Goal: Information Seeking & Learning: Learn about a topic

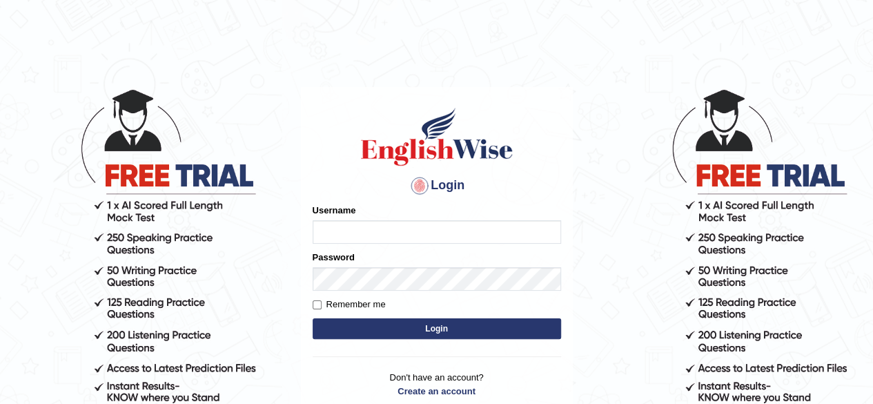
type input "pavithragowda"
click at [492, 329] on button "Login" at bounding box center [436, 328] width 248 height 21
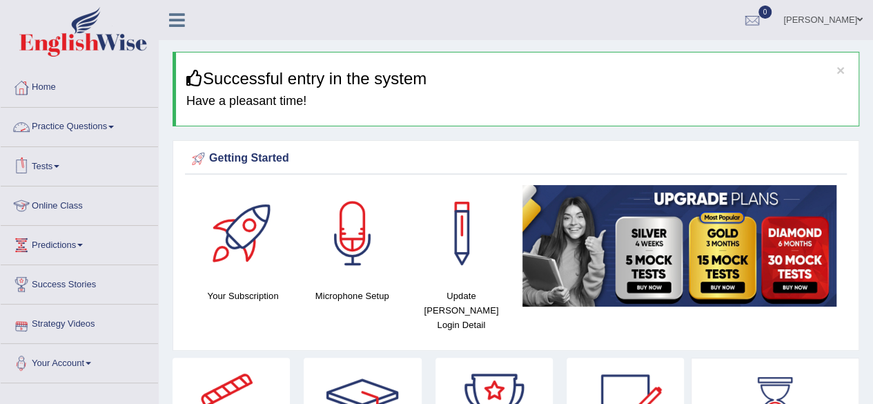
click at [64, 157] on link "Tests" at bounding box center [79, 164] width 157 height 34
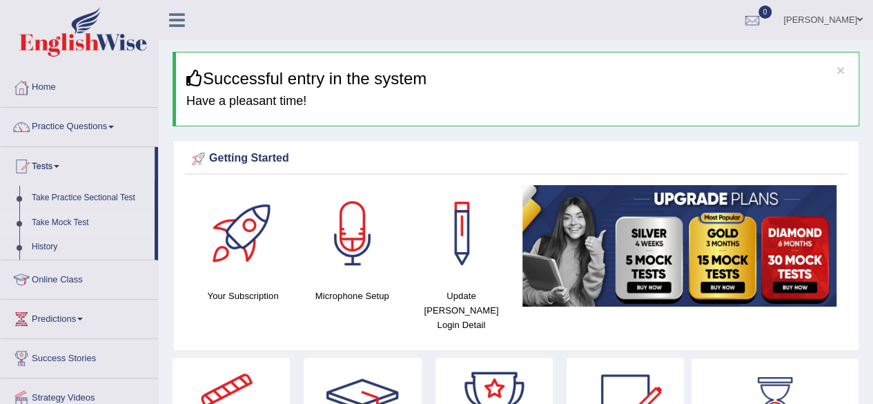
click at [79, 218] on link "Take Mock Test" at bounding box center [90, 222] width 129 height 25
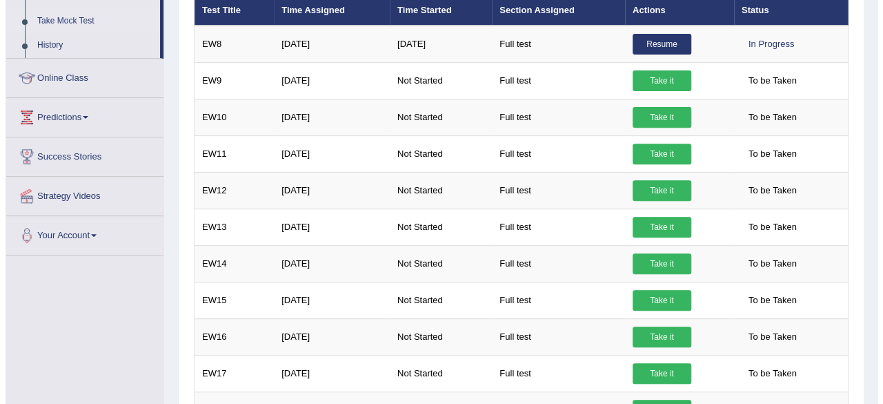
scroll to position [138, 0]
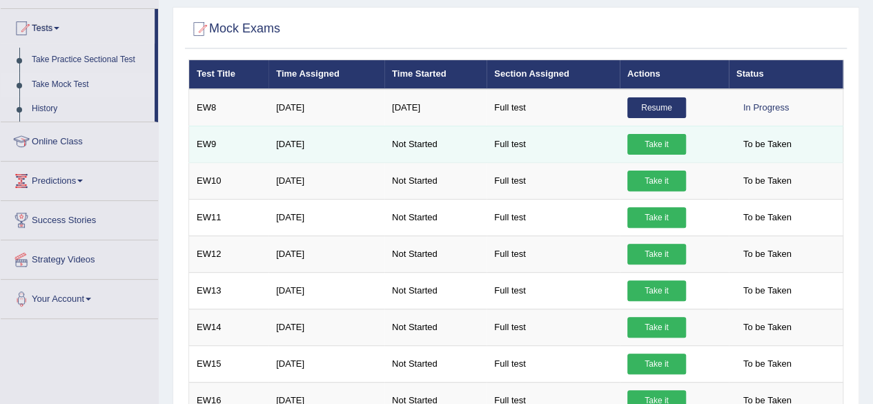
click at [206, 143] on td "EW9" at bounding box center [229, 144] width 80 height 37
click at [656, 140] on link "Take it" at bounding box center [656, 144] width 59 height 21
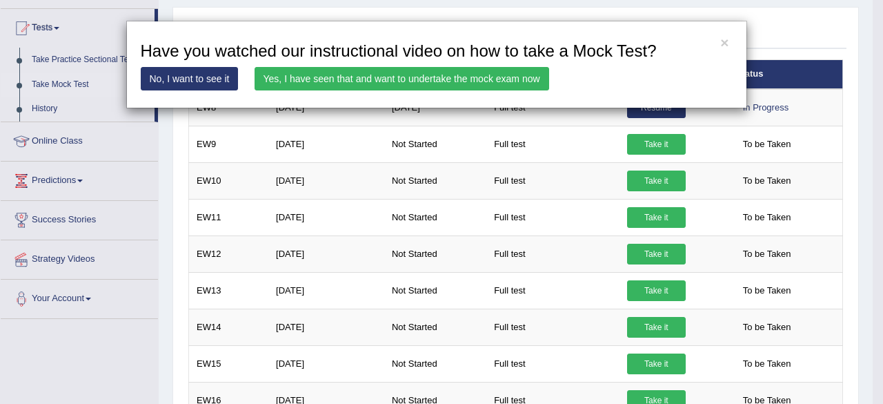
click at [207, 79] on link "No, I want to see it" at bounding box center [190, 78] width 98 height 23
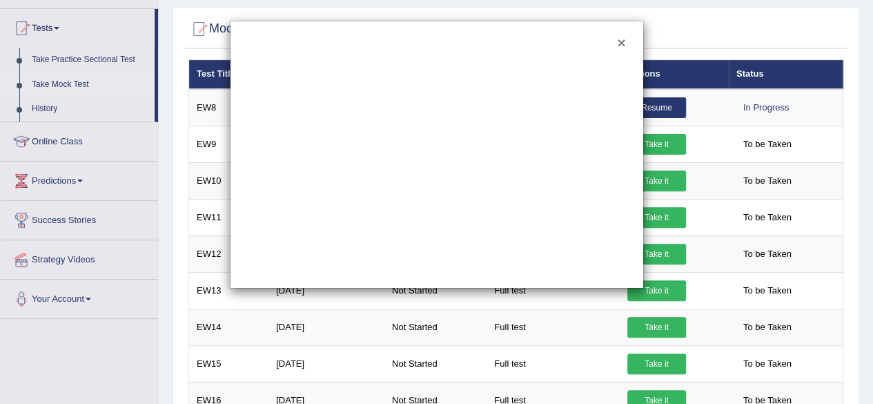
click at [619, 39] on button "×" at bounding box center [621, 42] width 8 height 14
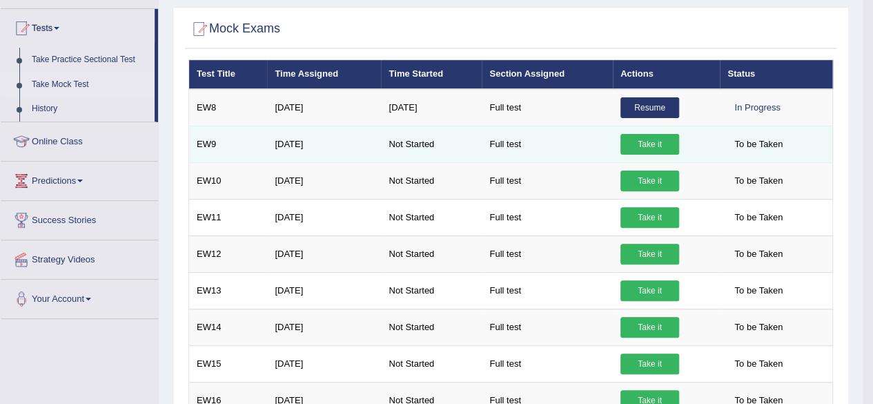
click at [648, 144] on link "Take it" at bounding box center [649, 144] width 59 height 21
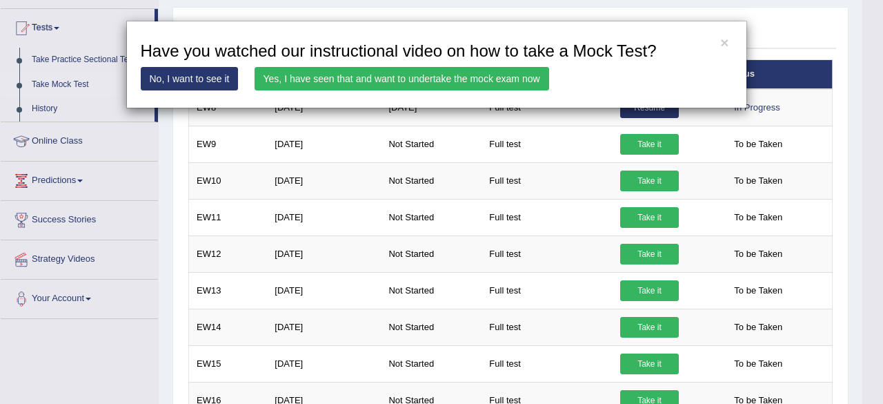
click at [497, 73] on link "Yes, I have seen that and want to undertake the mock exam now" at bounding box center [402, 78] width 295 height 23
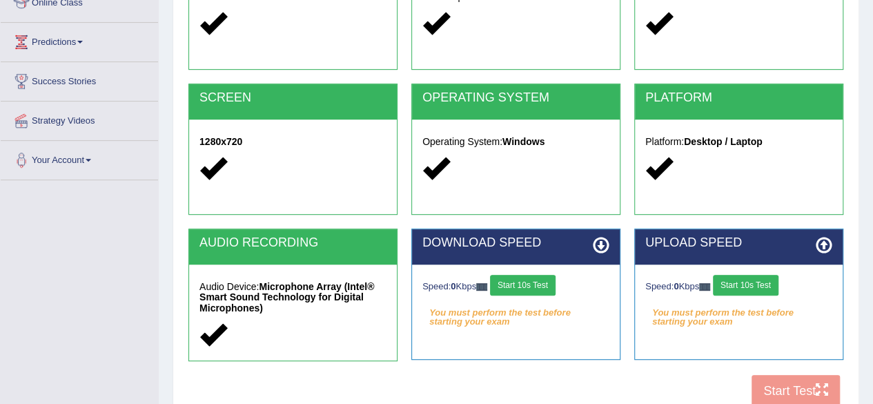
scroll to position [189, 0]
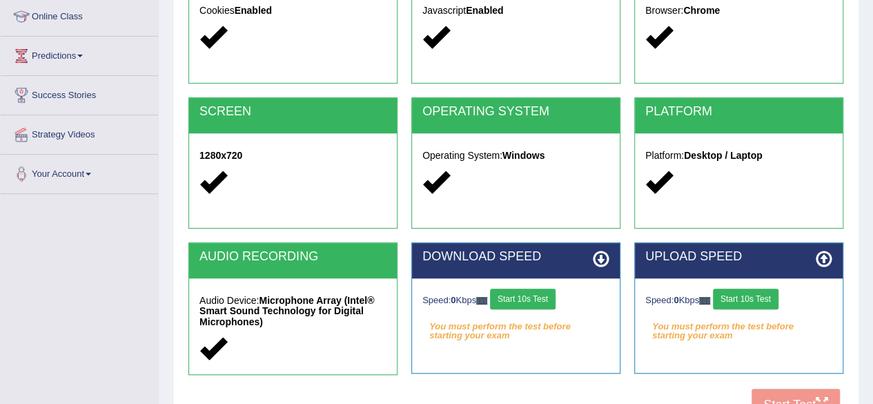
click at [566, 257] on h2 "DOWNLOAD SPEED" at bounding box center [515, 257] width 187 height 14
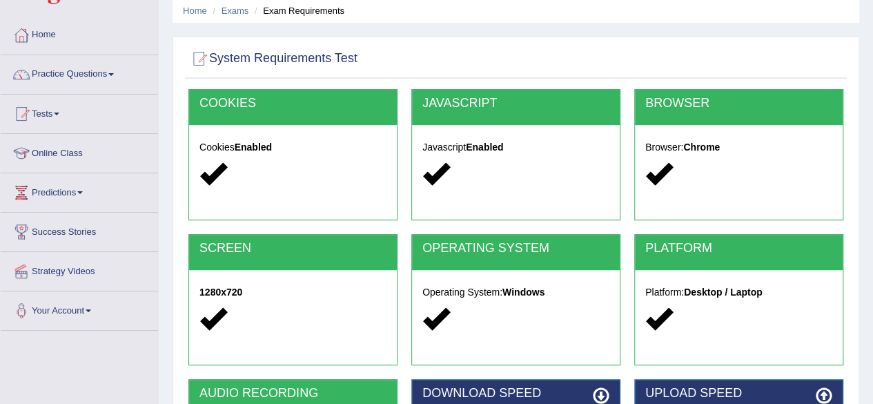
scroll to position [46, 0]
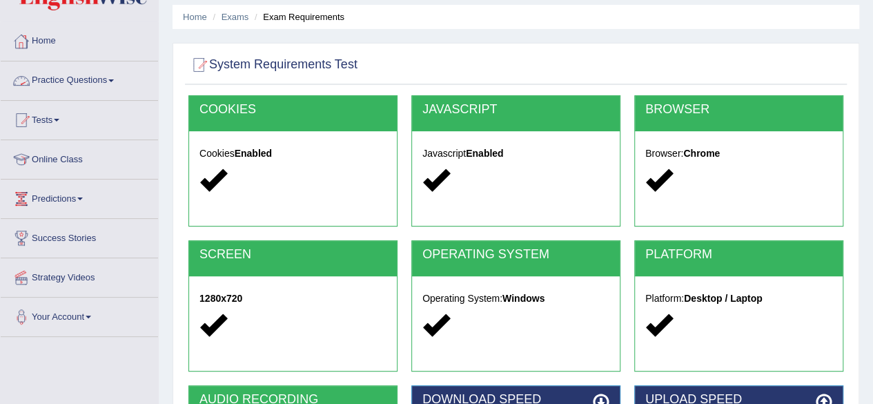
click at [64, 78] on link "Practice Questions" at bounding box center [79, 78] width 157 height 34
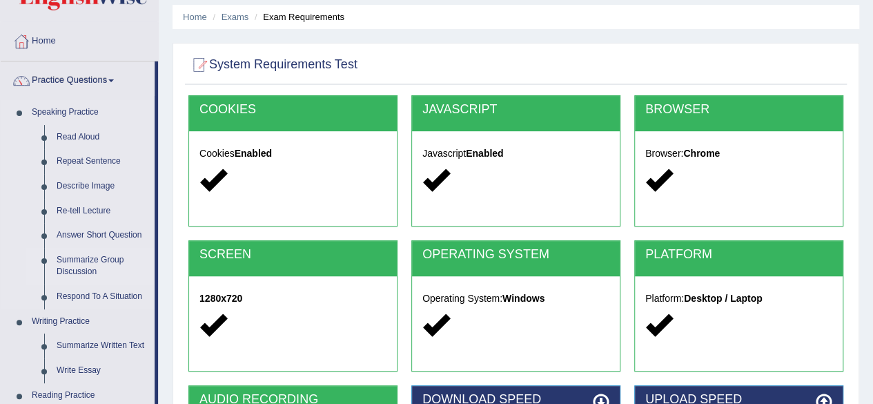
click at [83, 256] on link "Summarize Group Discussion" at bounding box center [102, 266] width 104 height 37
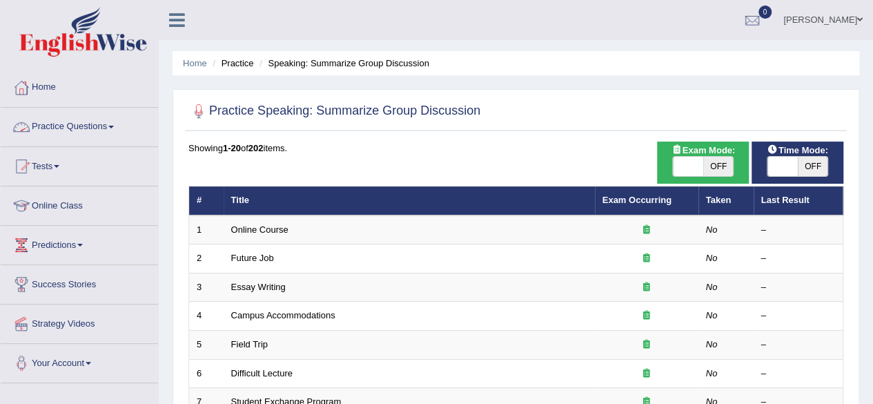
click at [113, 126] on span at bounding box center [111, 127] width 6 height 3
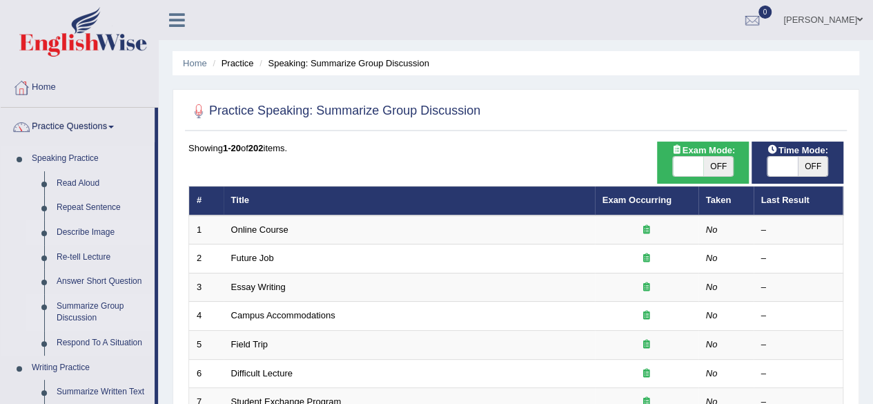
click at [101, 231] on link "Describe Image" at bounding box center [102, 232] width 104 height 25
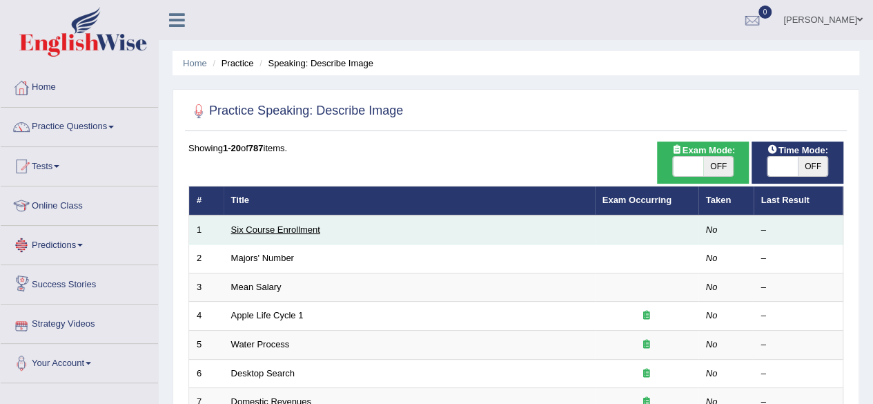
click at [262, 224] on link "Six Course Enrollment" at bounding box center [275, 229] width 89 height 10
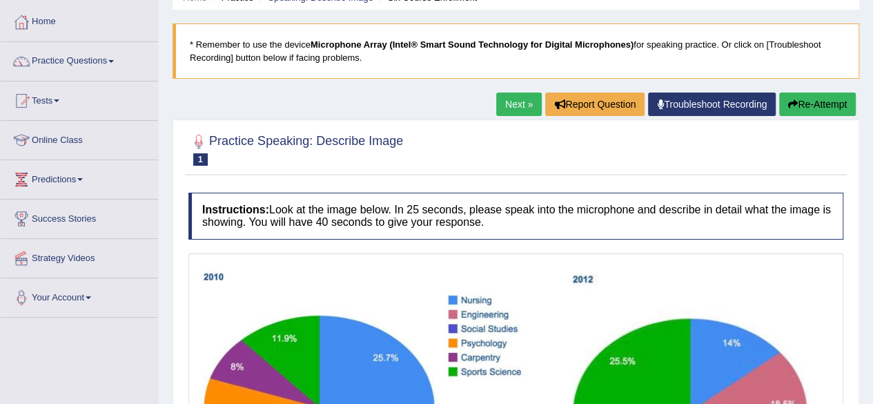
scroll to position [58, 0]
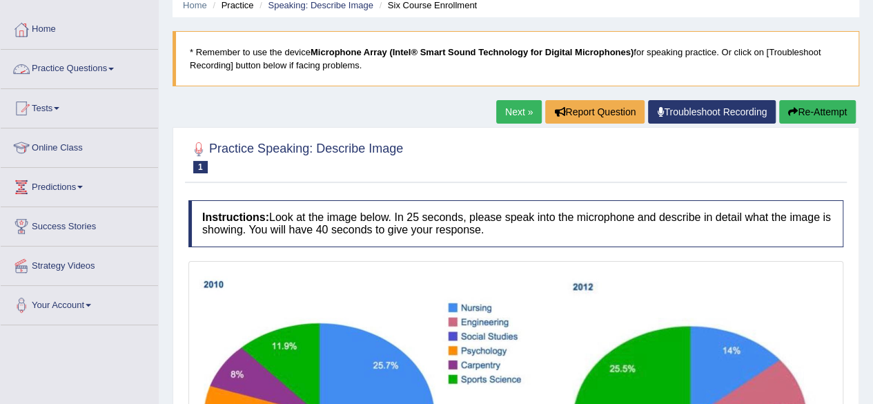
click at [123, 68] on link "Practice Questions" at bounding box center [79, 67] width 157 height 34
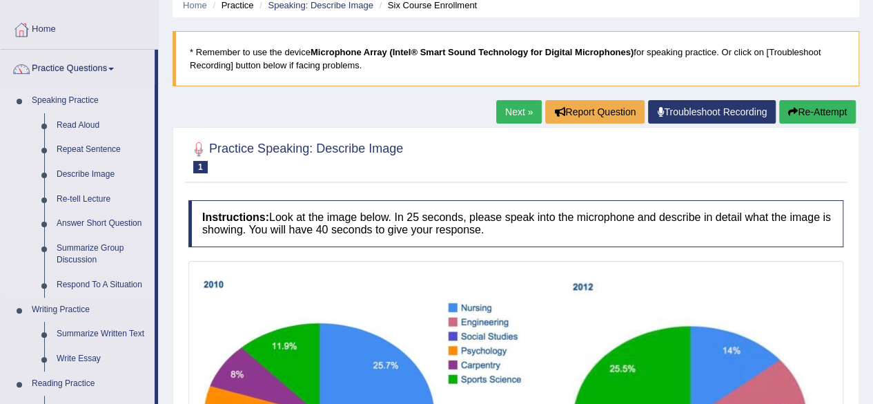
click at [106, 199] on link "Re-tell Lecture" at bounding box center [102, 199] width 104 height 25
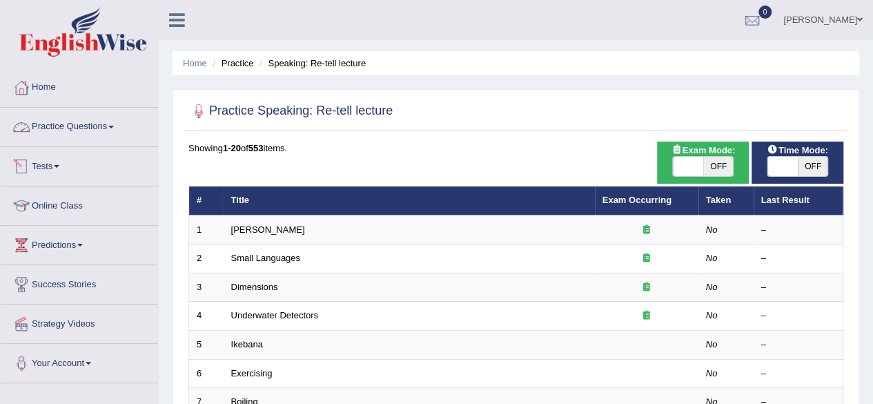
click at [87, 130] on link "Practice Questions" at bounding box center [79, 125] width 157 height 34
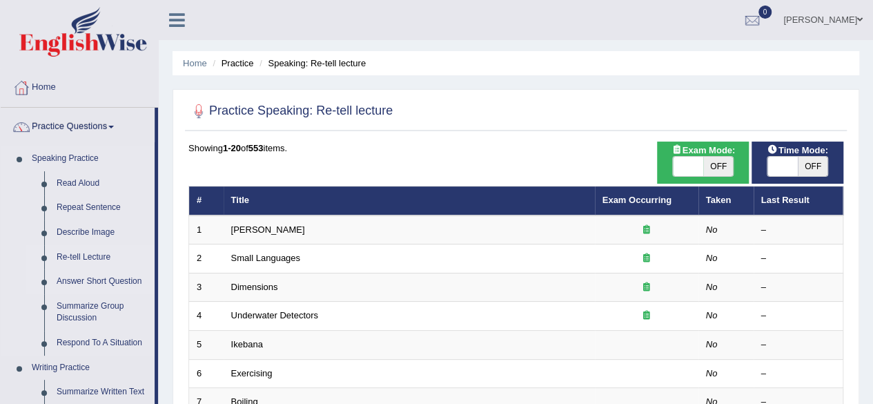
click at [95, 282] on link "Answer Short Question" at bounding box center [102, 281] width 104 height 25
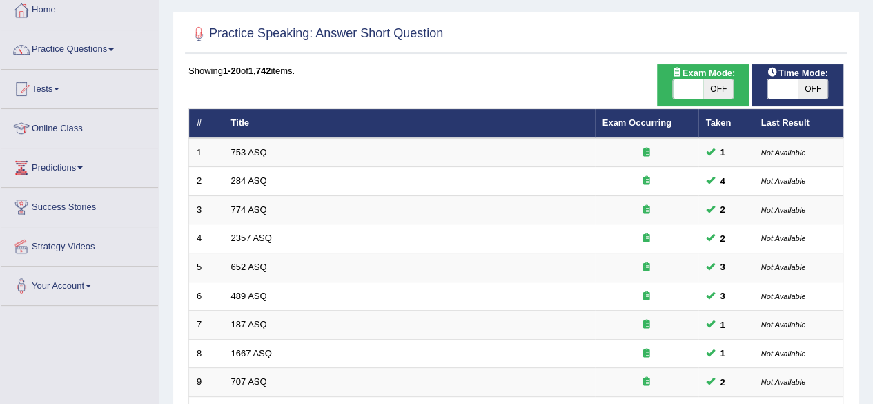
scroll to position [37, 0]
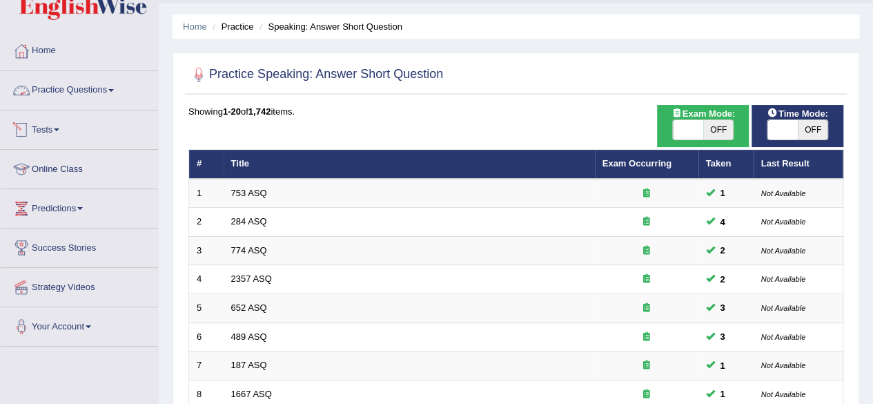
click at [103, 96] on link "Practice Questions" at bounding box center [79, 88] width 157 height 34
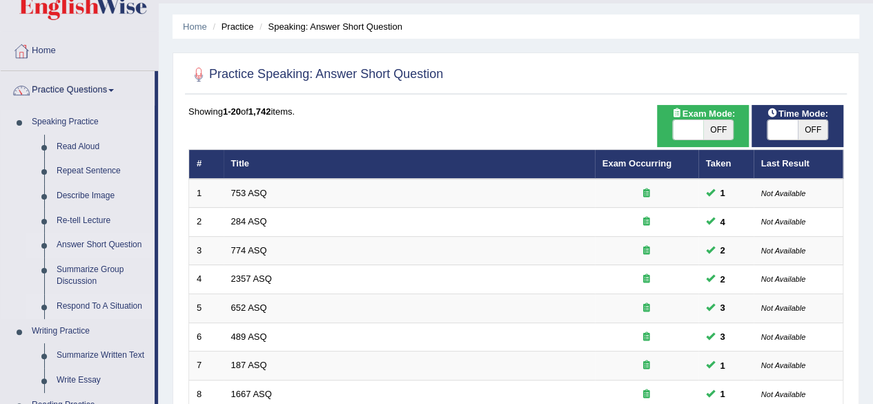
click at [96, 308] on link "Respond To A Situation" at bounding box center [102, 306] width 104 height 25
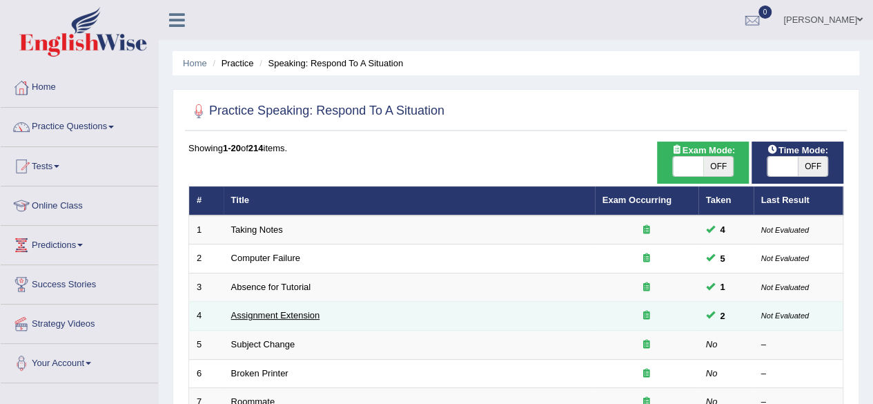
click at [255, 311] on link "Assignment Extension" at bounding box center [275, 315] width 89 height 10
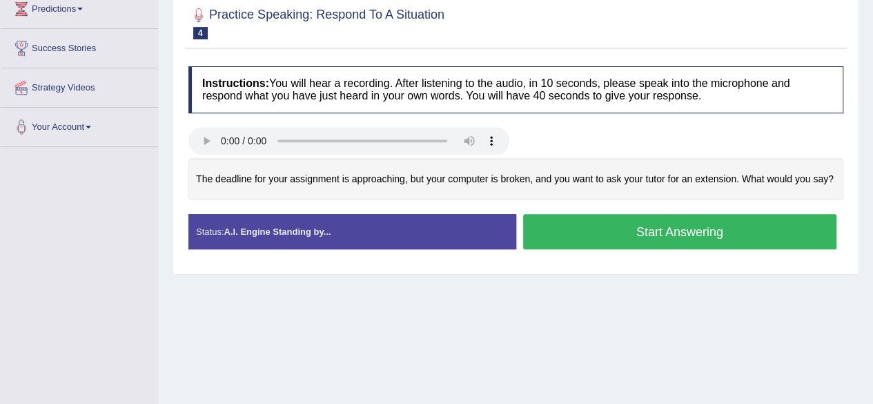
scroll to position [233, 0]
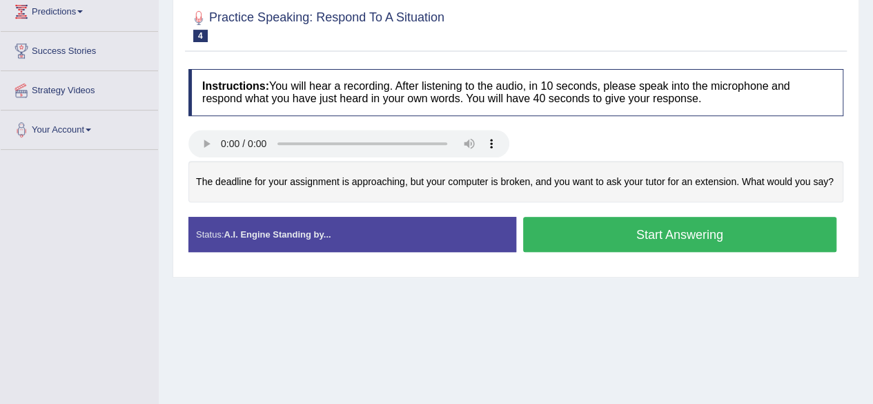
click at [600, 231] on button "Start Answering" at bounding box center [680, 234] width 314 height 35
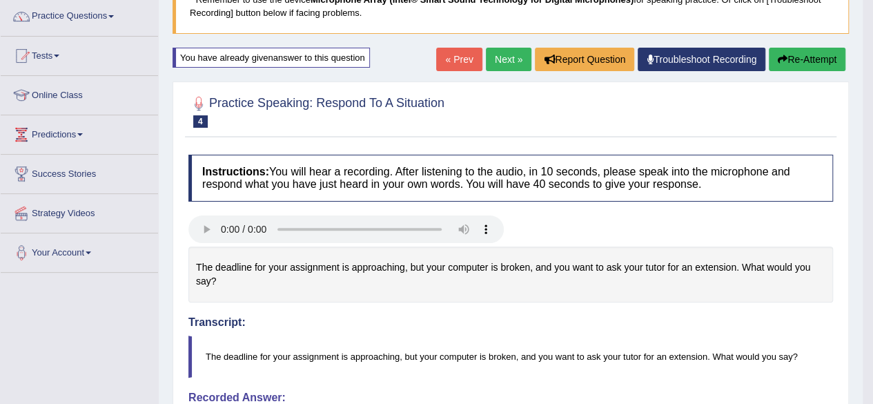
scroll to position [91, 0]
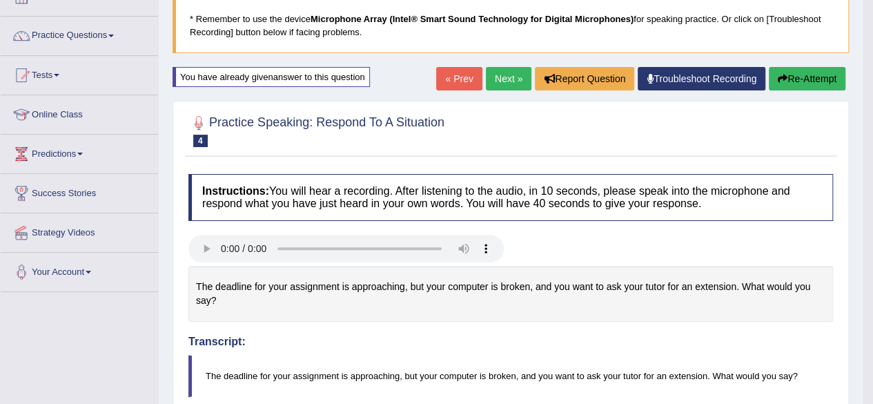
click at [801, 73] on button "Re-Attempt" at bounding box center [806, 78] width 77 height 23
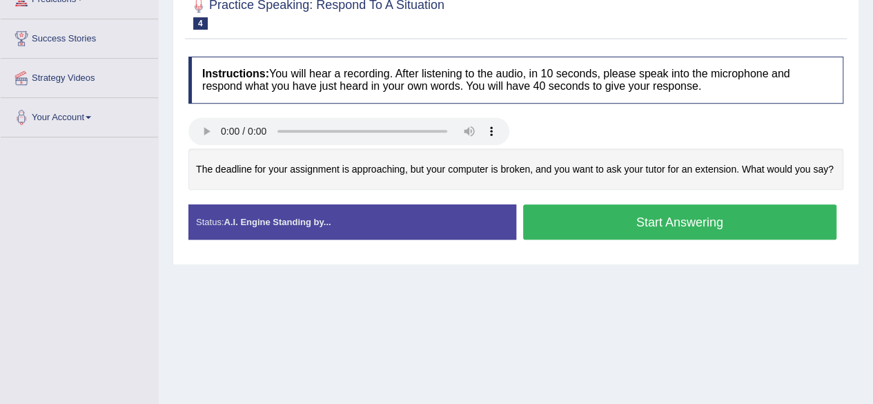
scroll to position [246, 0]
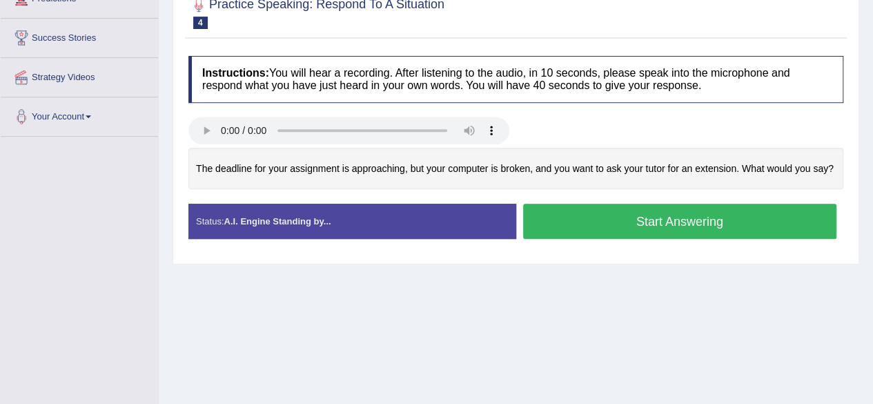
drag, startPoint x: 877, startPoint y: 86, endPoint x: 879, endPoint y: 167, distance: 81.4
click at [633, 212] on button "Start Answering" at bounding box center [680, 220] width 314 height 35
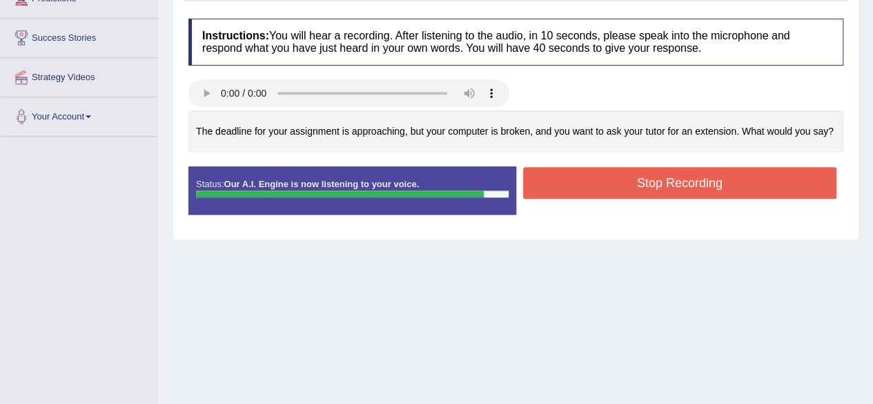
click at [643, 188] on button "Stop Recording" at bounding box center [680, 183] width 314 height 32
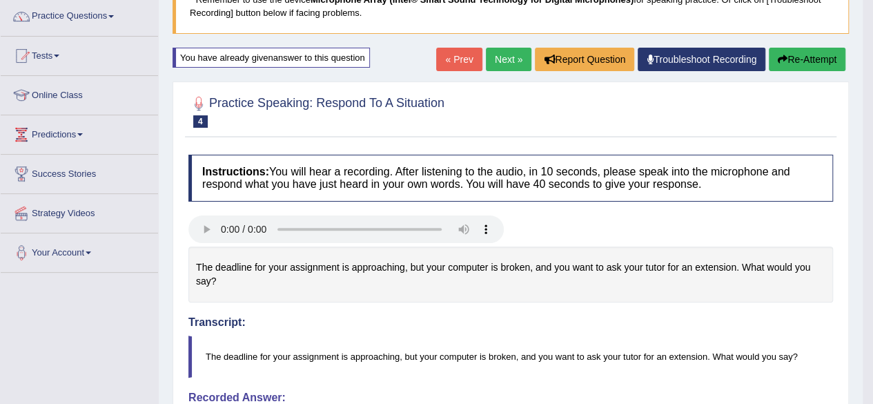
scroll to position [103, 0]
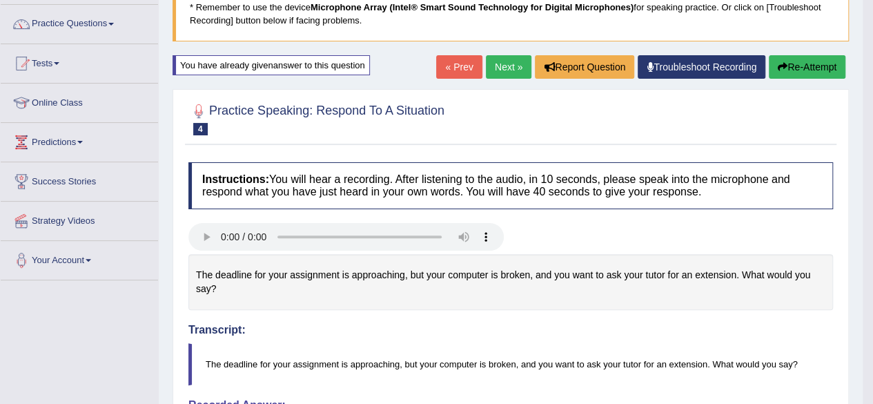
click at [786, 63] on button "Re-Attempt" at bounding box center [806, 66] width 77 height 23
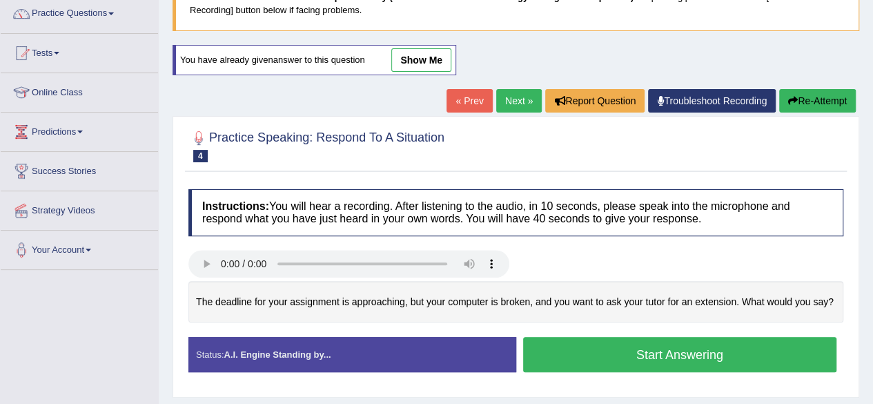
click at [662, 350] on button "Start Answering" at bounding box center [680, 354] width 314 height 35
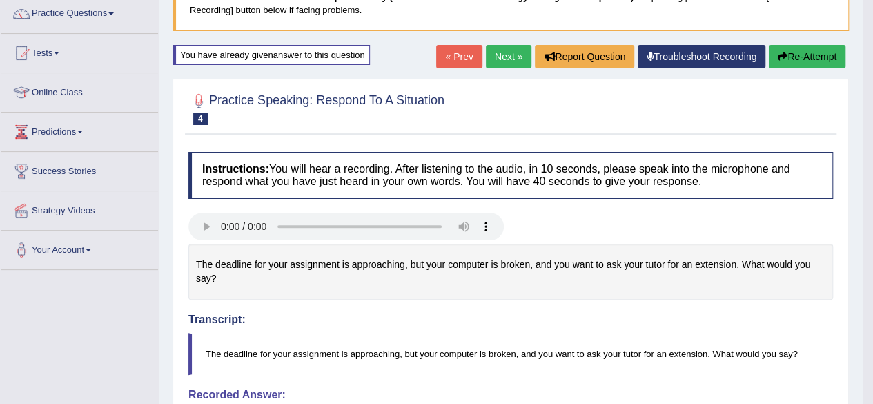
drag, startPoint x: 881, startPoint y: 136, endPoint x: 879, endPoint y: 177, distance: 40.7
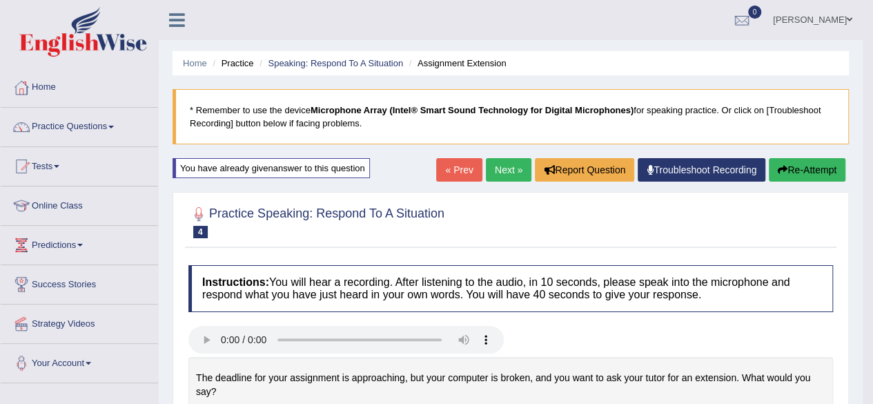
click at [507, 162] on link "Next »" at bounding box center [509, 169] width 46 height 23
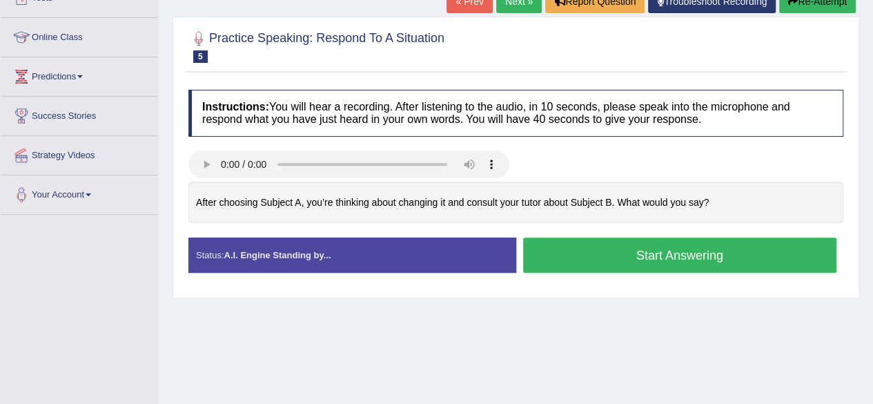
scroll to position [178, 0]
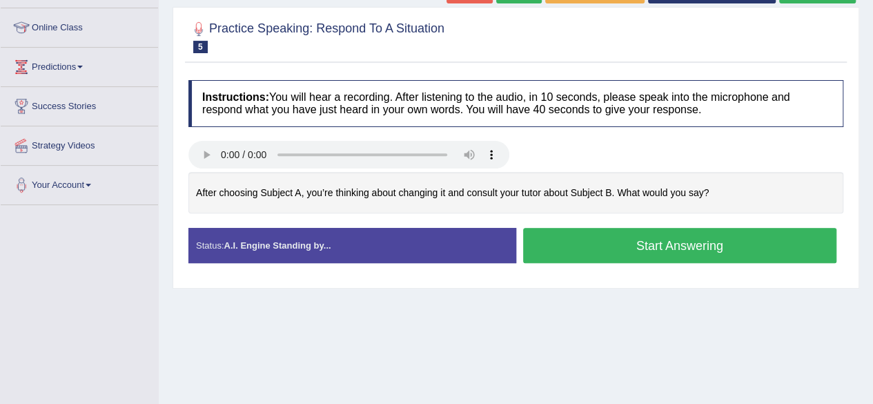
click at [610, 237] on button "Start Answering" at bounding box center [680, 245] width 314 height 35
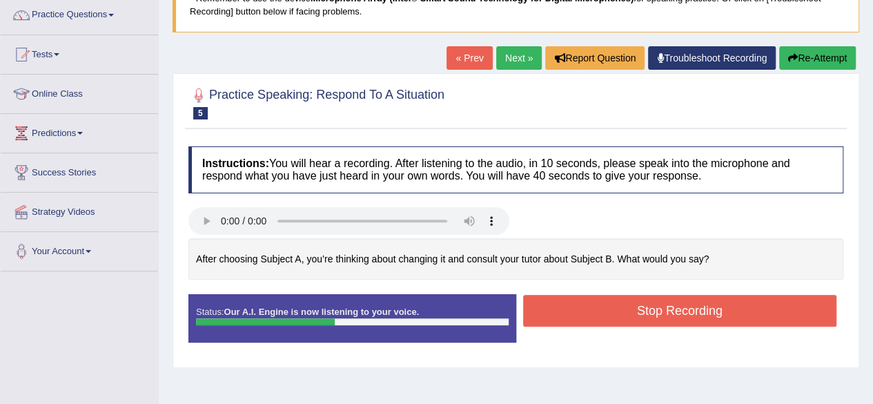
scroll to position [108, 0]
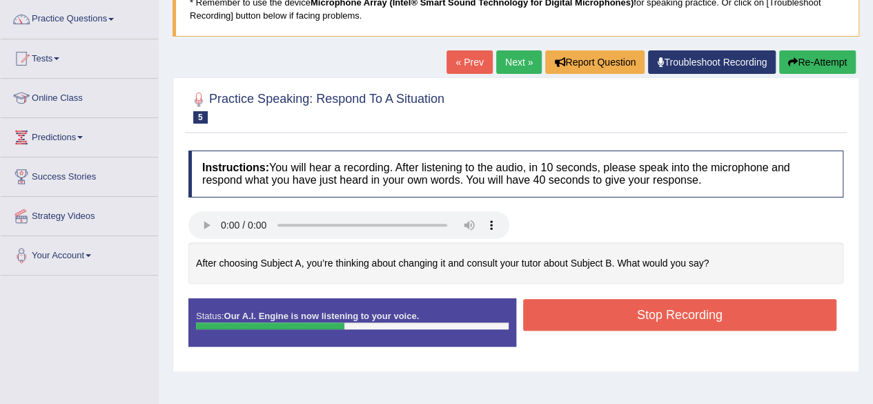
click at [810, 59] on button "Re-Attempt" at bounding box center [817, 61] width 77 height 23
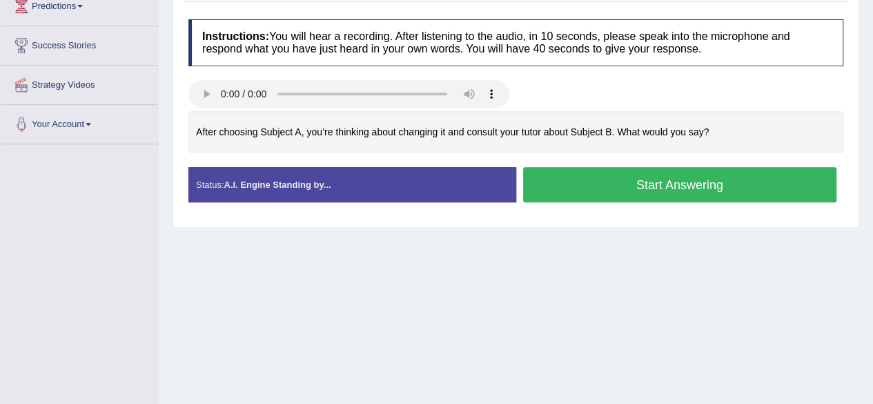
scroll to position [241, 0]
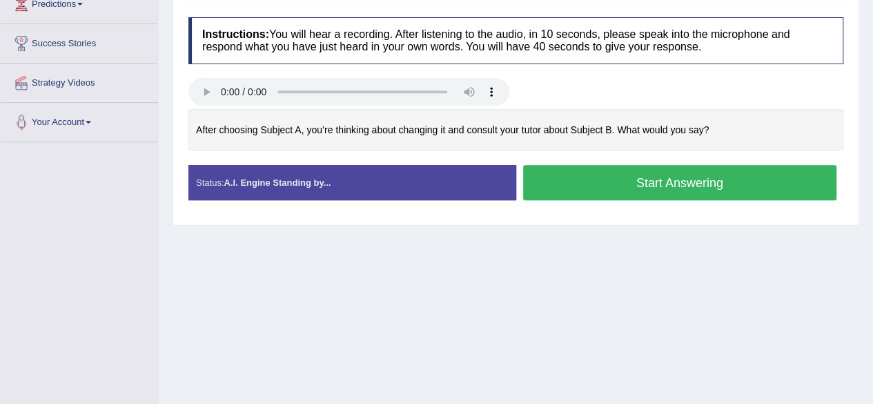
click at [566, 177] on button "Start Answering" at bounding box center [680, 182] width 314 height 35
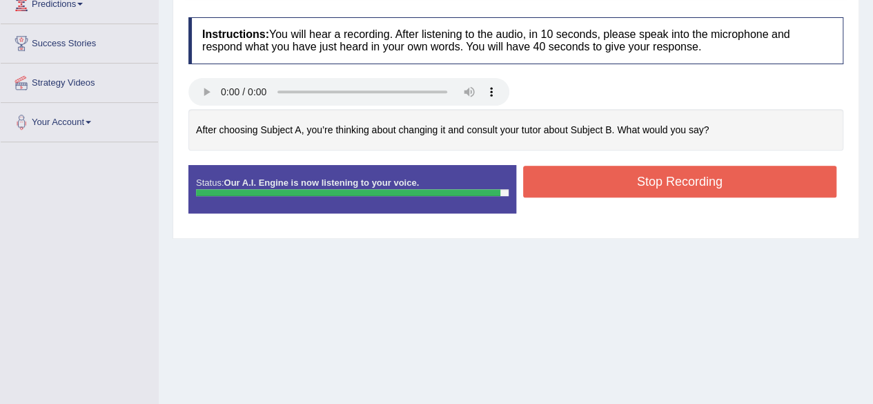
click at [566, 177] on button "Stop Recording" at bounding box center [680, 182] width 314 height 32
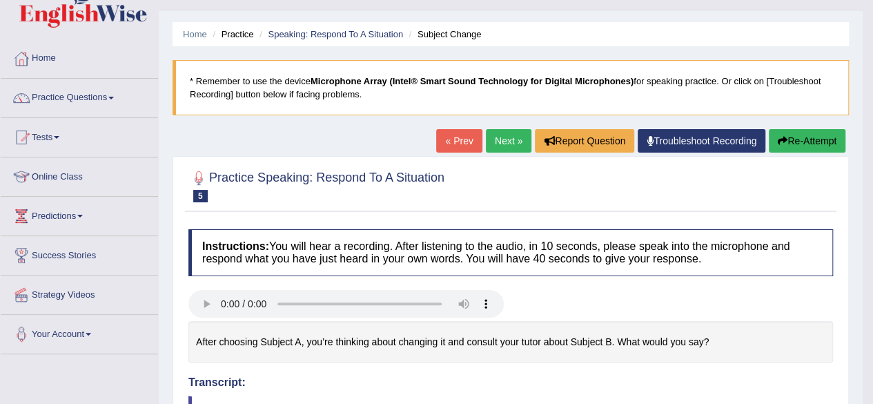
scroll to position [26, 0]
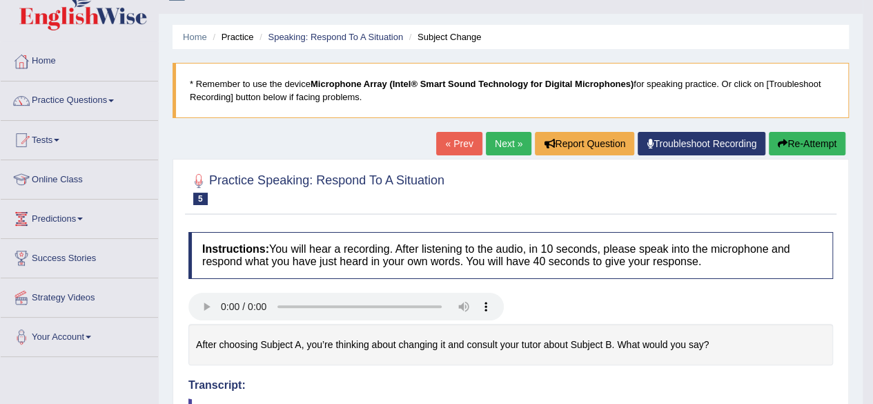
click at [786, 141] on button "Re-Attempt" at bounding box center [806, 143] width 77 height 23
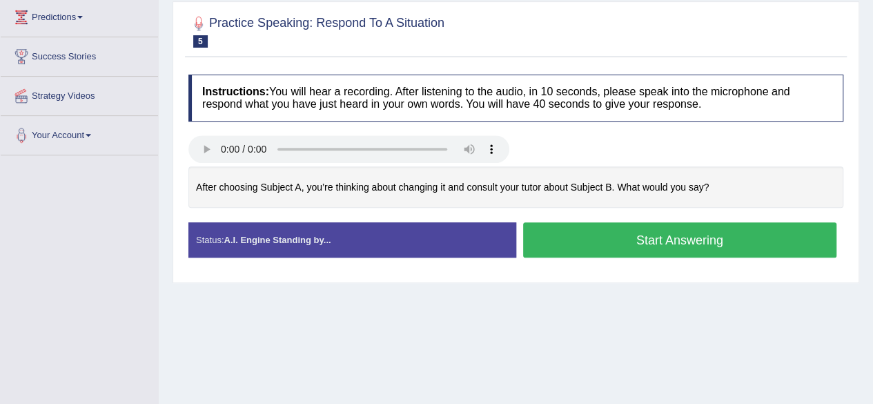
scroll to position [226, 0]
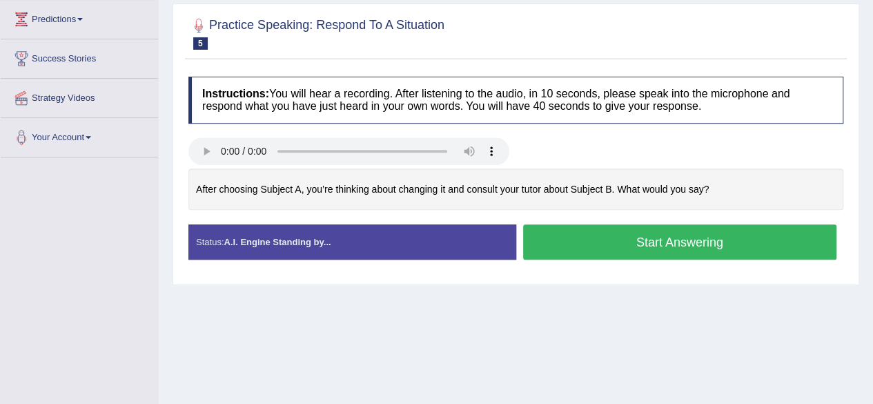
click at [630, 237] on button "Start Answering" at bounding box center [680, 241] width 314 height 35
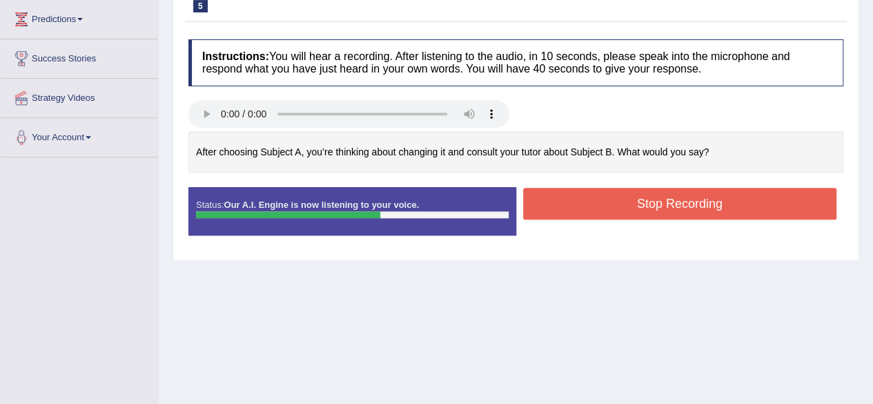
scroll to position [135, 0]
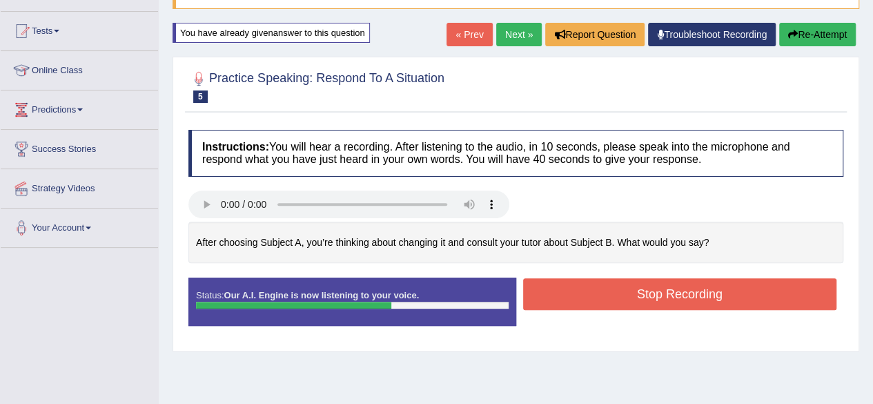
click at [824, 29] on button "Re-Attempt" at bounding box center [817, 34] width 77 height 23
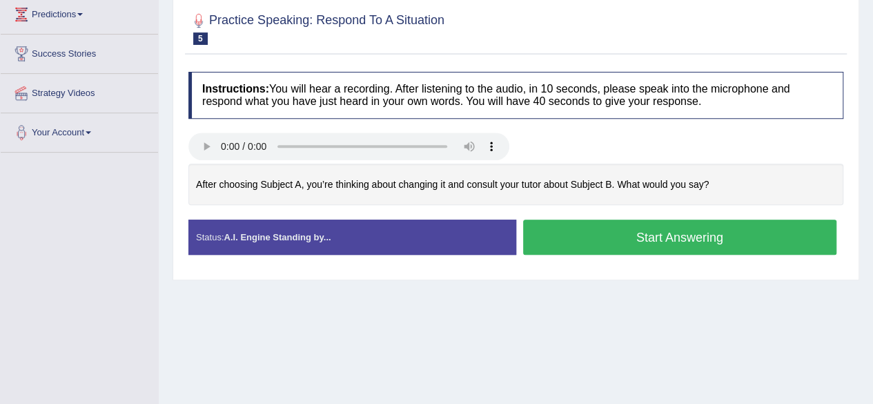
scroll to position [237, 0]
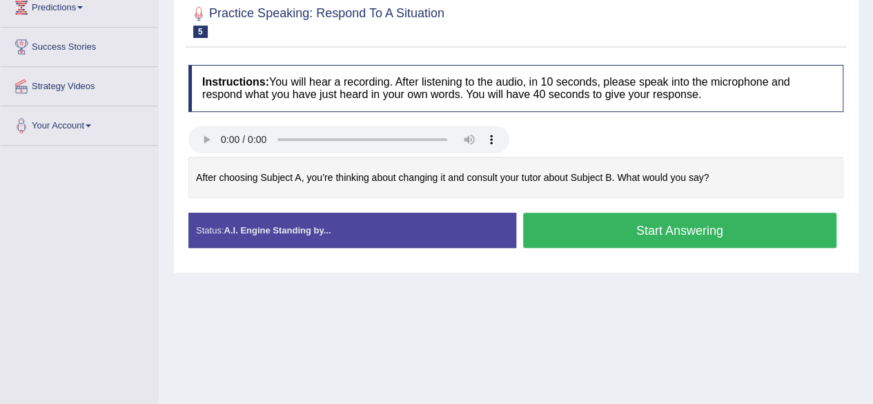
click at [646, 226] on button "Start Answering" at bounding box center [680, 229] width 314 height 35
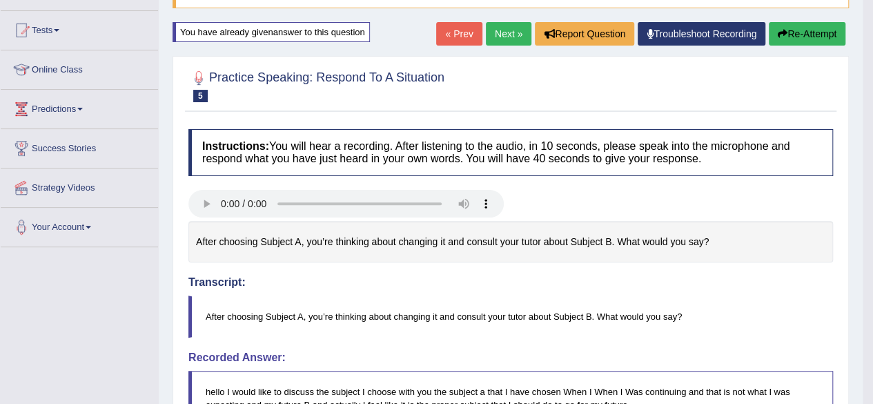
scroll to position [106, 0]
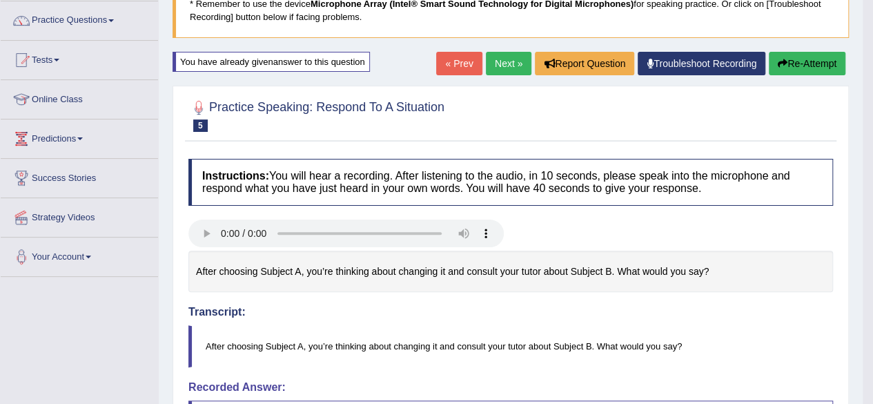
click at [797, 61] on button "Re-Attempt" at bounding box center [806, 63] width 77 height 23
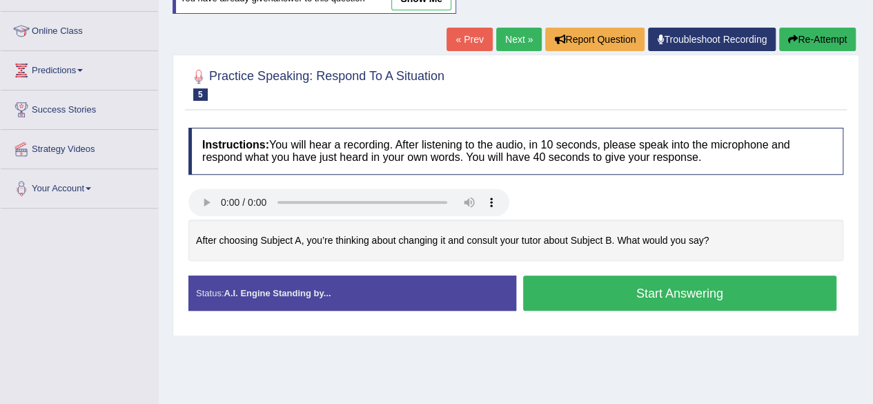
scroll to position [179, 0]
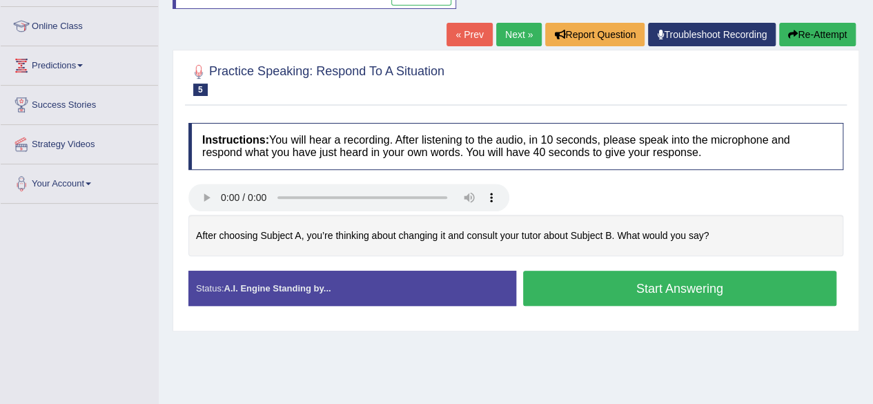
click at [625, 281] on button "Start Answering" at bounding box center [680, 287] width 314 height 35
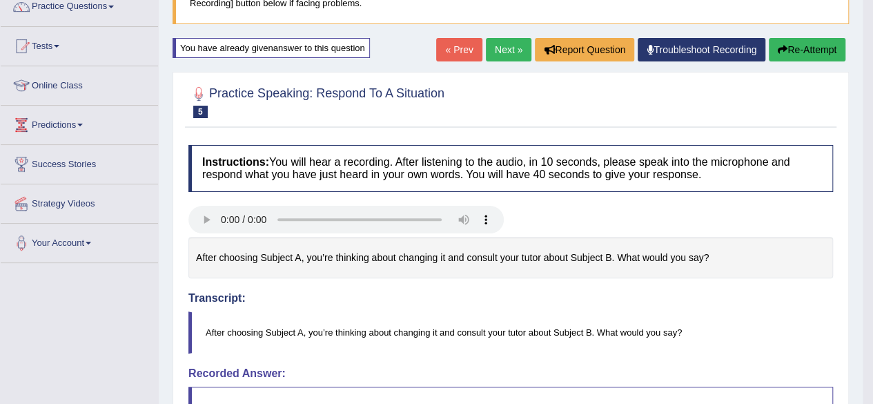
scroll to position [115, 0]
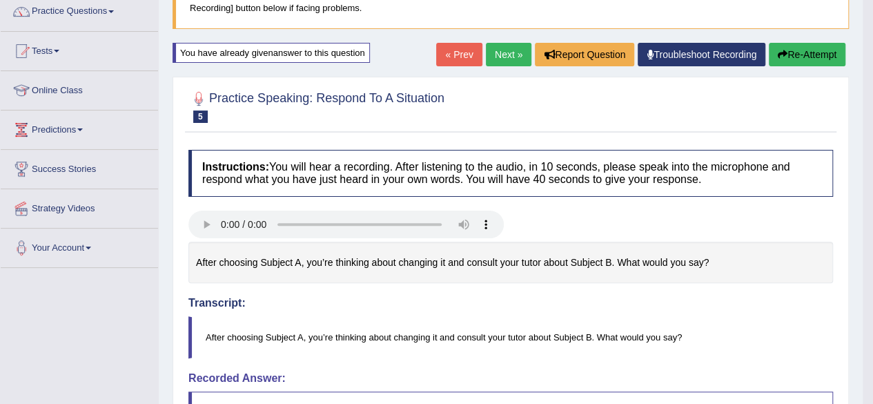
click at [495, 45] on link "Next »" at bounding box center [509, 54] width 46 height 23
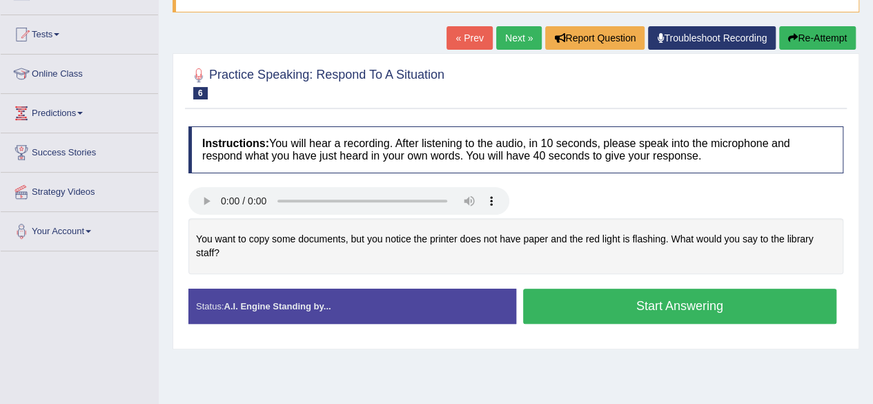
scroll to position [130, 0]
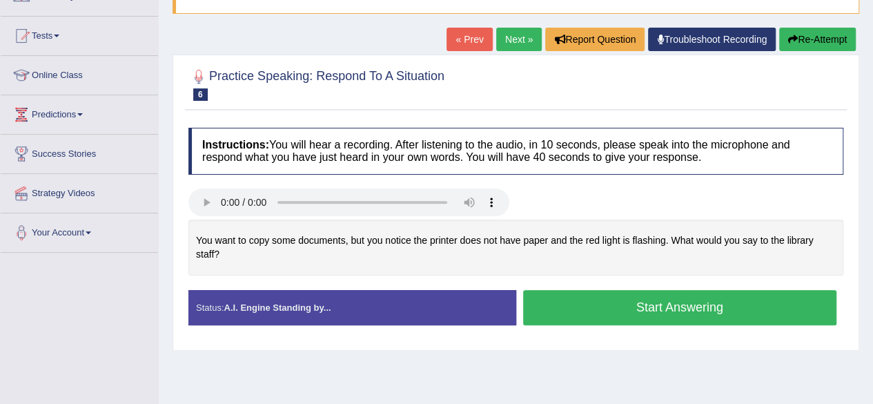
click at [628, 301] on button "Start Answering" at bounding box center [680, 307] width 314 height 35
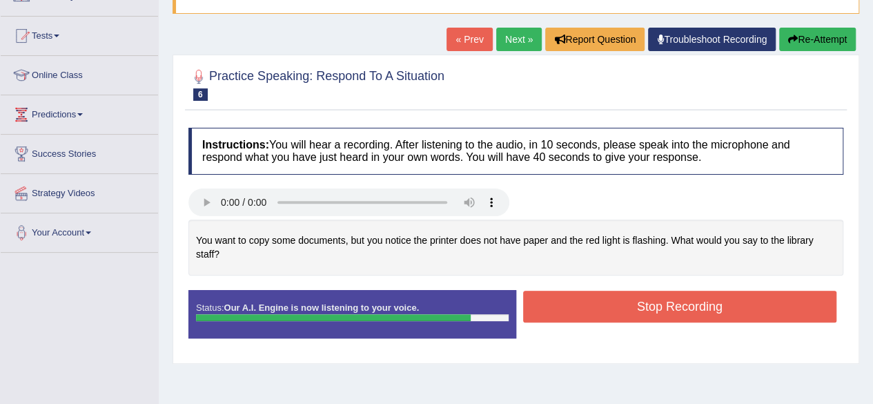
click at [628, 301] on button "Stop Recording" at bounding box center [680, 306] width 314 height 32
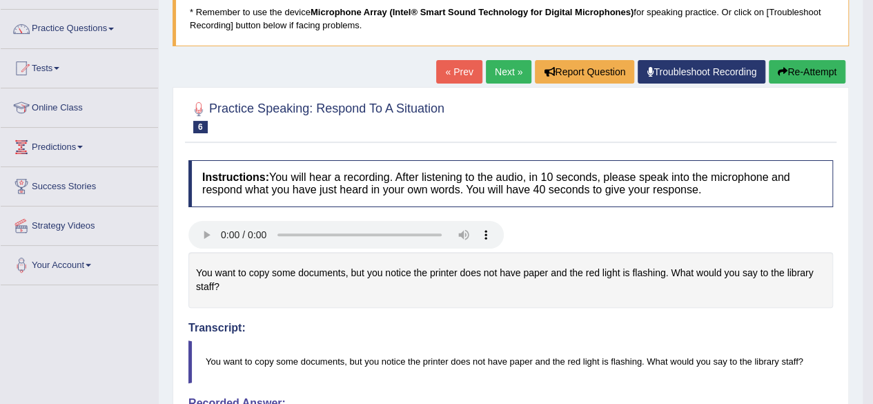
scroll to position [92, 0]
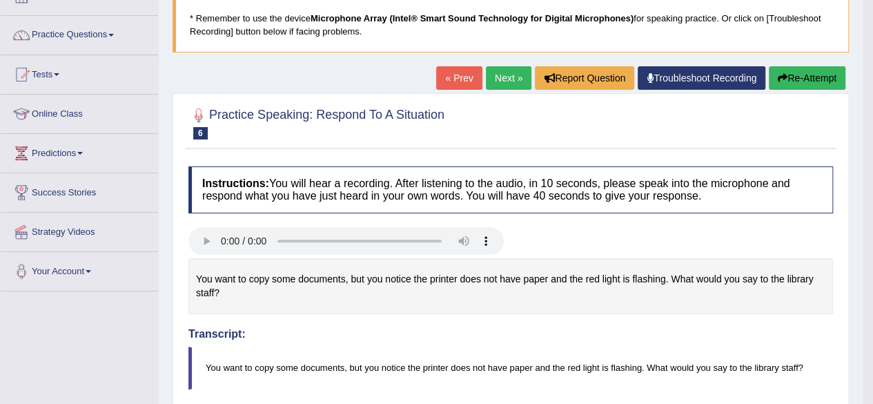
click at [814, 77] on button "Re-Attempt" at bounding box center [806, 77] width 77 height 23
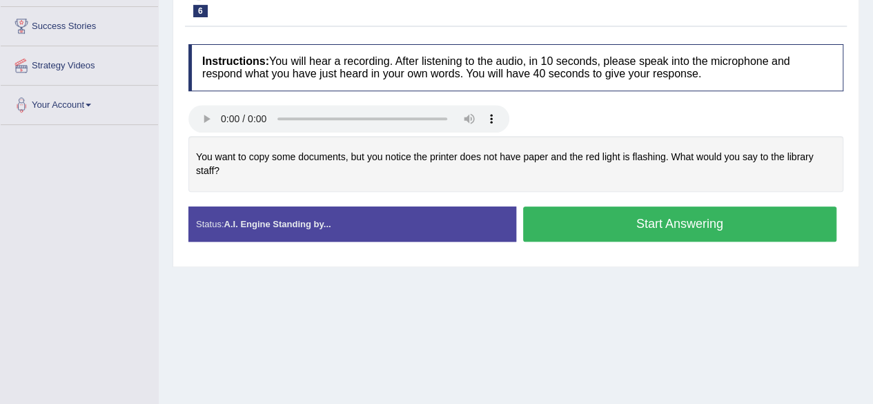
scroll to position [272, 0]
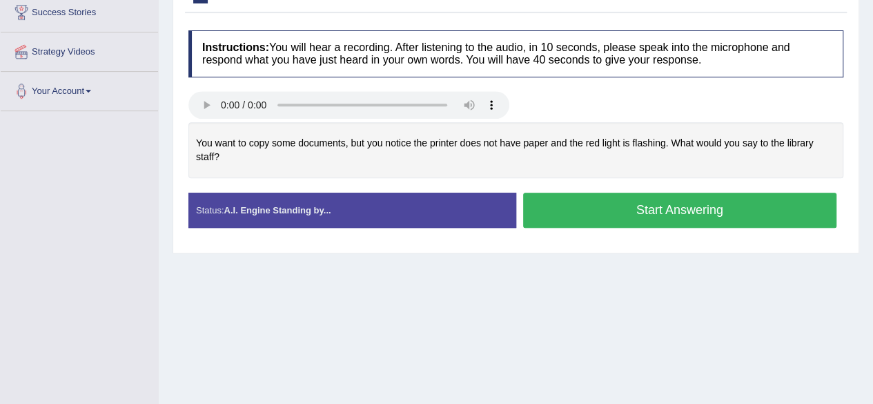
click at [620, 208] on button "Start Answering" at bounding box center [680, 209] width 314 height 35
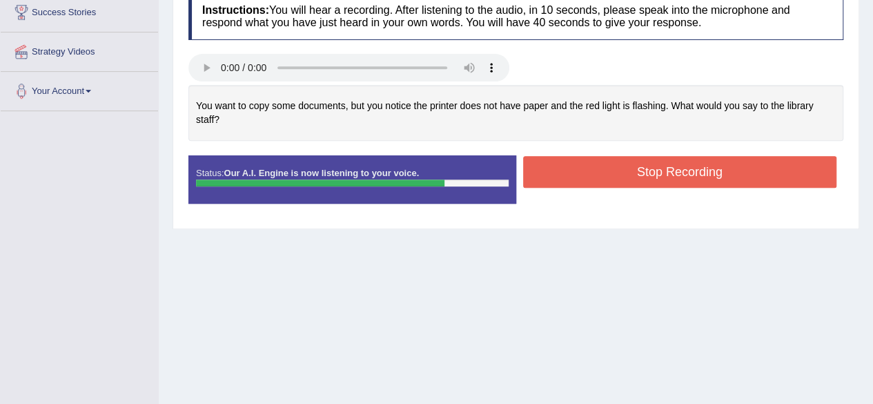
click at [665, 163] on button "Stop Recording" at bounding box center [680, 172] width 314 height 32
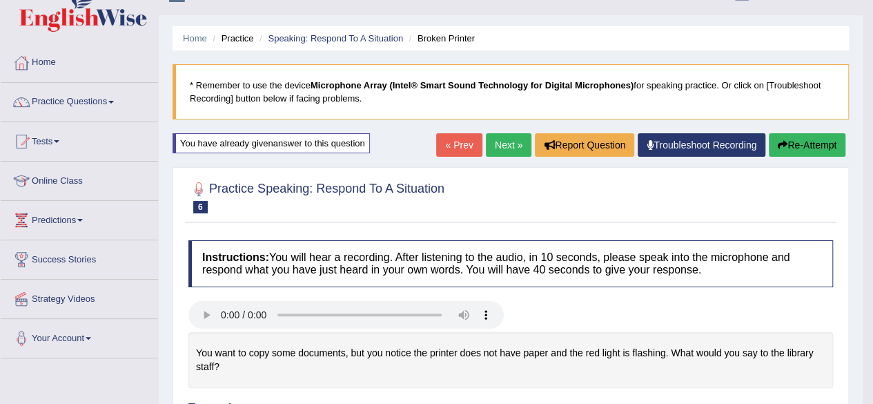
scroll to position [21, 0]
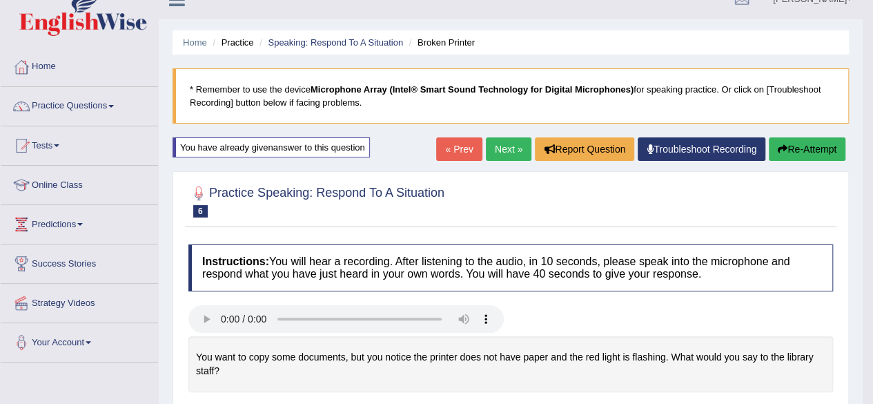
click at [493, 144] on link "Next »" at bounding box center [509, 148] width 46 height 23
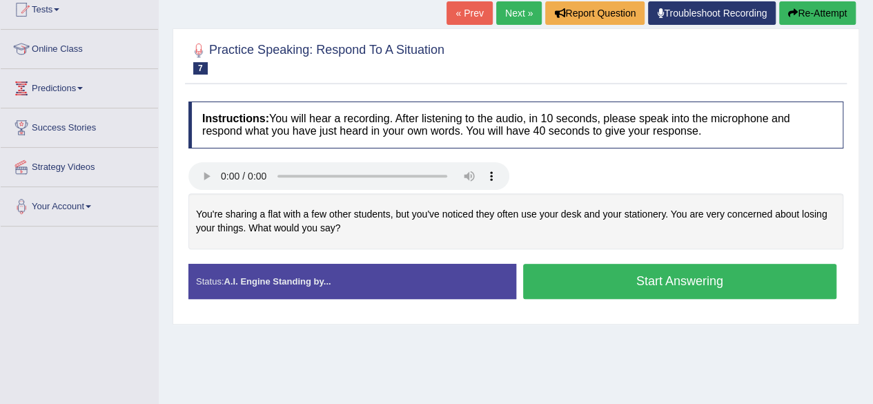
scroll to position [157, 0]
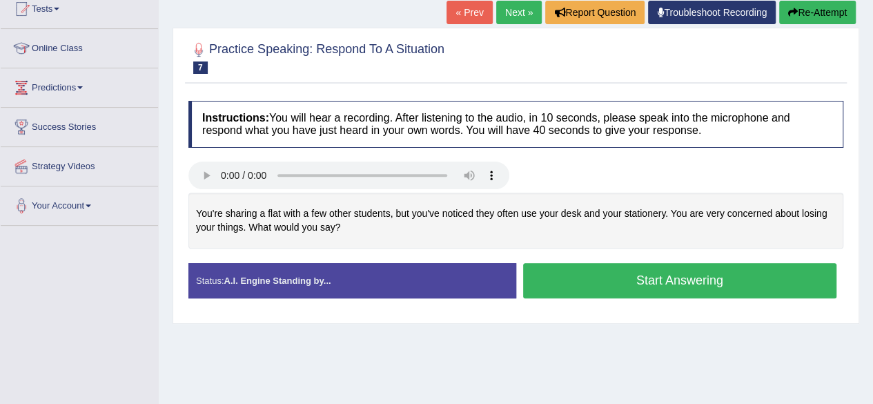
click at [594, 272] on button "Start Answering" at bounding box center [680, 280] width 314 height 35
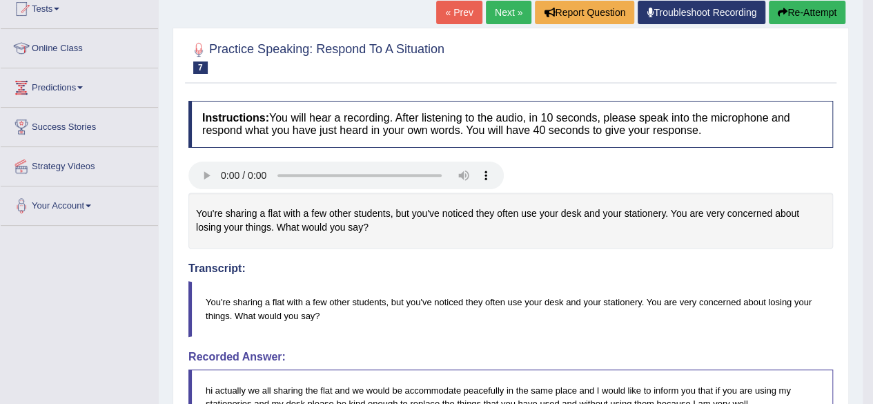
drag, startPoint x: 876, startPoint y: 159, endPoint x: 877, endPoint y: 201, distance: 42.1
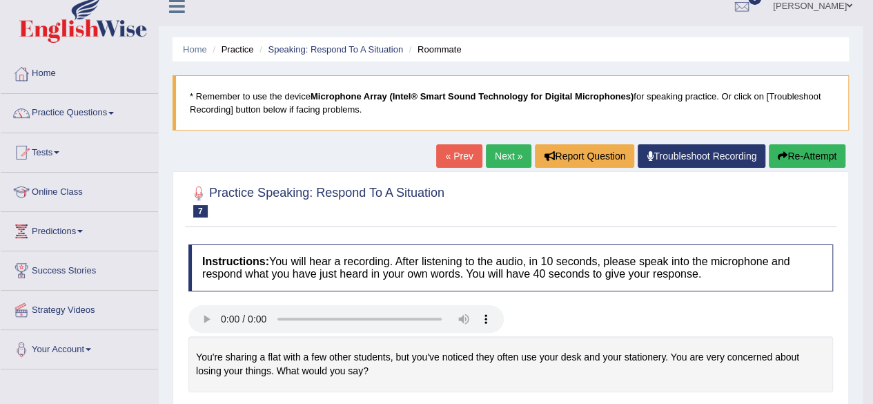
scroll to position [4, 0]
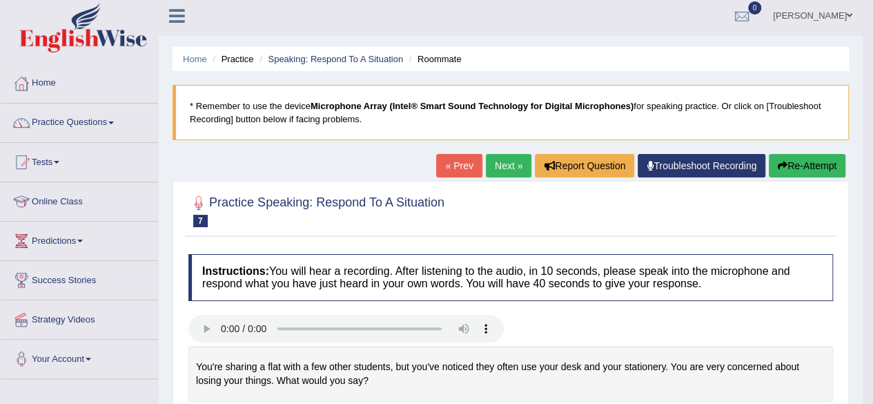
click at [810, 163] on button "Re-Attempt" at bounding box center [806, 165] width 77 height 23
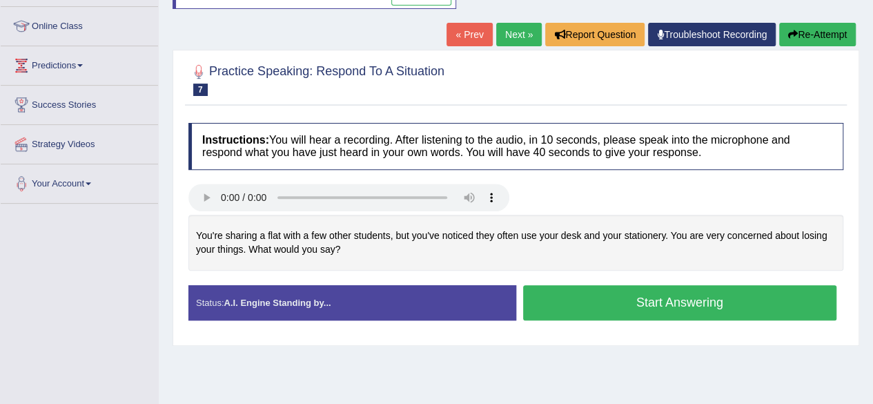
scroll to position [180, 0]
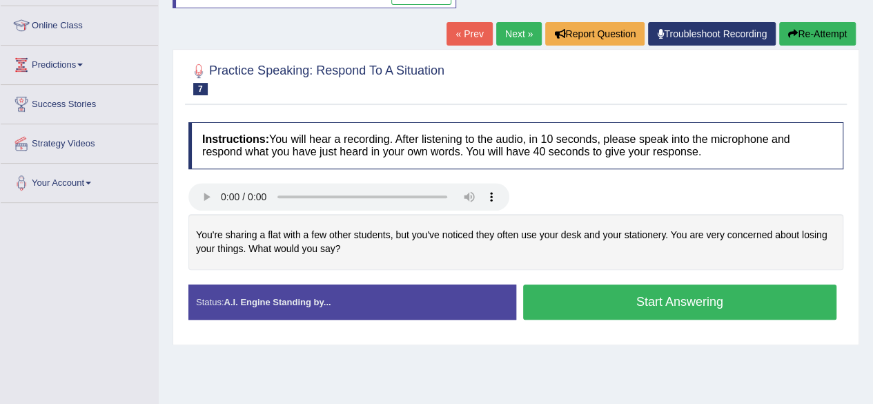
click at [553, 296] on button "Start Answering" at bounding box center [680, 301] width 314 height 35
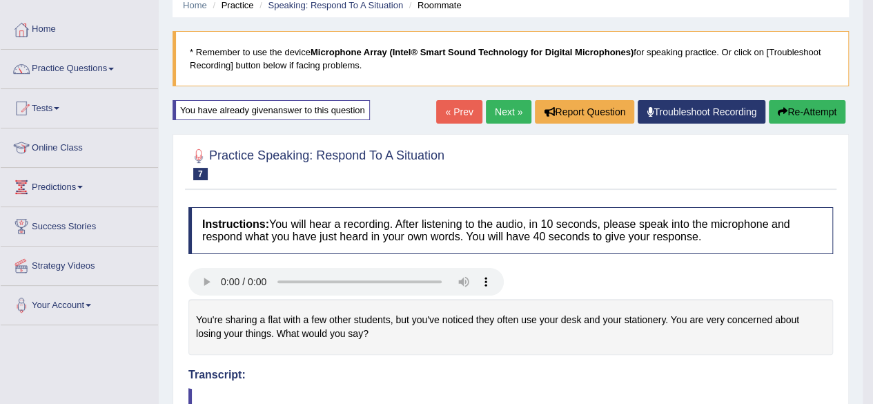
scroll to position [52, 0]
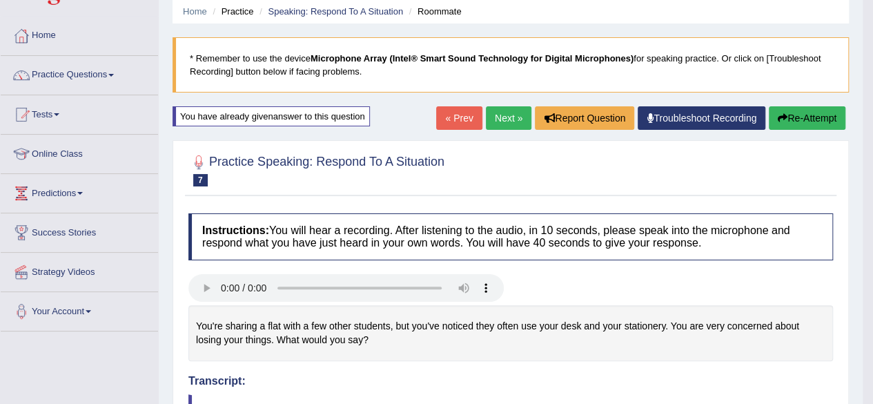
click at [790, 114] on button "Re-Attempt" at bounding box center [806, 117] width 77 height 23
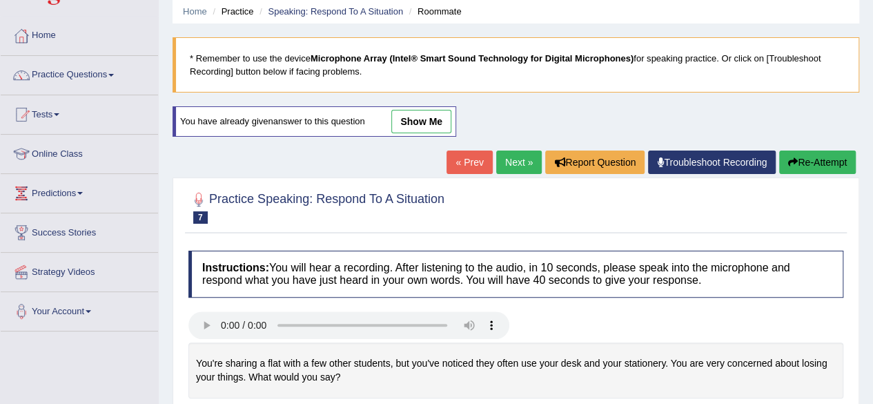
click at [513, 157] on link "Next »" at bounding box center [519, 161] width 46 height 23
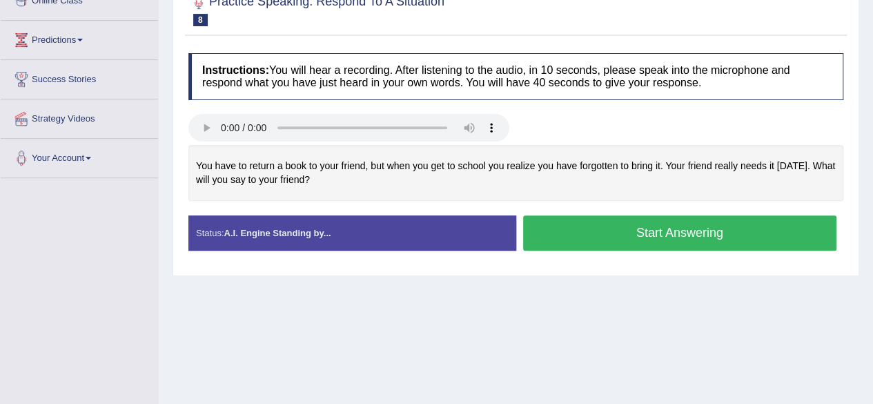
scroll to position [211, 0]
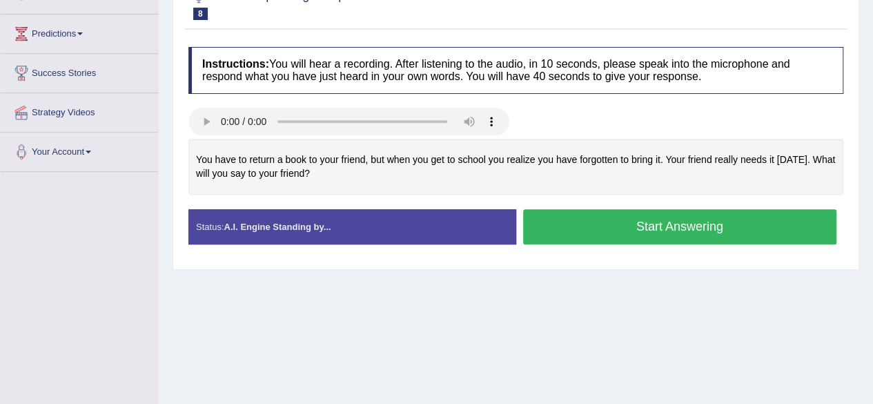
click at [599, 228] on button "Start Answering" at bounding box center [680, 226] width 314 height 35
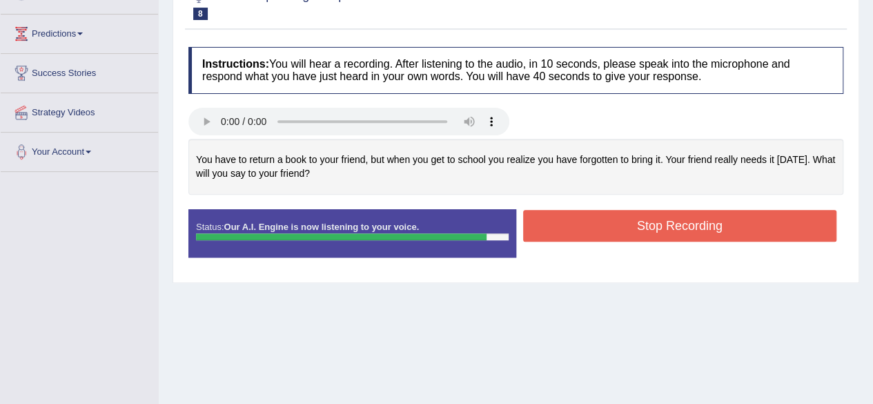
click at [599, 228] on button "Stop Recording" at bounding box center [680, 226] width 314 height 32
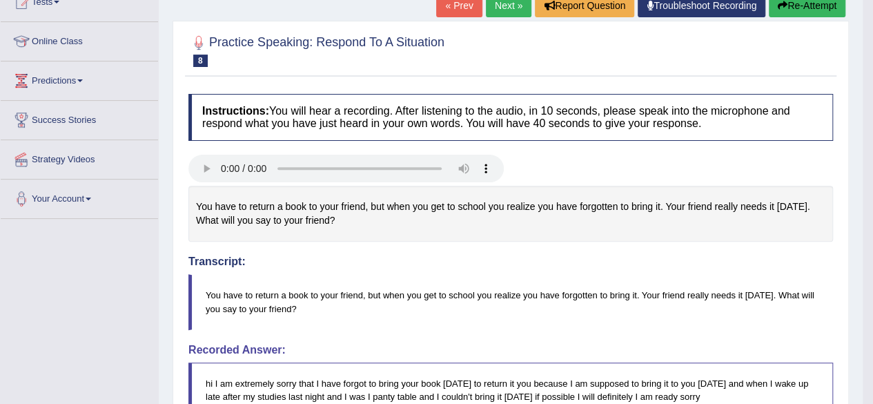
scroll to position [148, 0]
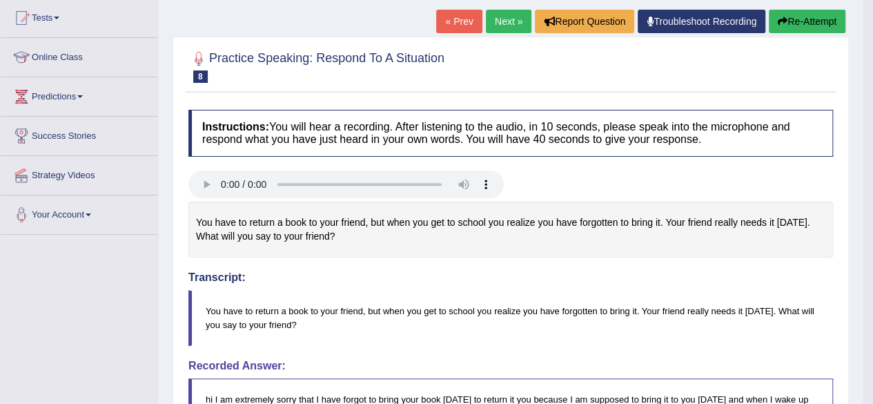
click at [792, 26] on button "Re-Attempt" at bounding box center [806, 21] width 77 height 23
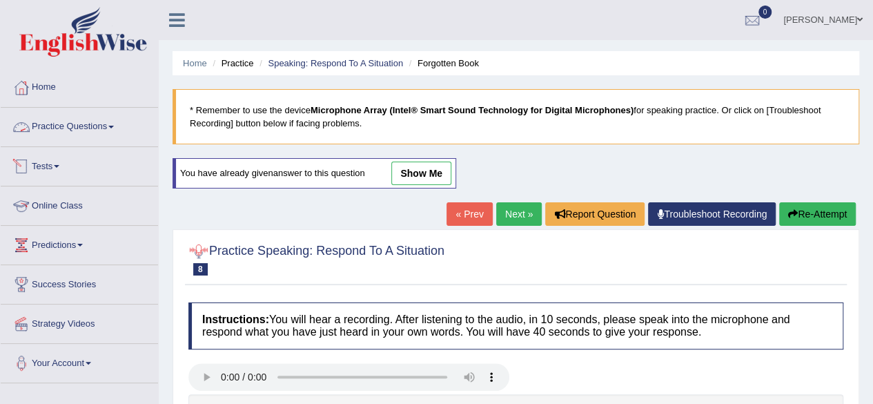
click at [99, 112] on link "Practice Questions" at bounding box center [79, 125] width 157 height 34
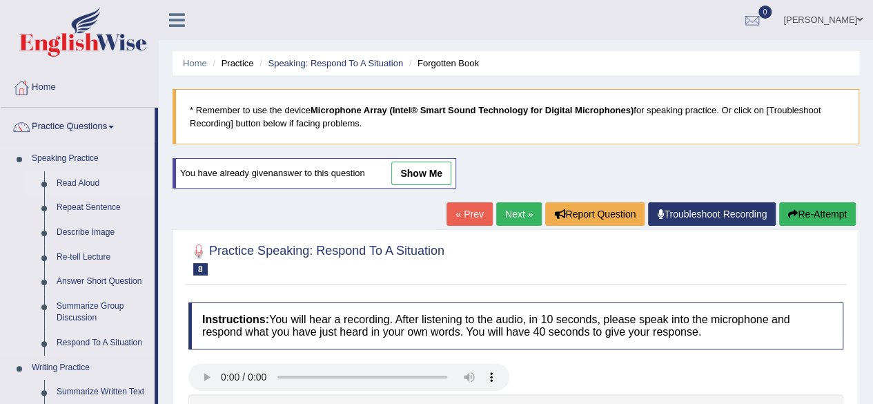
click at [101, 183] on link "Read Aloud" at bounding box center [102, 183] width 104 height 25
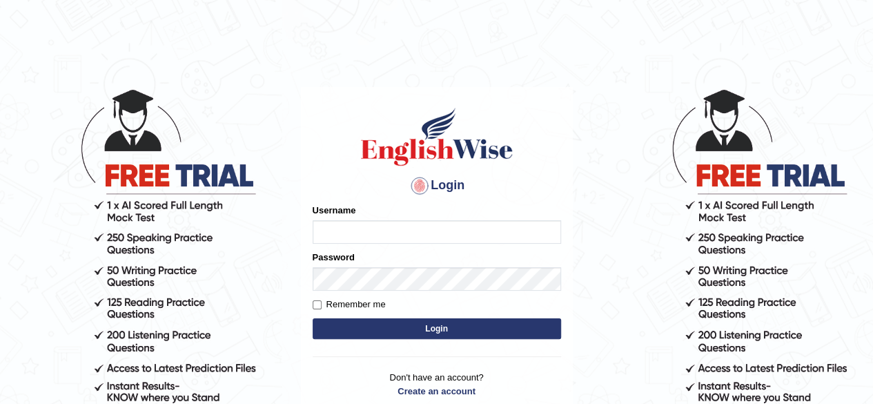
type input "pavithragowda"
click at [389, 324] on button "Login" at bounding box center [436, 328] width 248 height 21
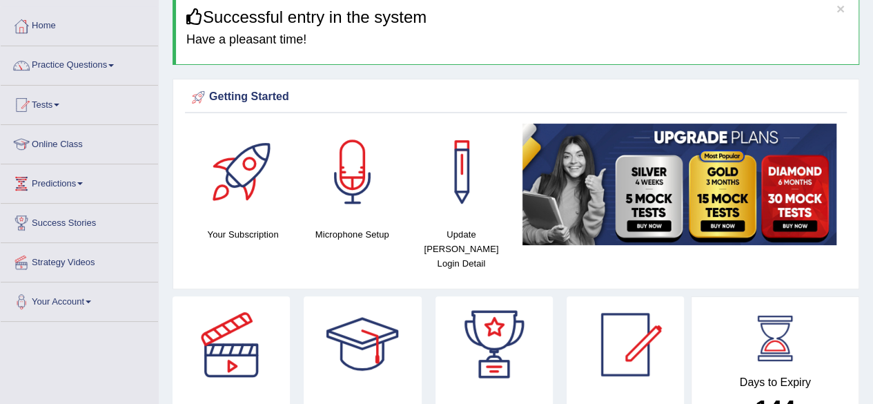
scroll to position [58, 0]
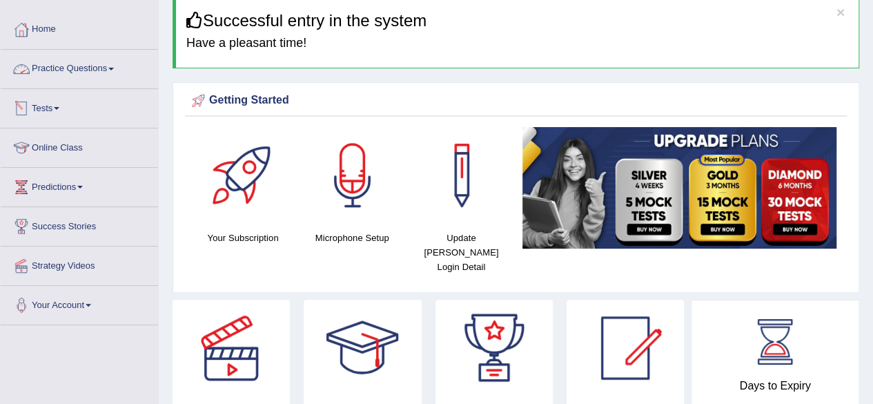
click at [92, 79] on link "Practice Questions" at bounding box center [79, 67] width 157 height 34
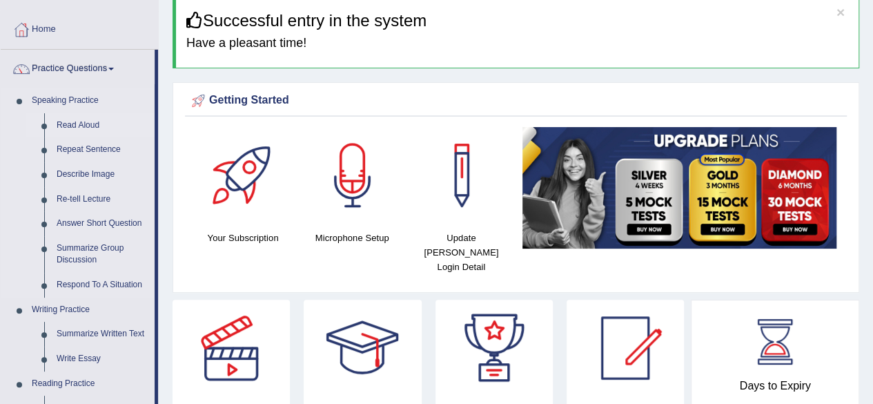
click at [94, 128] on link "Read Aloud" at bounding box center [102, 125] width 104 height 25
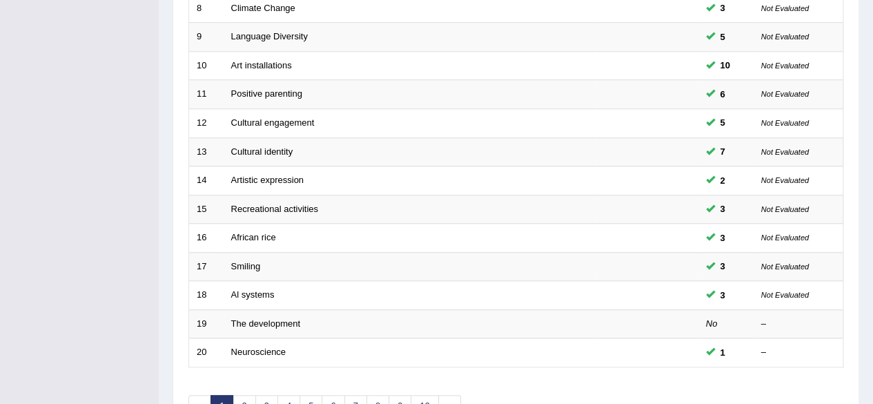
scroll to position [424, 0]
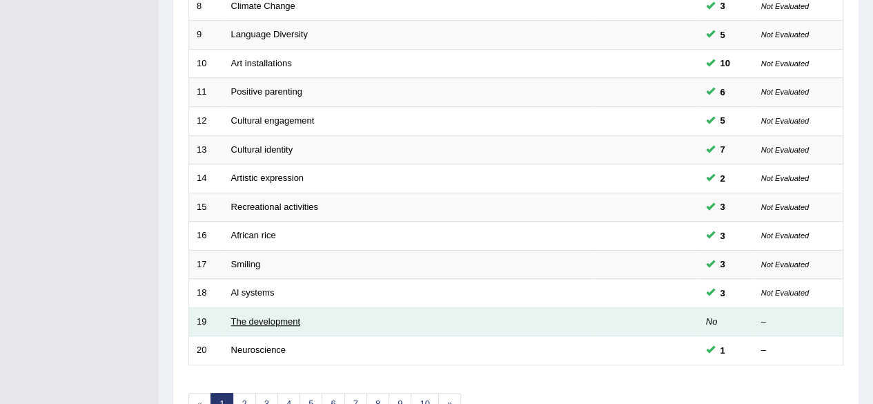
click at [269, 316] on link "The development" at bounding box center [265, 321] width 69 height 10
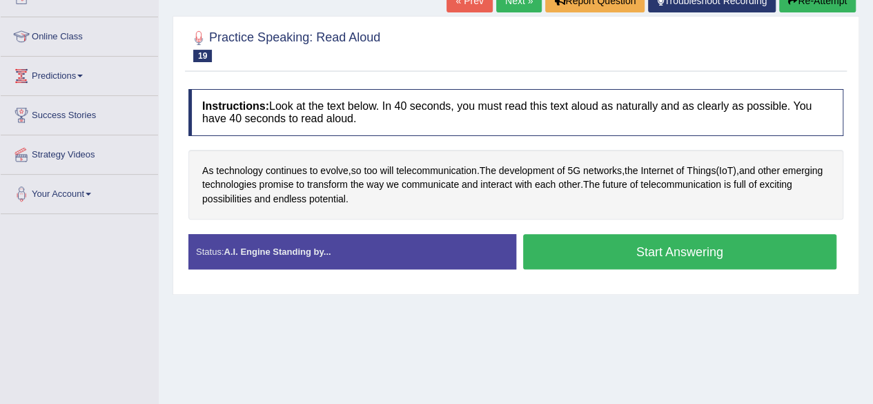
scroll to position [175, 0]
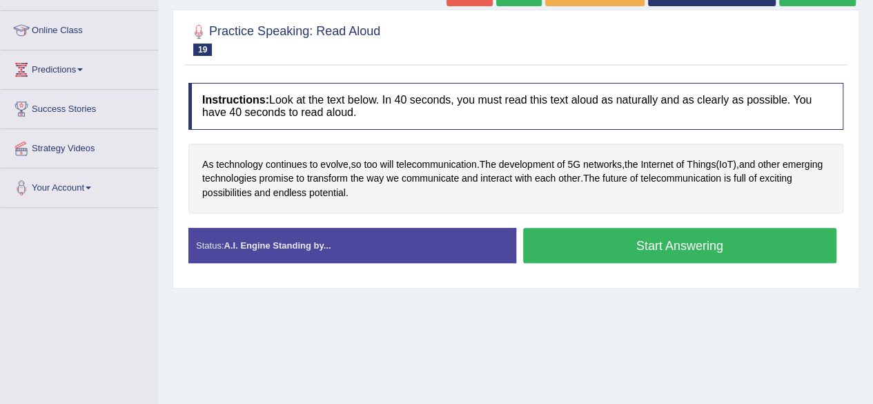
click at [651, 241] on button "Start Answering" at bounding box center [680, 245] width 314 height 35
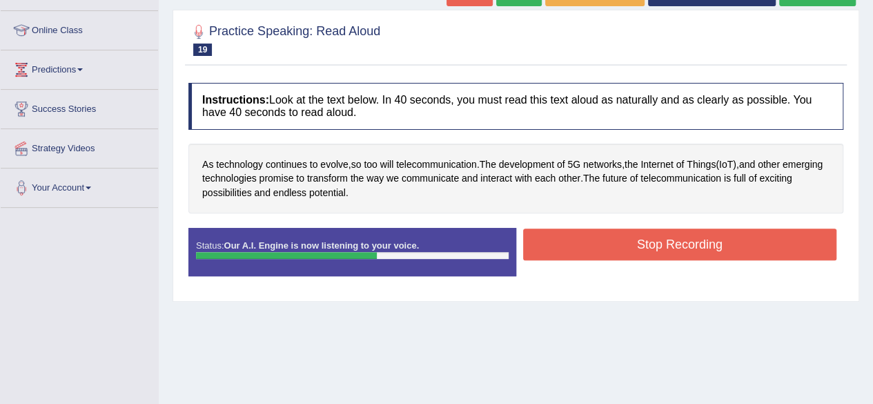
click at [651, 241] on button "Stop Recording" at bounding box center [680, 244] width 314 height 32
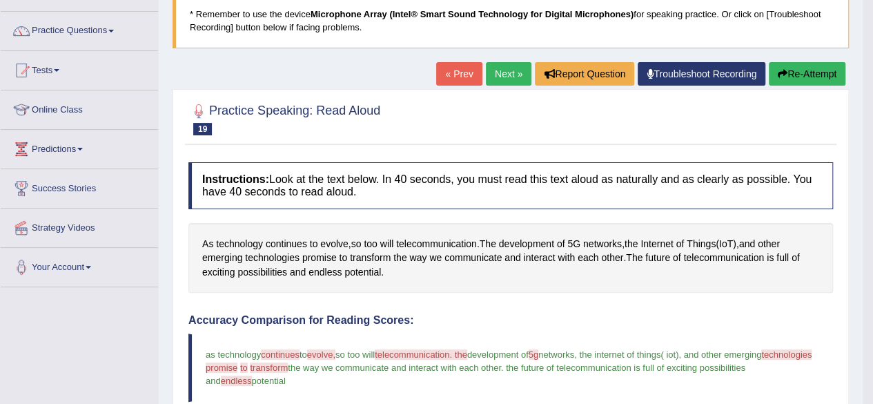
scroll to position [90, 0]
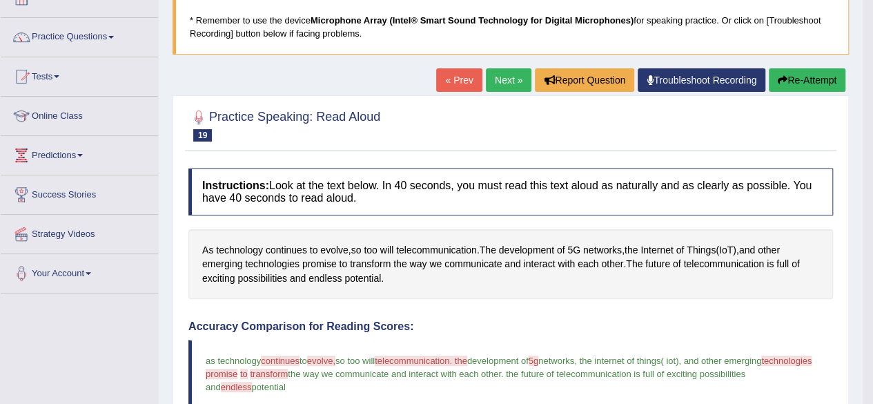
click at [802, 78] on button "Re-Attempt" at bounding box center [806, 79] width 77 height 23
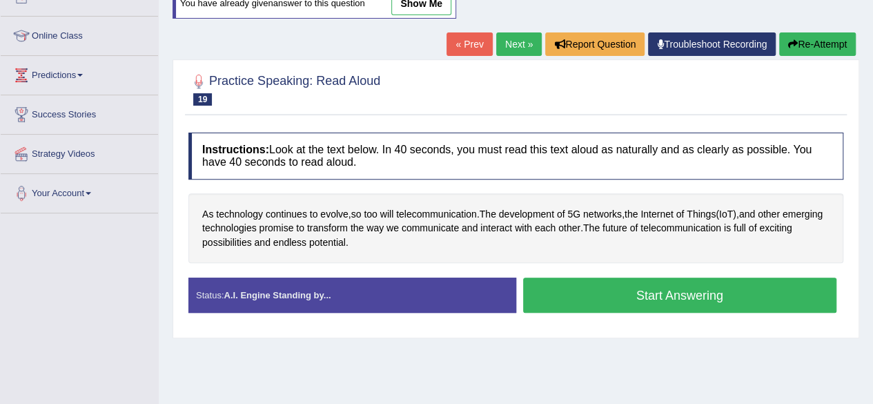
scroll to position [170, 0]
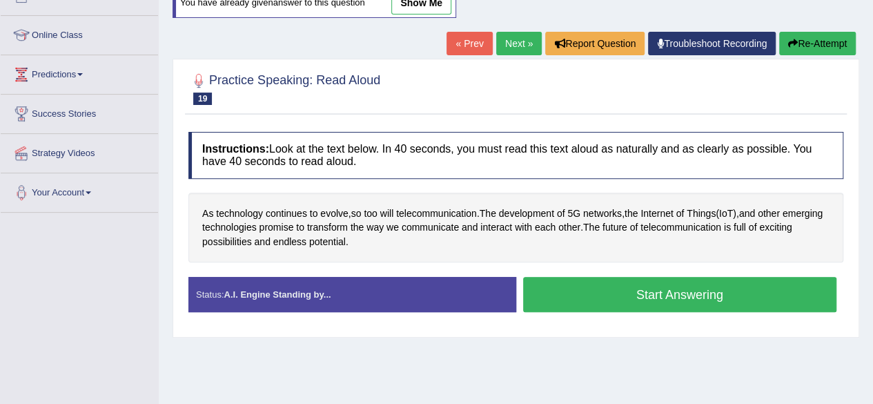
click at [588, 290] on button "Start Answering" at bounding box center [680, 294] width 314 height 35
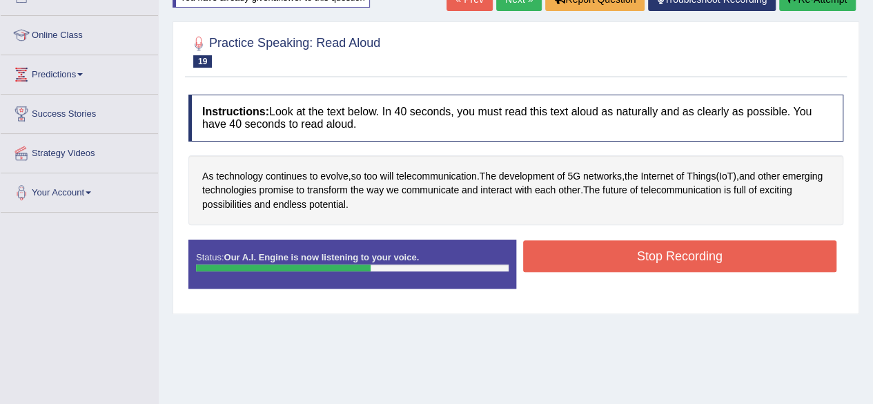
click at [591, 263] on button "Stop Recording" at bounding box center [680, 256] width 314 height 32
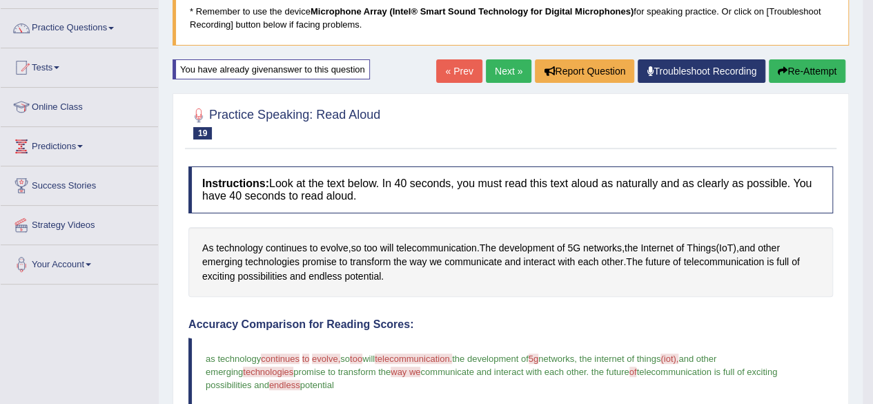
scroll to position [93, 0]
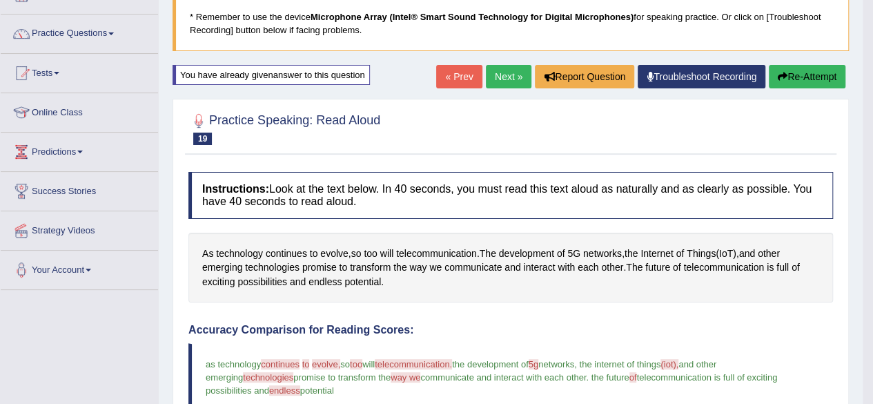
click at [811, 76] on button "Re-Attempt" at bounding box center [806, 76] width 77 height 23
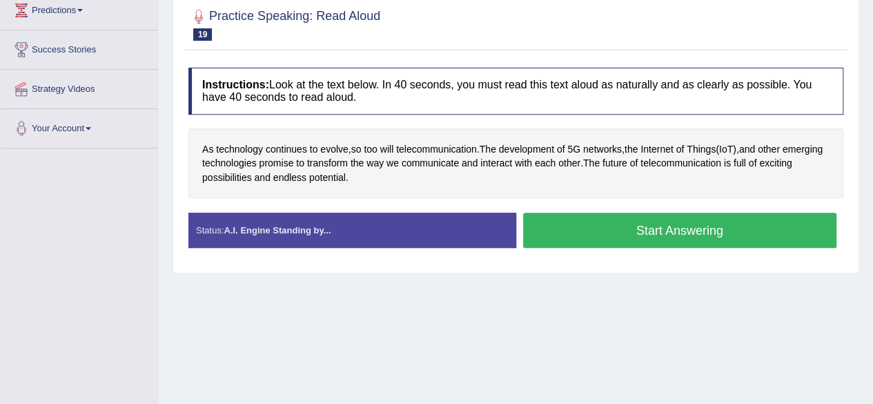
scroll to position [237, 0]
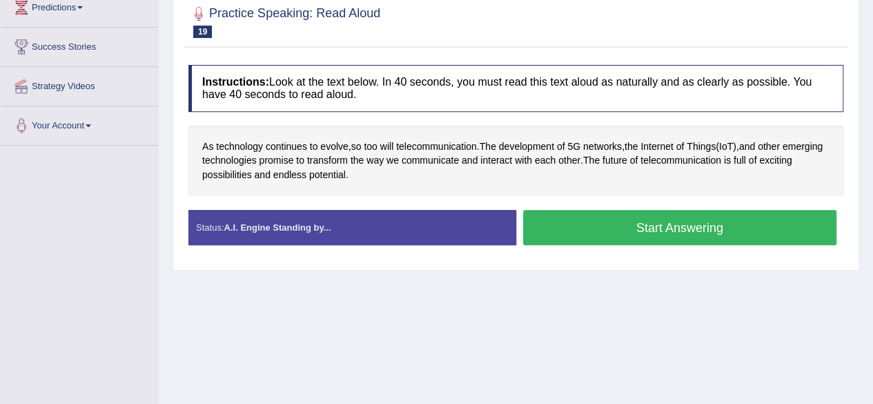
click at [607, 227] on button "Start Answering" at bounding box center [680, 227] width 314 height 35
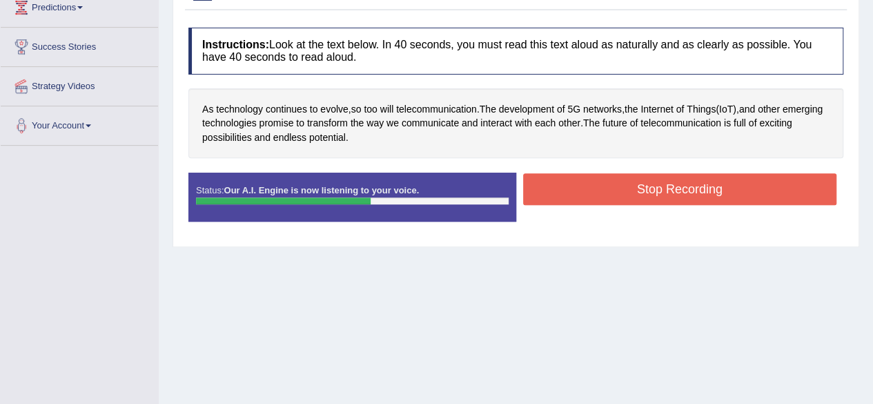
click at [659, 183] on button "Stop Recording" at bounding box center [680, 189] width 314 height 32
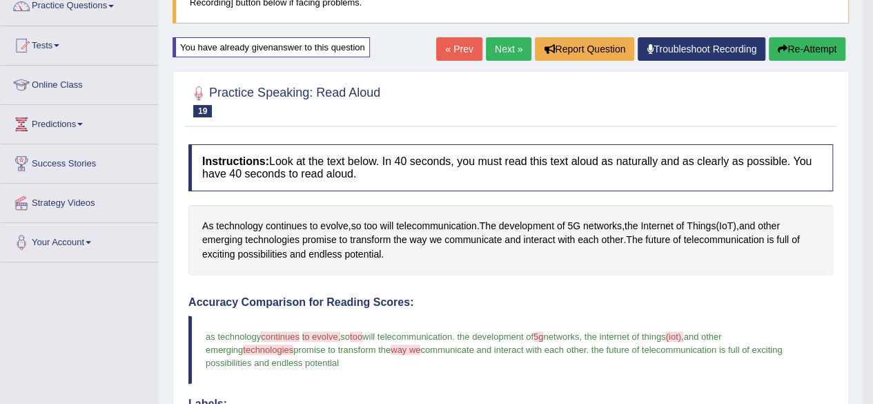
scroll to position [44, 0]
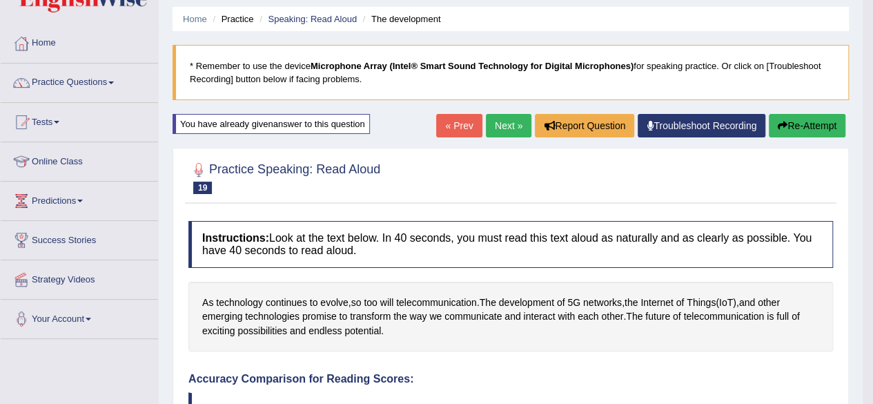
click at [800, 118] on button "Re-Attempt" at bounding box center [806, 125] width 77 height 23
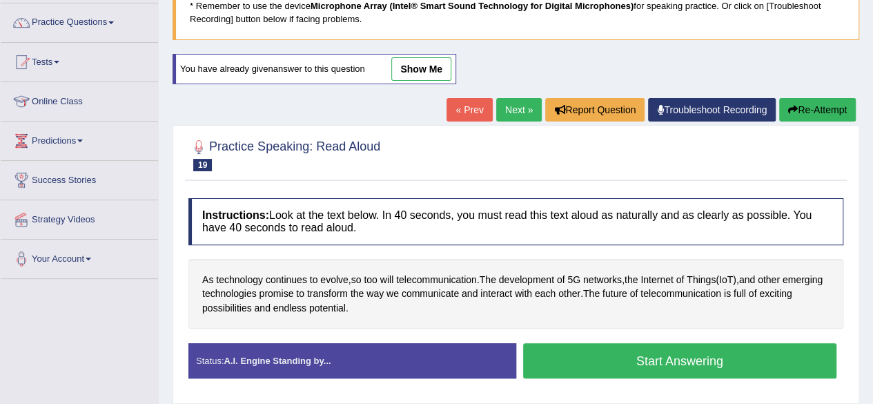
scroll to position [101, 0]
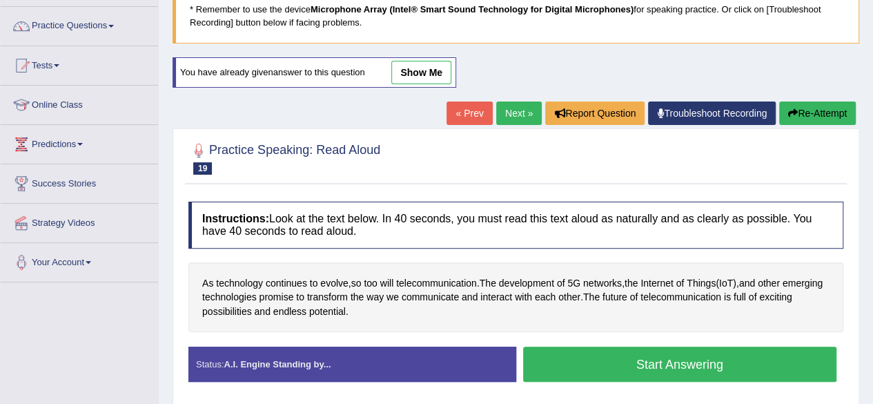
click at [513, 118] on link "Next »" at bounding box center [519, 112] width 46 height 23
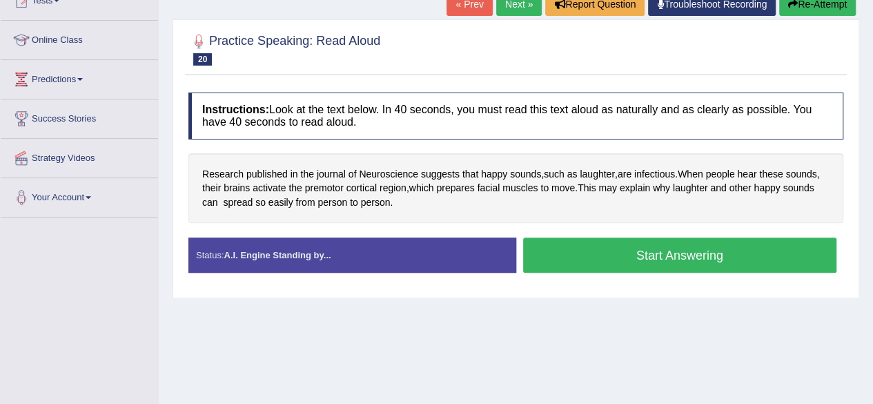
scroll to position [169, 0]
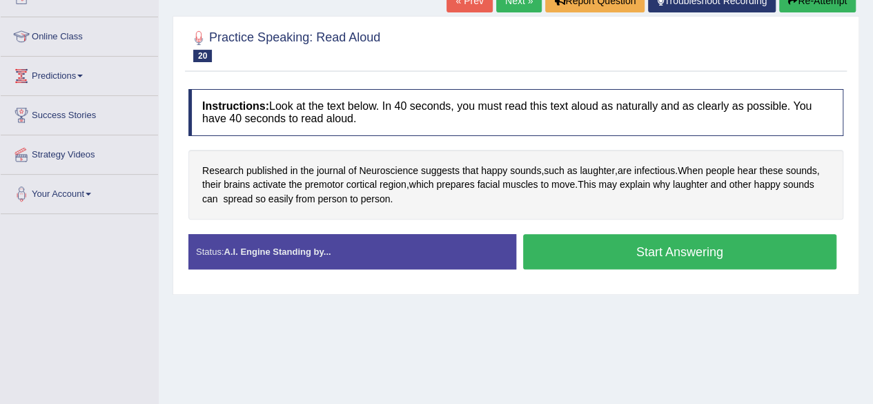
click at [565, 247] on button "Start Answering" at bounding box center [680, 251] width 314 height 35
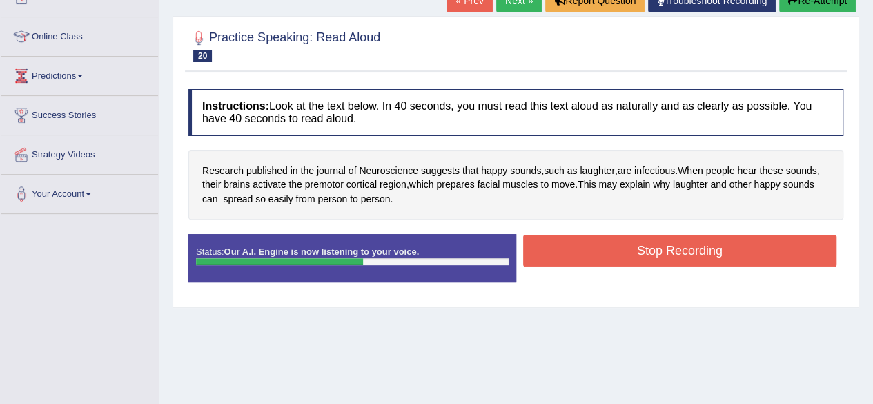
click at [570, 248] on button "Stop Recording" at bounding box center [680, 251] width 314 height 32
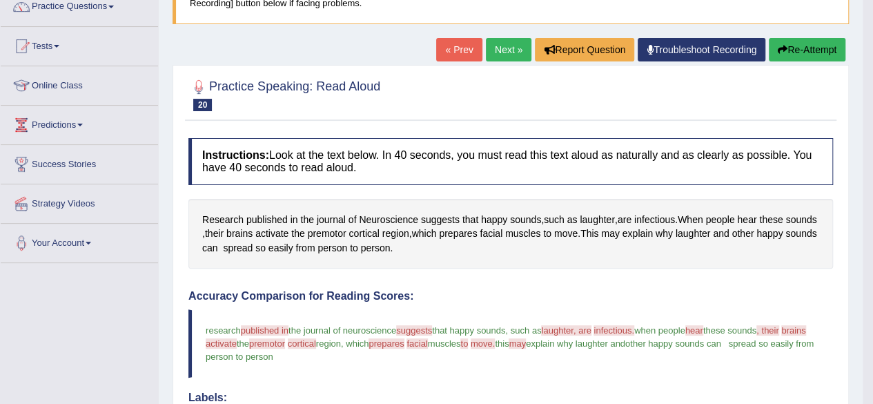
scroll to position [105, 0]
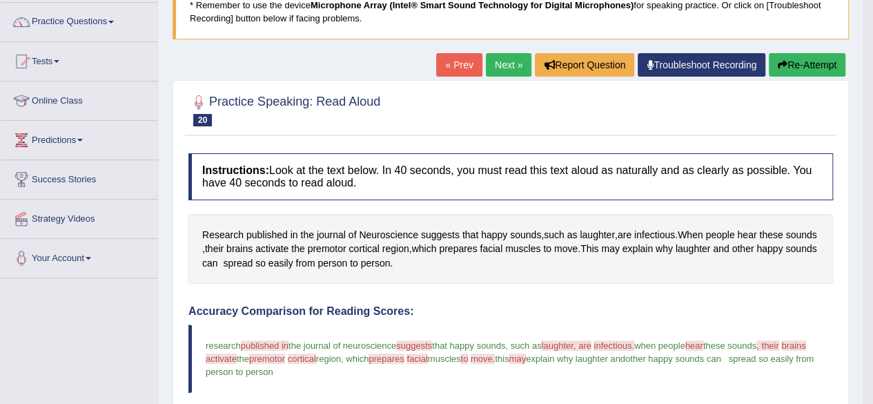
click at [817, 66] on button "Re-Attempt" at bounding box center [806, 64] width 77 height 23
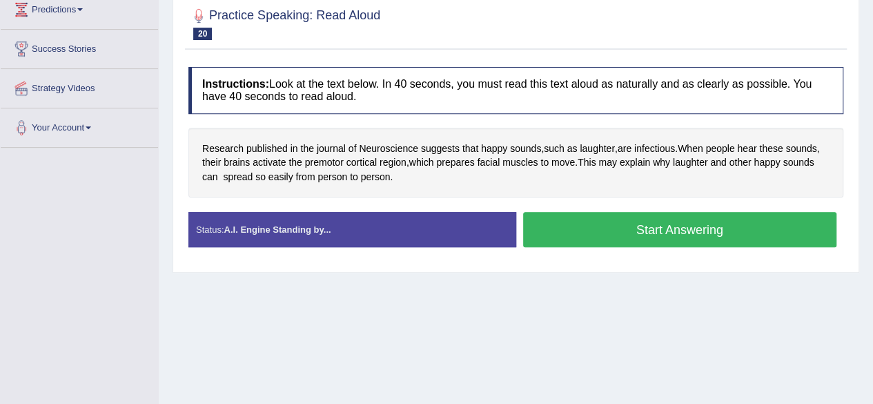
scroll to position [246, 0]
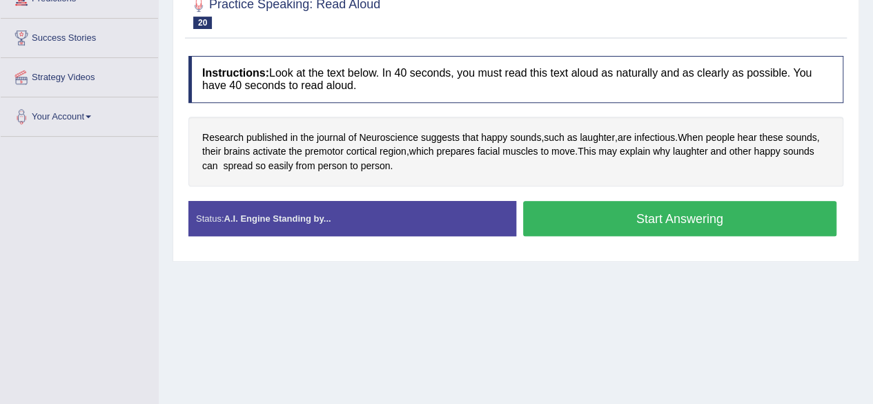
click at [657, 211] on button "Start Answering" at bounding box center [680, 218] width 314 height 35
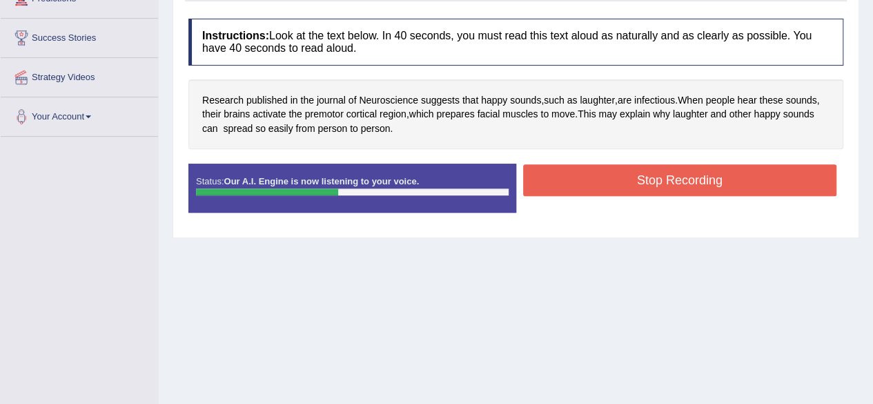
click at [573, 180] on button "Stop Recording" at bounding box center [680, 180] width 314 height 32
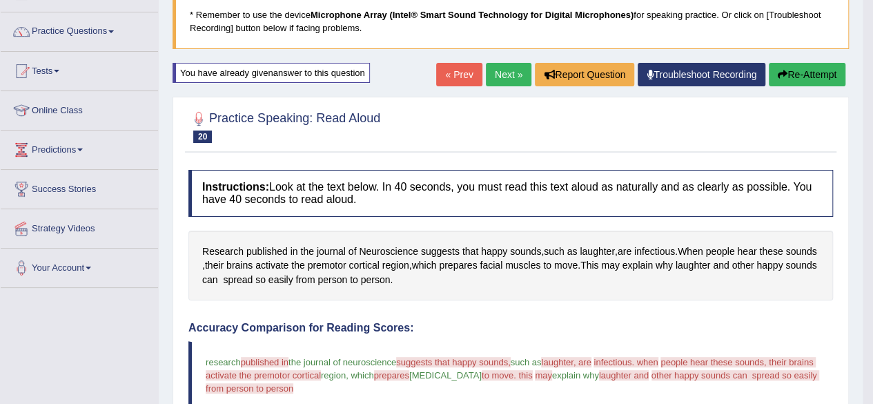
scroll to position [63, 0]
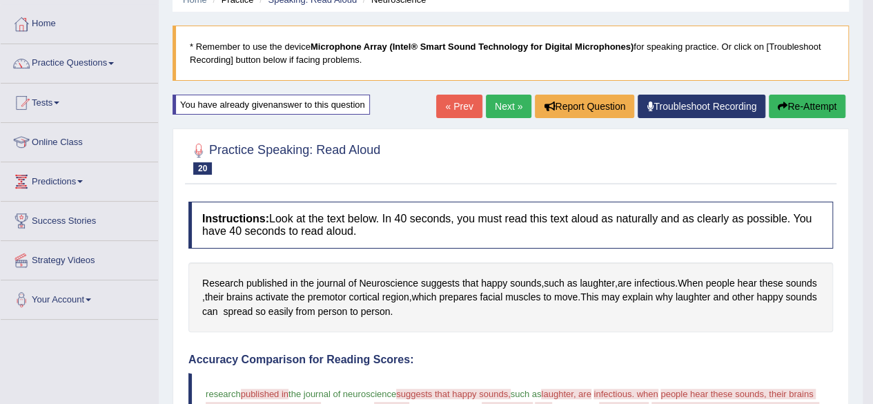
click at [823, 101] on button "Re-Attempt" at bounding box center [806, 105] width 77 height 23
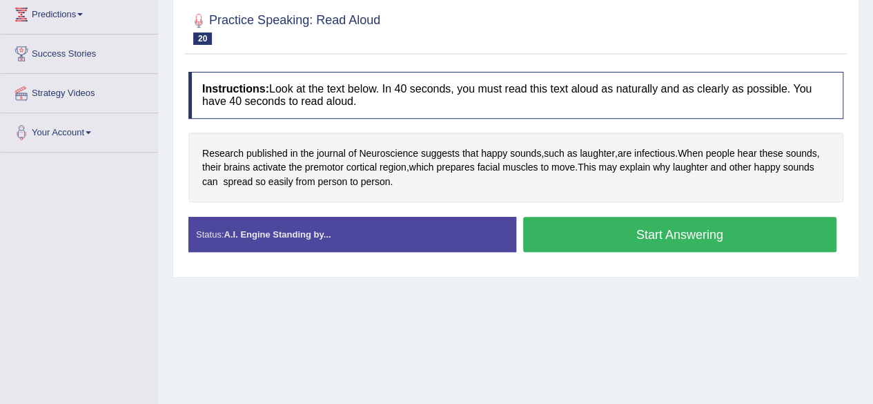
scroll to position [243, 0]
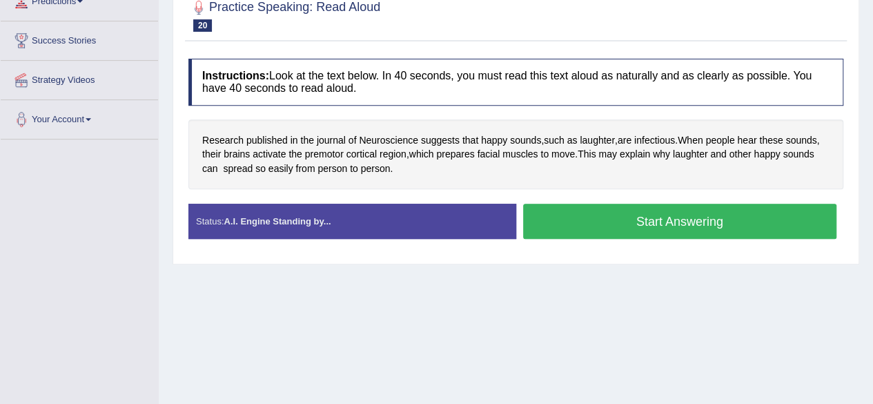
click at [559, 214] on button "Start Answering" at bounding box center [680, 220] width 314 height 35
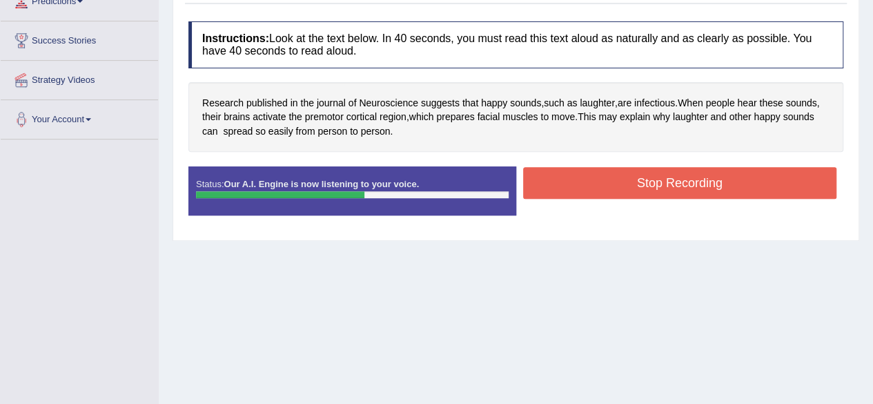
click at [563, 188] on button "Stop Recording" at bounding box center [680, 183] width 314 height 32
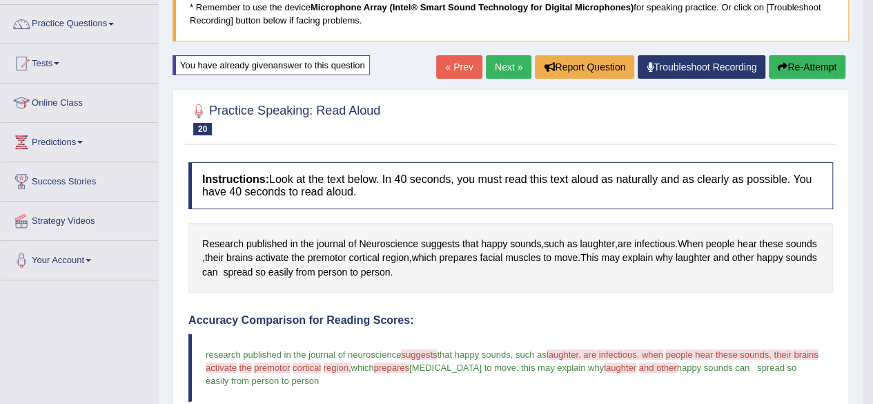
scroll to position [102, 0]
click at [822, 65] on button "Re-Attempt" at bounding box center [806, 67] width 77 height 23
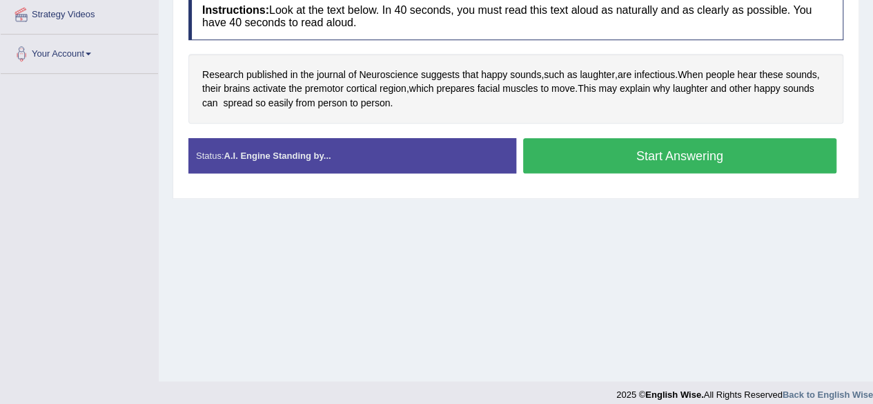
scroll to position [310, 0]
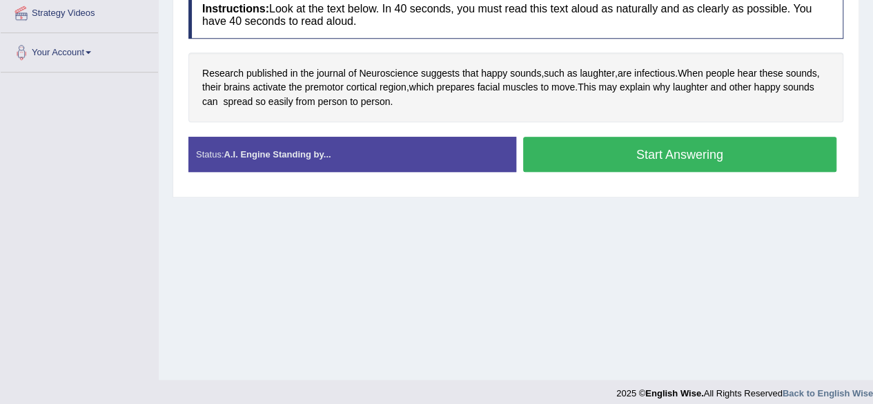
click at [570, 150] on button "Start Answering" at bounding box center [680, 154] width 314 height 35
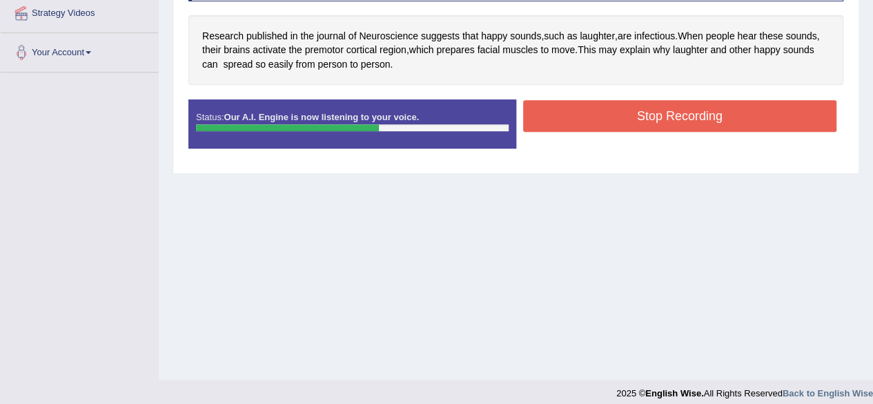
click at [557, 115] on button "Stop Recording" at bounding box center [680, 116] width 314 height 32
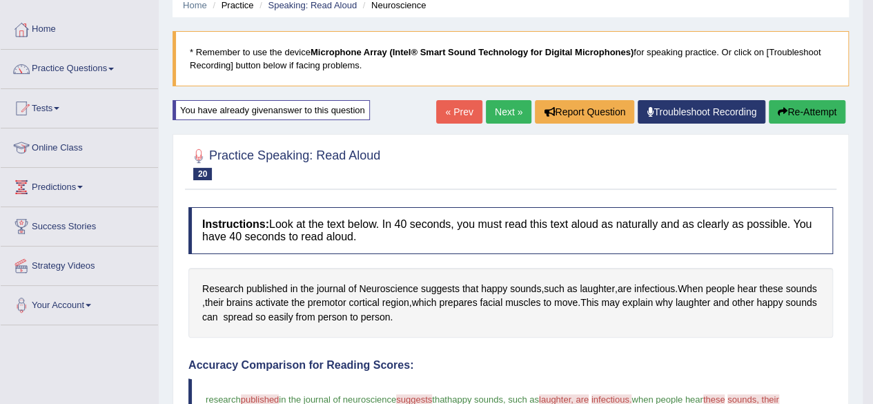
scroll to position [57, 0]
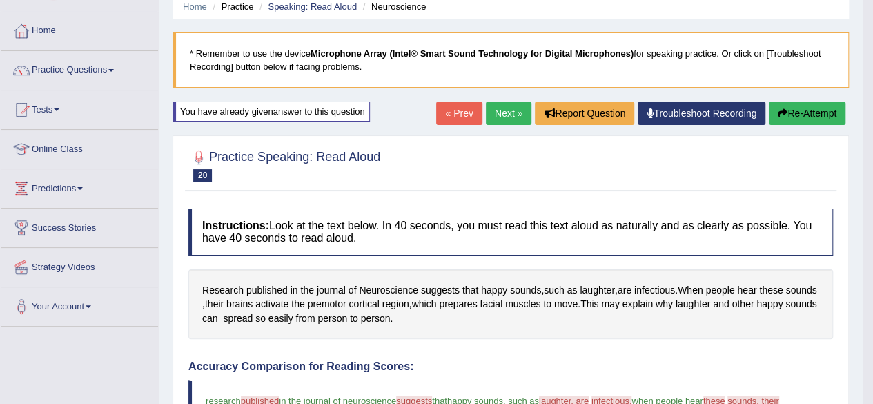
click at [510, 111] on link "Next »" at bounding box center [509, 112] width 46 height 23
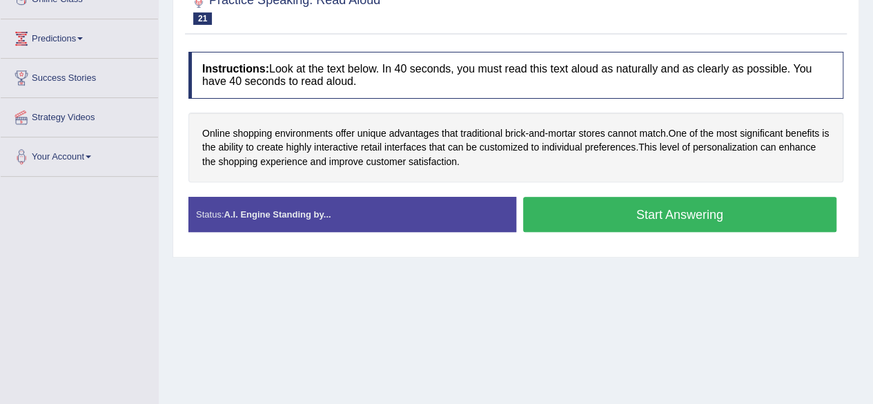
scroll to position [208, 0]
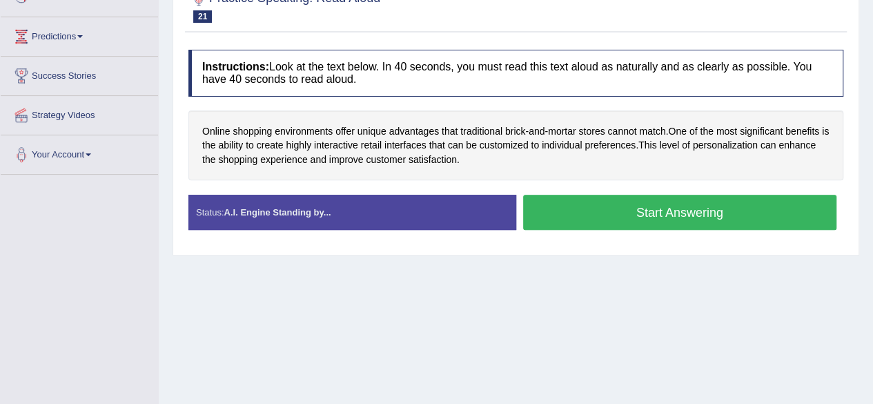
click at [622, 215] on button "Start Answering" at bounding box center [680, 212] width 314 height 35
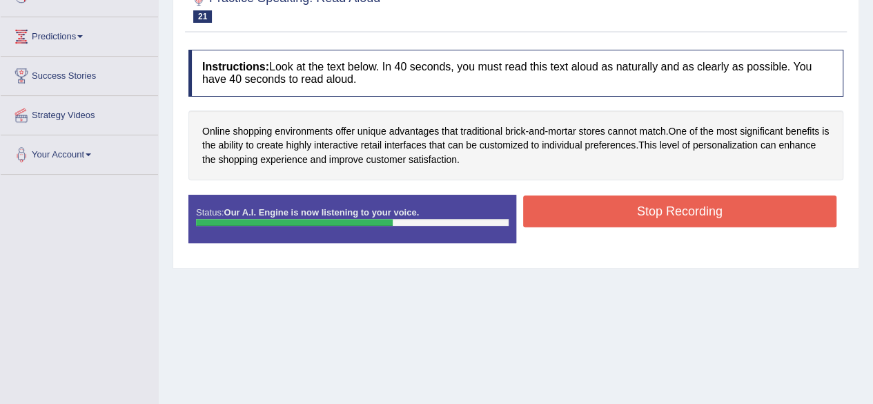
click at [537, 208] on button "Stop Recording" at bounding box center [680, 211] width 314 height 32
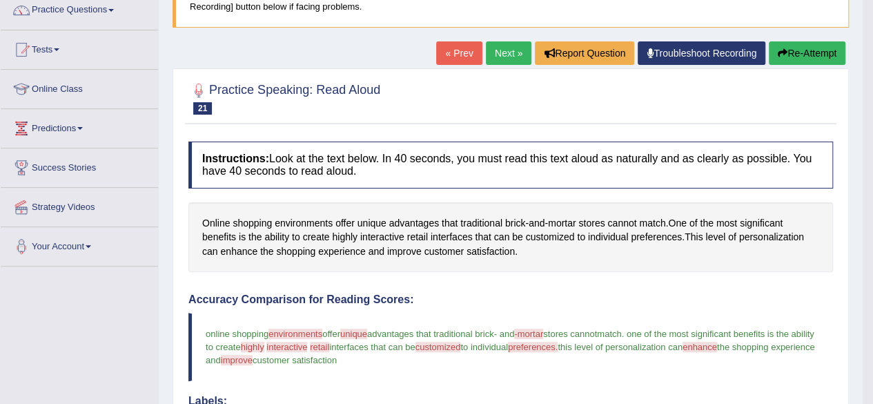
scroll to position [103, 0]
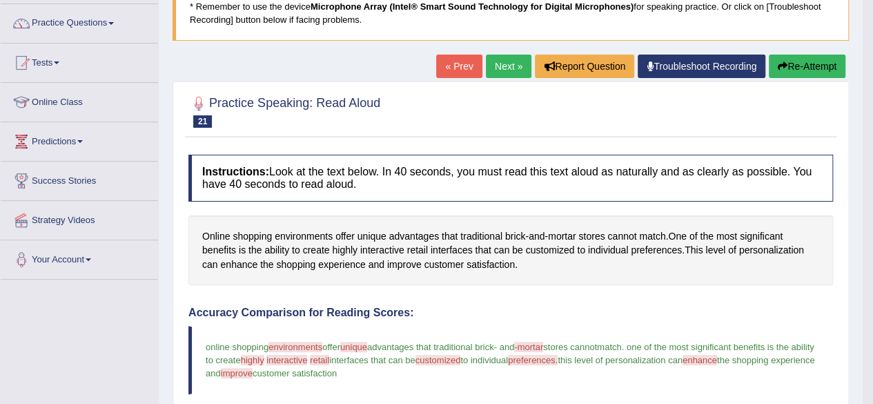
click at [803, 63] on button "Re-Attempt" at bounding box center [806, 65] width 77 height 23
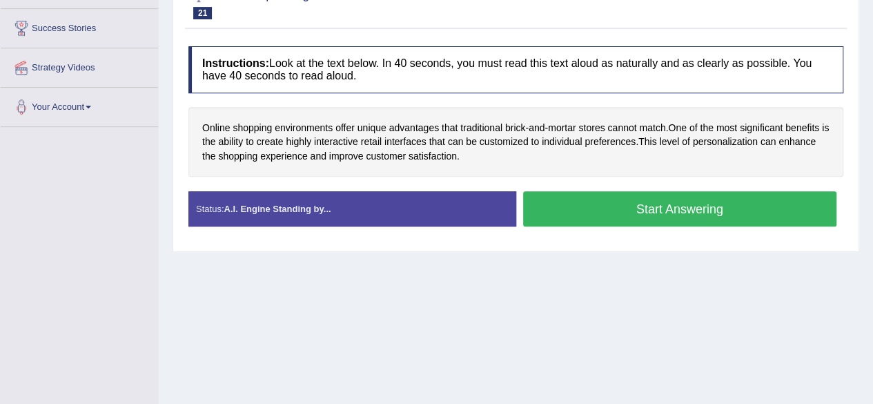
scroll to position [242, 0]
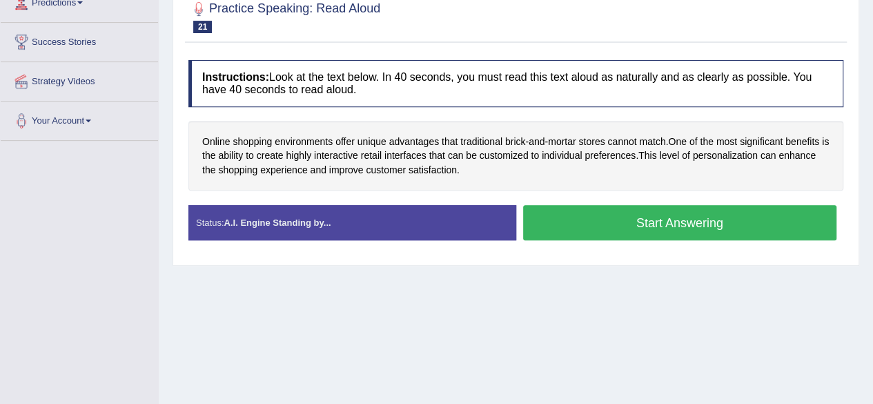
click at [589, 216] on button "Start Answering" at bounding box center [680, 222] width 314 height 35
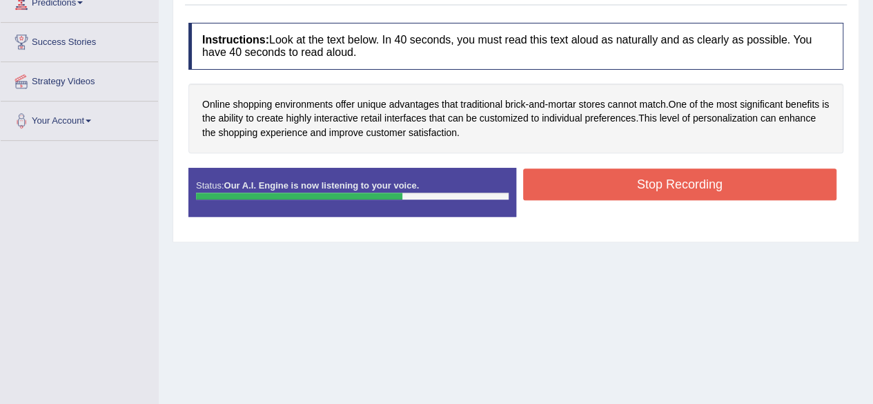
click at [550, 192] on button "Stop Recording" at bounding box center [680, 184] width 314 height 32
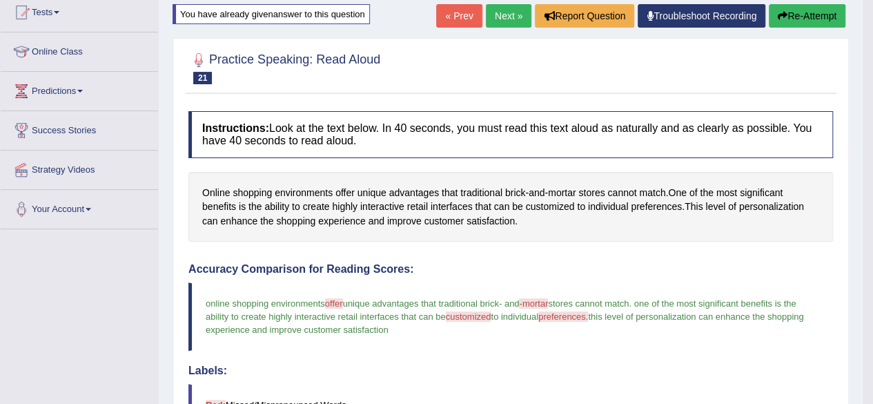
scroll to position [159, 0]
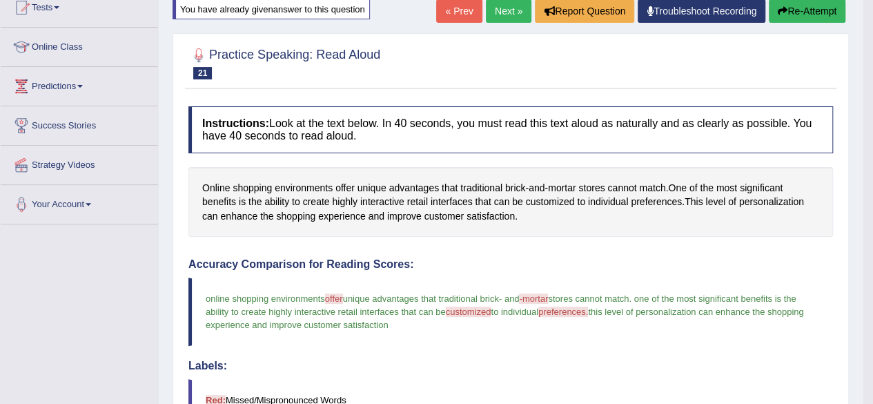
click at [829, 14] on button "Re-Attempt" at bounding box center [806, 10] width 77 height 23
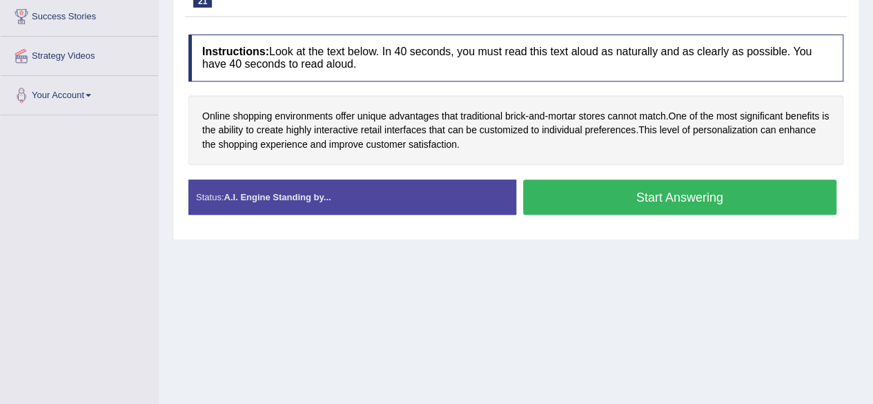
scroll to position [270, 0]
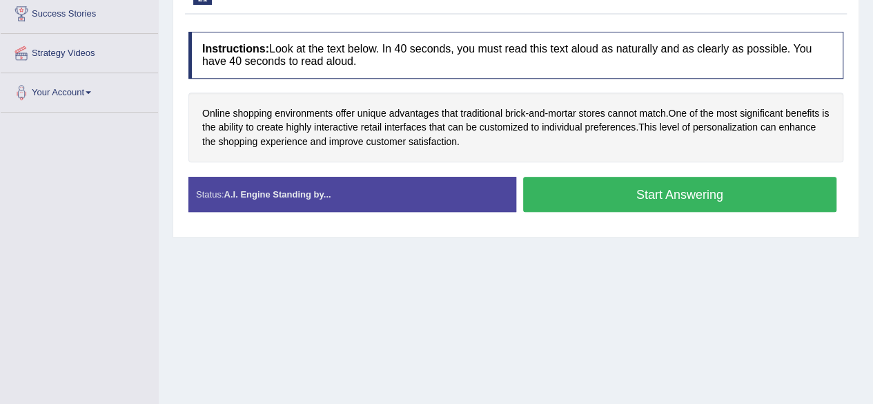
click at [633, 197] on button "Start Answering" at bounding box center [680, 194] width 314 height 35
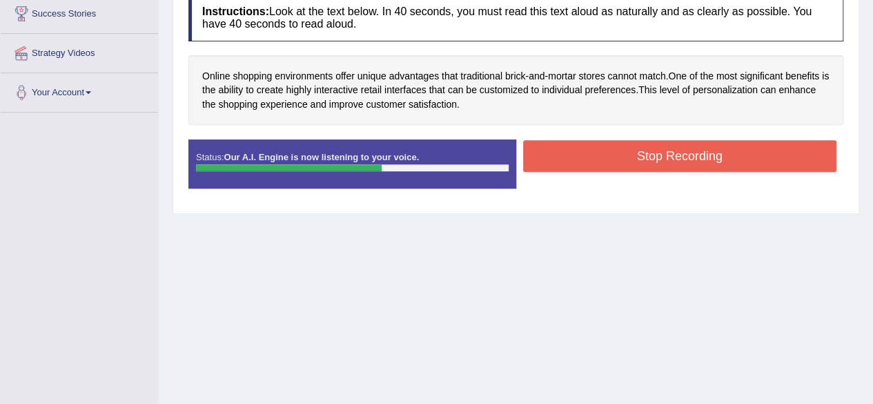
click at [615, 160] on button "Stop Recording" at bounding box center [680, 156] width 314 height 32
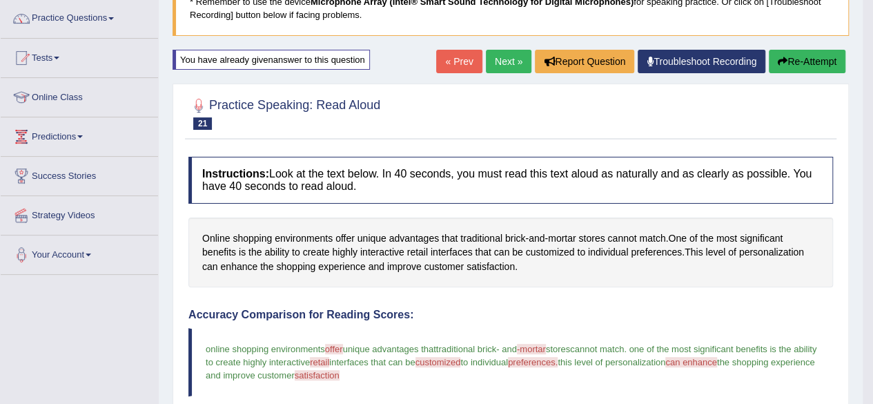
scroll to position [93, 0]
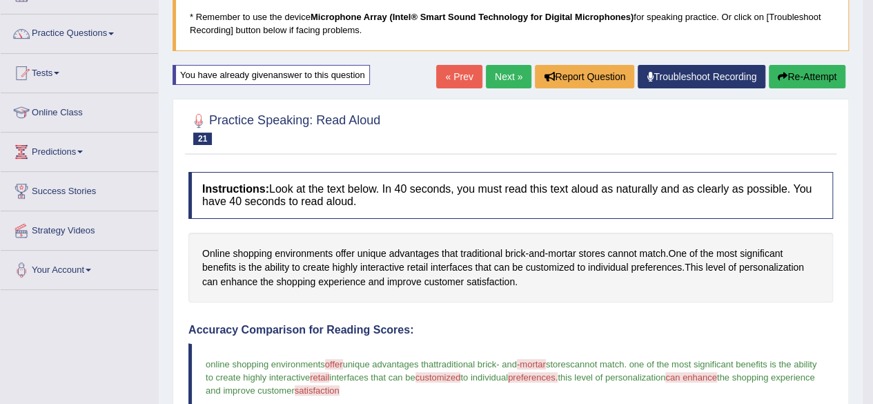
click at [505, 69] on link "Next »" at bounding box center [509, 76] width 46 height 23
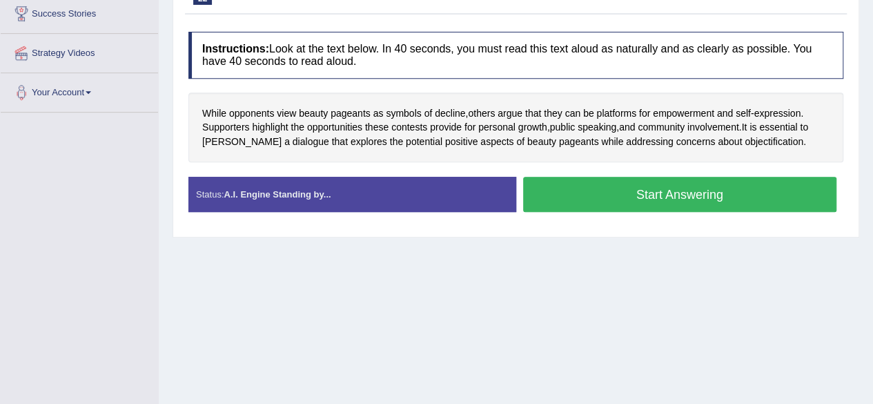
scroll to position [256, 0]
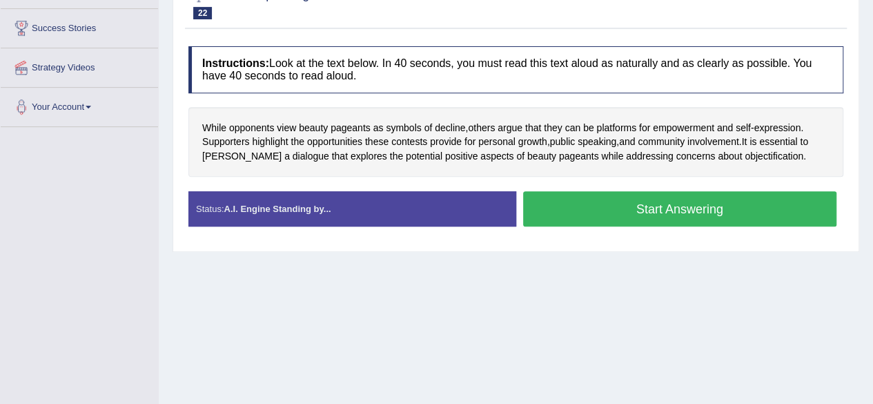
click at [574, 210] on button "Start Answering" at bounding box center [680, 208] width 314 height 35
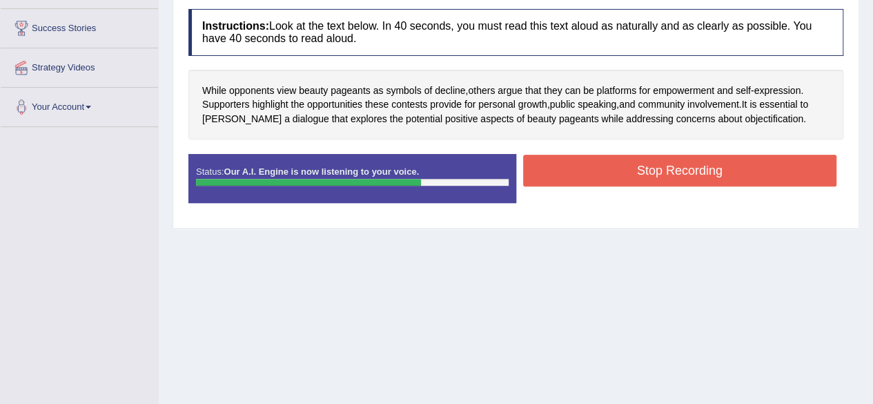
click at [691, 175] on button "Stop Recording" at bounding box center [680, 171] width 314 height 32
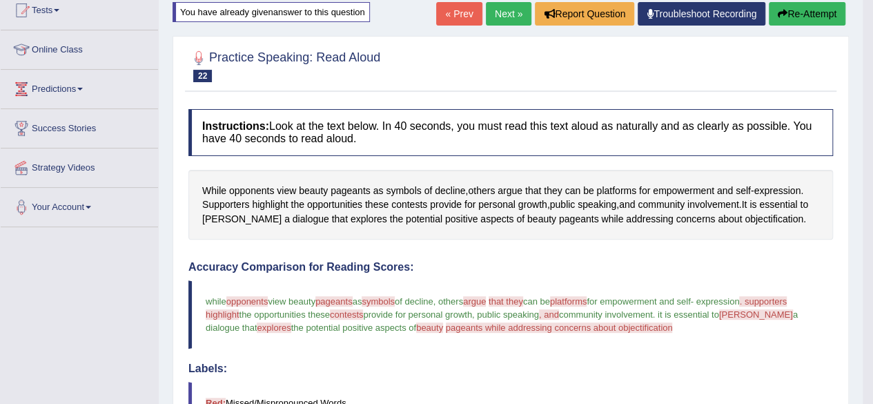
scroll to position [153, 0]
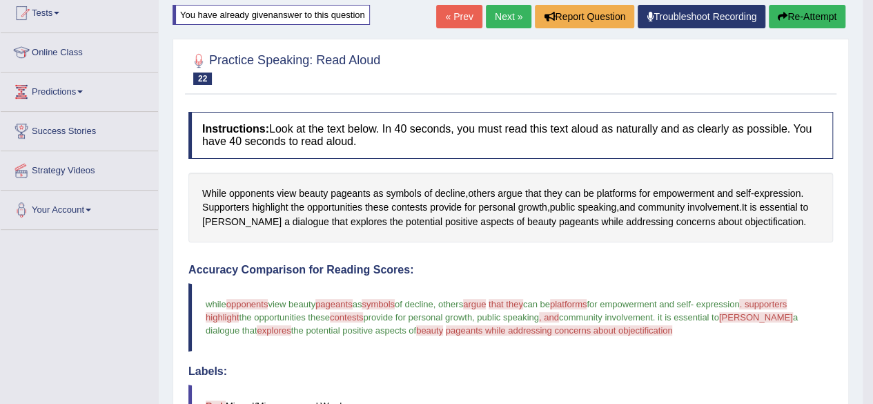
click at [827, 10] on button "Re-Attempt" at bounding box center [806, 16] width 77 height 23
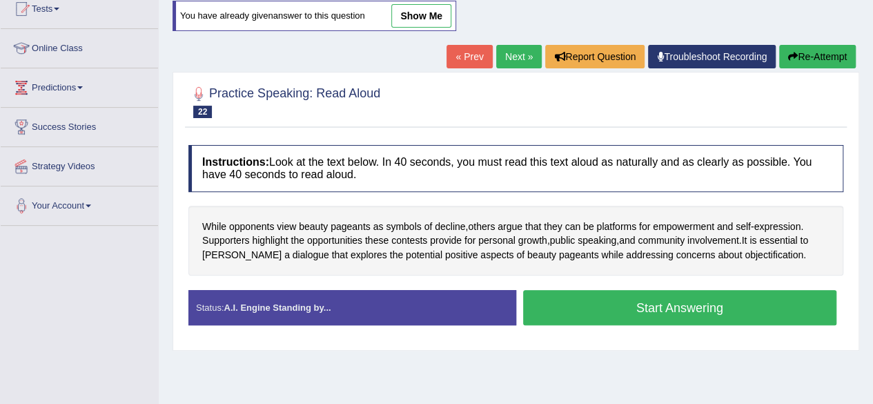
scroll to position [157, 0]
drag, startPoint x: 0, startPoint y: 0, endPoint x: 827, endPoint y: 10, distance: 827.1
click at [827, 10] on div "Home Practice Speaking: Read Aloud Objectification * Remember to use the device…" at bounding box center [516, 188] width 714 height 690
click at [640, 302] on button "Start Answering" at bounding box center [680, 307] width 314 height 35
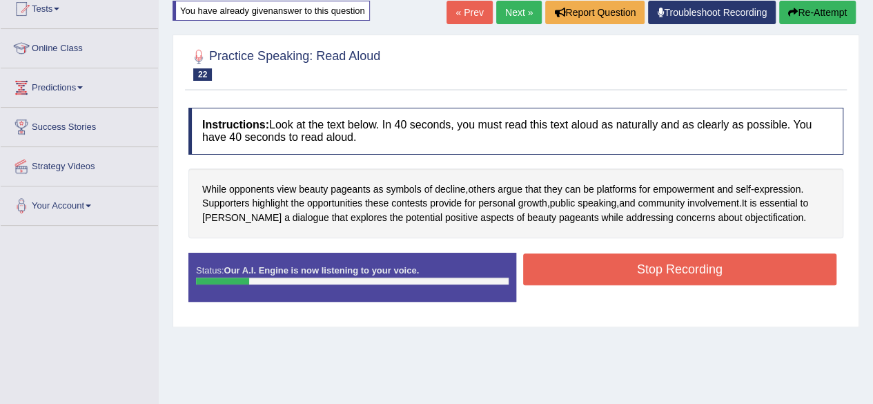
click at [806, 8] on button "Re-Attempt" at bounding box center [817, 12] width 77 height 23
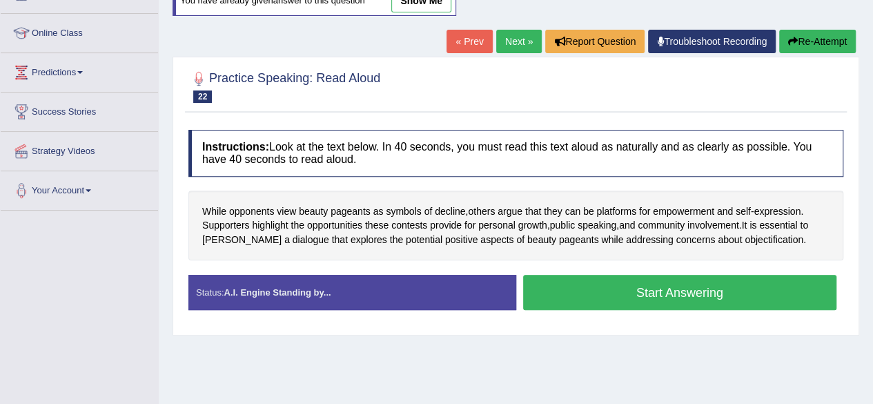
scroll to position [157, 0]
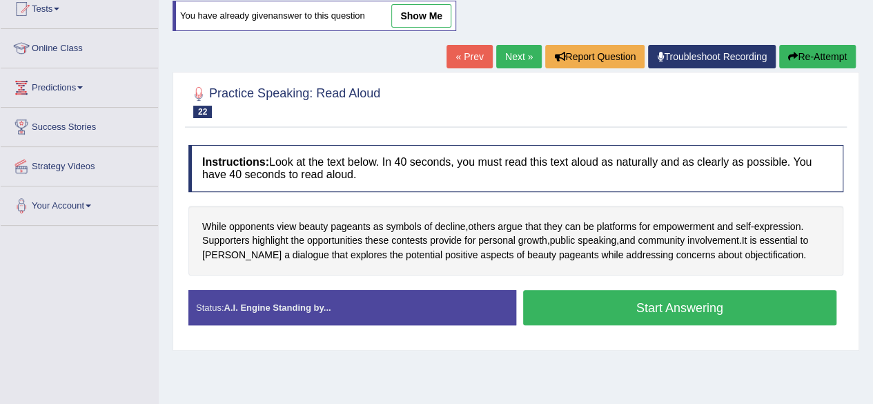
click at [578, 304] on button "Start Answering" at bounding box center [680, 307] width 314 height 35
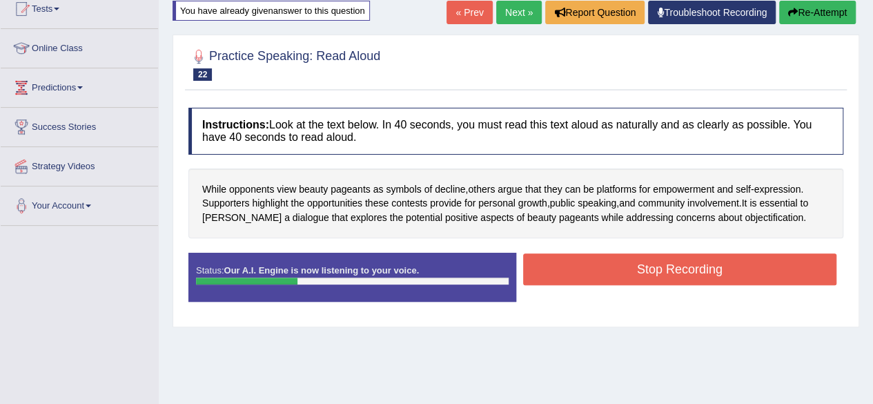
click at [797, 9] on button "Re-Attempt" at bounding box center [817, 12] width 77 height 23
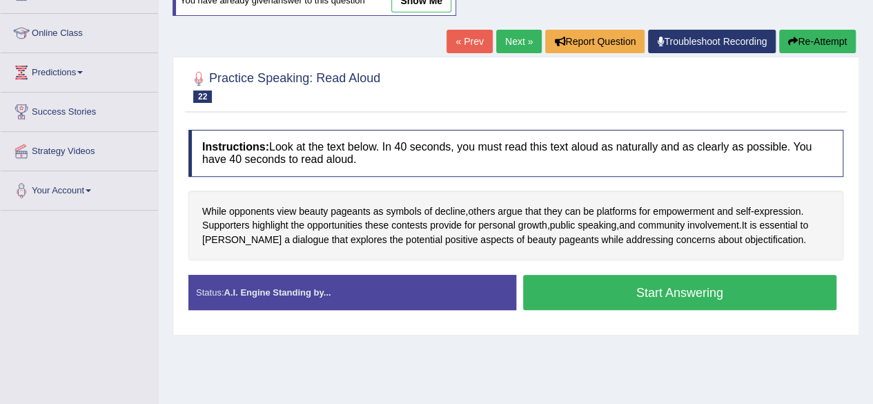
scroll to position [157, 0]
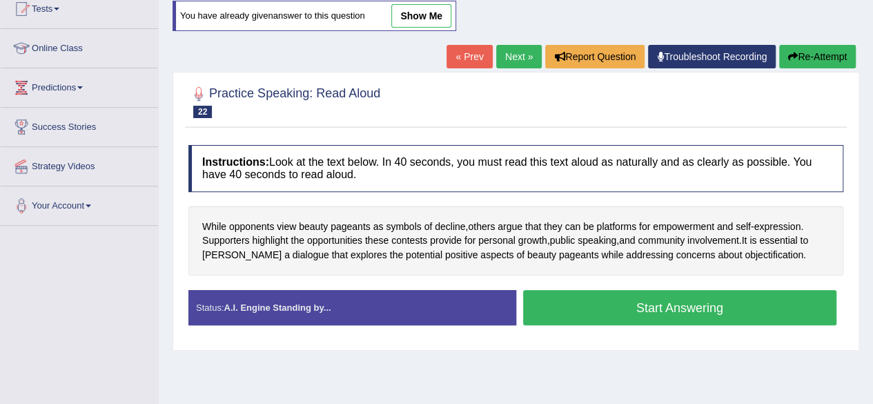
click at [599, 301] on button "Start Answering" at bounding box center [680, 307] width 314 height 35
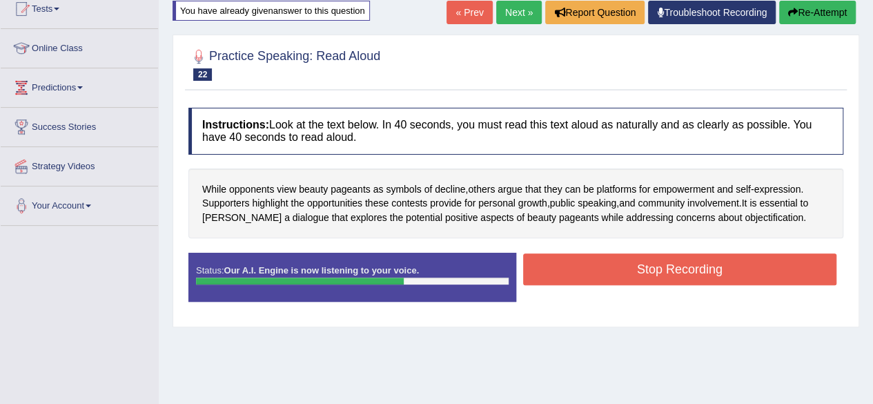
click at [706, 264] on button "Stop Recording" at bounding box center [680, 269] width 314 height 32
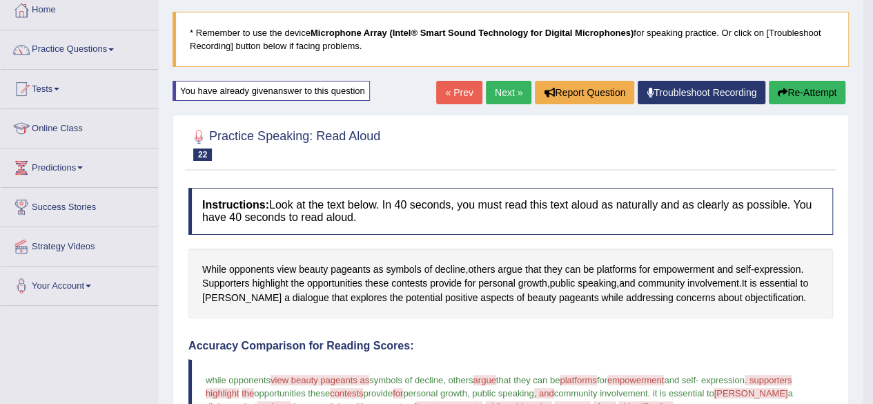
scroll to position [60, 0]
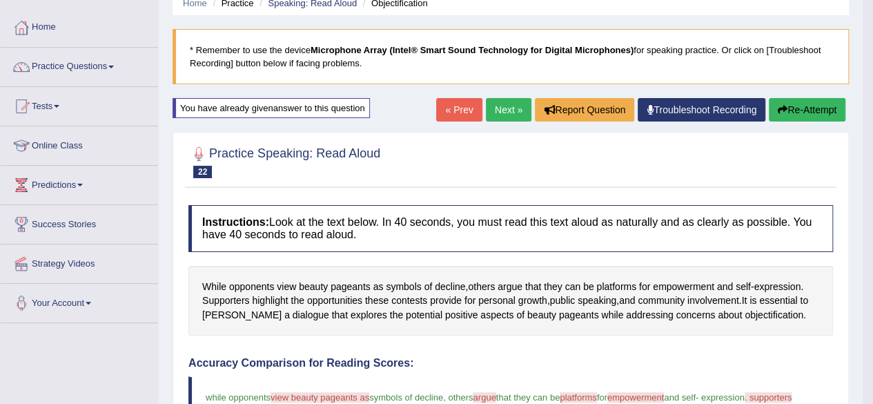
click at [492, 107] on link "Next »" at bounding box center [509, 109] width 46 height 23
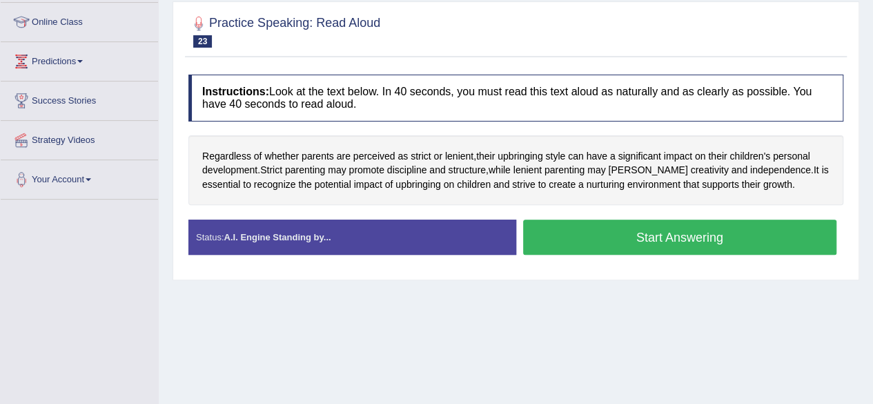
scroll to position [186, 0]
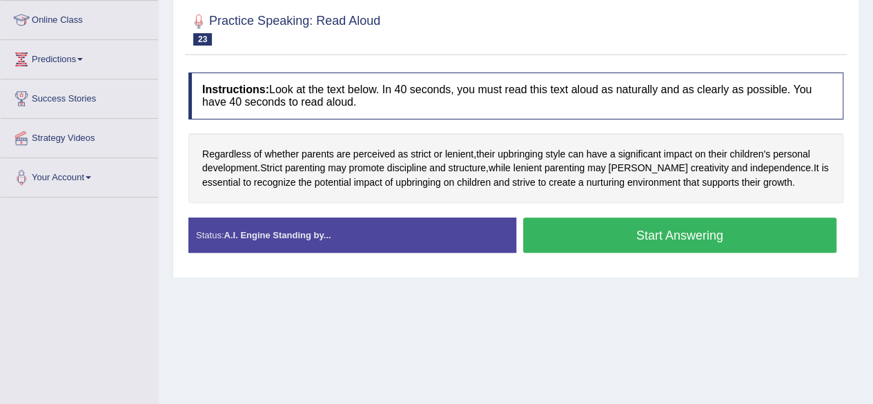
click at [607, 227] on button "Start Answering" at bounding box center [680, 234] width 314 height 35
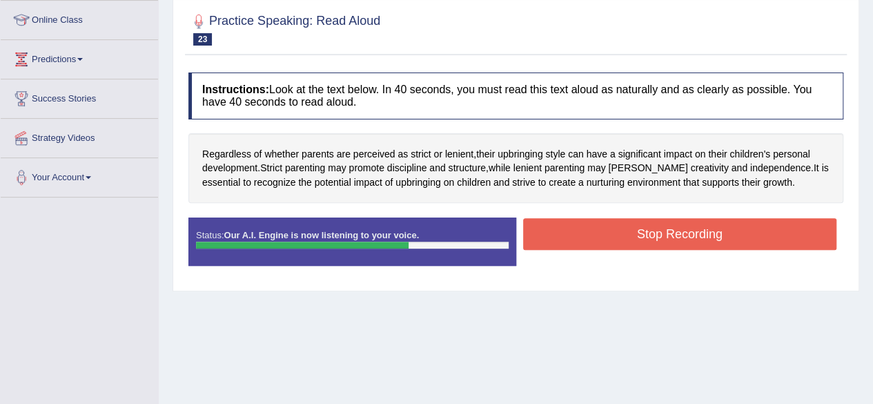
click at [691, 227] on button "Stop Recording" at bounding box center [680, 234] width 314 height 32
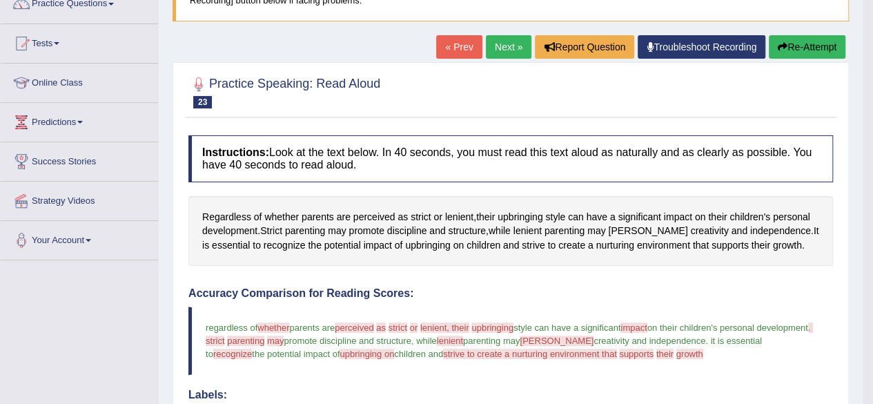
scroll to position [115, 0]
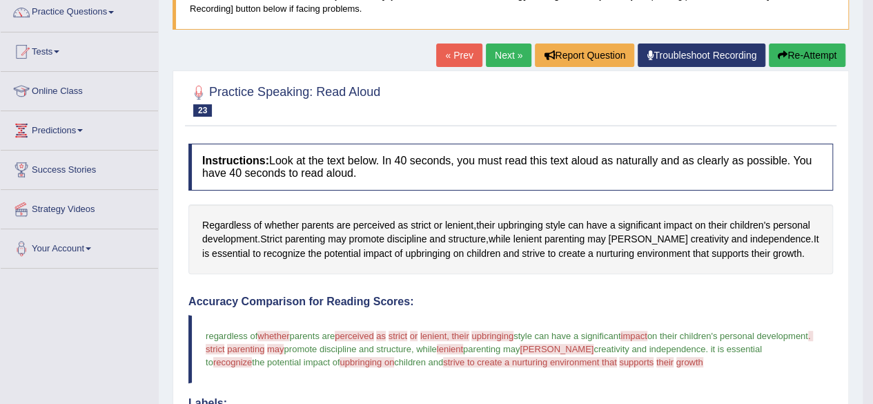
click at [796, 44] on button "Re-Attempt" at bounding box center [806, 54] width 77 height 23
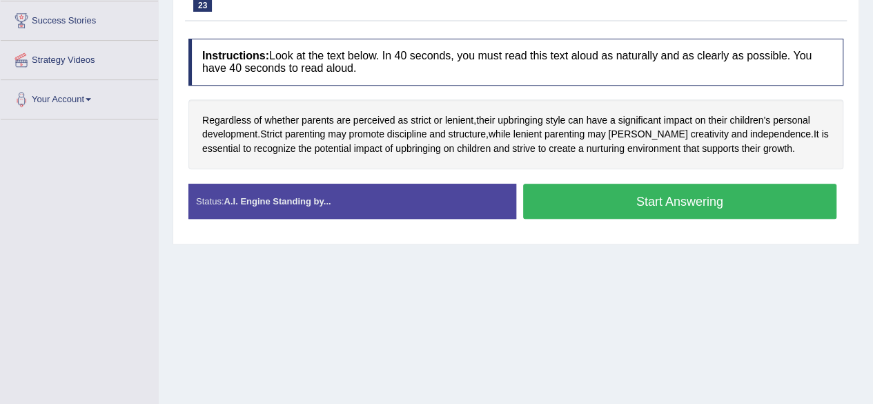
drag, startPoint x: 875, startPoint y: 81, endPoint x: 882, endPoint y: 158, distance: 77.6
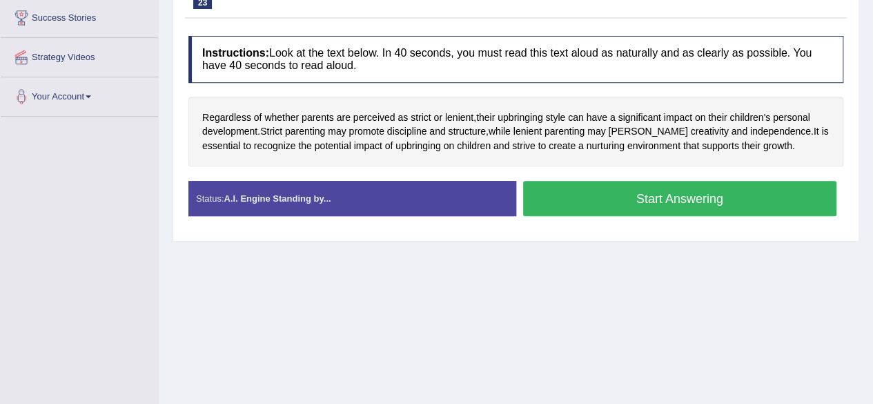
click at [613, 195] on button "Start Answering" at bounding box center [680, 198] width 314 height 35
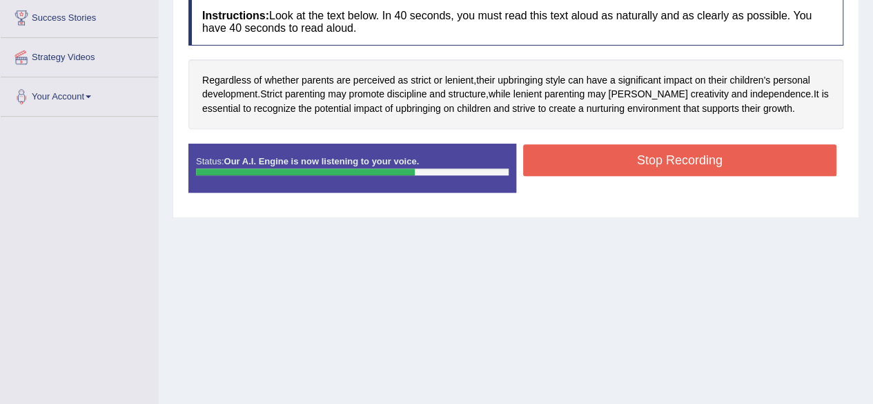
click at [698, 163] on button "Stop Recording" at bounding box center [680, 160] width 314 height 32
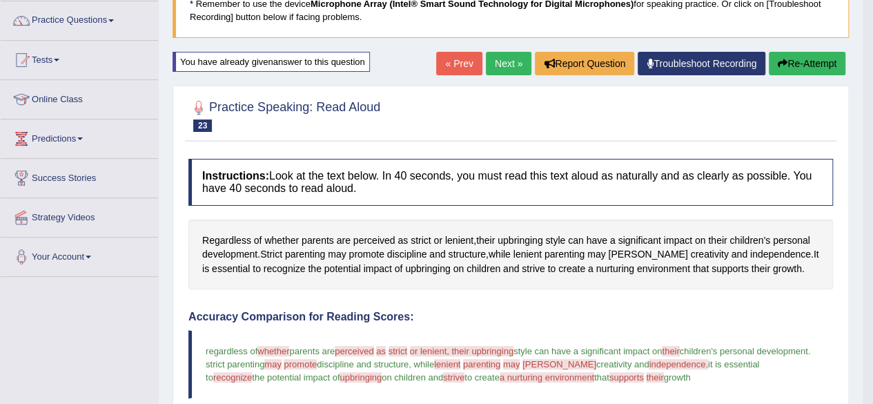
scroll to position [103, 0]
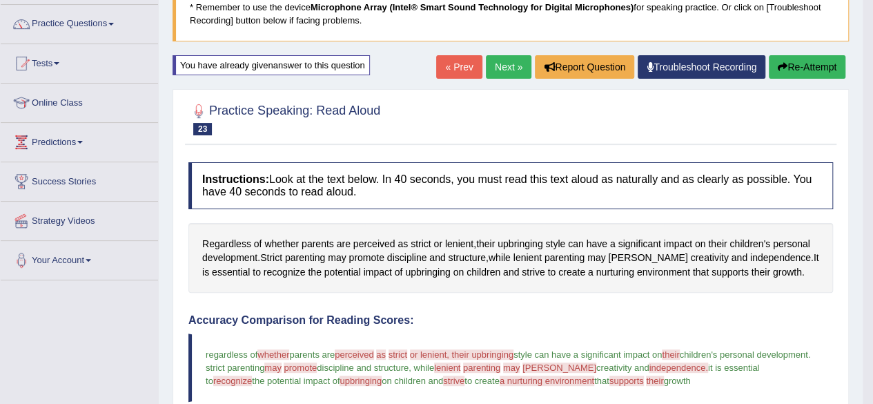
click at [795, 63] on button "Re-Attempt" at bounding box center [806, 66] width 77 height 23
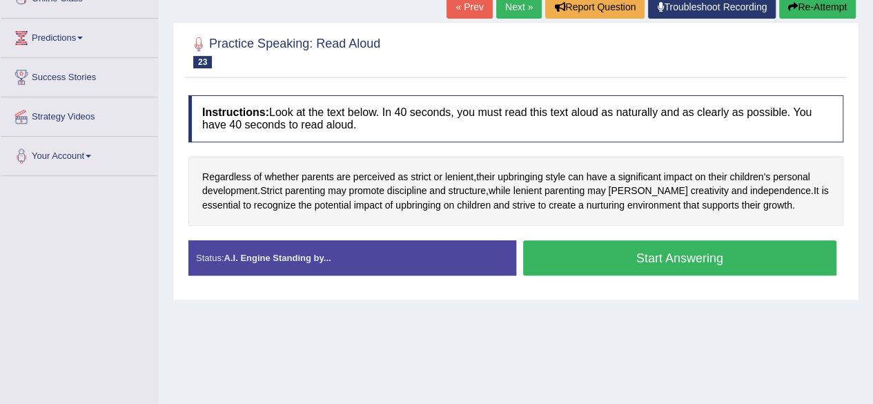
drag, startPoint x: 879, startPoint y: 81, endPoint x: 879, endPoint y: 130, distance: 49.7
click at [587, 261] on button "Start Answering" at bounding box center [680, 257] width 314 height 35
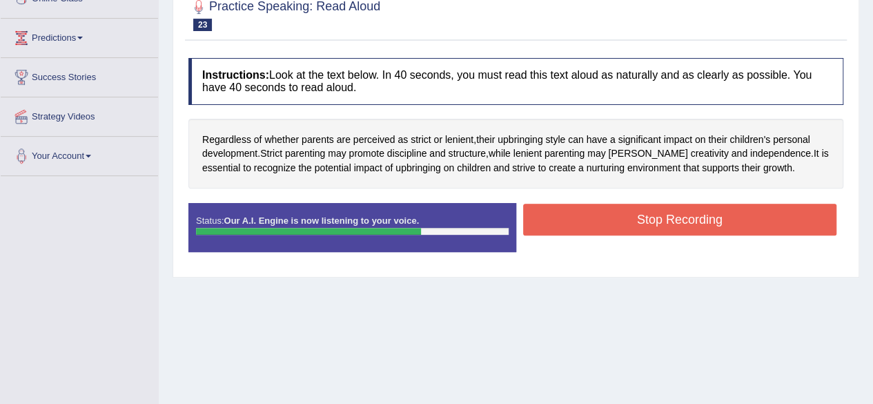
click at [697, 220] on button "Stop Recording" at bounding box center [680, 219] width 314 height 32
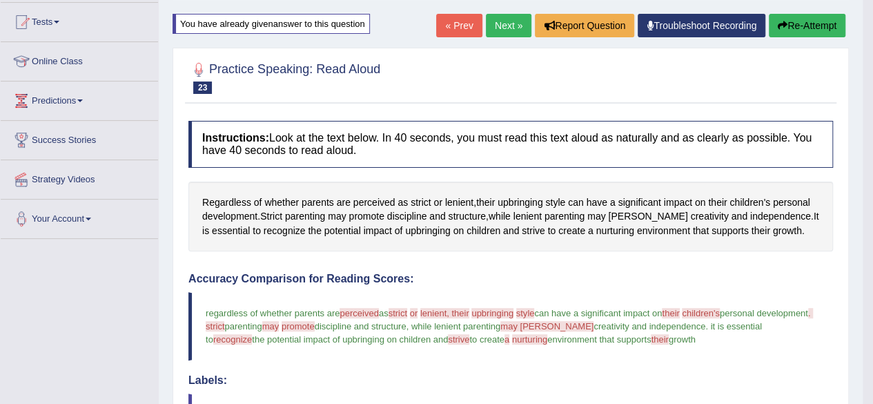
scroll to position [143, 0]
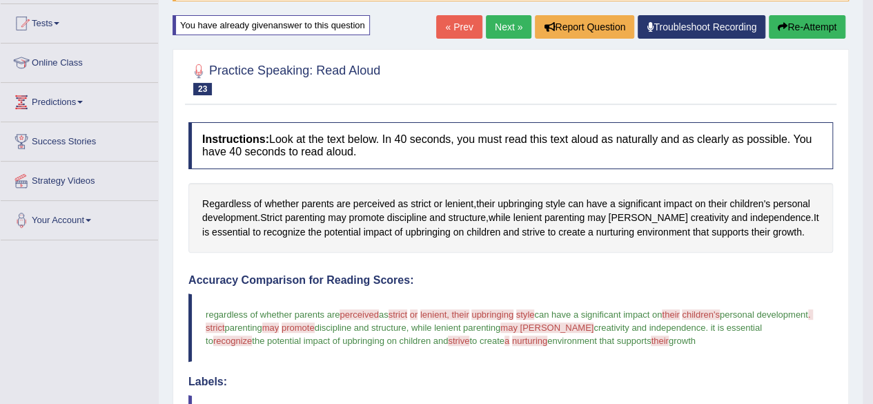
click at [800, 21] on button "Re-Attempt" at bounding box center [806, 26] width 77 height 23
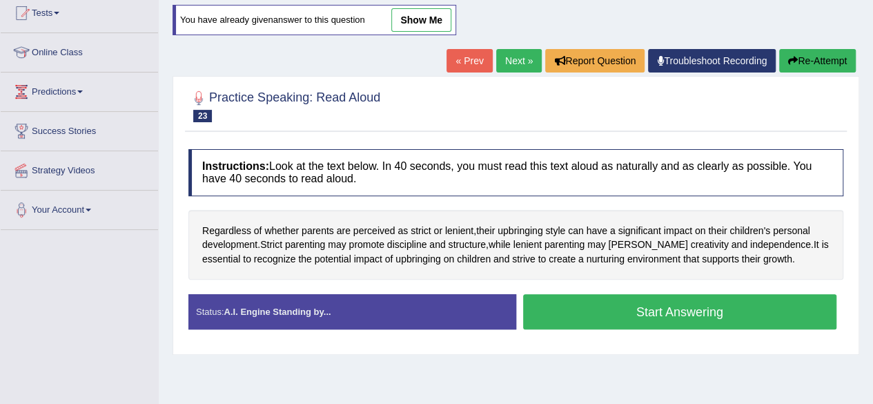
click at [686, 301] on button "Start Answering" at bounding box center [680, 311] width 314 height 35
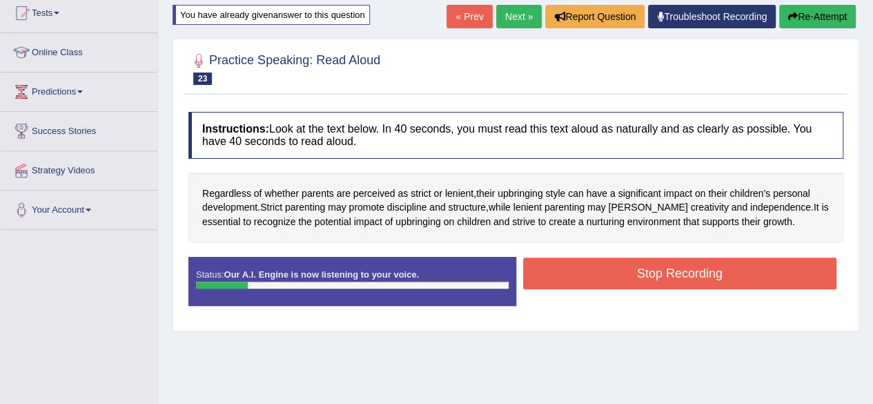
click at [814, 9] on button "Re-Attempt" at bounding box center [817, 16] width 77 height 23
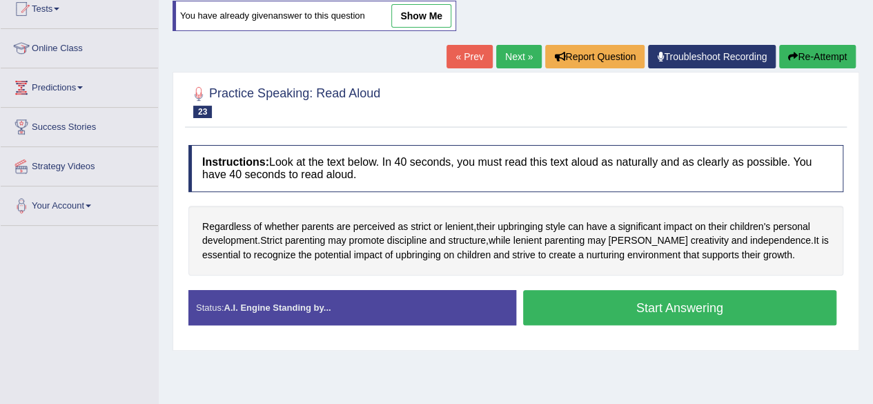
click at [559, 304] on button "Start Answering" at bounding box center [680, 307] width 314 height 35
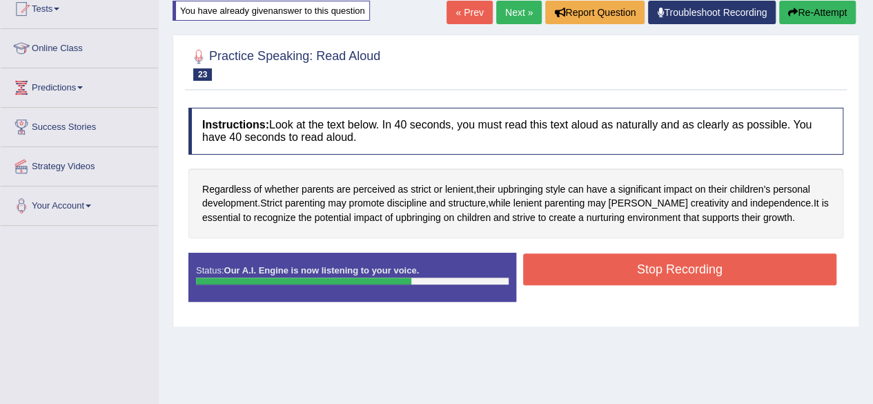
click at [703, 267] on button "Stop Recording" at bounding box center [680, 269] width 314 height 32
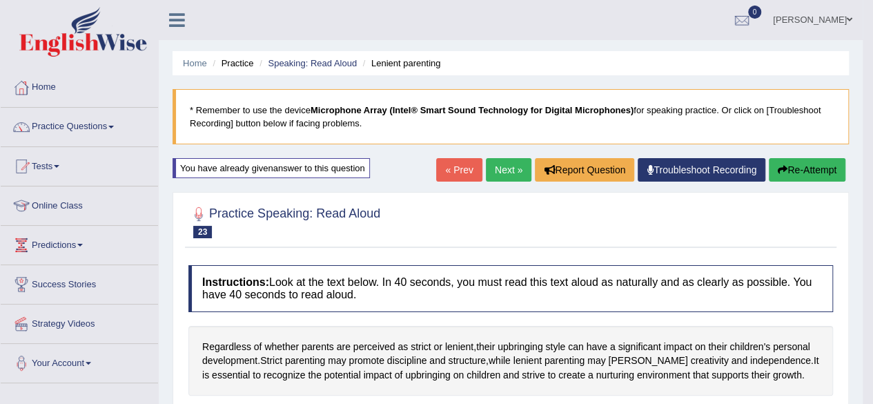
click at [505, 173] on link "Next »" at bounding box center [509, 169] width 46 height 23
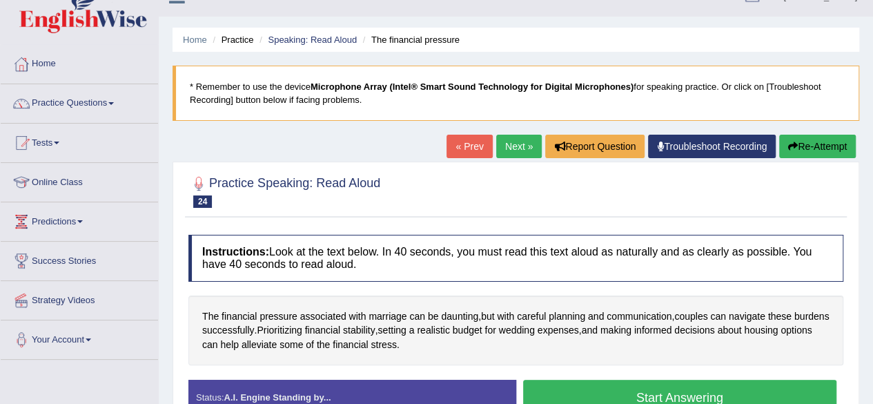
scroll to position [8, 0]
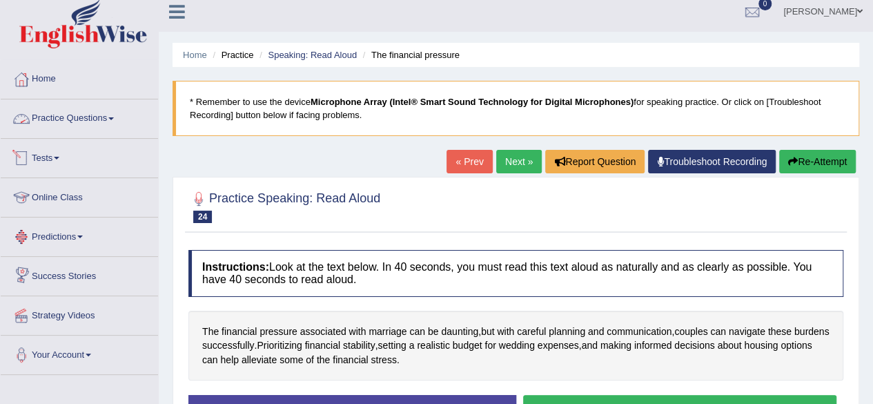
click at [72, 129] on link "Practice Questions" at bounding box center [79, 116] width 157 height 34
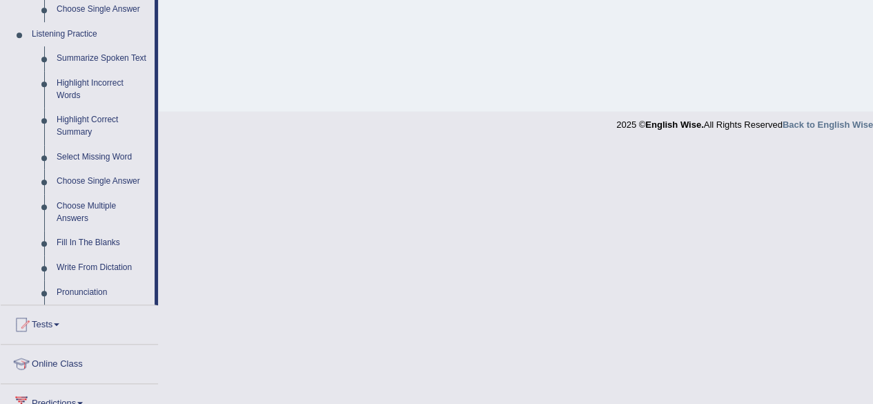
scroll to position [590, 0]
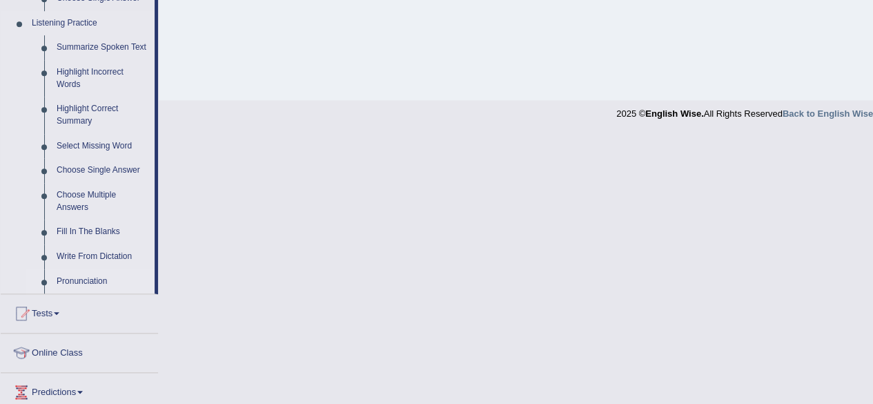
click at [97, 281] on link "Pronunciation" at bounding box center [102, 281] width 104 height 25
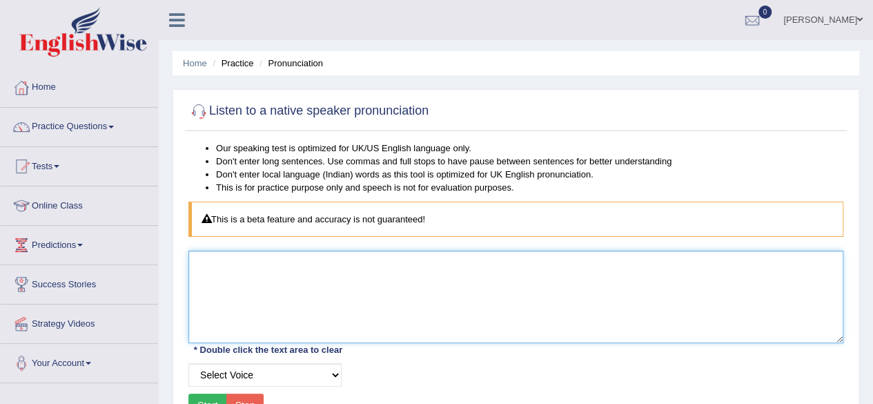
click at [212, 289] on textarea at bounding box center [515, 296] width 655 height 92
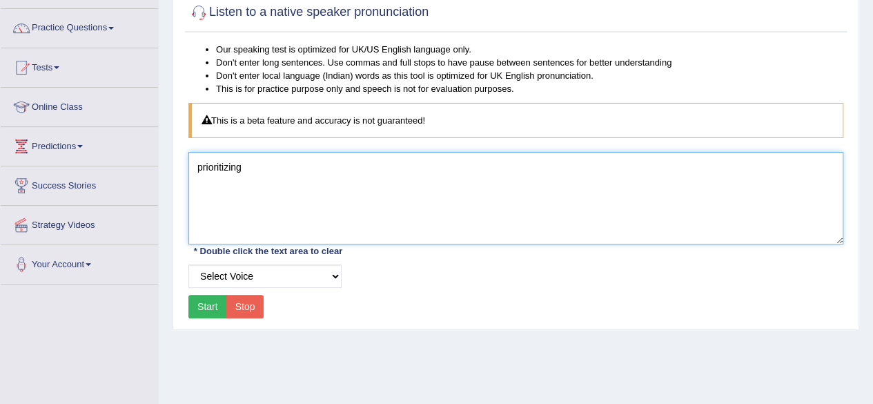
scroll to position [123, 0]
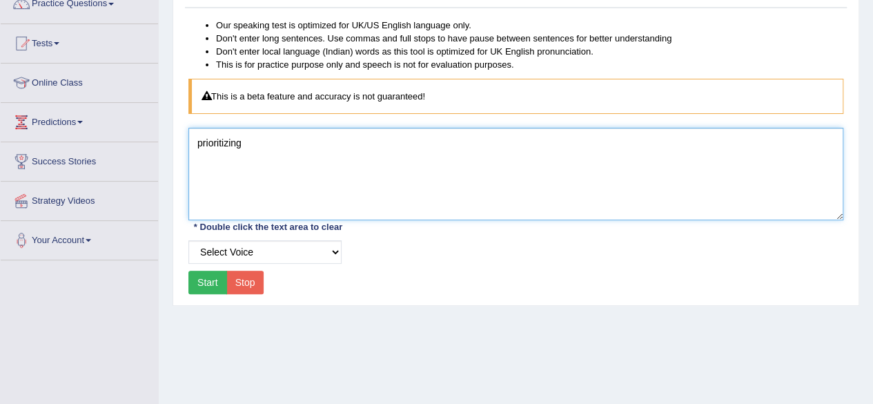
type textarea "prioritizing"
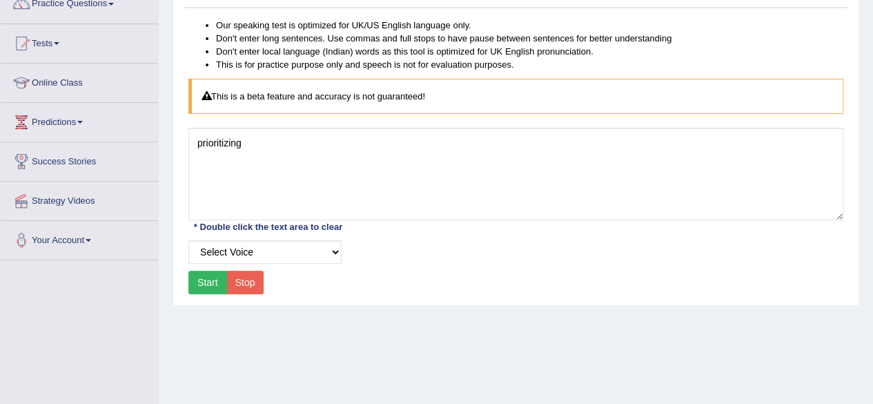
click at [206, 279] on button "Start" at bounding box center [207, 281] width 39 height 23
click at [92, 1] on link "Practice Questions" at bounding box center [79, 2] width 157 height 34
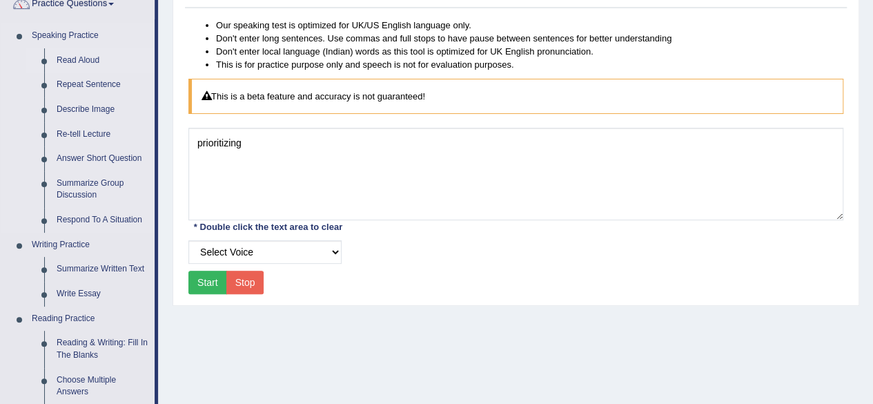
click at [97, 59] on link "Read Aloud" at bounding box center [102, 60] width 104 height 25
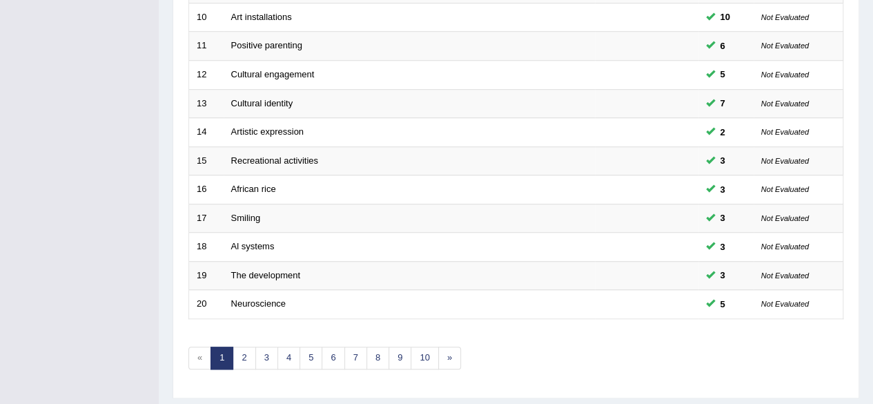
scroll to position [477, 0]
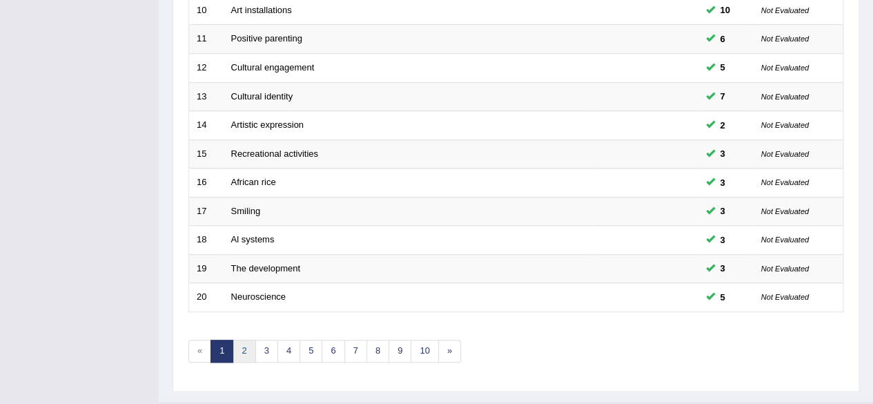
click at [241, 343] on link "2" at bounding box center [243, 350] width 23 height 23
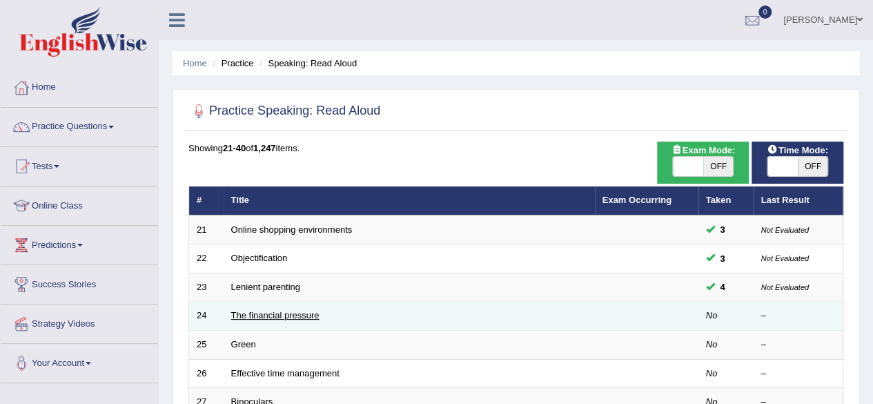
click at [281, 315] on link "The financial pressure" at bounding box center [275, 315] width 88 height 10
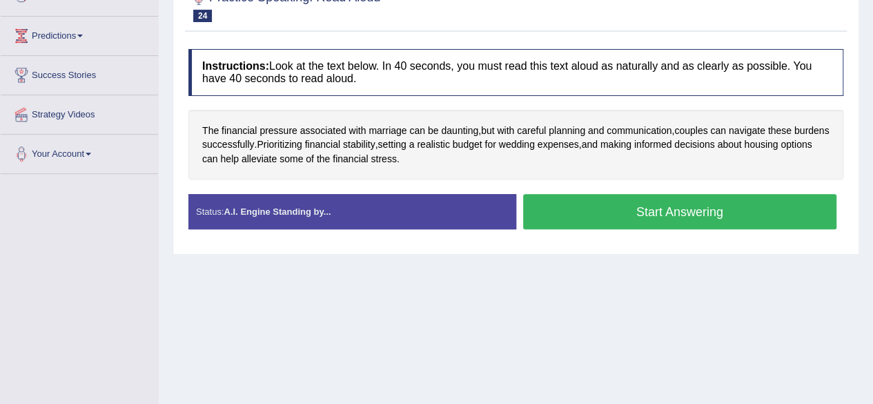
scroll to position [211, 0]
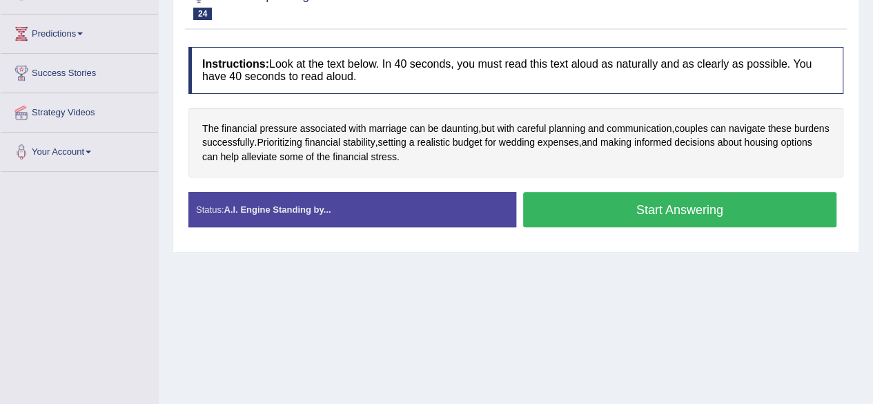
click at [630, 206] on button "Start Answering" at bounding box center [680, 209] width 314 height 35
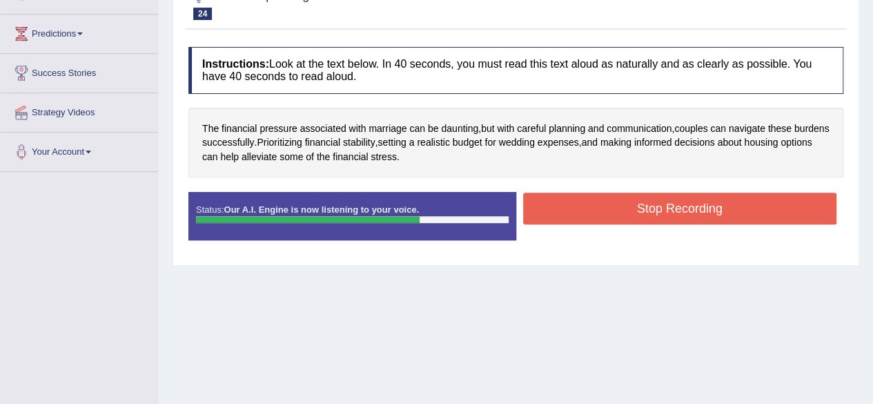
click at [621, 206] on button "Stop Recording" at bounding box center [680, 208] width 314 height 32
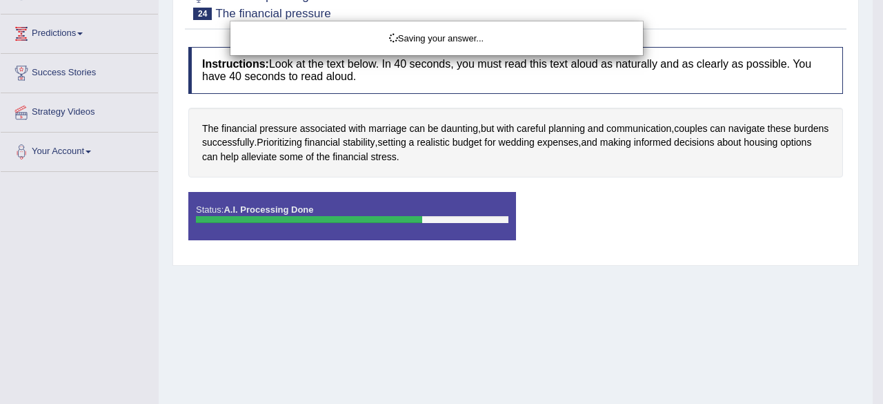
click at [295, 153] on div "Saving your answer..." at bounding box center [441, 202] width 883 height 404
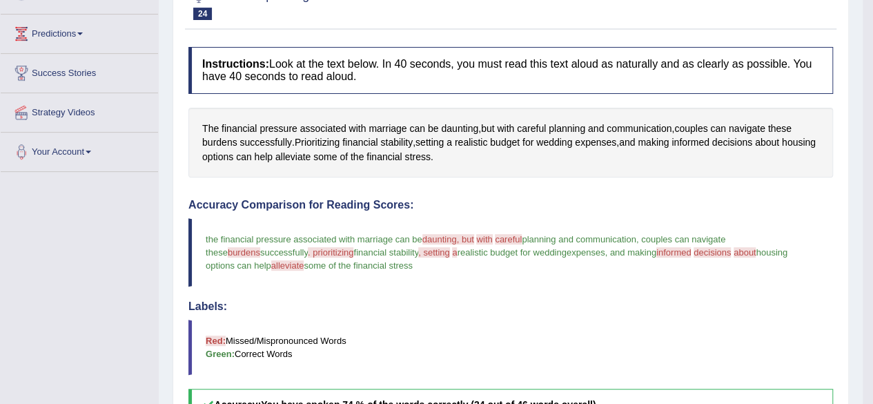
drag, startPoint x: 872, startPoint y: 188, endPoint x: 877, endPoint y: 217, distance: 29.4
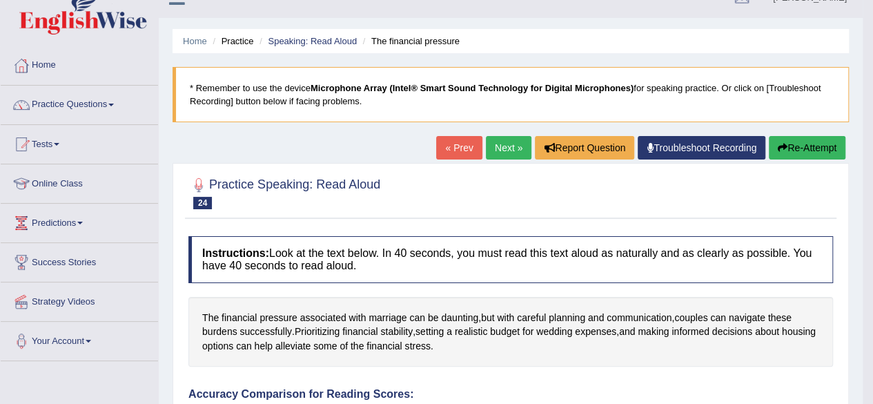
scroll to position [7, 0]
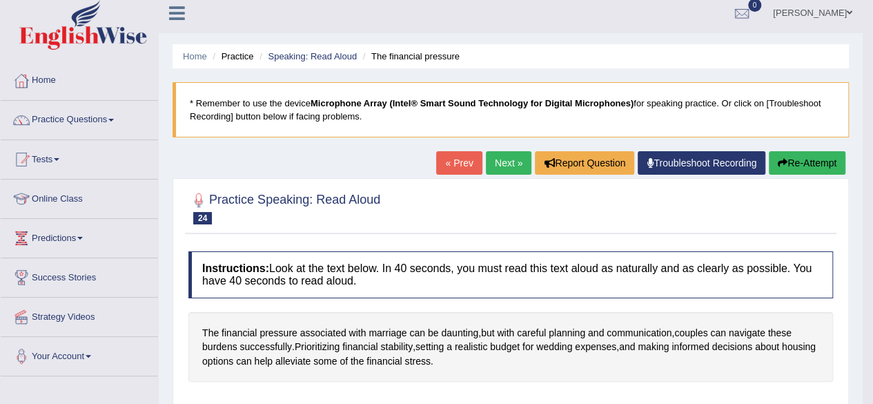
click at [814, 163] on button "Re-Attempt" at bounding box center [806, 162] width 77 height 23
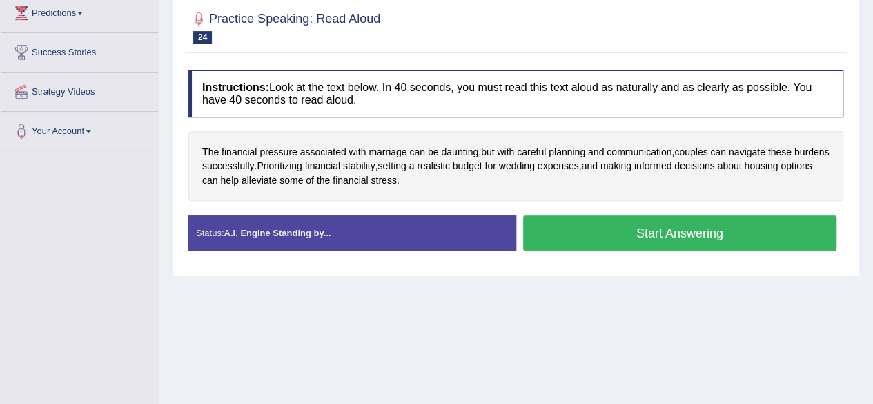
scroll to position [238, 0]
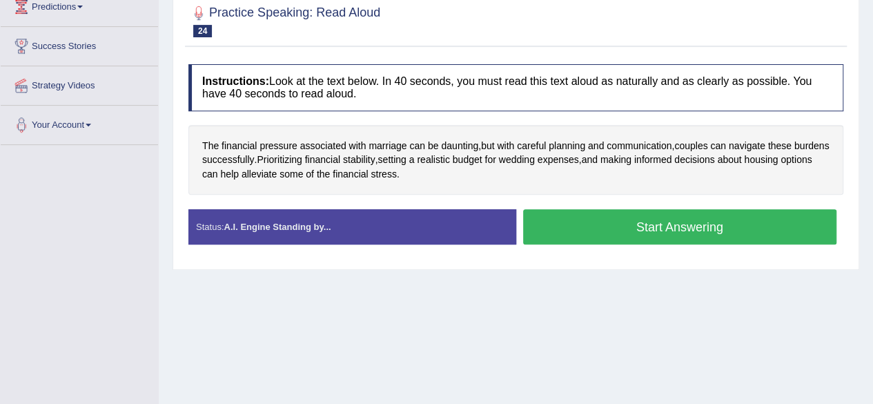
click at [606, 223] on button "Start Answering" at bounding box center [680, 226] width 314 height 35
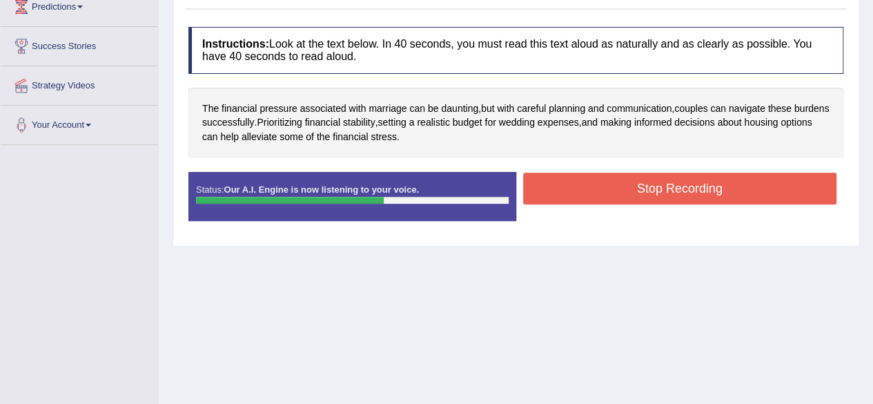
click at [552, 187] on button "Stop Recording" at bounding box center [680, 188] width 314 height 32
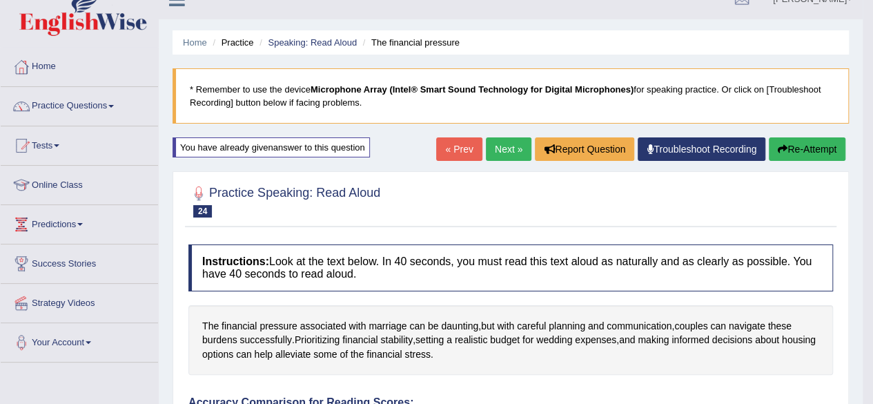
scroll to position [17, 0]
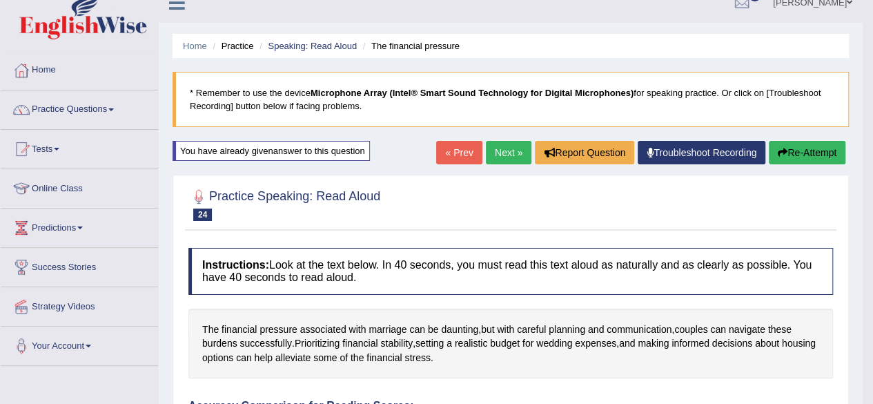
click at [812, 152] on button "Re-Attempt" at bounding box center [806, 152] width 77 height 23
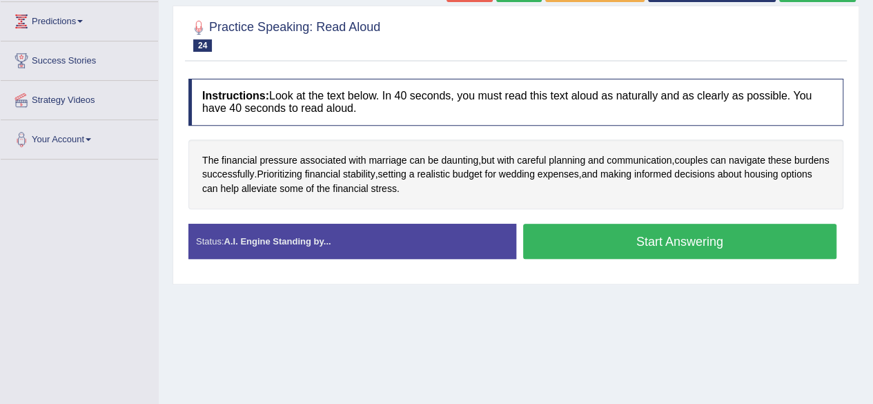
scroll to position [226, 0]
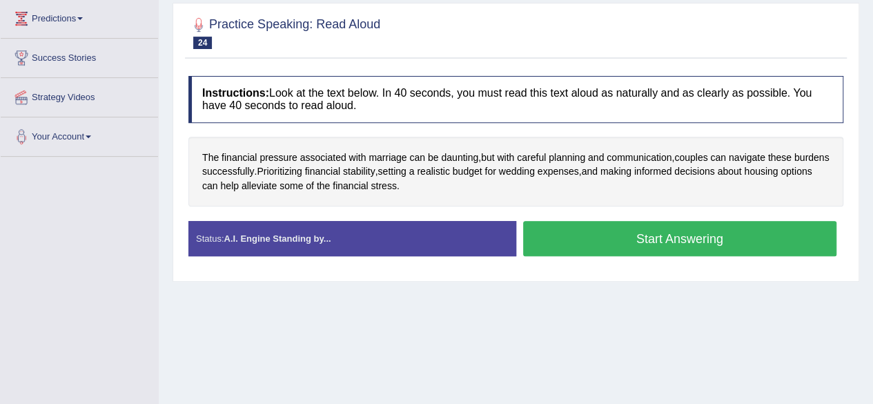
click at [591, 238] on button "Start Answering" at bounding box center [680, 238] width 314 height 35
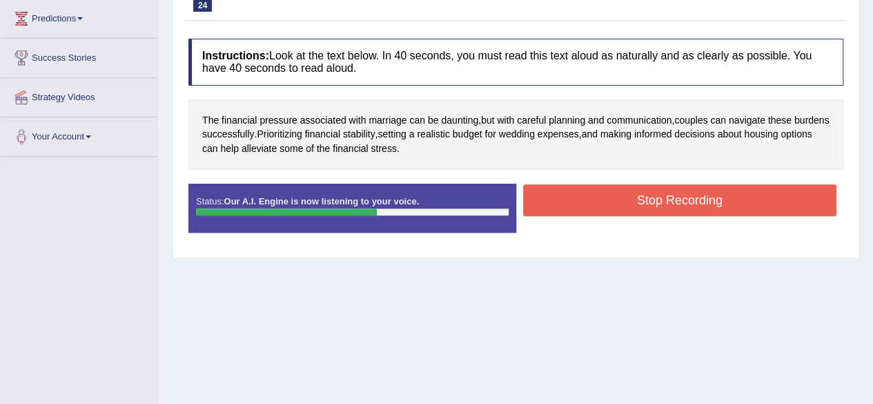
click at [559, 199] on button "Stop Recording" at bounding box center [680, 200] width 314 height 32
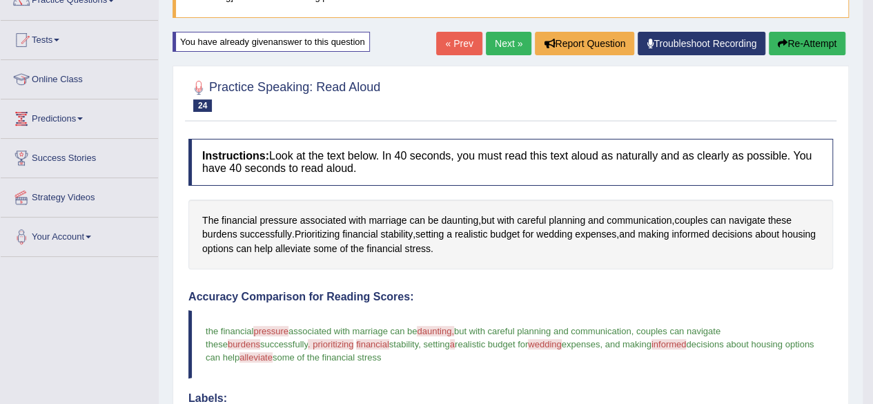
scroll to position [126, 0]
click at [800, 40] on button "Re-Attempt" at bounding box center [806, 43] width 77 height 23
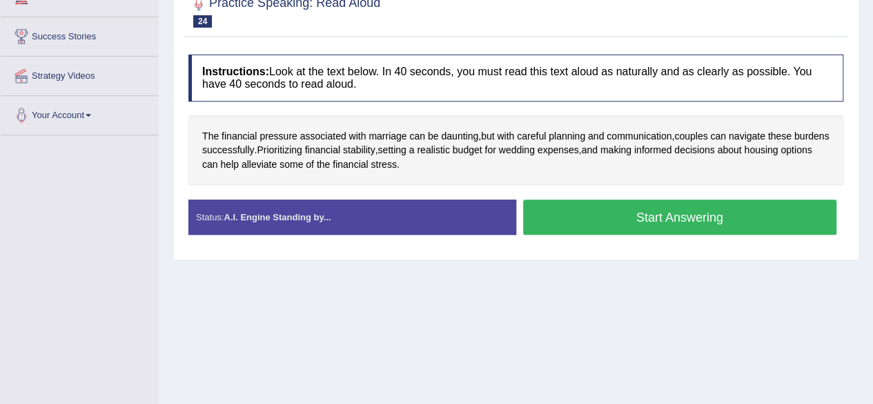
scroll to position [248, 0]
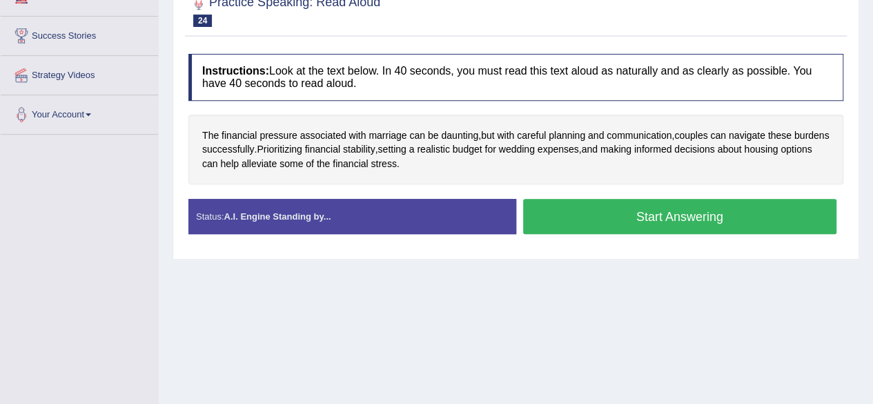
click at [568, 209] on button "Start Answering" at bounding box center [680, 216] width 314 height 35
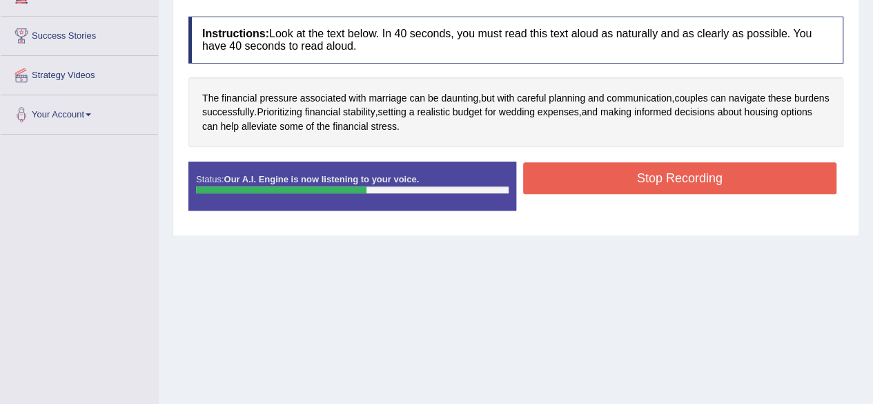
click at [595, 173] on button "Stop Recording" at bounding box center [680, 178] width 314 height 32
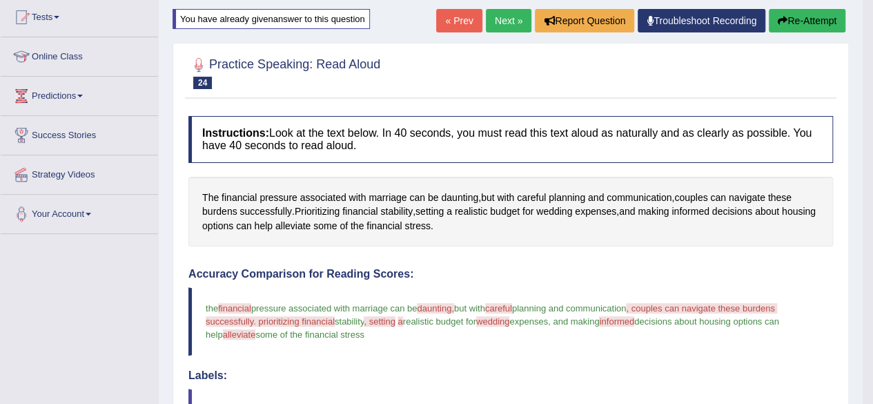
scroll to position [150, 0]
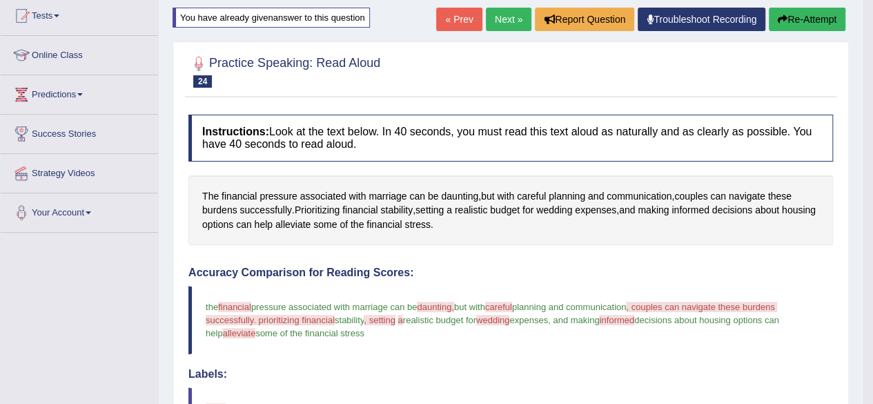
click at [806, 20] on button "Re-Attempt" at bounding box center [806, 19] width 77 height 23
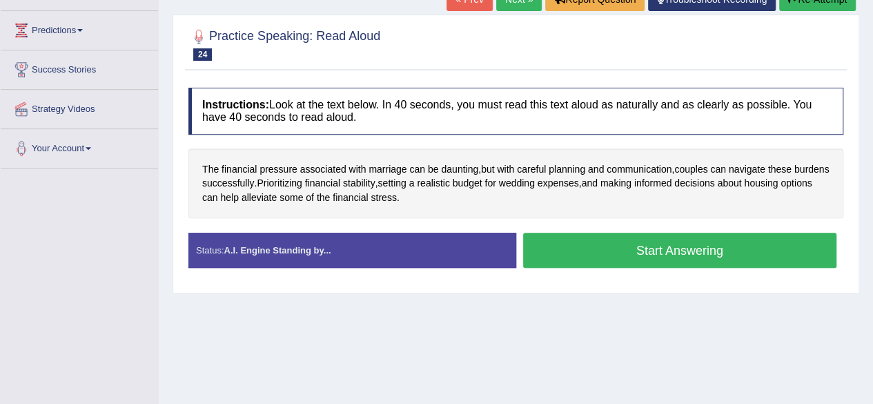
scroll to position [238, 0]
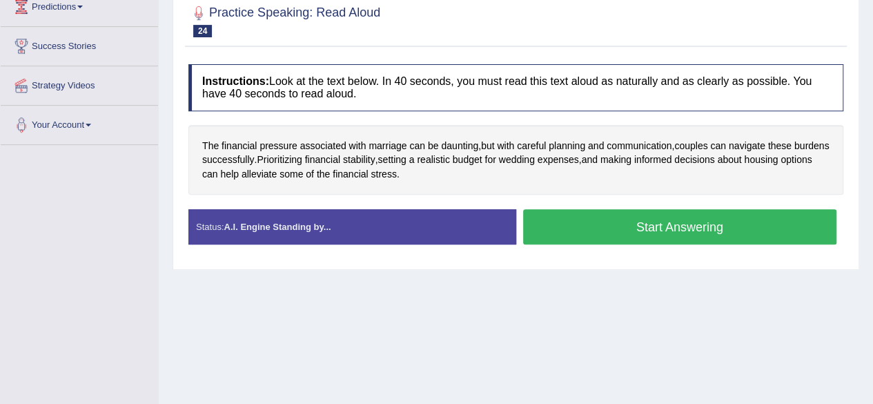
click at [600, 223] on button "Start Answering" at bounding box center [680, 226] width 314 height 35
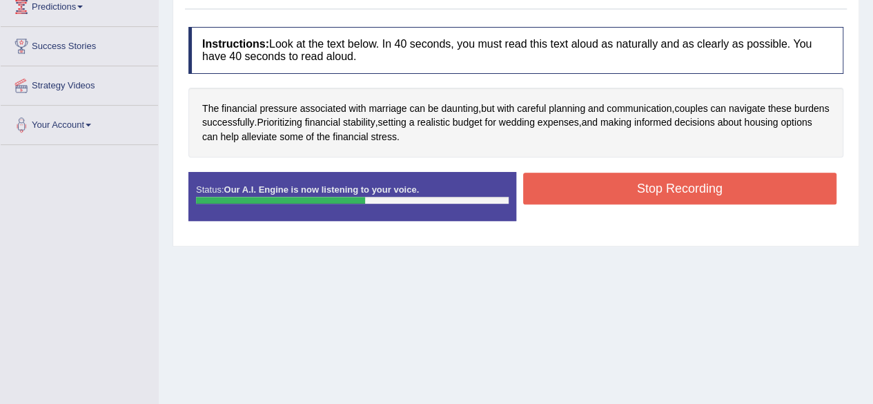
click at [581, 184] on button "Stop Recording" at bounding box center [680, 188] width 314 height 32
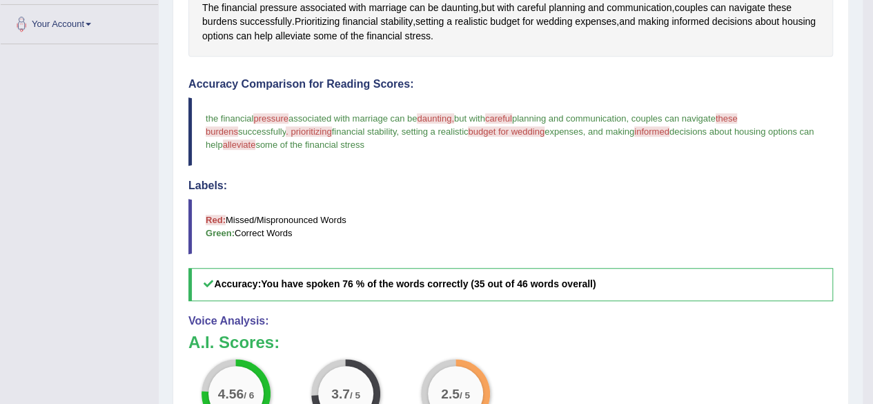
scroll to position [338, 0]
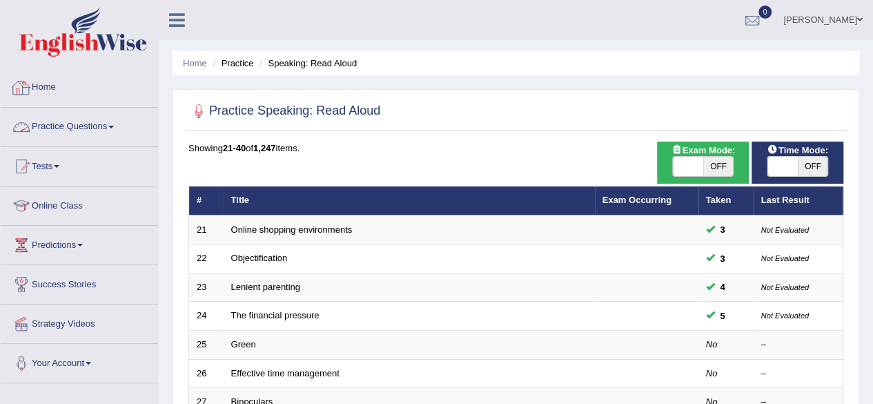
click at [47, 128] on link "Practice Questions" at bounding box center [79, 125] width 157 height 34
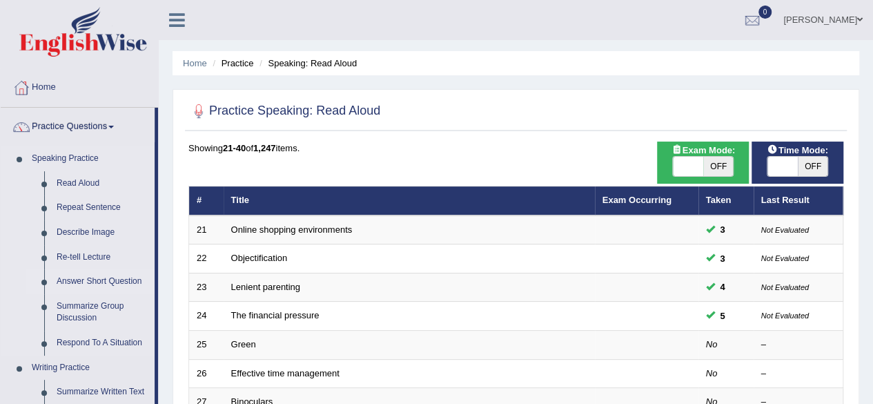
click at [83, 279] on link "Answer Short Question" at bounding box center [102, 281] width 104 height 25
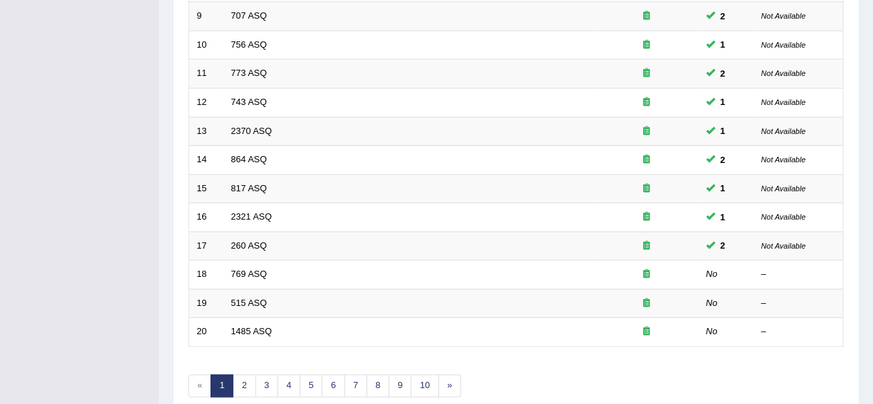
scroll to position [503, 0]
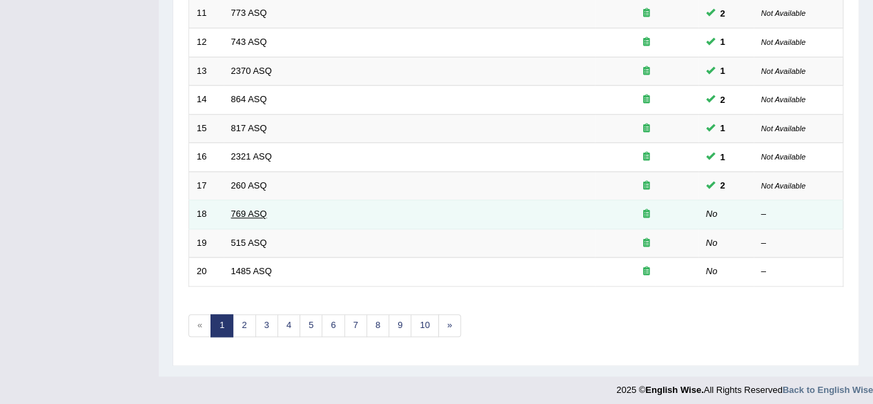
click at [239, 210] on link "769 ASQ" at bounding box center [249, 213] width 36 height 10
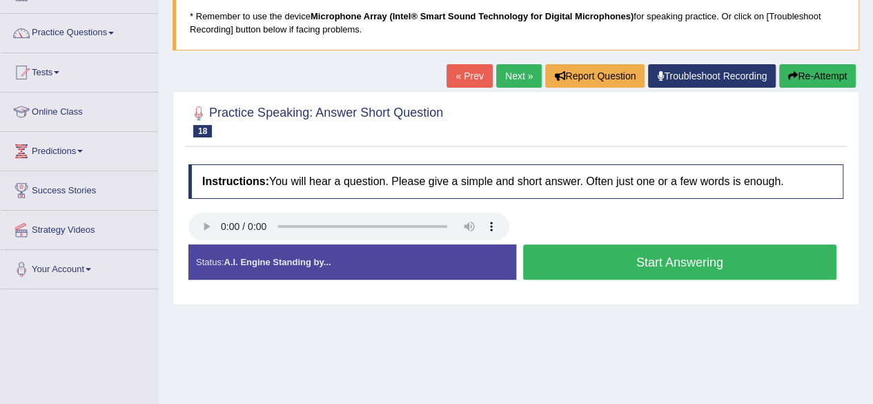
scroll to position [95, 0]
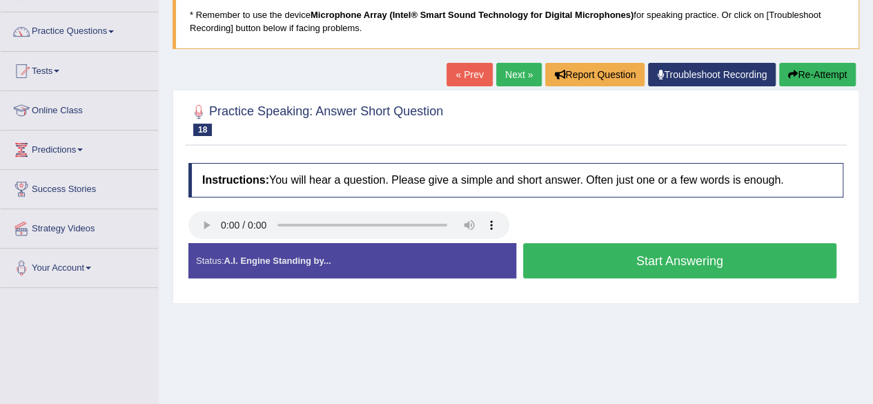
click at [556, 259] on button "Start Answering" at bounding box center [680, 260] width 314 height 35
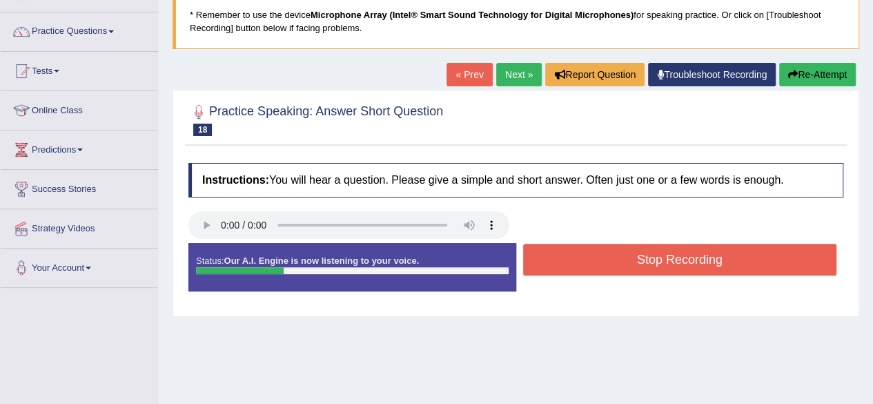
click at [556, 259] on button "Stop Recording" at bounding box center [680, 259] width 314 height 32
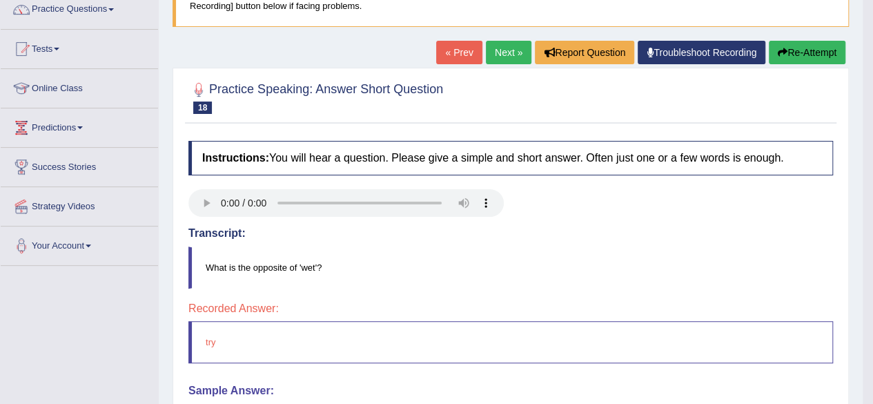
scroll to position [112, 0]
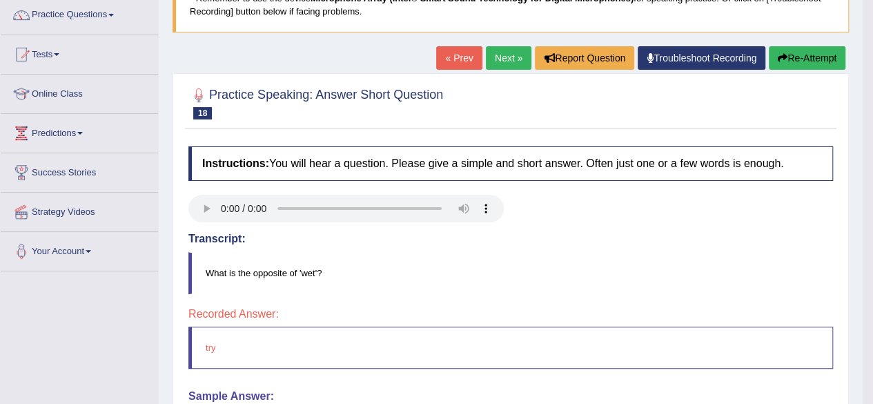
click at [795, 61] on button "Re-Attempt" at bounding box center [806, 57] width 77 height 23
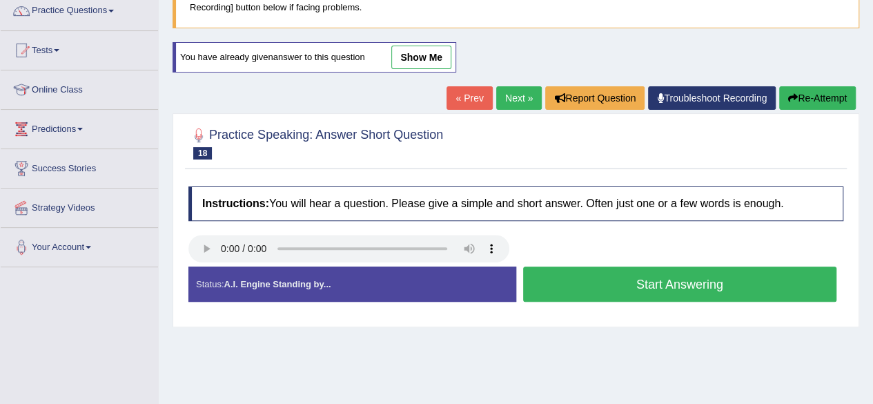
scroll to position [116, 0]
click at [675, 281] on button "Start Answering" at bounding box center [680, 283] width 314 height 35
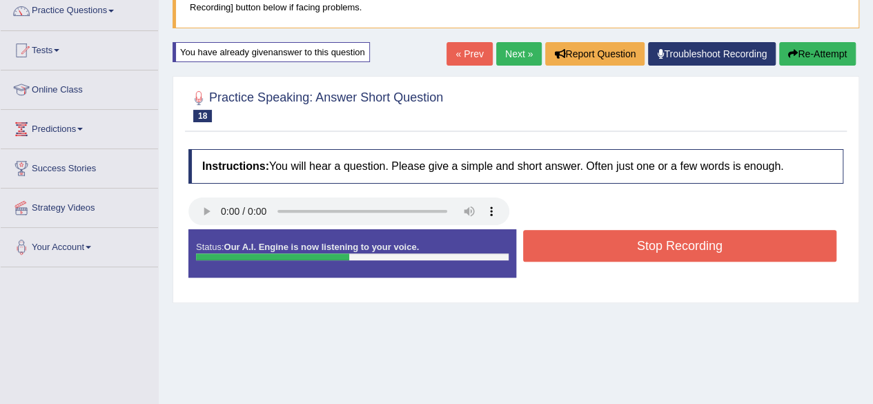
click at [669, 245] on button "Stop Recording" at bounding box center [680, 246] width 314 height 32
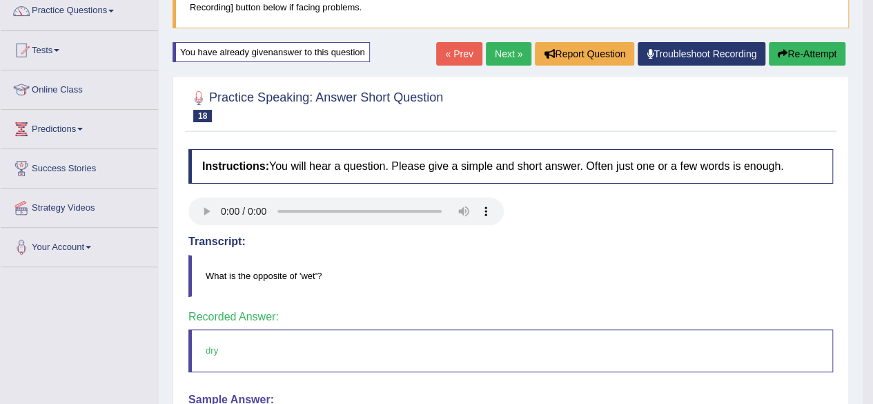
click at [501, 50] on link "Next »" at bounding box center [509, 53] width 46 height 23
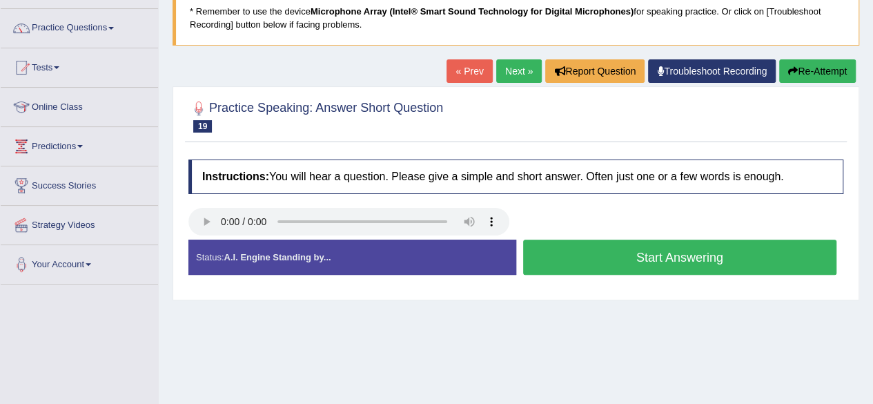
scroll to position [101, 0]
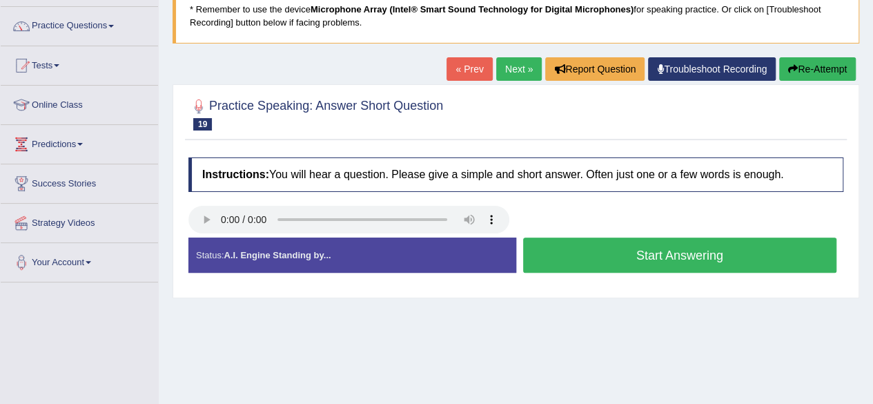
click at [577, 248] on button "Start Answering" at bounding box center [680, 254] width 314 height 35
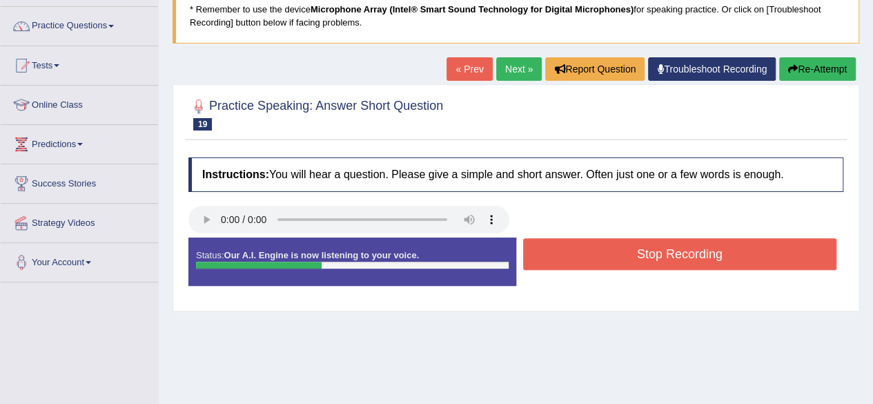
click at [577, 248] on button "Stop Recording" at bounding box center [680, 254] width 314 height 32
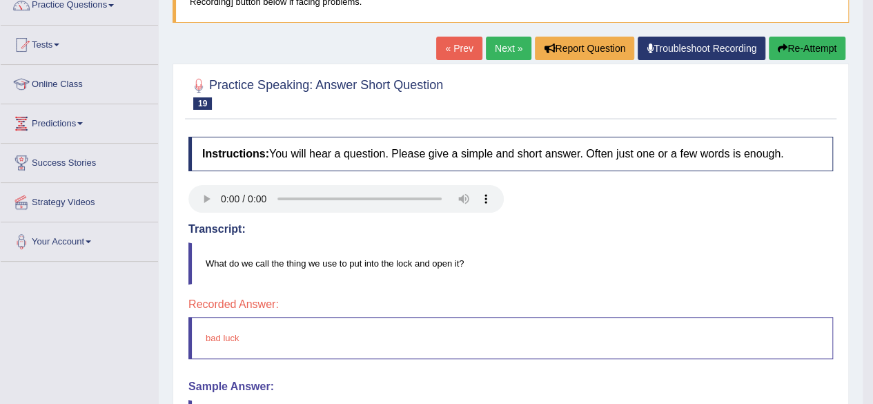
scroll to position [115, 0]
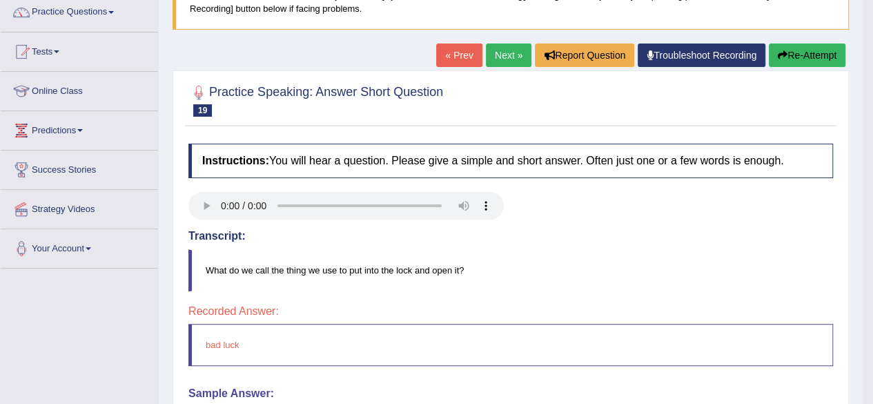
click at [796, 53] on button "Re-Attempt" at bounding box center [806, 54] width 77 height 23
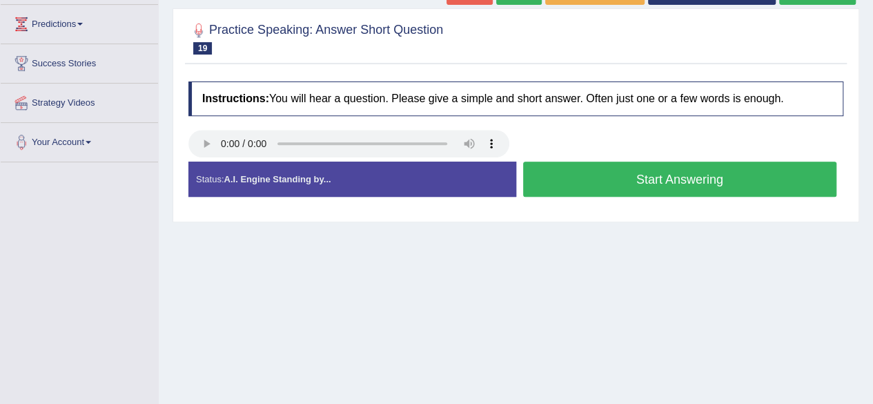
click at [617, 175] on button "Start Answering" at bounding box center [680, 178] width 314 height 35
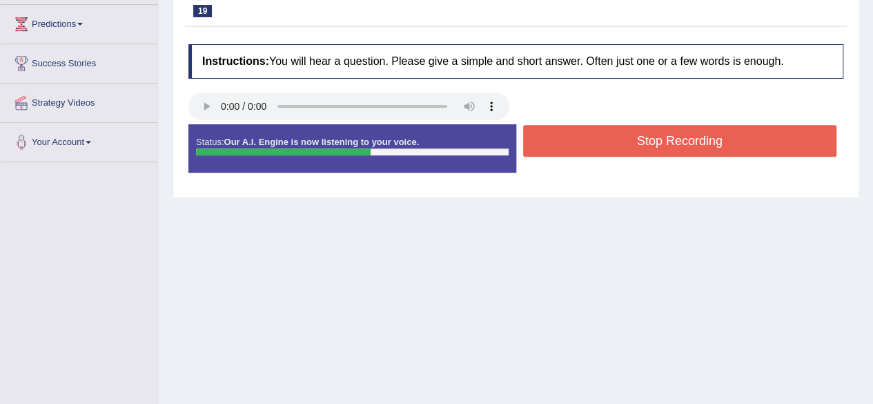
click at [677, 146] on button "Stop Recording" at bounding box center [680, 141] width 314 height 32
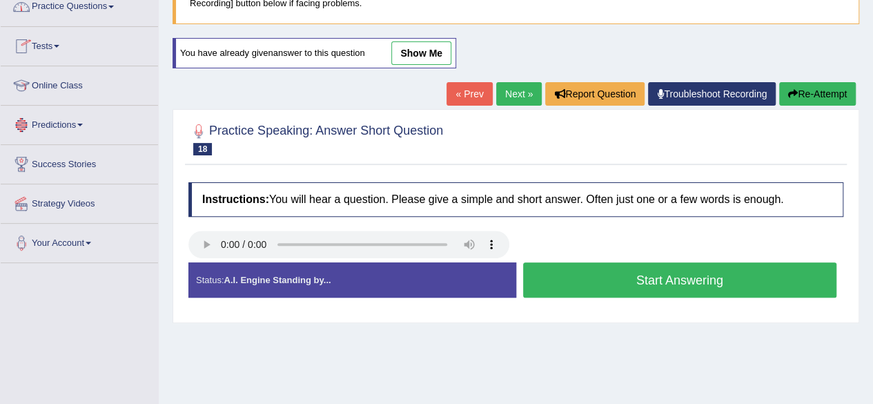
click at [87, 8] on link "Practice Questions" at bounding box center [79, 5] width 157 height 34
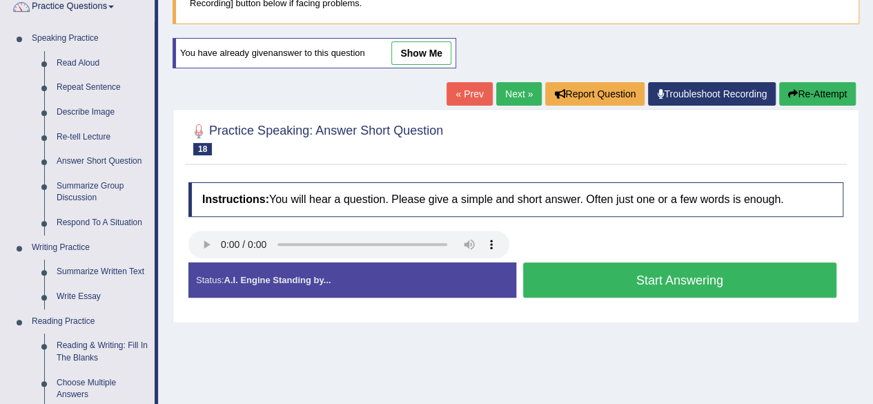
scroll to position [116, 0]
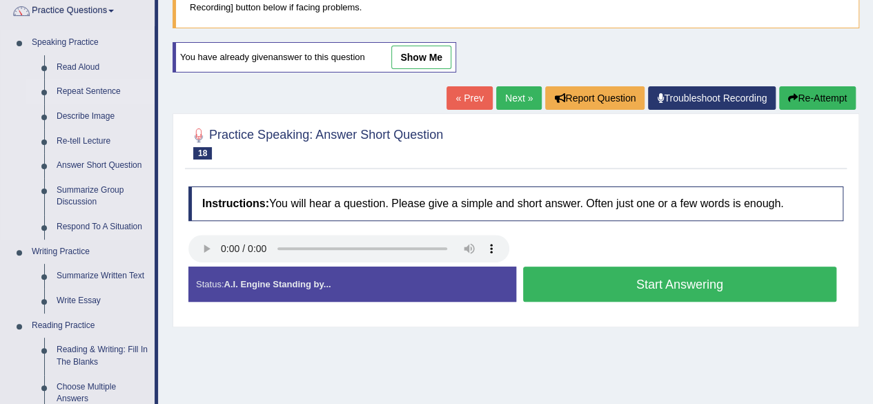
click at [105, 90] on link "Repeat Sentence" at bounding box center [102, 91] width 104 height 25
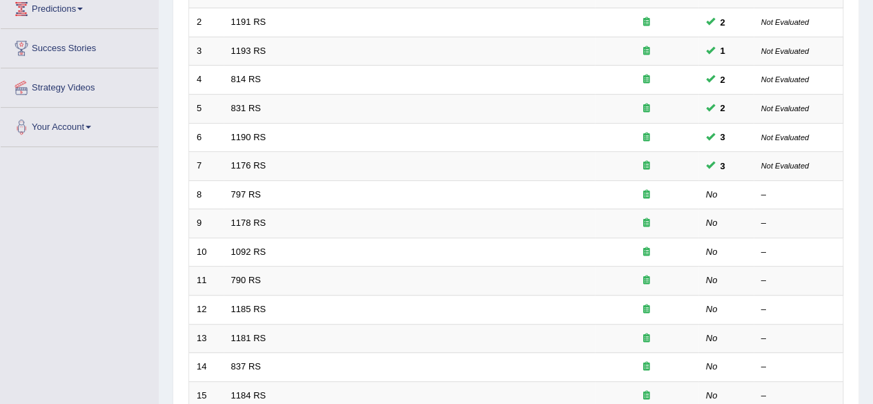
scroll to position [250, 0]
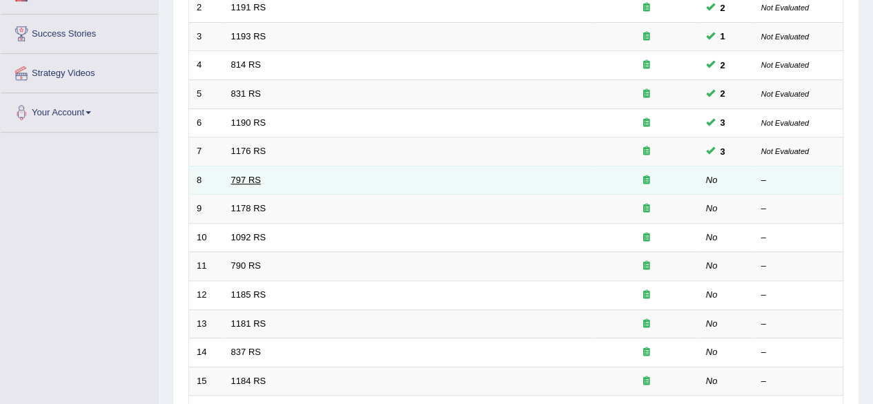
click at [247, 178] on link "797 RS" at bounding box center [246, 180] width 30 height 10
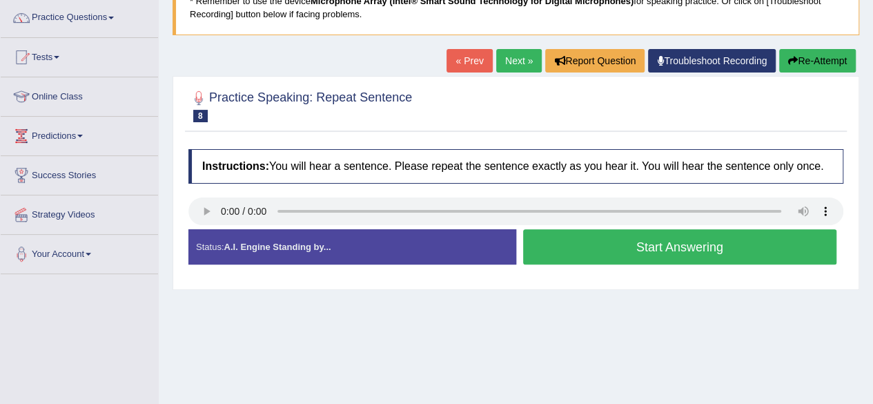
scroll to position [111, 0]
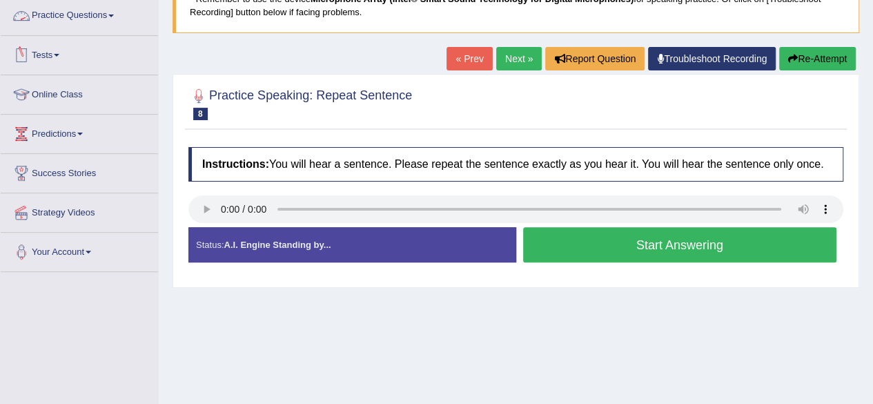
click at [98, 9] on link "Practice Questions" at bounding box center [79, 14] width 157 height 34
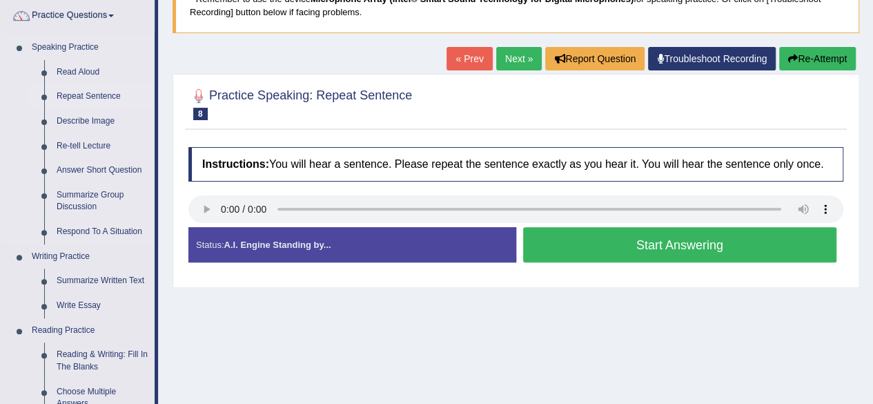
click at [101, 98] on link "Repeat Sentence" at bounding box center [102, 96] width 104 height 25
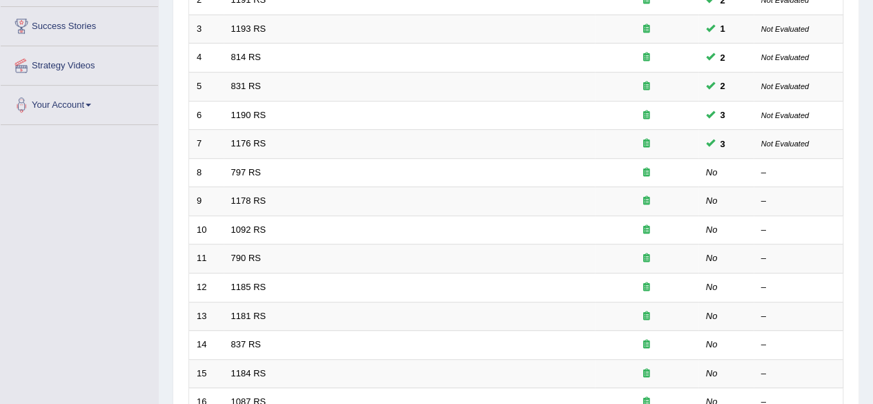
scroll to position [263, 0]
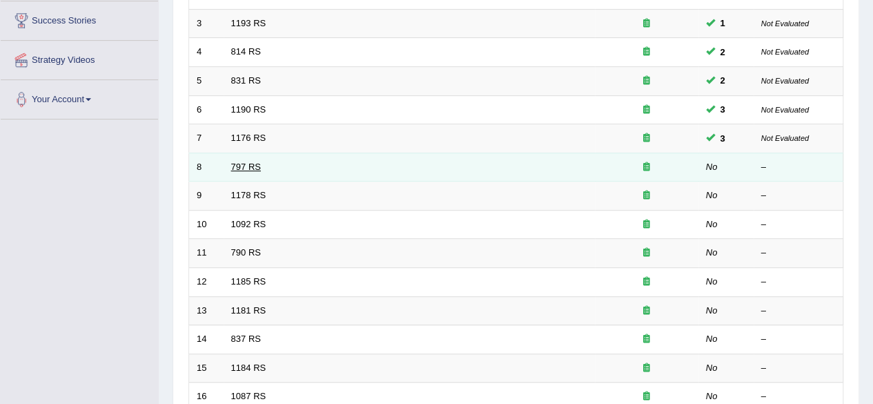
click at [243, 165] on link "797 RS" at bounding box center [246, 166] width 30 height 10
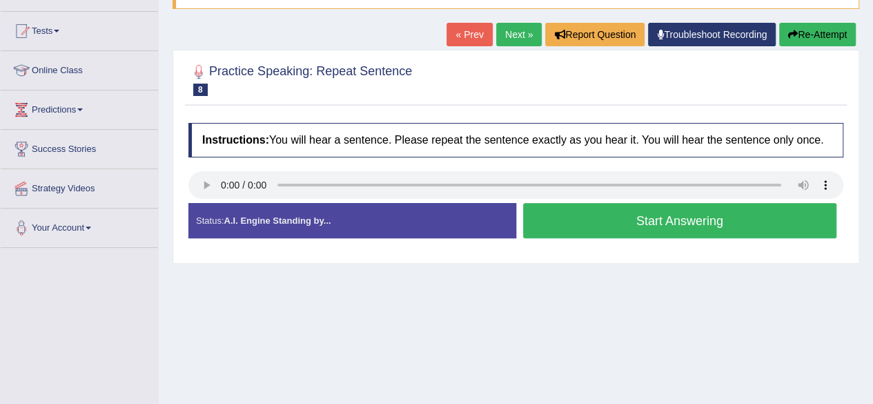
scroll to position [139, 0]
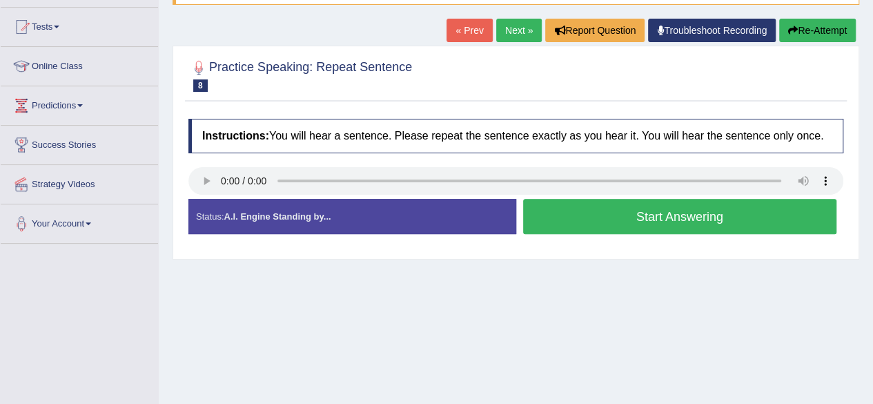
click at [557, 216] on button "Start Answering" at bounding box center [680, 216] width 314 height 35
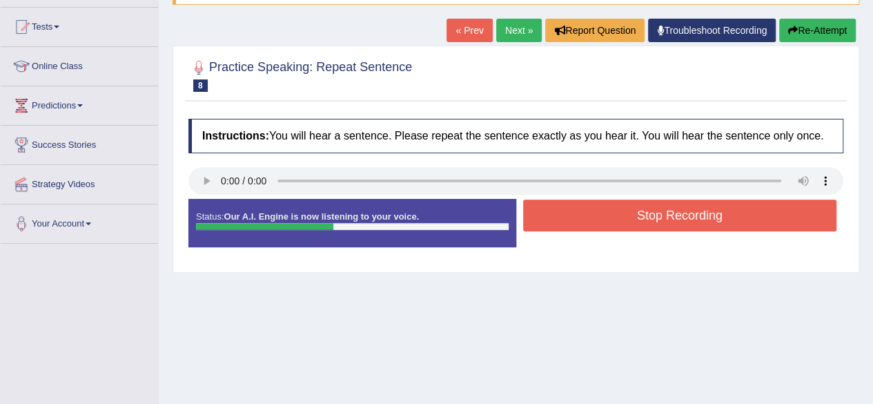
click at [557, 216] on button "Stop Recording" at bounding box center [680, 215] width 314 height 32
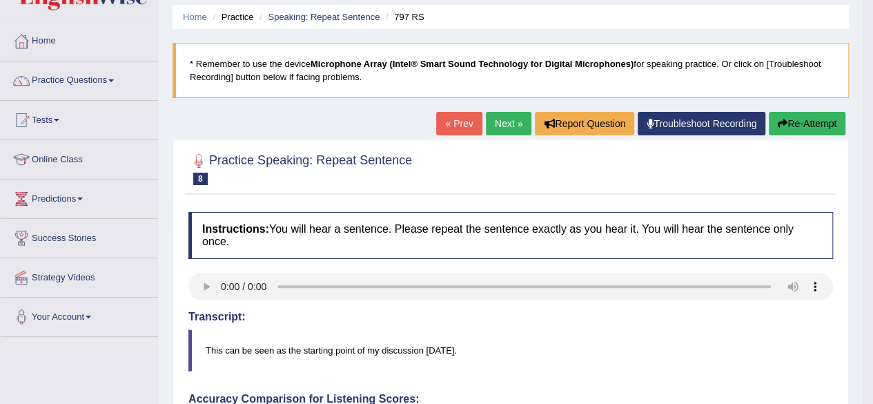
scroll to position [0, 0]
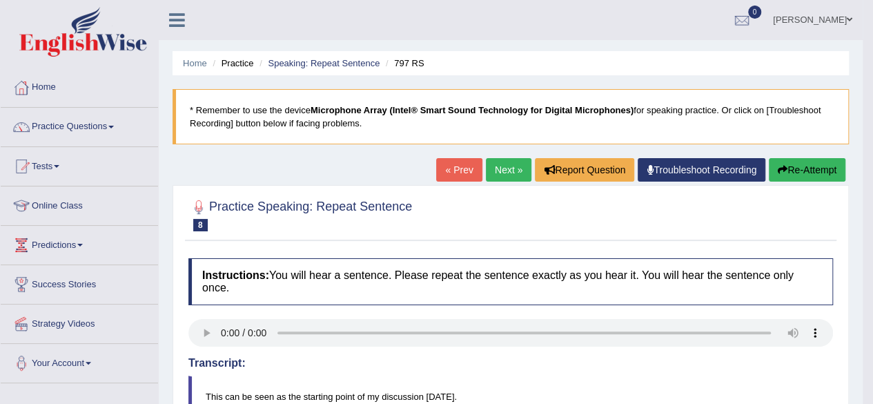
click at [510, 166] on link "Next »" at bounding box center [509, 169] width 46 height 23
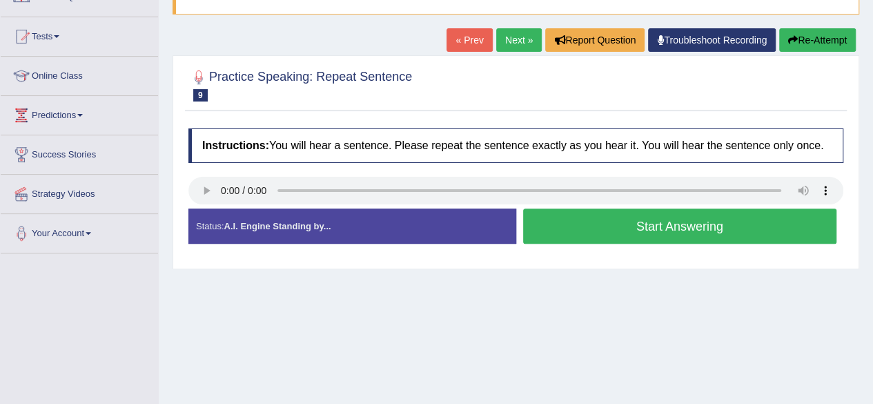
scroll to position [134, 0]
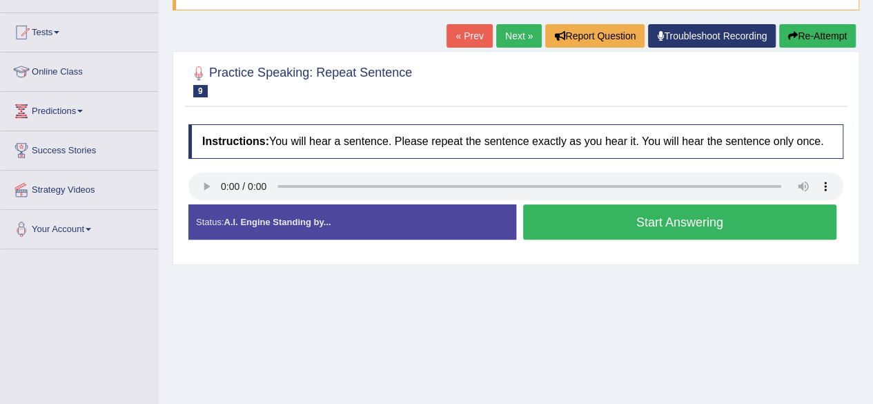
click at [599, 215] on button "Start Answering" at bounding box center [680, 221] width 314 height 35
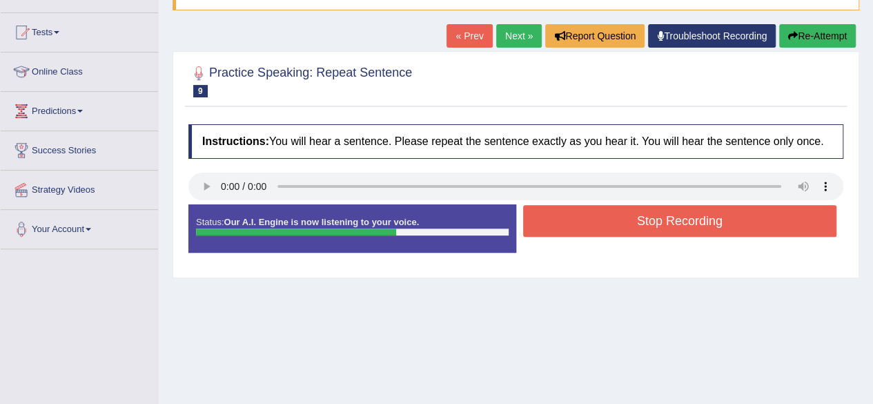
click at [666, 221] on button "Stop Recording" at bounding box center [680, 221] width 314 height 32
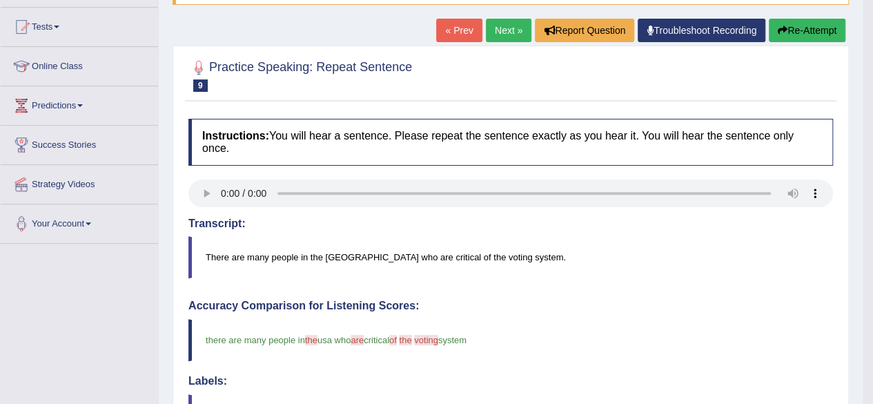
scroll to position [137, 0]
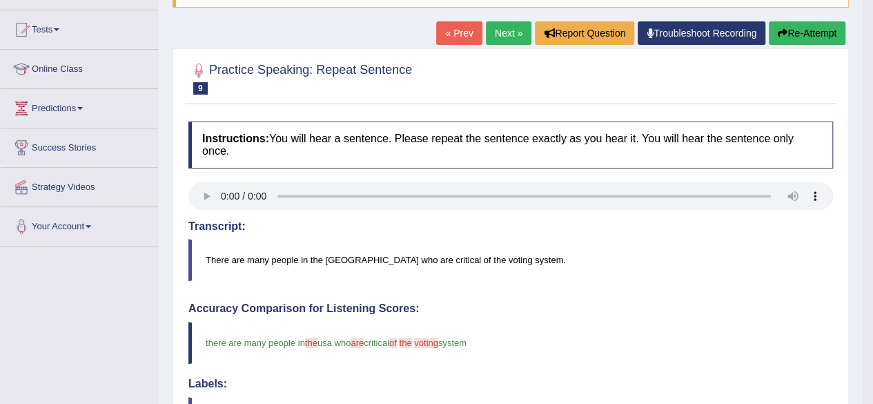
click at [812, 30] on button "Re-Attempt" at bounding box center [806, 32] width 77 height 23
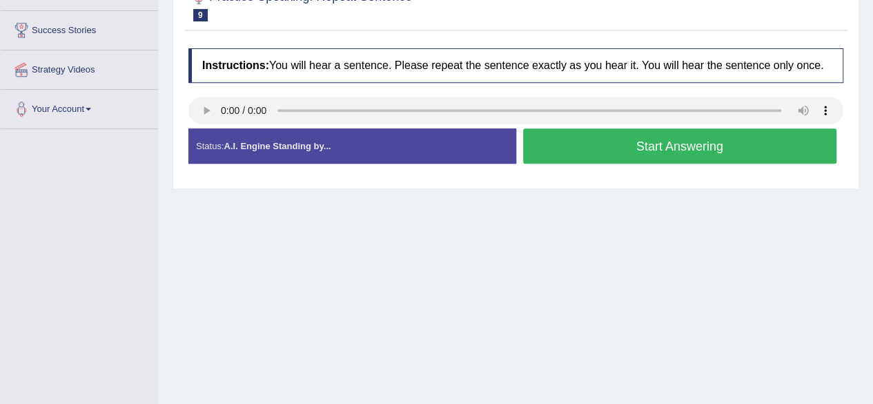
click at [573, 144] on button "Start Answering" at bounding box center [680, 145] width 314 height 35
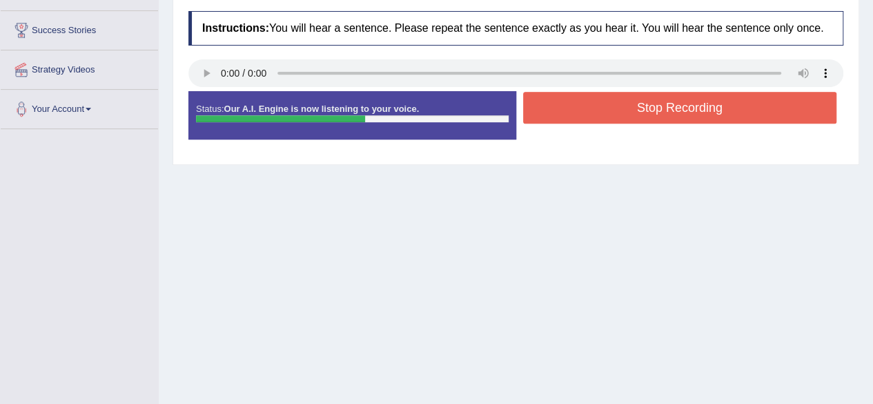
click at [605, 108] on button "Stop Recording" at bounding box center [680, 108] width 314 height 32
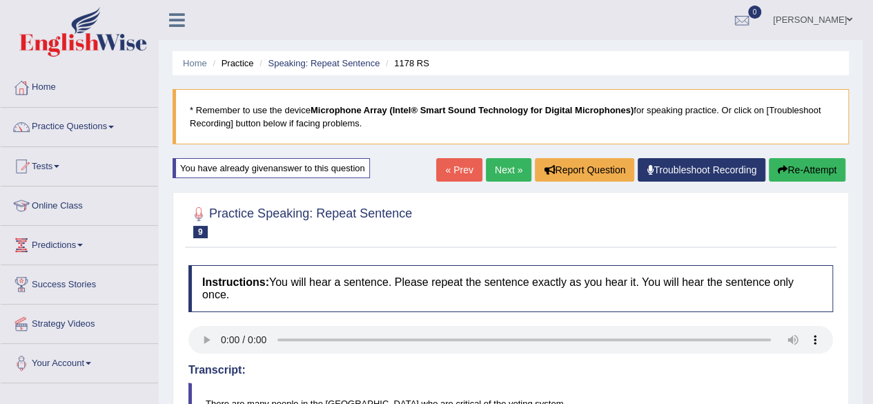
click at [512, 169] on link "Next »" at bounding box center [509, 169] width 46 height 23
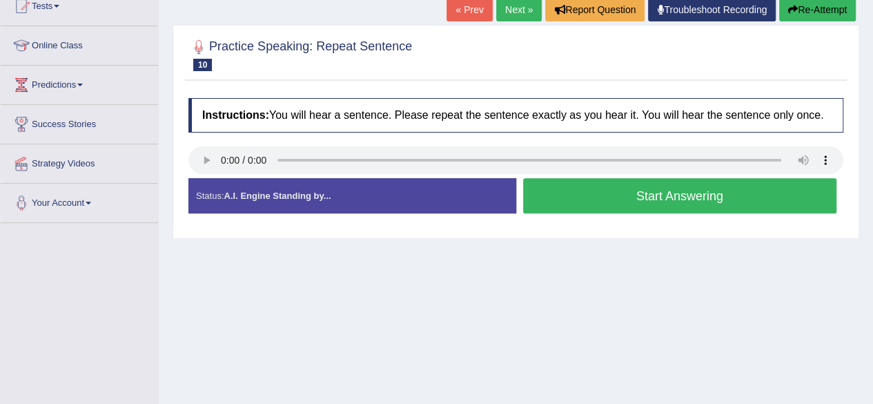
scroll to position [192, 0]
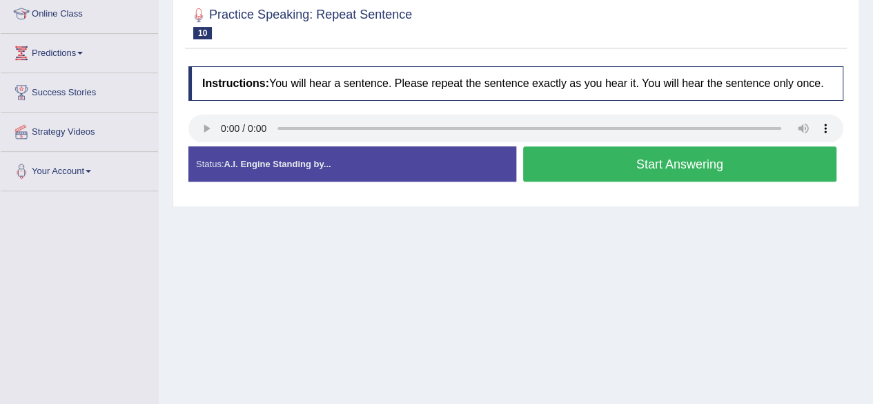
click at [573, 157] on button "Start Answering" at bounding box center [680, 163] width 314 height 35
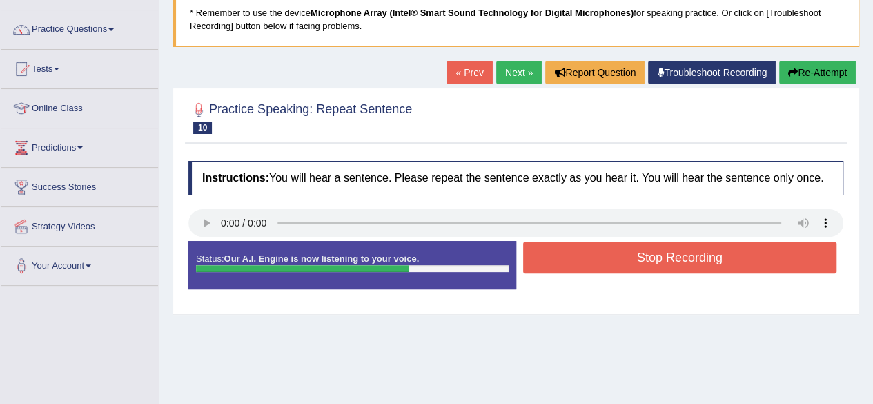
scroll to position [92, 0]
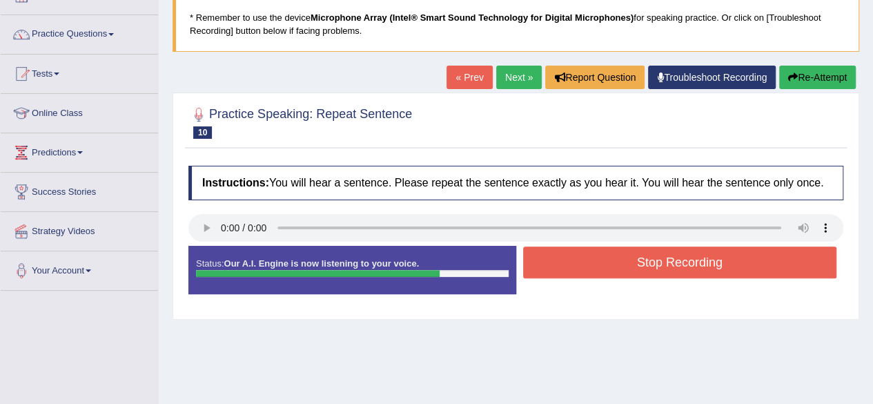
click at [817, 81] on button "Re-Attempt" at bounding box center [817, 77] width 77 height 23
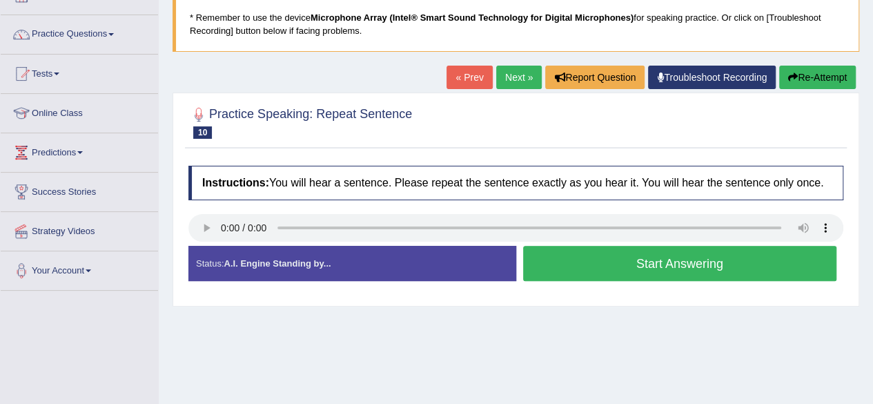
click at [817, 77] on button "Re-Attempt" at bounding box center [817, 77] width 77 height 23
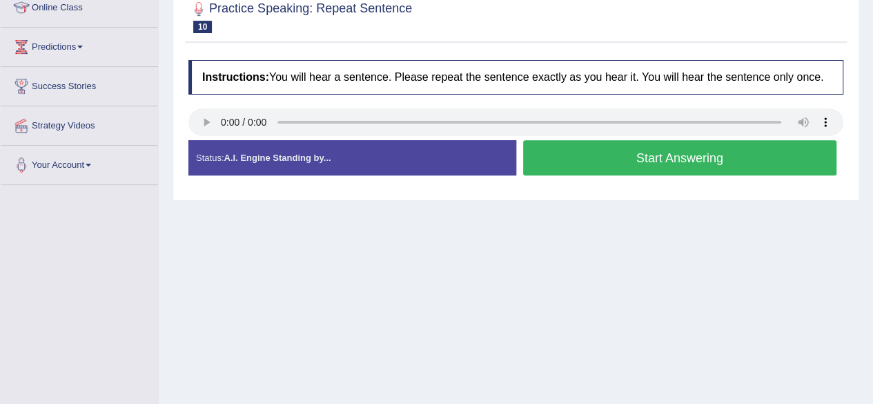
scroll to position [203, 0]
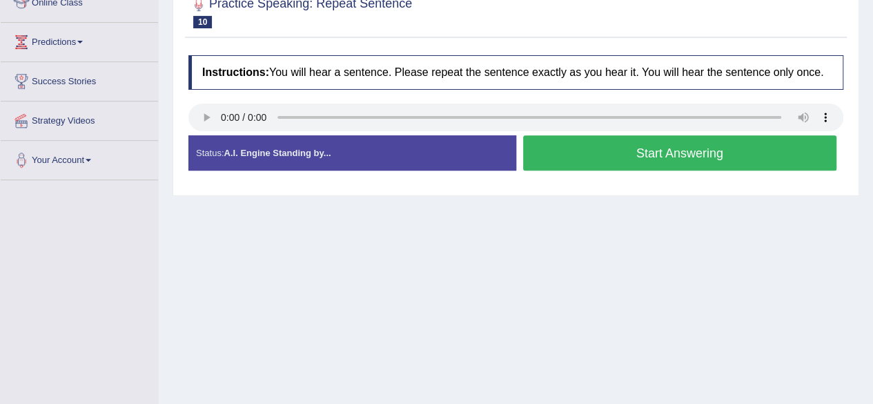
click at [584, 153] on button "Start Answering" at bounding box center [680, 152] width 314 height 35
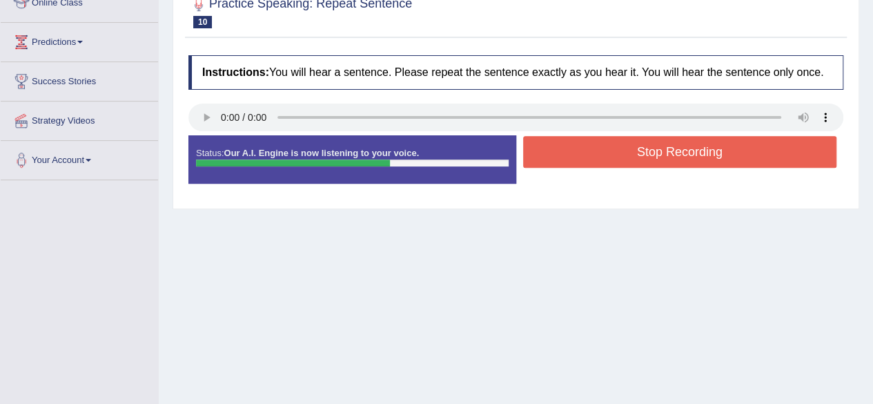
click at [584, 153] on button "Stop Recording" at bounding box center [680, 152] width 314 height 32
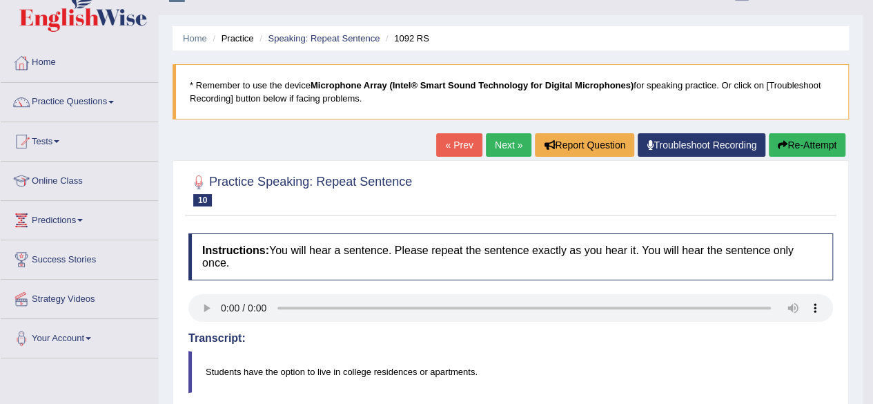
scroll to position [24, 0]
click at [508, 143] on link "Next »" at bounding box center [509, 145] width 46 height 23
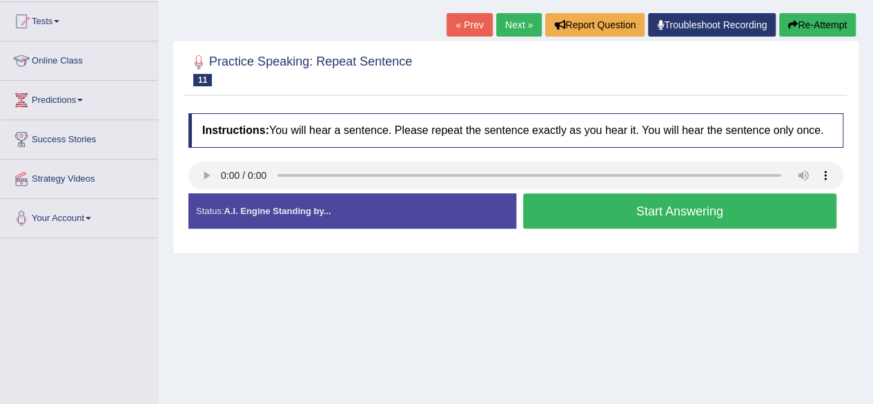
scroll to position [148, 0]
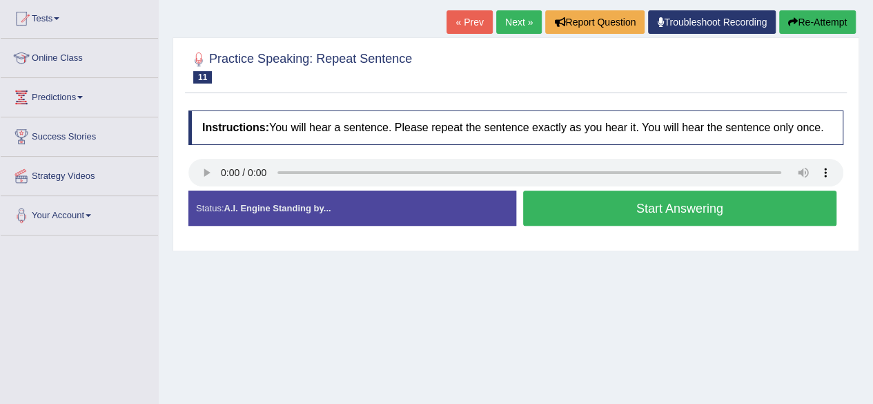
click at [633, 203] on button "Start Answering" at bounding box center [680, 207] width 314 height 35
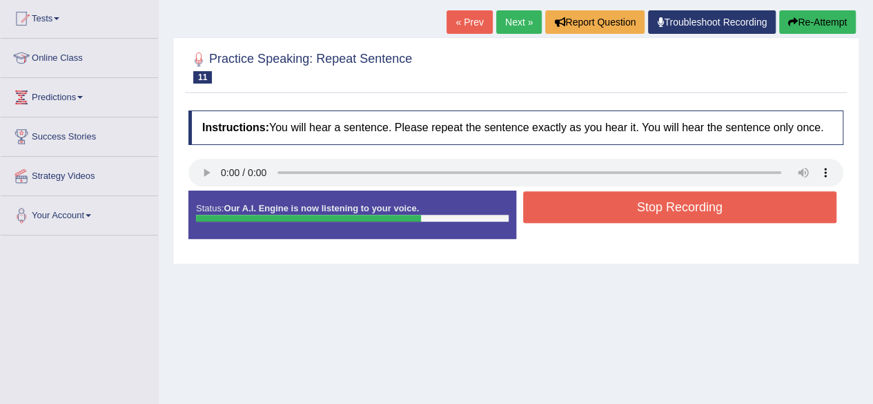
click at [644, 203] on button "Stop Recording" at bounding box center [680, 207] width 314 height 32
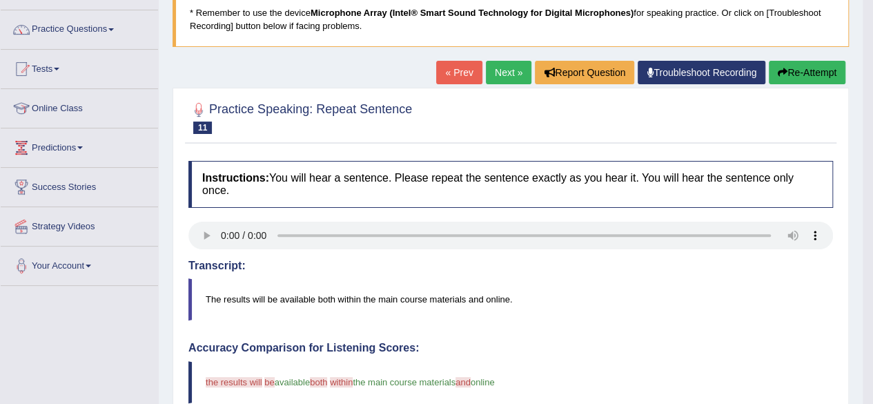
scroll to position [103, 0]
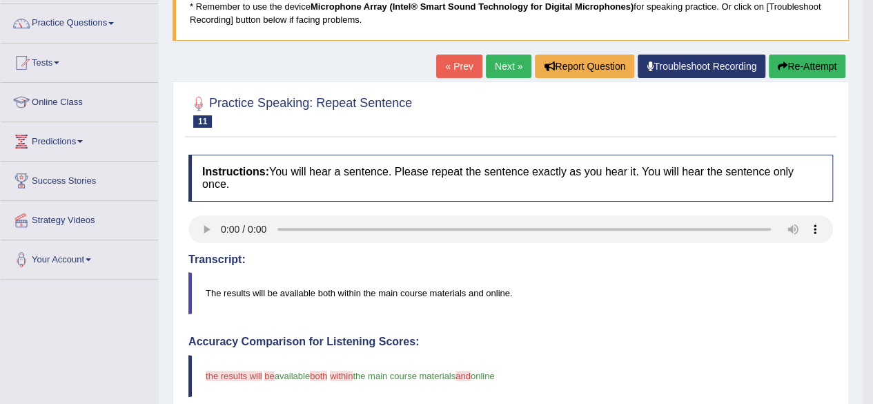
click at [817, 72] on button "Re-Attempt" at bounding box center [806, 65] width 77 height 23
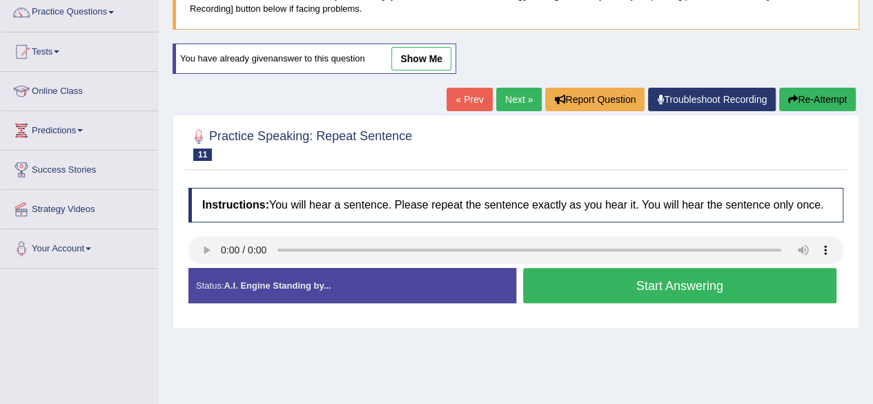
click at [582, 274] on button "Start Answering" at bounding box center [680, 285] width 314 height 35
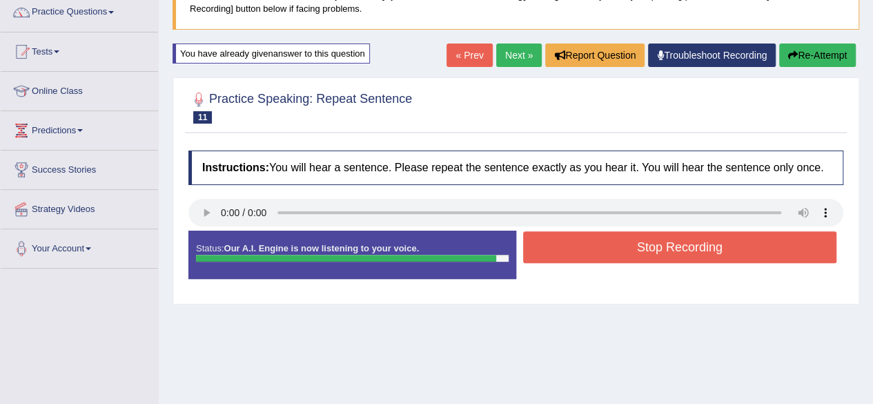
click at [626, 242] on button "Stop Recording" at bounding box center [680, 247] width 314 height 32
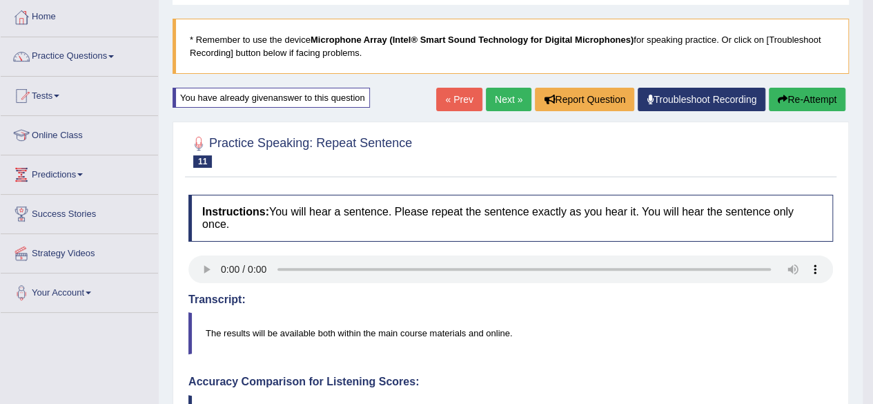
scroll to position [67, 0]
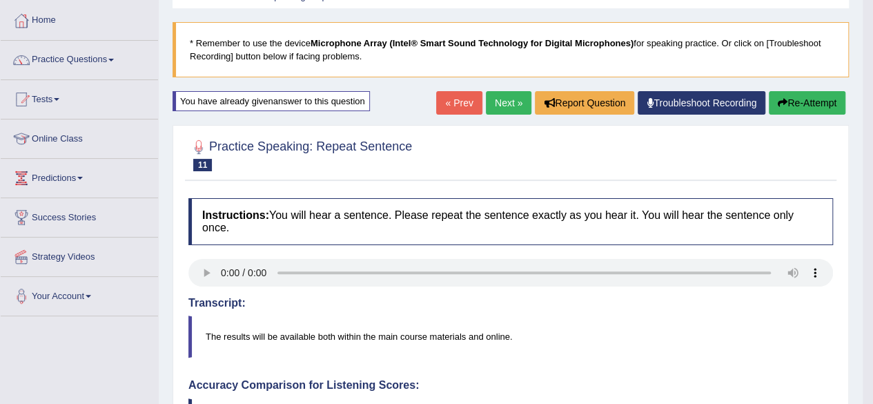
click at [504, 92] on link "Next »" at bounding box center [509, 102] width 46 height 23
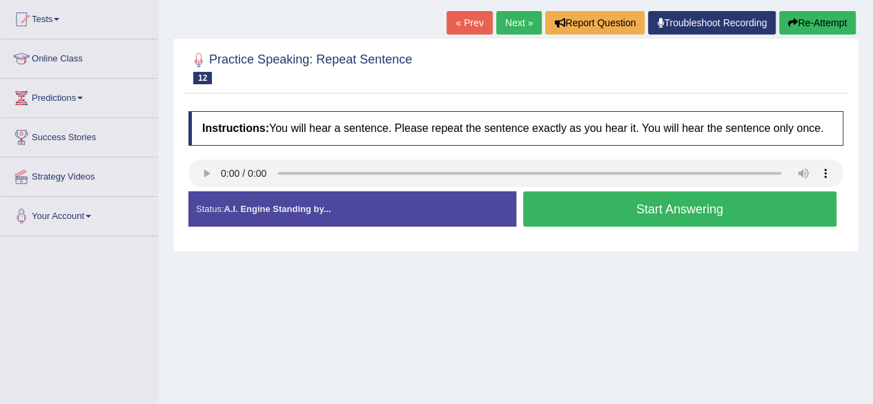
scroll to position [156, 0]
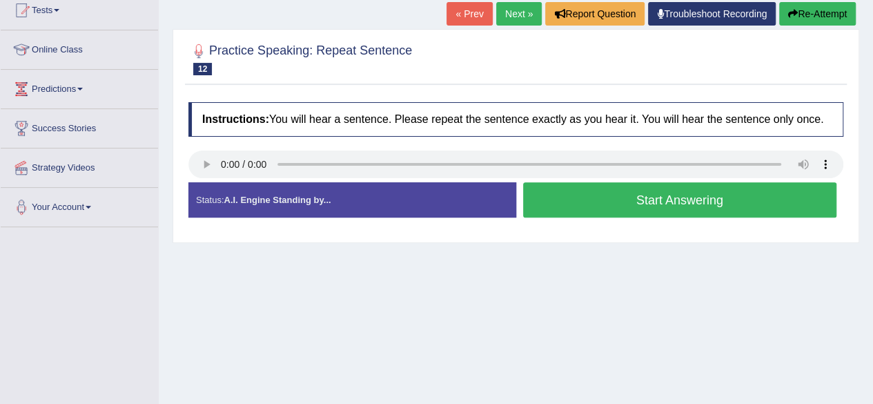
click at [653, 205] on button "Start Answering" at bounding box center [680, 199] width 314 height 35
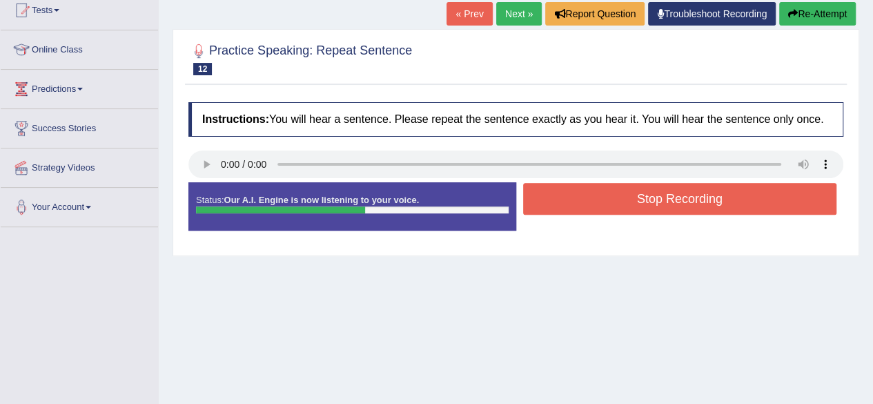
click at [697, 200] on button "Stop Recording" at bounding box center [680, 199] width 314 height 32
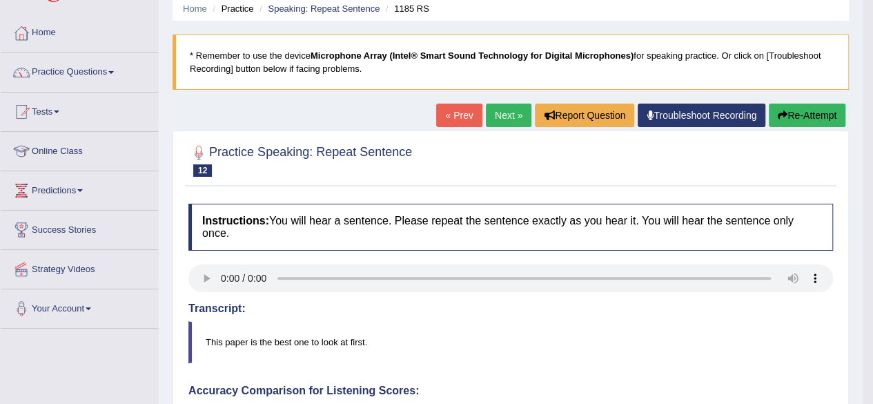
scroll to position [0, 0]
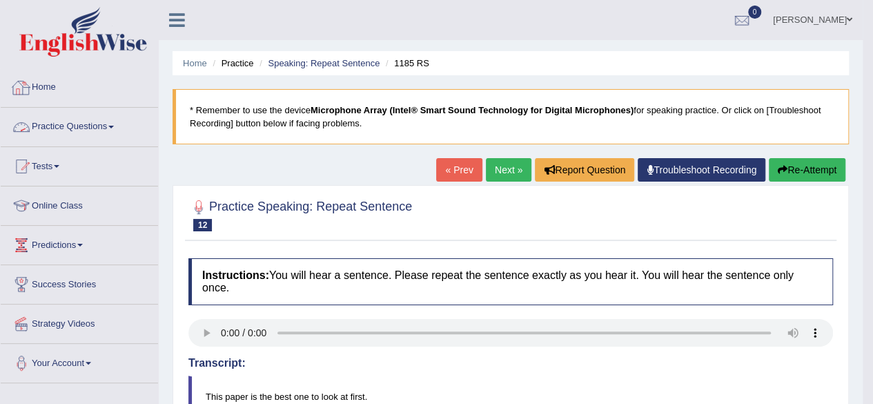
click at [84, 123] on link "Practice Questions" at bounding box center [79, 125] width 157 height 34
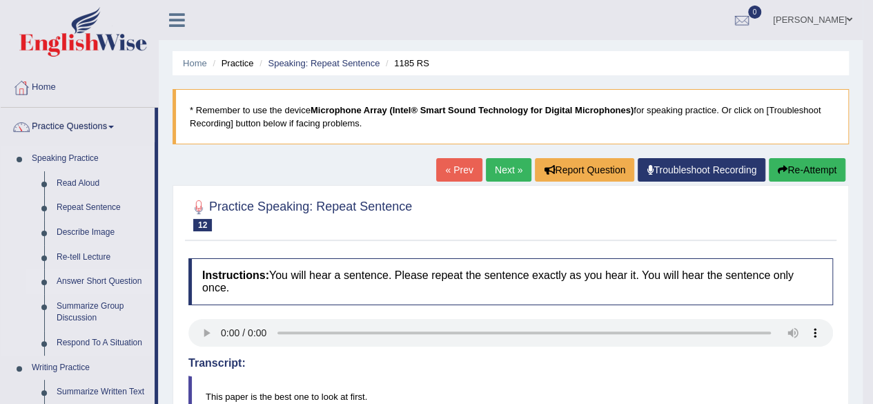
click at [103, 280] on link "Answer Short Question" at bounding box center [102, 281] width 104 height 25
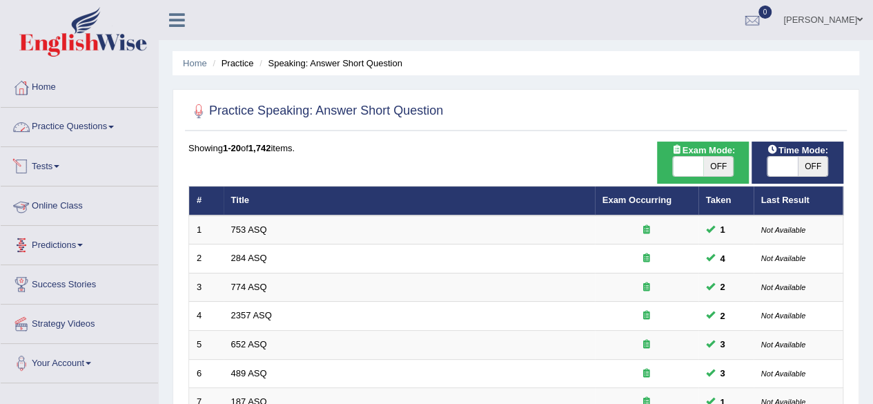
click at [98, 139] on link "Practice Questions" at bounding box center [79, 125] width 157 height 34
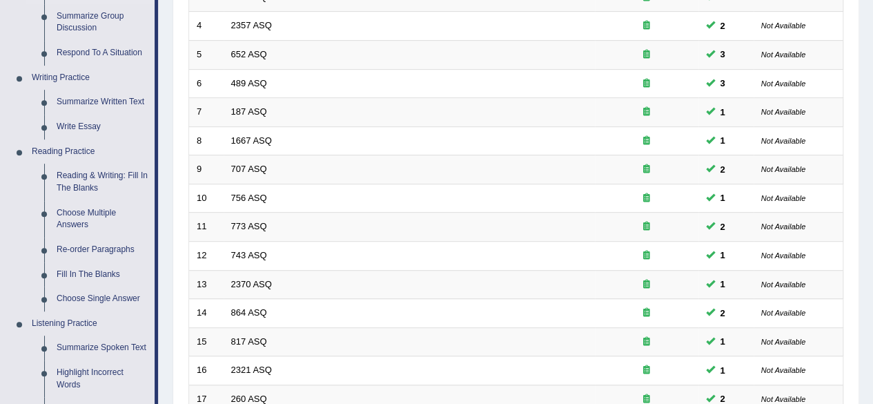
scroll to position [295, 0]
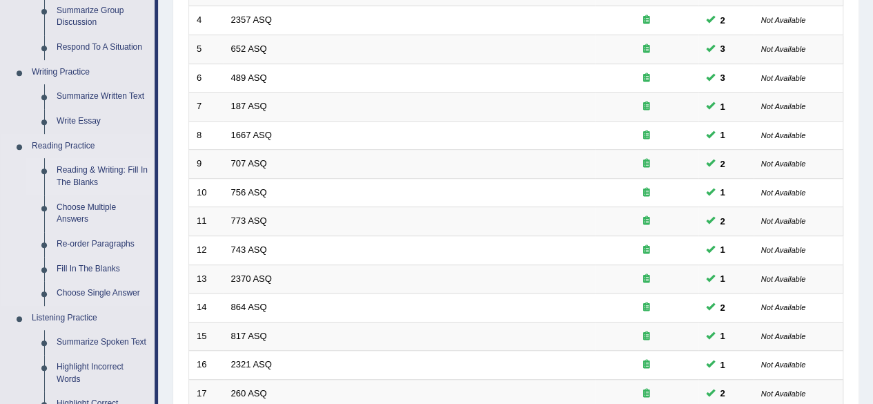
click at [94, 172] on link "Reading & Writing: Fill In The Blanks" at bounding box center [102, 176] width 104 height 37
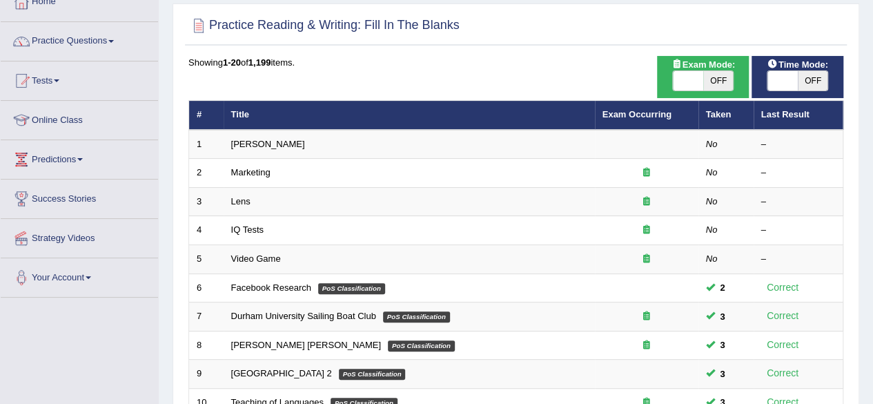
scroll to position [65, 0]
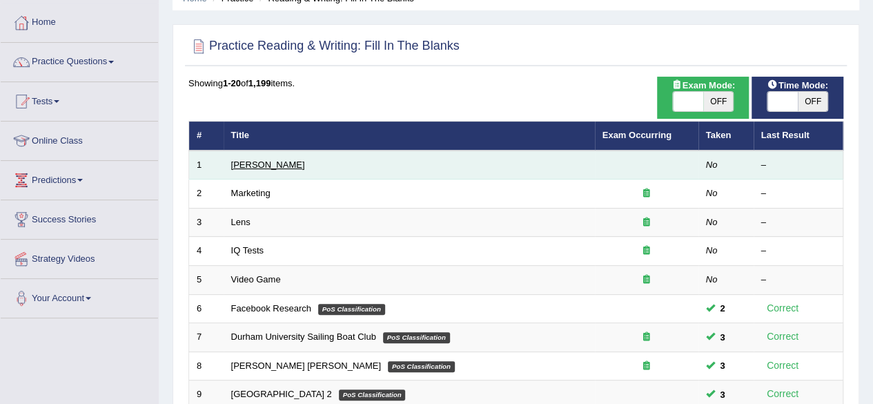
click at [260, 159] on link "[PERSON_NAME]" at bounding box center [268, 164] width 74 height 10
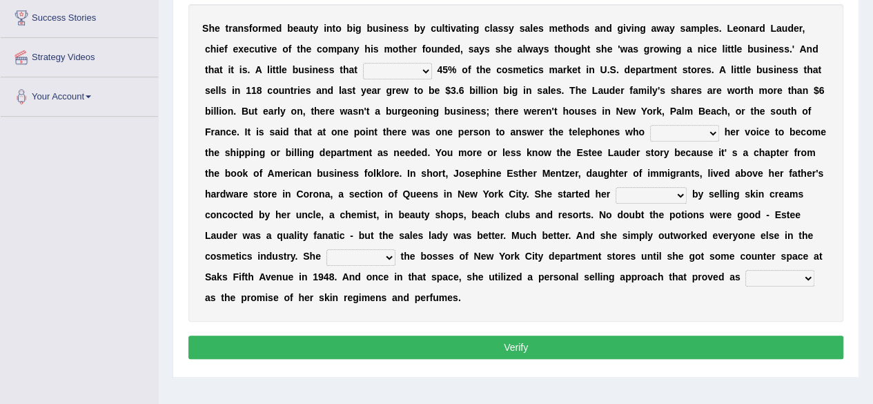
scroll to position [267, 0]
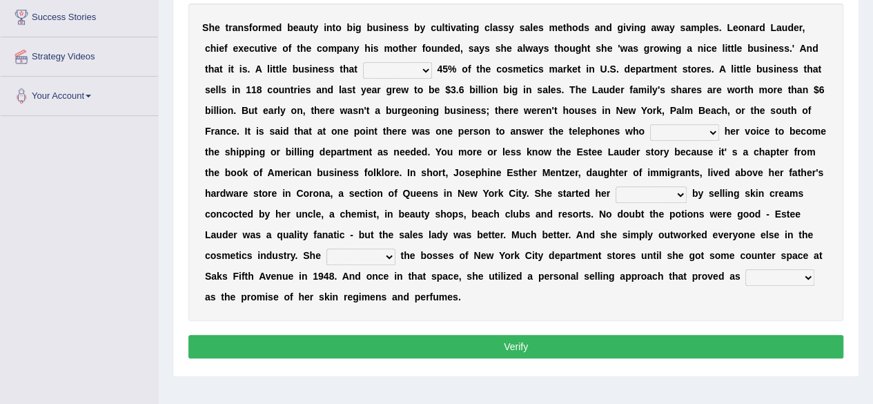
click at [428, 68] on select "has controls makes maintains" at bounding box center [397, 70] width 69 height 17
select select "makes"
click at [363, 62] on select "has controls makes maintains" at bounding box center [397, 70] width 69 height 17
click at [710, 132] on select "switched changed raised used" at bounding box center [684, 132] width 69 height 17
click at [650, 124] on select "switched changed raised used" at bounding box center [684, 132] width 69 height 17
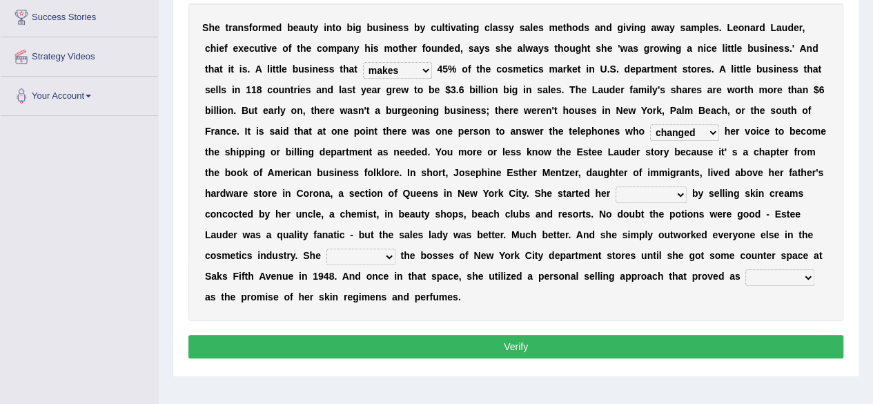
click at [716, 130] on select "switched changed raised used" at bounding box center [684, 132] width 69 height 17
select select "used"
click at [650, 124] on select "switched changed raised used" at bounding box center [684, 132] width 69 height 17
click at [674, 194] on select "job institute companion enterprise" at bounding box center [650, 194] width 71 height 17
select select "enterprise"
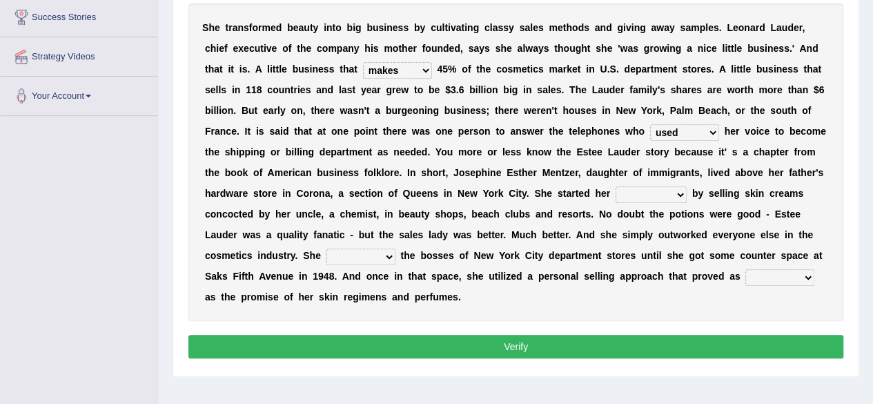
click at [615, 186] on select "job institute companion enterprise" at bounding box center [650, 194] width 71 height 17
click at [389, 256] on select "stated bridged stalked heaved" at bounding box center [360, 256] width 69 height 17
select select "heaved"
click at [326, 248] on select "stated bridged stalked heaved" at bounding box center [360, 256] width 69 height 17
click at [806, 272] on select "potent ruthless potential expensive" at bounding box center [779, 277] width 69 height 17
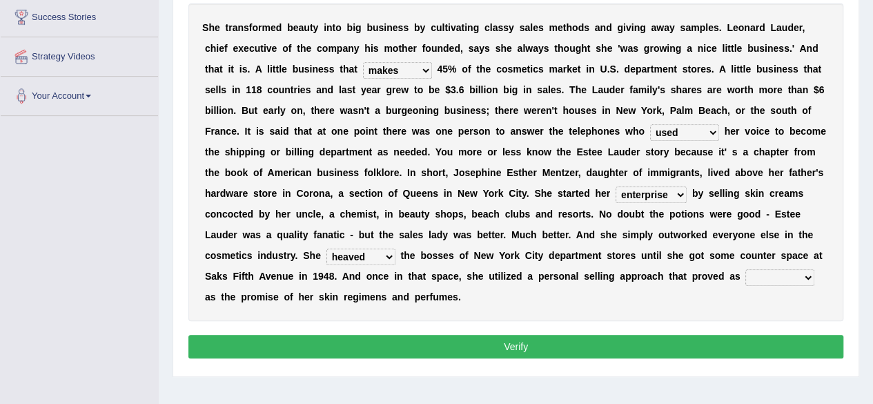
select select "potential"
click at [745, 269] on select "potent ruthless potential expensive" at bounding box center [779, 277] width 69 height 17
click at [807, 273] on select "potent ruthless potential expensive" at bounding box center [779, 277] width 69 height 17
click at [745, 269] on select "potent ruthless potential expensive" at bounding box center [779, 277] width 69 height 17
click at [647, 335] on button "Verify" at bounding box center [515, 346] width 655 height 23
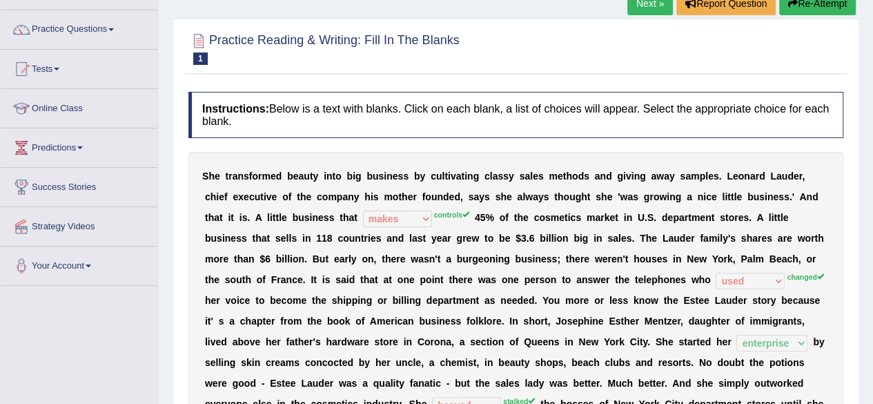
scroll to position [80, 0]
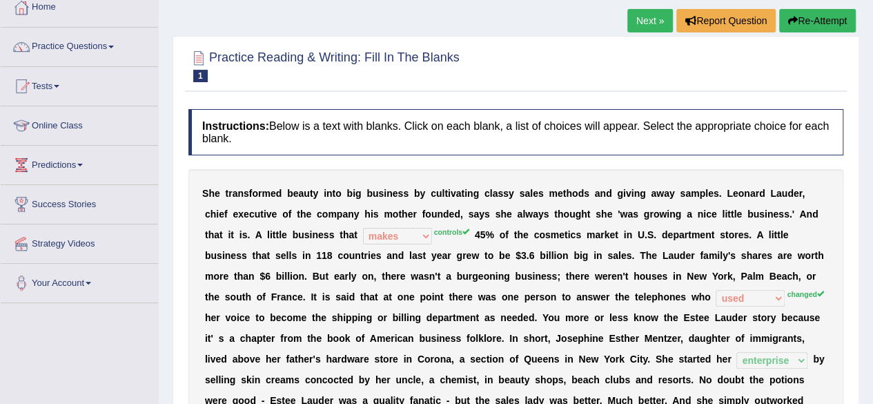
click at [826, 16] on button "Re-Attempt" at bounding box center [817, 20] width 77 height 23
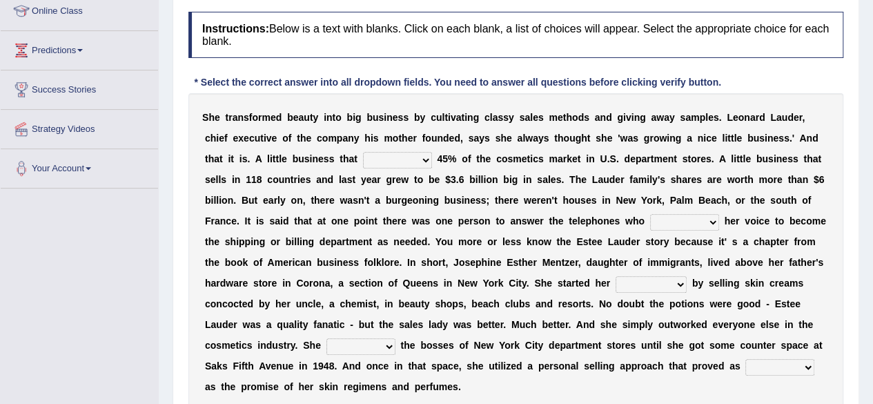
scroll to position [201, 0]
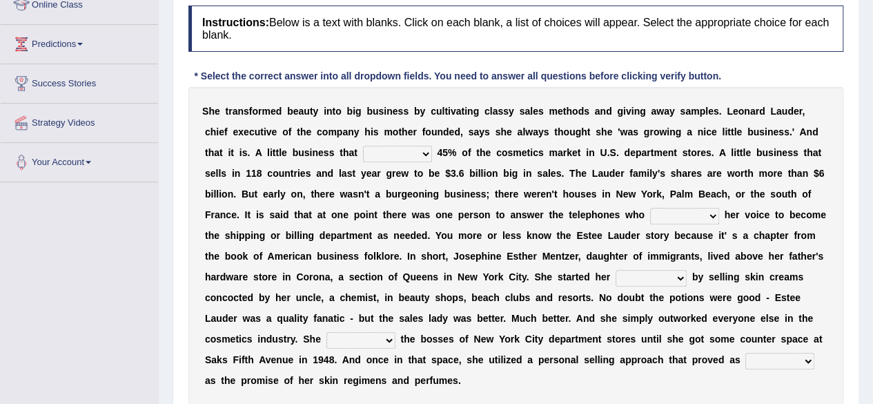
click at [426, 148] on select "has controls makes maintains" at bounding box center [397, 154] width 69 height 17
select select "controls"
click at [363, 146] on select "has controls makes maintains" at bounding box center [397, 154] width 69 height 17
click at [709, 210] on select "switched changed raised used" at bounding box center [684, 216] width 69 height 17
select select "used"
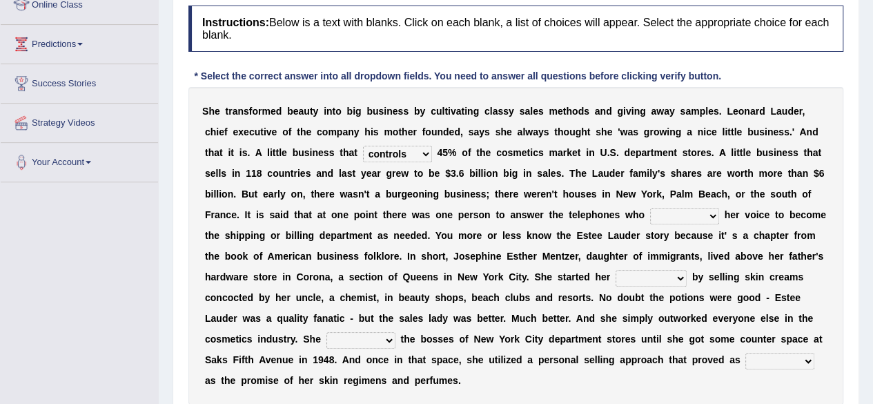
click at [650, 208] on select "switched changed raised used" at bounding box center [684, 216] width 69 height 17
click at [673, 274] on select "job institute companion enterprise" at bounding box center [650, 278] width 71 height 17
select select "enterprise"
click at [615, 270] on select "job institute companion enterprise" at bounding box center [650, 278] width 71 height 17
click at [653, 354] on b "c" at bounding box center [655, 359] width 6 height 11
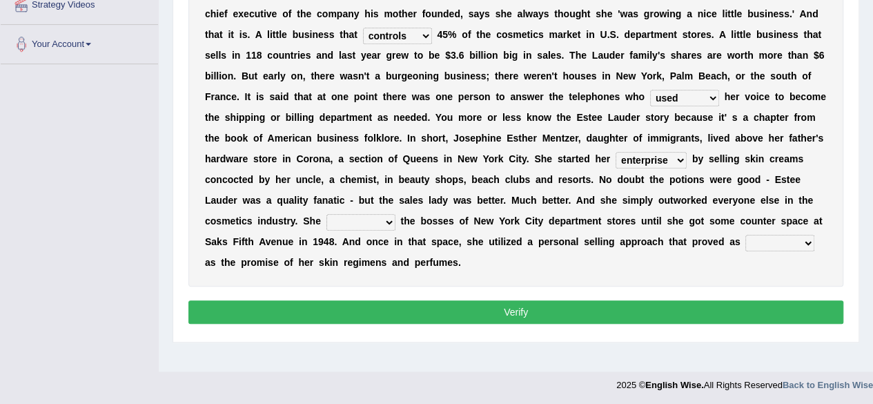
scroll to position [320, 0]
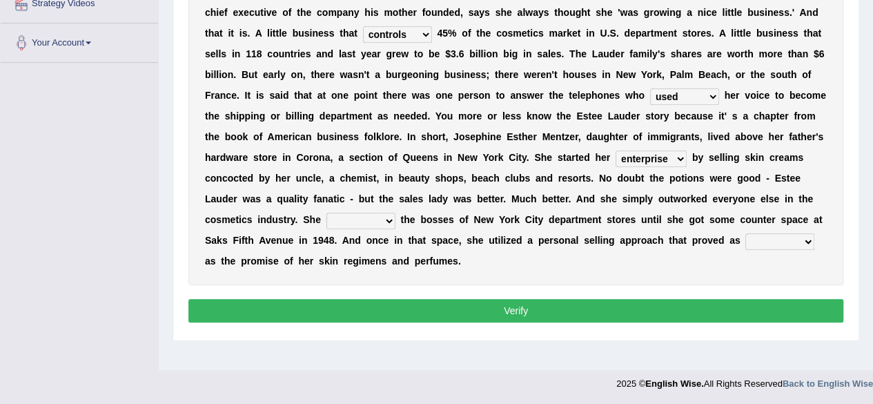
click at [382, 220] on select "stated bridged stalked heaved" at bounding box center [360, 220] width 69 height 17
select select "stalked"
click at [326, 212] on select "stated bridged stalked heaved" at bounding box center [360, 220] width 69 height 17
click at [807, 237] on select "potent ruthless potential expensive" at bounding box center [779, 241] width 69 height 17
select select "potent"
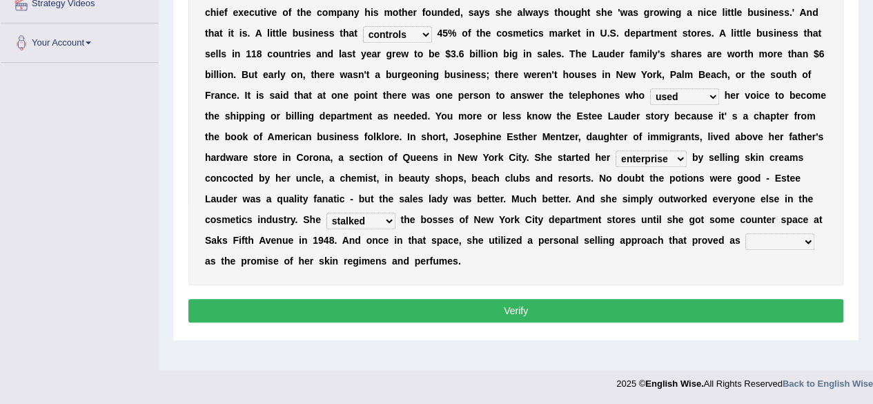
click at [745, 233] on select "potent ruthless potential expensive" at bounding box center [779, 241] width 69 height 17
click at [669, 312] on button "Verify" at bounding box center [515, 310] width 655 height 23
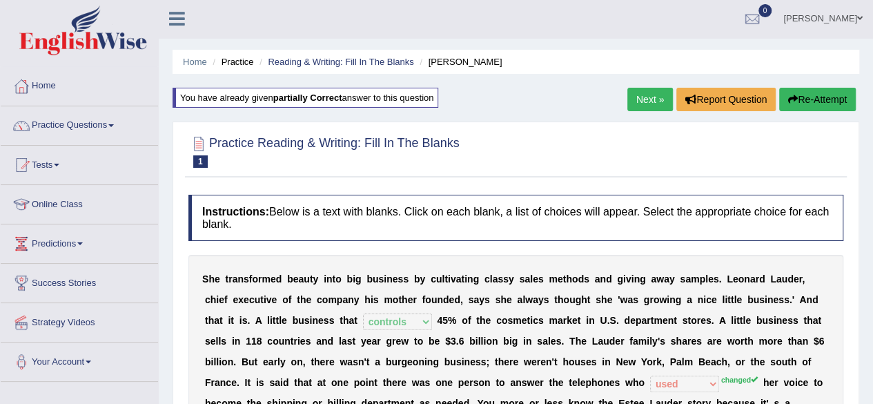
scroll to position [0, 0]
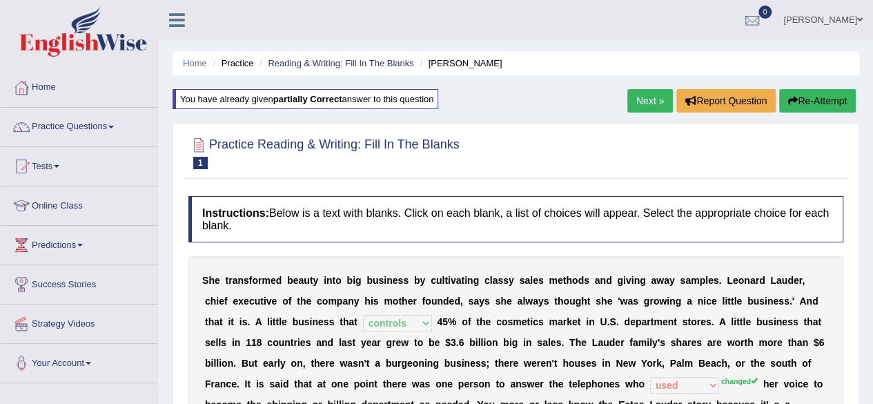
click at [807, 92] on button "Re-Attempt" at bounding box center [817, 100] width 77 height 23
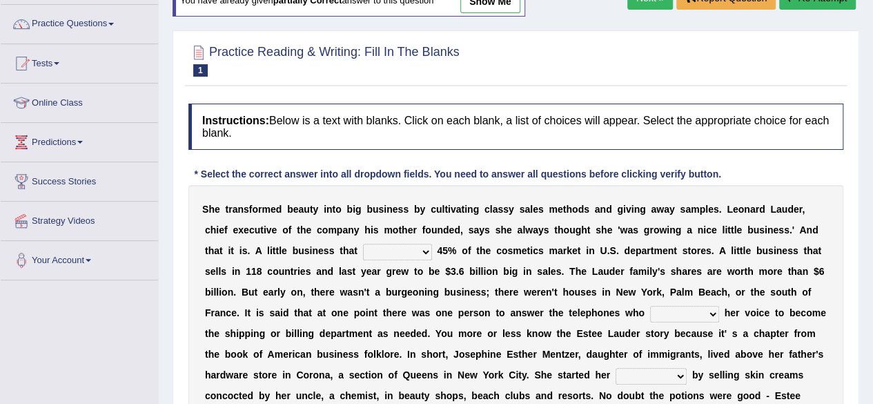
scroll to position [92, 0]
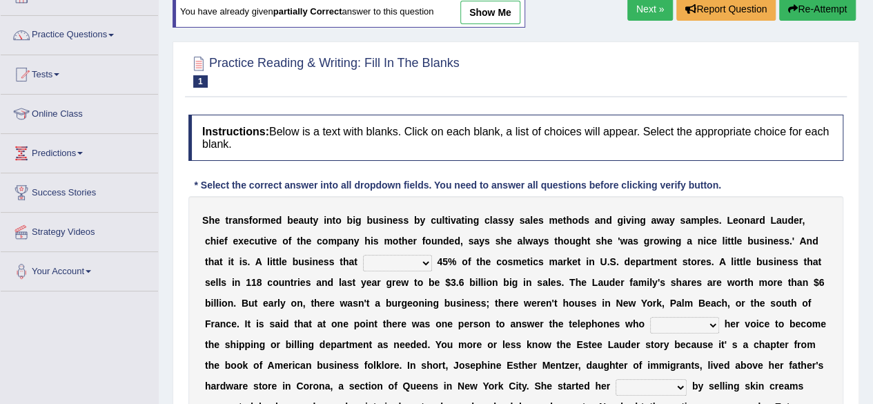
click at [641, 2] on link "Next »" at bounding box center [650, 8] width 46 height 23
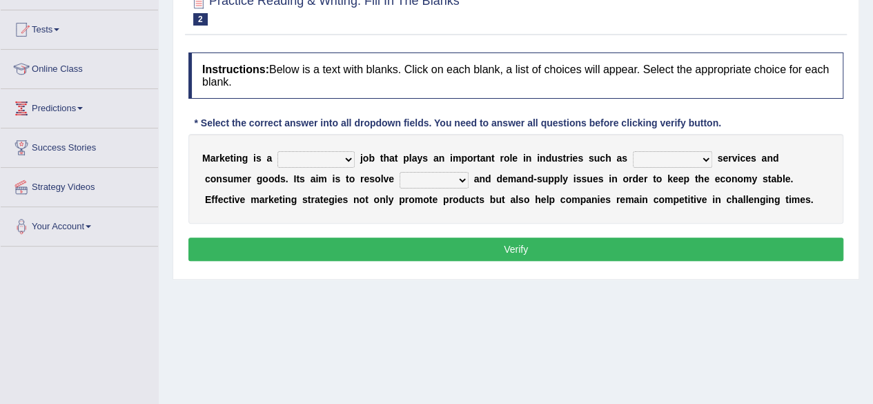
scroll to position [146, 0]
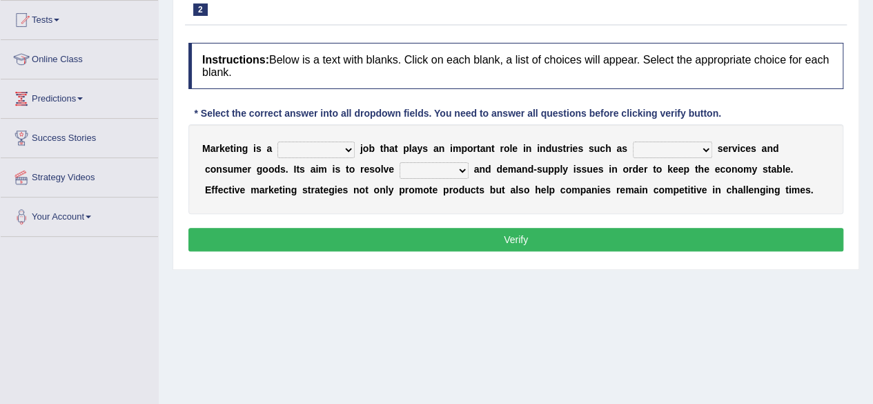
click at [344, 148] on select "professional flexible parochial descriptive" at bounding box center [315, 149] width 77 height 17
select select "parochial"
click at [277, 141] on select "professional flexible parochial descriptive" at bounding box center [315, 149] width 77 height 17
click at [698, 150] on select "civil financial conventional foremost" at bounding box center [672, 149] width 79 height 17
select select "conventional"
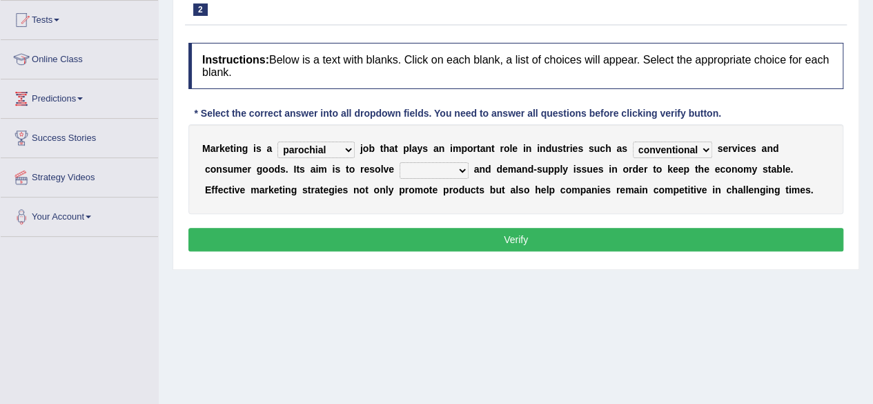
click at [633, 141] on select "civil financial conventional foremost" at bounding box center [672, 149] width 79 height 17
click at [410, 171] on select "imbalance excess symmetry budget" at bounding box center [433, 170] width 69 height 17
select select "excess"
click at [399, 162] on select "imbalance excess symmetry budget" at bounding box center [433, 170] width 69 height 17
click at [404, 232] on button "Verify" at bounding box center [515, 239] width 655 height 23
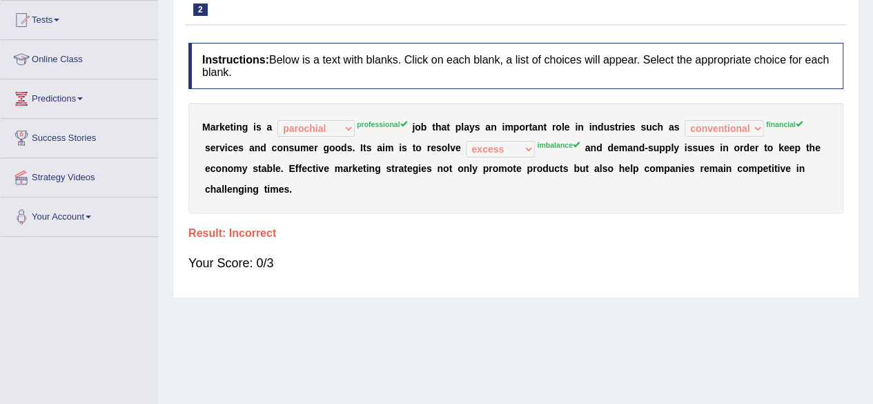
scroll to position [0, 0]
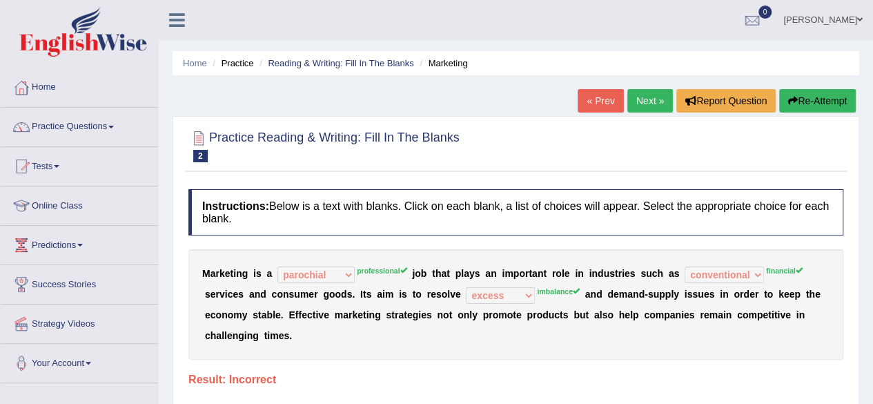
click at [818, 100] on button "Re-Attempt" at bounding box center [817, 100] width 77 height 23
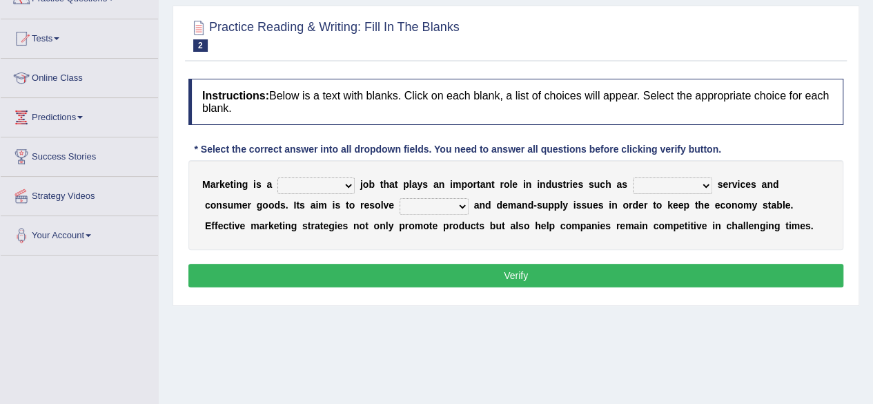
scroll to position [154, 0]
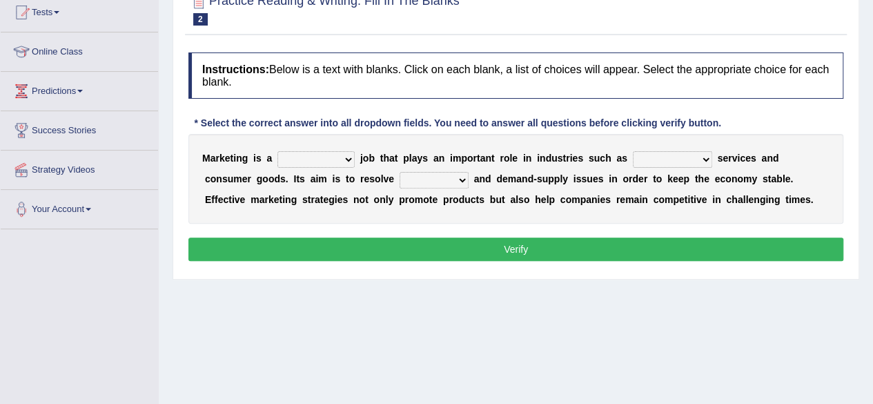
click at [345, 156] on select "professional flexible parochial descriptive" at bounding box center [315, 159] width 77 height 17
select select "professional"
click at [277, 151] on select "professional flexible parochial descriptive" at bounding box center [315, 159] width 77 height 17
click at [712, 154] on b at bounding box center [715, 157] width 6 height 11
click at [704, 155] on select "civil financial conventional foremost" at bounding box center [672, 159] width 79 height 17
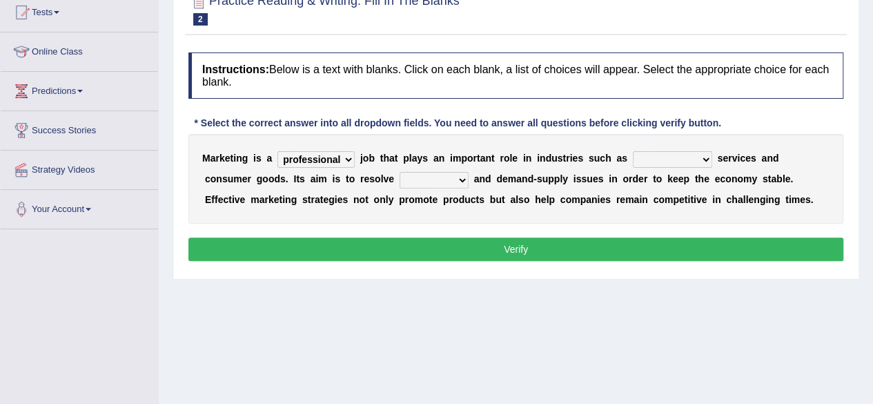
select select "financial"
click at [633, 151] on select "civil financial conventional foremost" at bounding box center [672, 159] width 79 height 17
click at [410, 177] on select "imbalance excess symmetry budget" at bounding box center [433, 180] width 69 height 17
select select "imbalance"
click at [399, 172] on select "imbalance excess symmetry budget" at bounding box center [433, 180] width 69 height 17
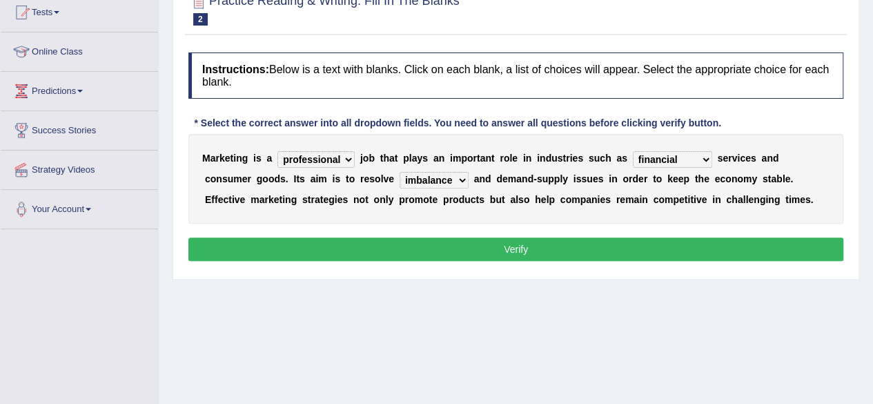
click at [397, 246] on button "Verify" at bounding box center [515, 248] width 655 height 23
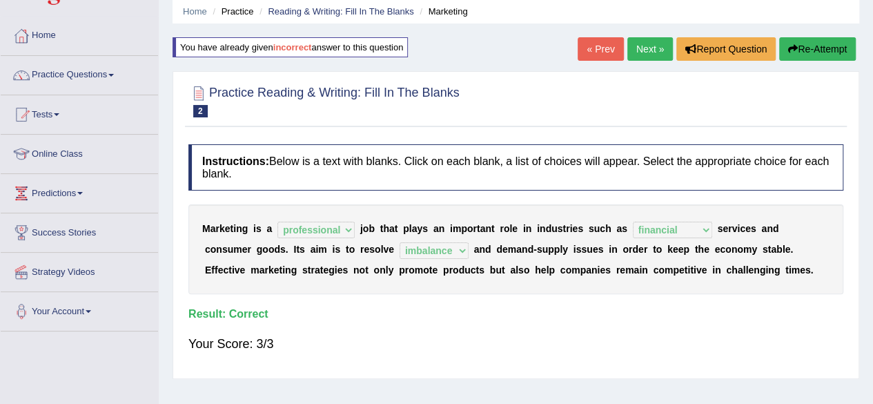
scroll to position [44, 0]
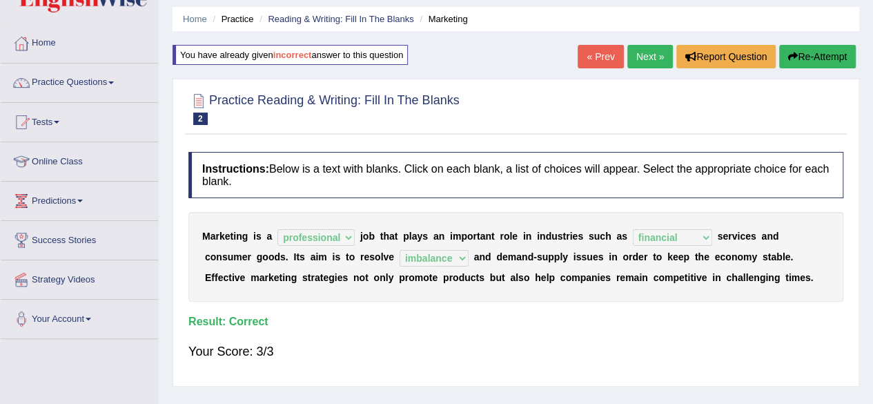
click at [647, 60] on link "Next »" at bounding box center [650, 56] width 46 height 23
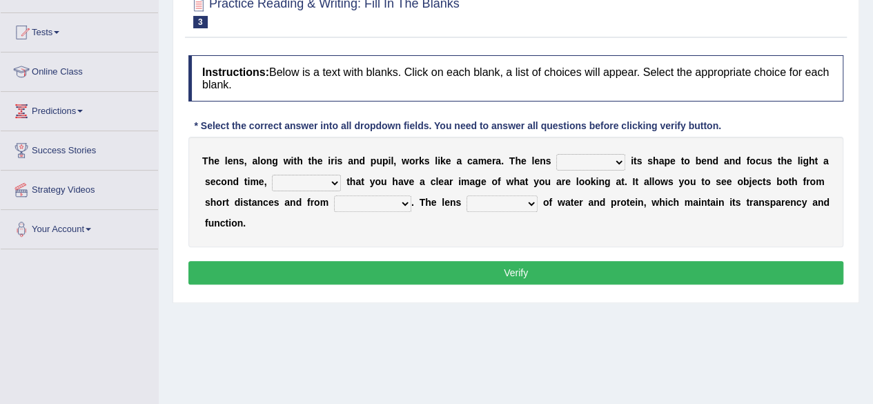
scroll to position [137, 0]
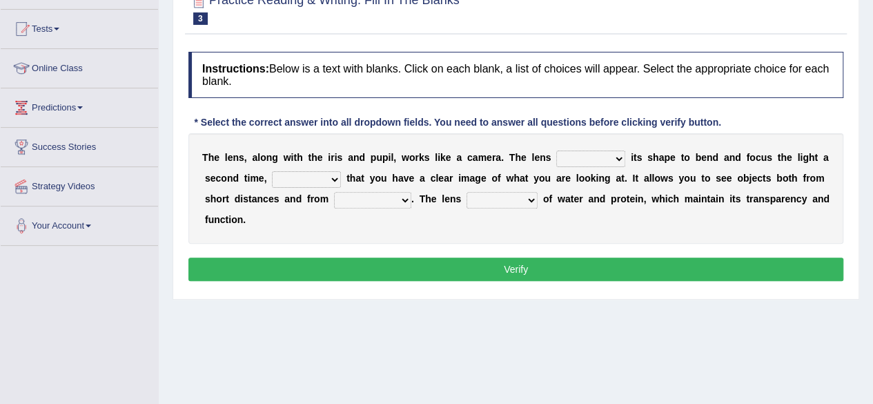
click at [619, 161] on select "adjusts shows selects presents" at bounding box center [590, 158] width 69 height 17
select select "adjusts"
click at [556, 150] on select "adjusts shows selects presents" at bounding box center [590, 158] width 69 height 17
click at [332, 175] on select "ensures to ensure ensure ensured" at bounding box center [306, 179] width 69 height 17
select select "ensures"
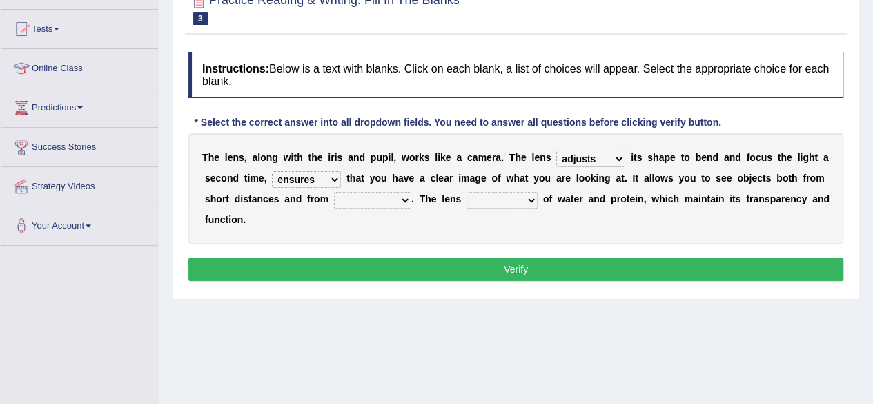
click at [272, 171] on select "ensures to ensure ensure ensured" at bounding box center [306, 179] width 69 height 17
click at [404, 197] on select "far away in between further apart all along" at bounding box center [372, 200] width 77 height 17
select select "far away"
click at [334, 192] on select "far away in between further apart all along" at bounding box center [372, 200] width 77 height 17
click at [530, 195] on select "constitutes comprises composes consists" at bounding box center [501, 200] width 71 height 17
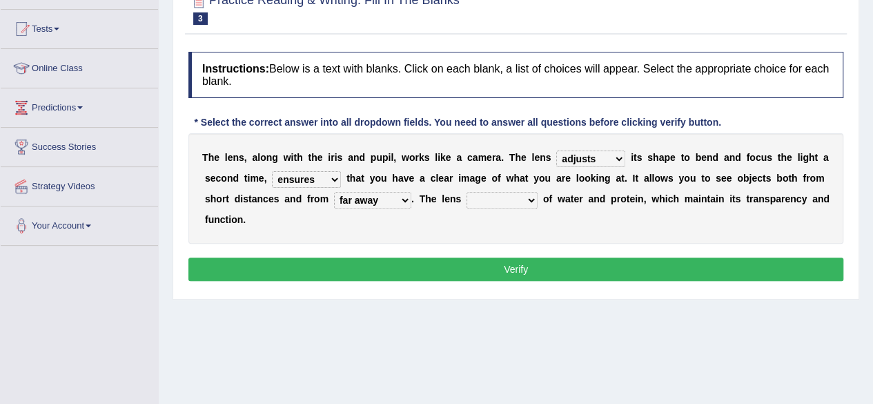
select select "consists"
click at [466, 192] on select "constitutes comprises composes consists" at bounding box center [501, 200] width 71 height 17
click at [560, 264] on button "Verify" at bounding box center [515, 268] width 655 height 23
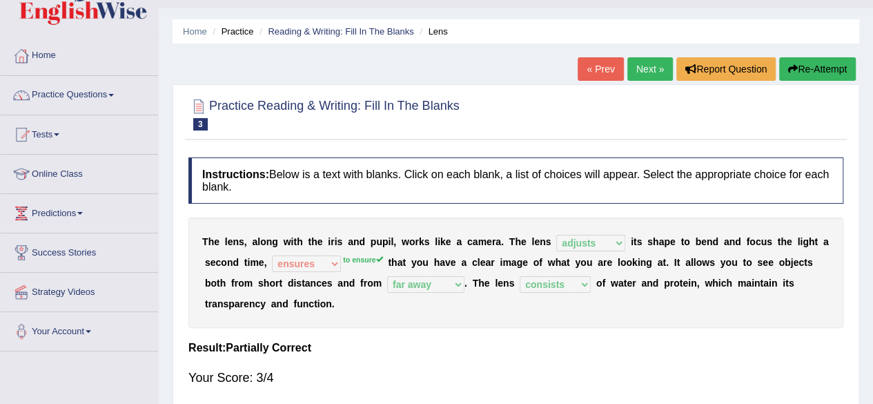
scroll to position [20, 0]
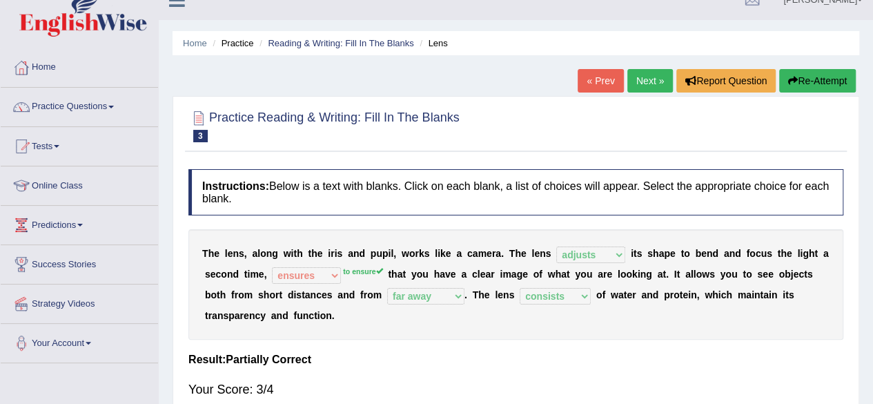
click at [832, 72] on button "Re-Attempt" at bounding box center [817, 80] width 77 height 23
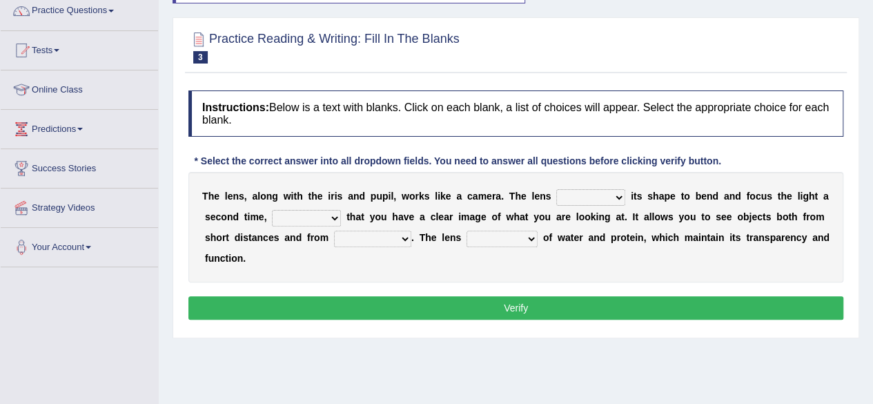
scroll to position [124, 0]
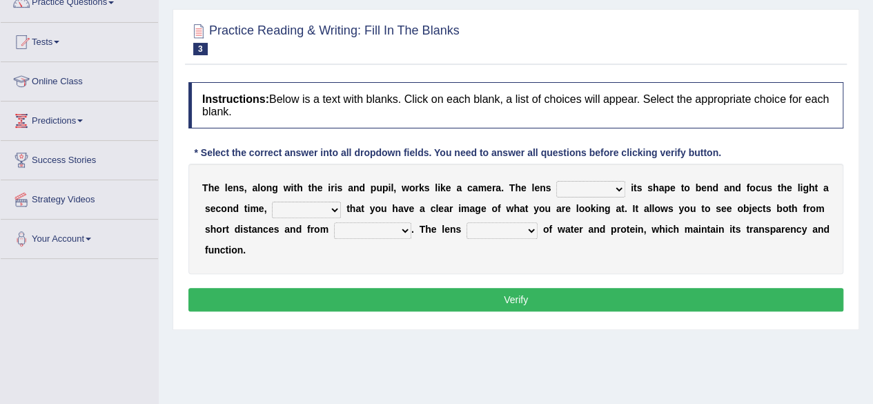
click at [612, 186] on select "adjusts shows selects presents" at bounding box center [590, 189] width 69 height 17
select select "adjusts"
click at [556, 181] on select "adjusts shows selects presents" at bounding box center [590, 189] width 69 height 17
click at [330, 210] on select "ensures to ensure ensure ensured" at bounding box center [306, 209] width 69 height 17
click at [330, 212] on select "ensures to ensure ensure ensured" at bounding box center [306, 209] width 69 height 17
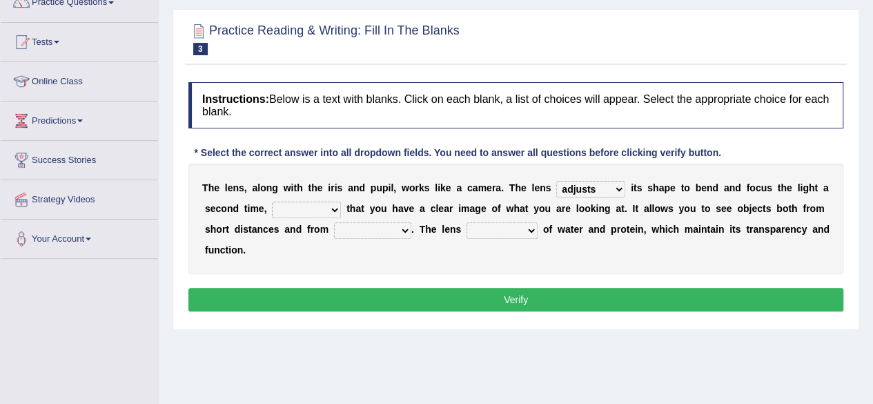
click at [330, 212] on select "ensures to ensure ensure ensured" at bounding box center [306, 209] width 69 height 17
select select "to ensure"
click at [272, 201] on select "ensures to ensure ensure ensured" at bounding box center [306, 209] width 69 height 17
click at [399, 228] on select "far away in between further apart all along" at bounding box center [372, 230] width 77 height 17
select select "far away"
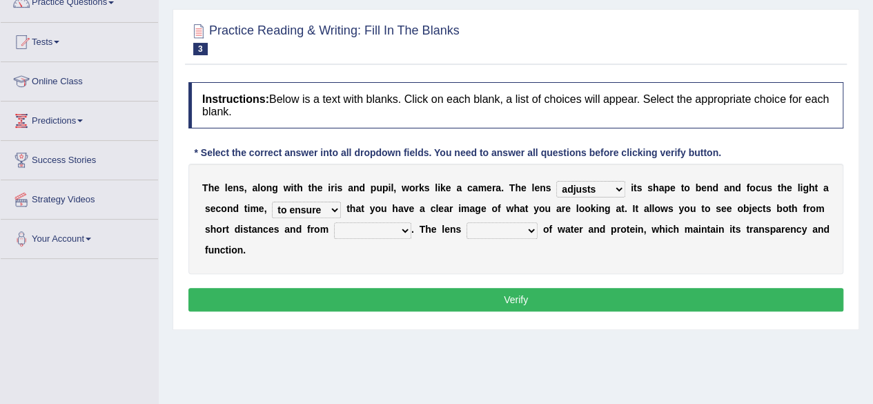
click at [334, 222] on select "far away in between further apart all along" at bounding box center [372, 230] width 77 height 17
click at [530, 226] on select "constitutes comprises composes consists" at bounding box center [501, 230] width 71 height 17
select select "consists"
click at [466, 222] on select "constitutes comprises composes consists" at bounding box center [501, 230] width 71 height 17
click at [504, 310] on div "Instructions: Below is a text with blanks. Click on each blank, a list of choic…" at bounding box center [515, 198] width 661 height 247
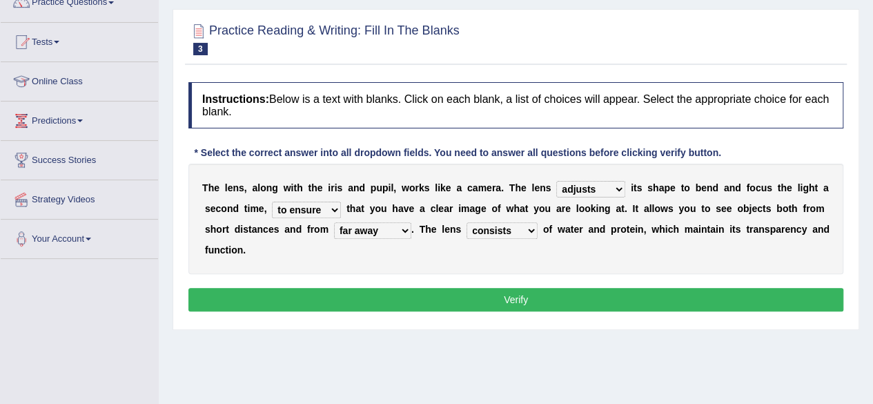
click at [504, 300] on button "Verify" at bounding box center [515, 299] width 655 height 23
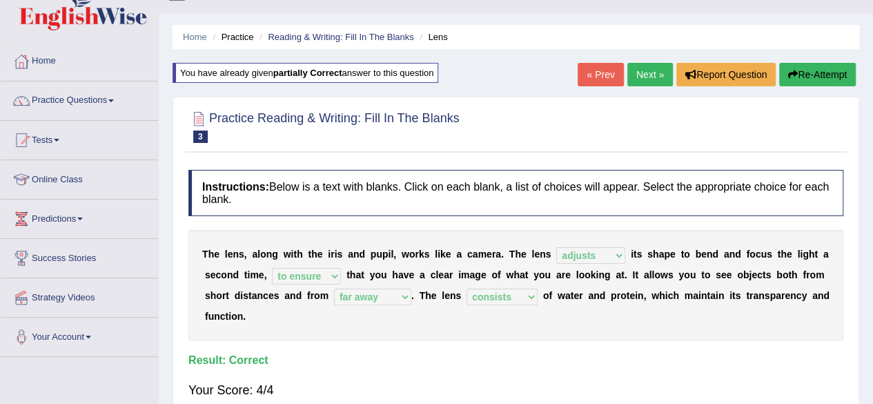
scroll to position [0, 0]
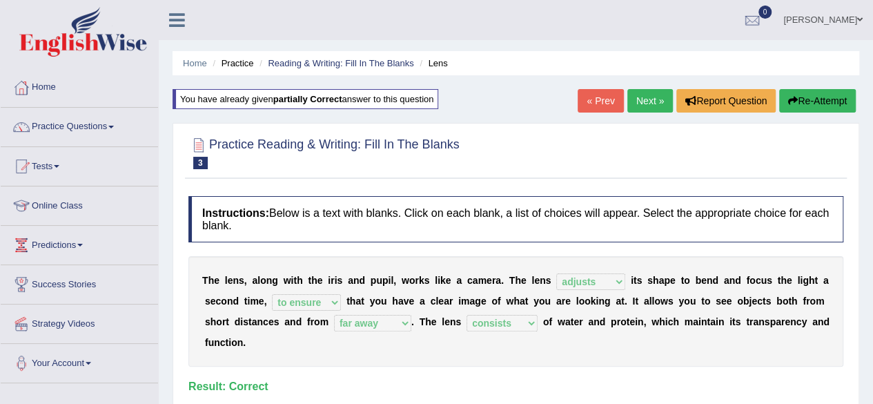
click at [639, 100] on link "Next »" at bounding box center [650, 100] width 46 height 23
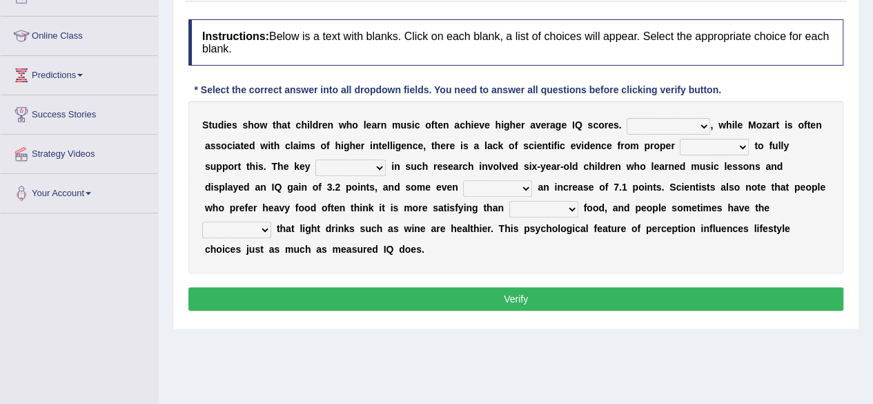
scroll to position [172, 0]
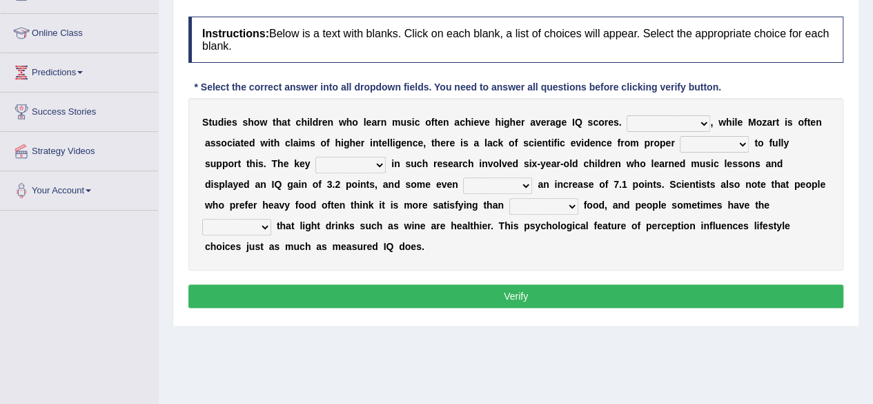
click at [704, 124] on select "However Therefore Consequently While" at bounding box center [667, 123] width 83 height 17
select select "However"
click at [626, 115] on select "However Therefore Consequently While" at bounding box center [667, 123] width 83 height 17
click at [724, 159] on b "l" at bounding box center [725, 163] width 3 height 11
click at [742, 144] on select "test tests testing tested" at bounding box center [713, 144] width 69 height 17
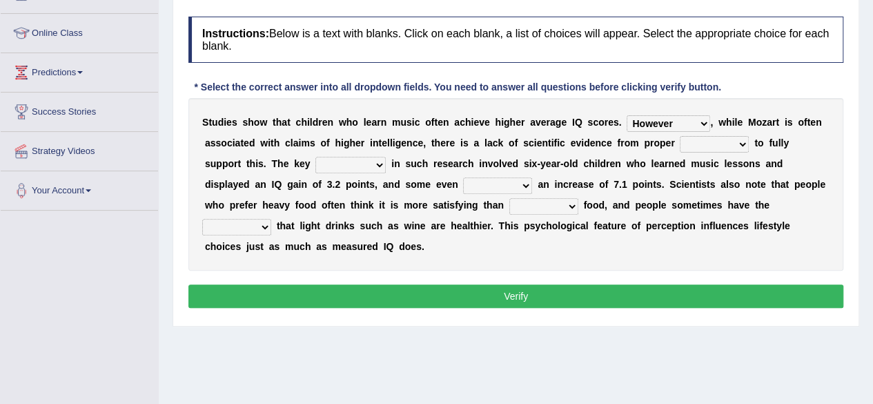
select select "tests"
click at [679, 136] on select "test tests testing tested" at bounding box center [713, 144] width 69 height 17
click at [337, 161] on select "process goal implication odd" at bounding box center [350, 165] width 70 height 17
select select "implication"
click at [315, 157] on select "process goal implication odd" at bounding box center [350, 165] width 70 height 17
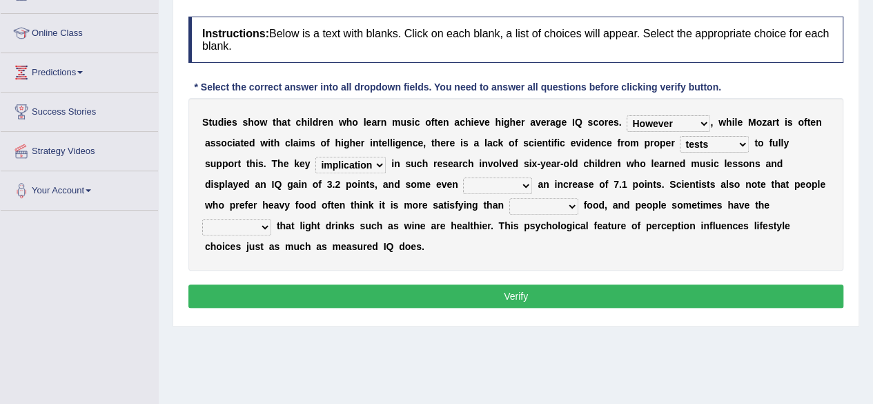
click at [424, 272] on div "Instructions: Below is a text with blanks. Click on each blank, a list of choic…" at bounding box center [515, 164] width 661 height 309
click at [463, 183] on select "exhibited taught learned threatened" at bounding box center [497, 185] width 69 height 17
select select "exhibited"
click at [463, 177] on select "exhibited taught learned threatened" at bounding box center [497, 185] width 69 height 17
click at [513, 202] on select "choosy lighter cushiony spooky" at bounding box center [543, 206] width 69 height 17
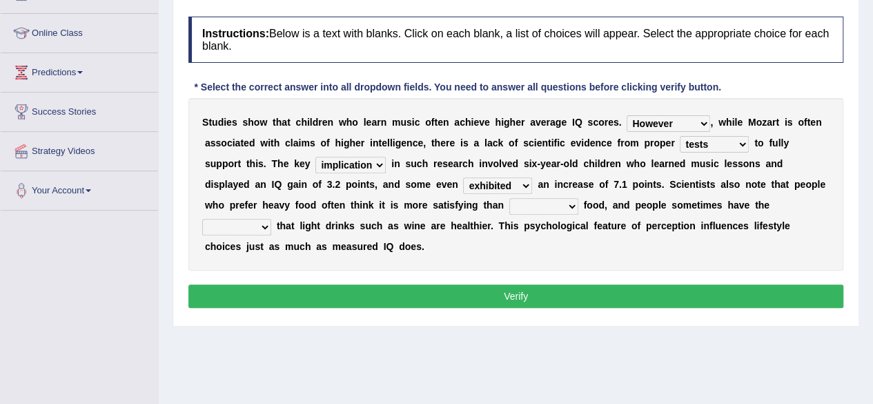
select select "choosy"
click at [509, 198] on select "choosy lighter cushiony spooky" at bounding box center [543, 206] width 69 height 17
click at [271, 219] on select "illusion sight anecdote intention" at bounding box center [236, 227] width 69 height 17
select select "intention"
click at [271, 219] on select "illusion sight anecdote intention" at bounding box center [236, 227] width 69 height 17
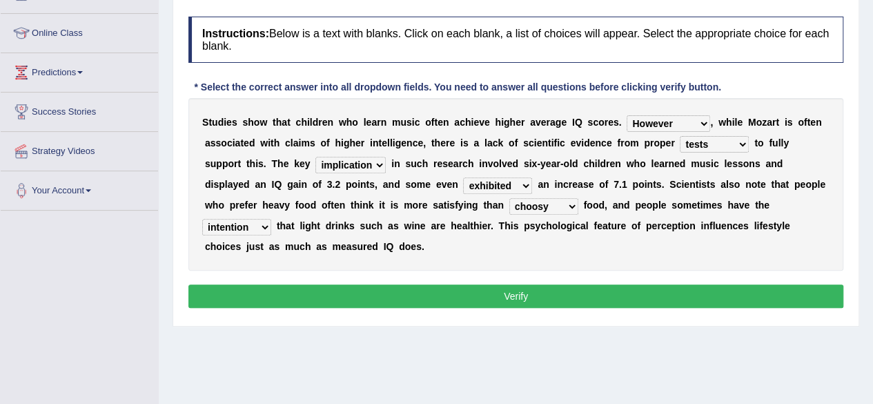
click at [639, 288] on button "Verify" at bounding box center [515, 295] width 655 height 23
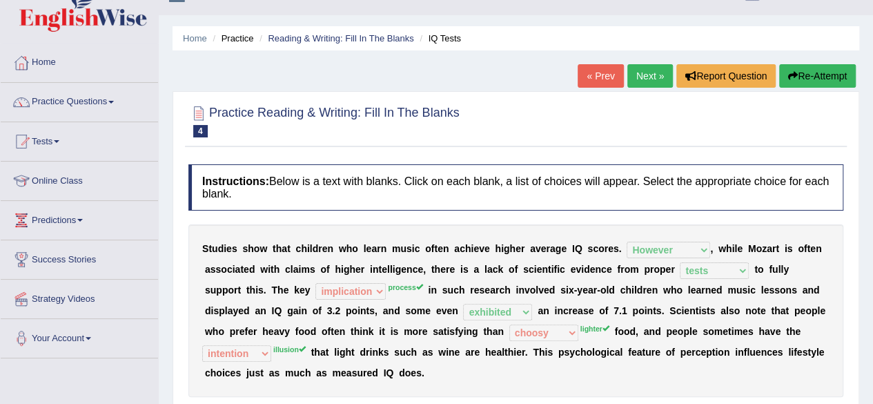
scroll to position [24, 0]
click at [637, 72] on link "Next »" at bounding box center [650, 76] width 46 height 23
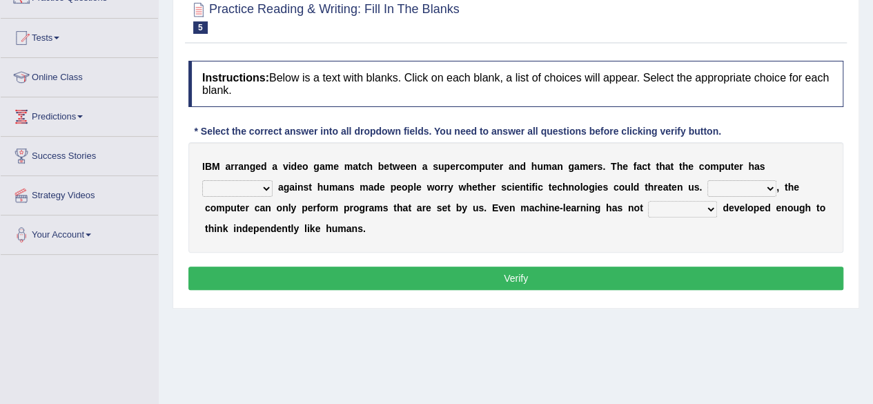
scroll to position [135, 0]
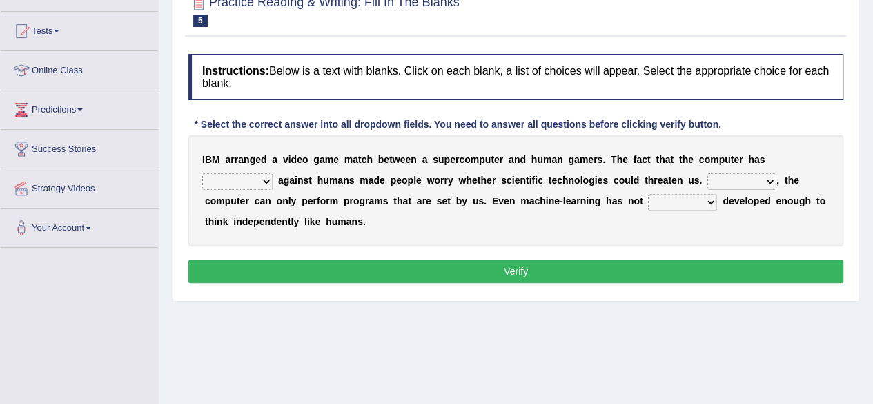
click at [260, 175] on select "competed fought acted challenged" at bounding box center [237, 181] width 70 height 17
select select "challenged"
click at [202, 173] on select "competed fought acted challenged" at bounding box center [237, 181] width 70 height 17
click at [767, 179] on select "Moreover However Thus So" at bounding box center [741, 181] width 69 height 17
select select "Moreover"
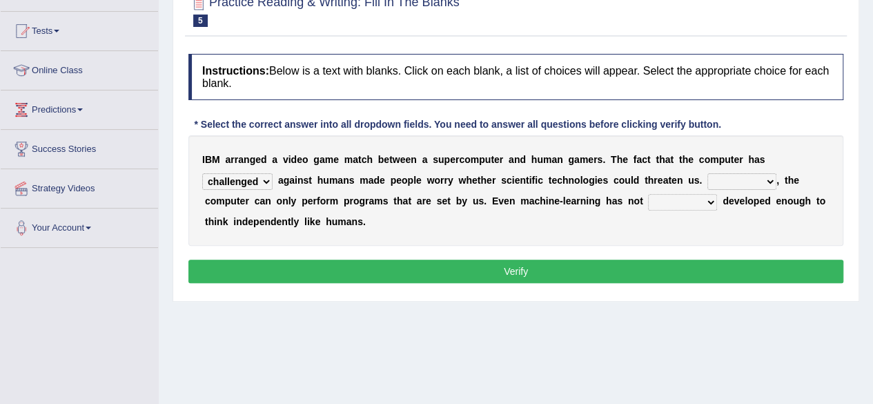
click at [707, 173] on select "Moreover However Thus So" at bounding box center [741, 181] width 69 height 17
click at [711, 201] on select "yet still only just" at bounding box center [682, 202] width 69 height 17
select select "yet"
click at [648, 194] on select "yet still only just" at bounding box center [682, 202] width 69 height 17
click at [657, 274] on button "Verify" at bounding box center [515, 270] width 655 height 23
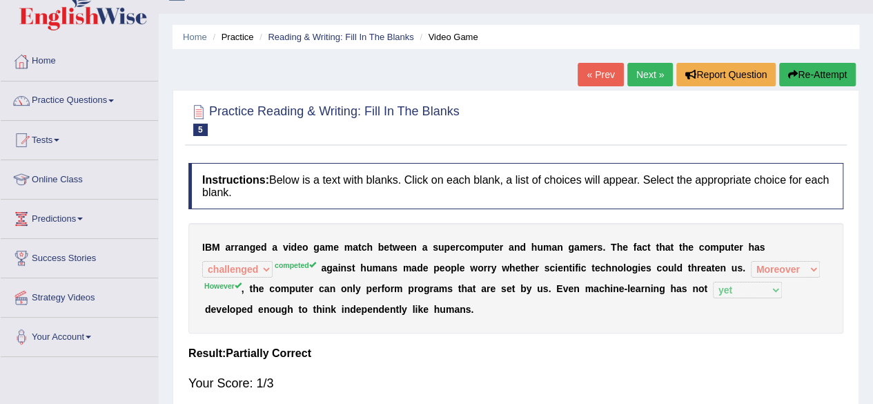
scroll to position [24, 0]
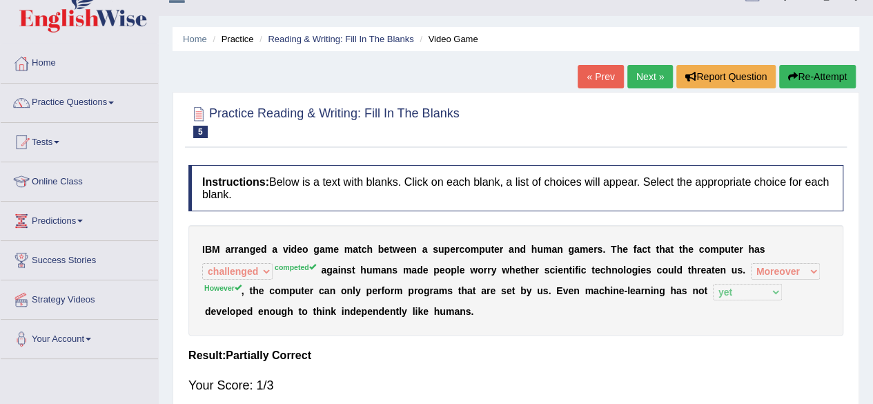
click at [822, 74] on button "Re-Attempt" at bounding box center [817, 76] width 77 height 23
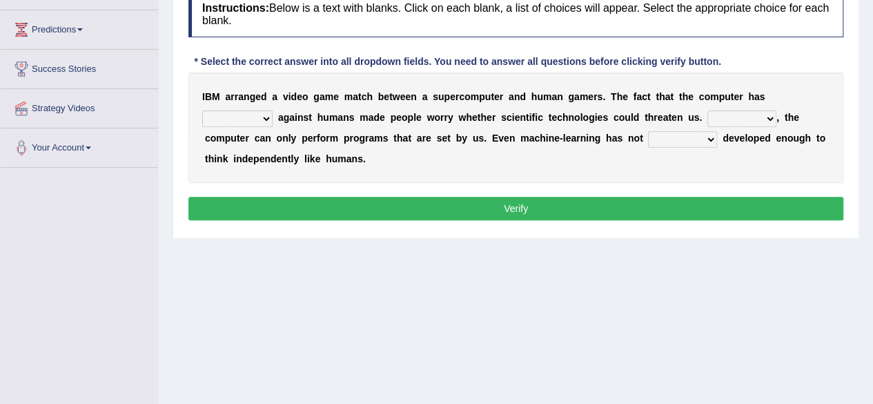
scroll to position [218, 0]
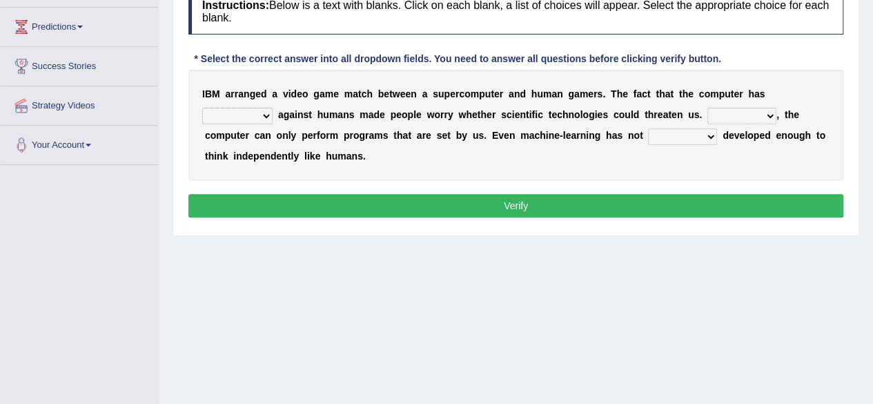
click at [266, 112] on select "competed fought acted challenged" at bounding box center [237, 116] width 70 height 17
select select "competed"
click at [202, 108] on select "competed fought acted challenged" at bounding box center [237, 116] width 70 height 17
click at [770, 114] on select "Moreover However Thus So" at bounding box center [741, 116] width 69 height 17
select select "Moreover"
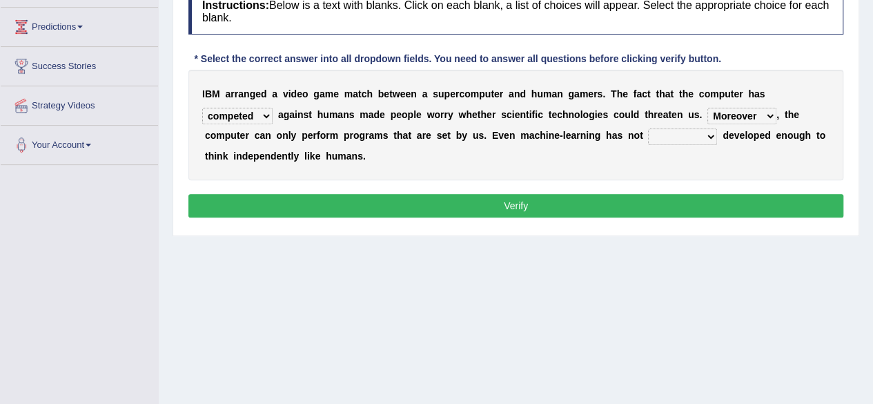
click at [707, 108] on select "Moreover However Thus So" at bounding box center [741, 116] width 69 height 17
click at [721, 140] on div "I B M a r r a n g e d a v i d e o g a m e m a t c h b e t w e e n a s u p e r c…" at bounding box center [515, 125] width 655 height 110
click at [717, 139] on div "I B M a r r a n g e d a v i d e o g a m e m a t c h b e t w e e n a s u p e r c…" at bounding box center [515, 125] width 655 height 110
click at [713, 133] on select "yet still only just" at bounding box center [682, 136] width 69 height 17
select select "yet"
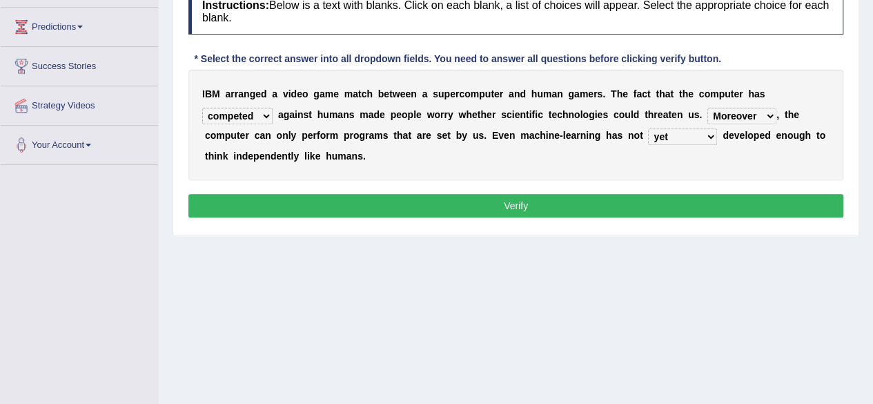
click at [648, 128] on select "yet still only just" at bounding box center [682, 136] width 69 height 17
click at [675, 199] on button "Verify" at bounding box center [515, 205] width 655 height 23
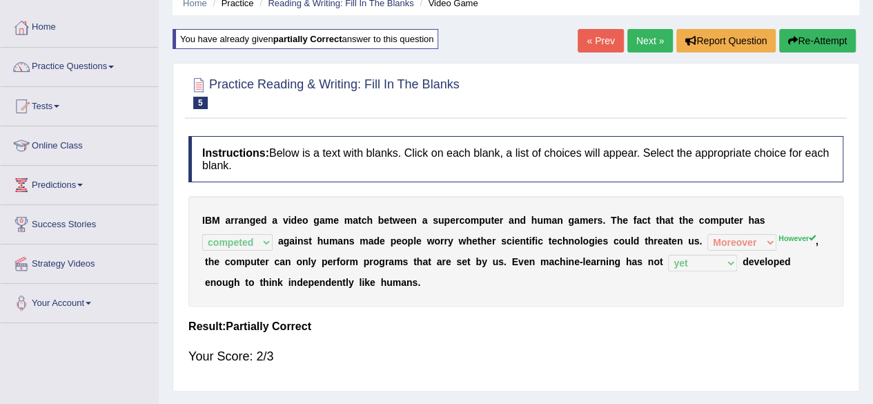
scroll to position [54, 0]
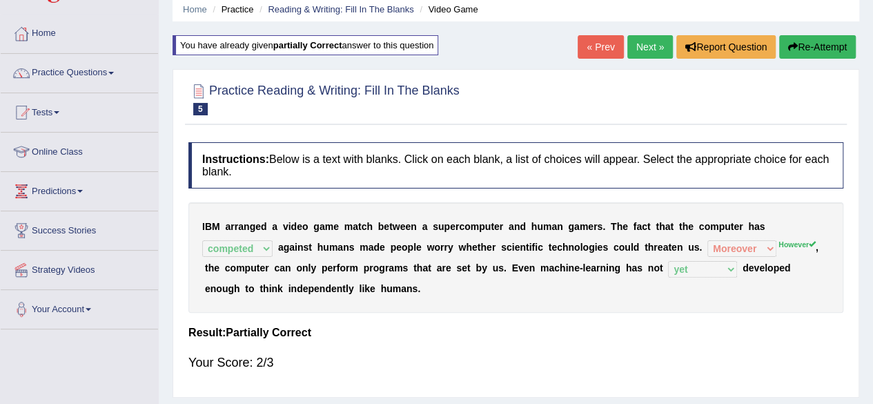
click at [825, 39] on button "Re-Attempt" at bounding box center [817, 46] width 77 height 23
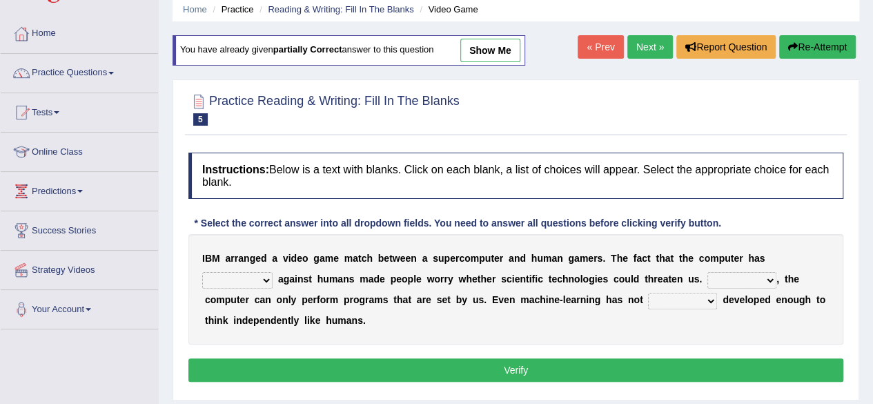
click at [268, 277] on select "competed fought acted challenged" at bounding box center [237, 280] width 70 height 17
select select "competed"
click at [202, 272] on select "competed fought acted challenged" at bounding box center [237, 280] width 70 height 17
click at [766, 273] on select "Moreover However Thus So" at bounding box center [741, 280] width 69 height 17
select select "However"
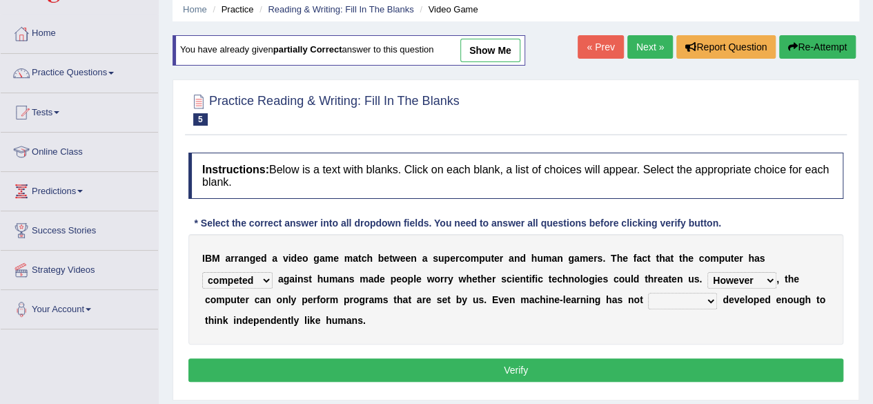
click at [707, 272] on select "Moreover However Thus So" at bounding box center [741, 280] width 69 height 17
click at [692, 301] on select "yet still only just" at bounding box center [682, 300] width 69 height 17
select select "yet"
click at [648, 292] on select "yet still only just" at bounding box center [682, 300] width 69 height 17
click at [666, 364] on button "Verify" at bounding box center [515, 369] width 655 height 23
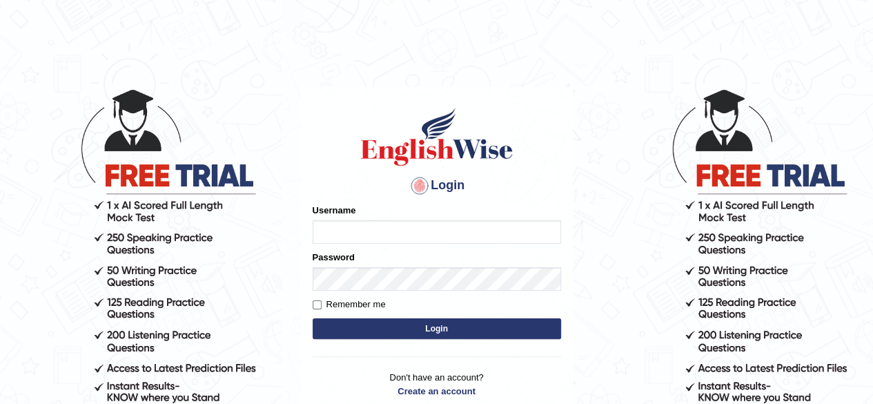
type input "pavithragowda"
click at [490, 331] on button "Login" at bounding box center [436, 328] width 248 height 21
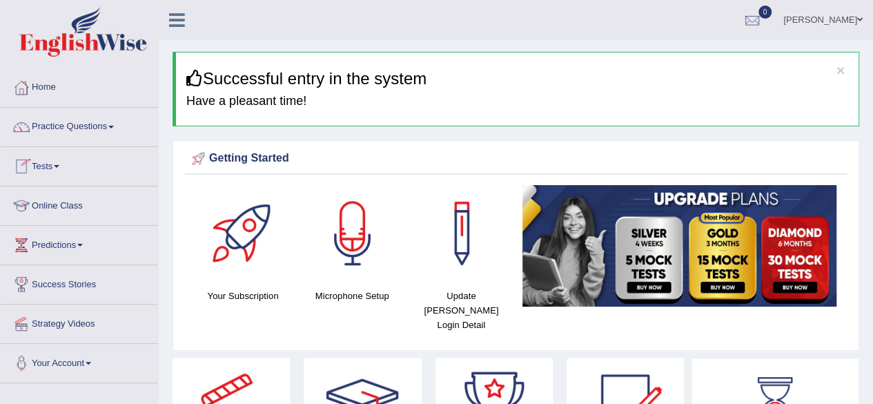
click at [67, 208] on link "Online Class" at bounding box center [79, 203] width 157 height 34
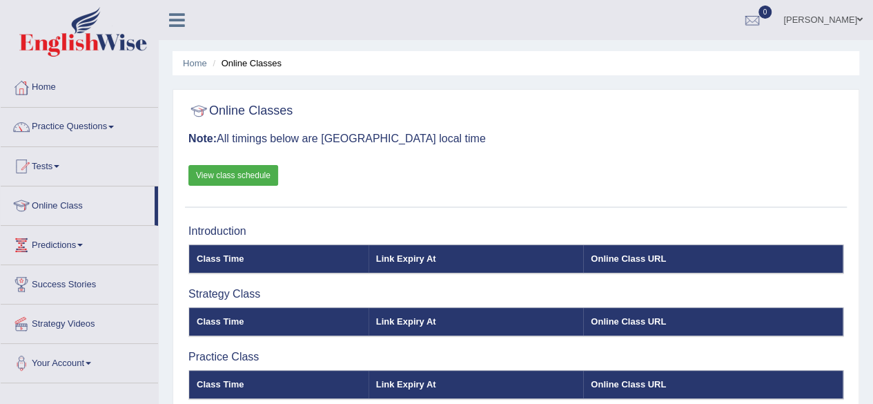
click at [872, 126] on html "Toggle navigation Home Practice Questions Speaking Practice Read Aloud Repeat S…" at bounding box center [436, 202] width 873 height 404
click at [226, 177] on link "View class schedule" at bounding box center [233, 175] width 90 height 21
click at [82, 126] on link "Practice Questions" at bounding box center [79, 125] width 157 height 34
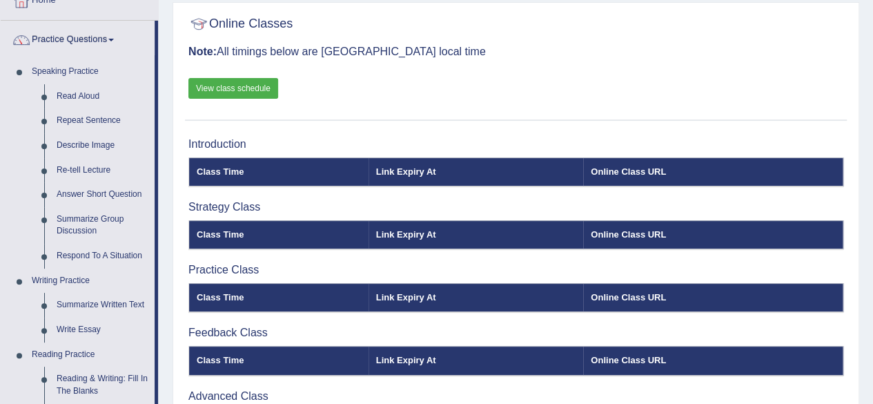
scroll to position [86, 0]
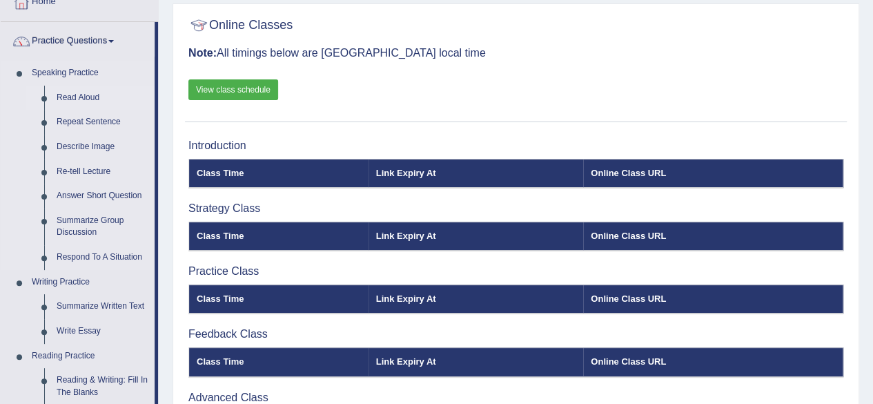
click at [85, 94] on link "Read Aloud" at bounding box center [102, 98] width 104 height 25
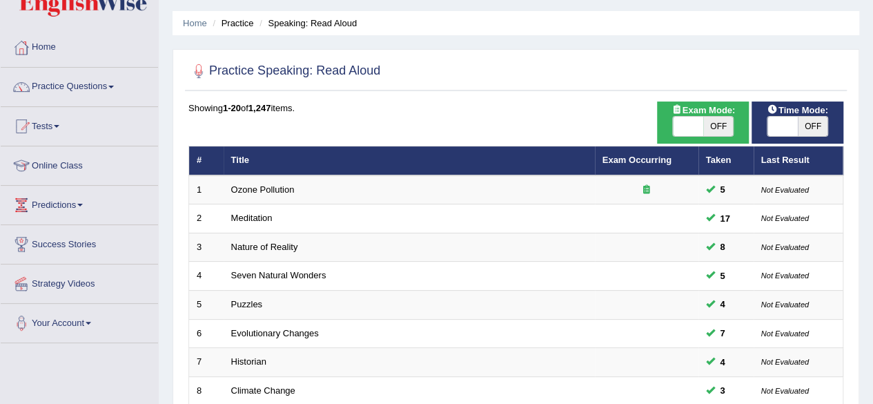
scroll to position [38, 0]
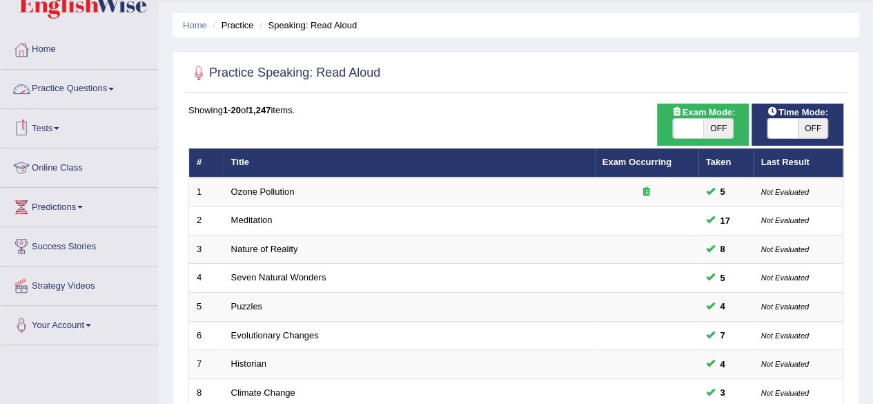
click at [81, 88] on link "Practice Questions" at bounding box center [79, 87] width 157 height 34
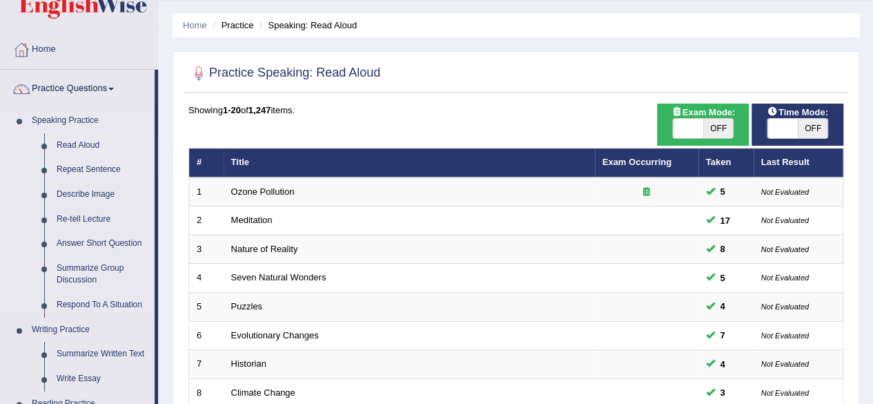
click at [103, 170] on link "Repeat Sentence" at bounding box center [102, 169] width 104 height 25
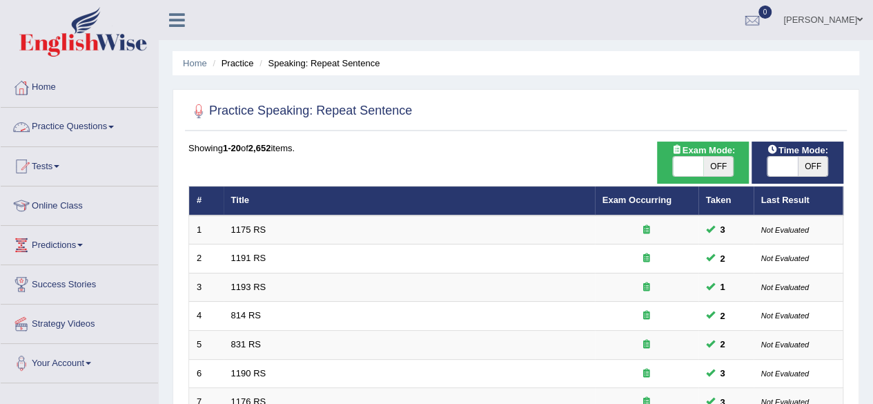
click at [114, 126] on span at bounding box center [111, 127] width 6 height 3
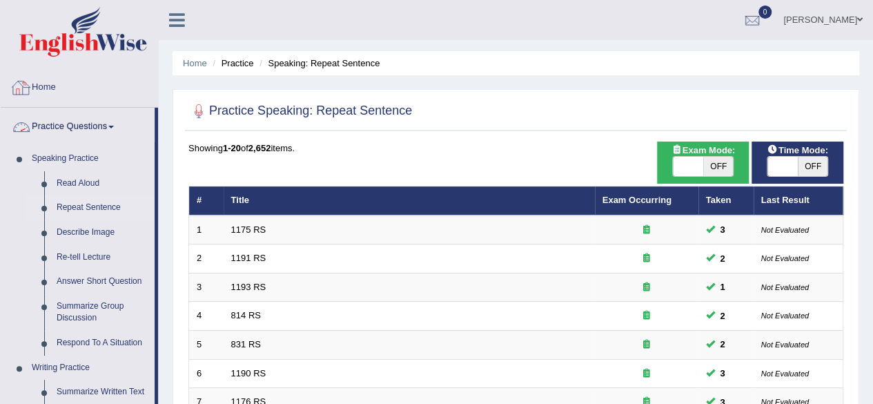
click at [51, 88] on link "Home" at bounding box center [79, 85] width 157 height 34
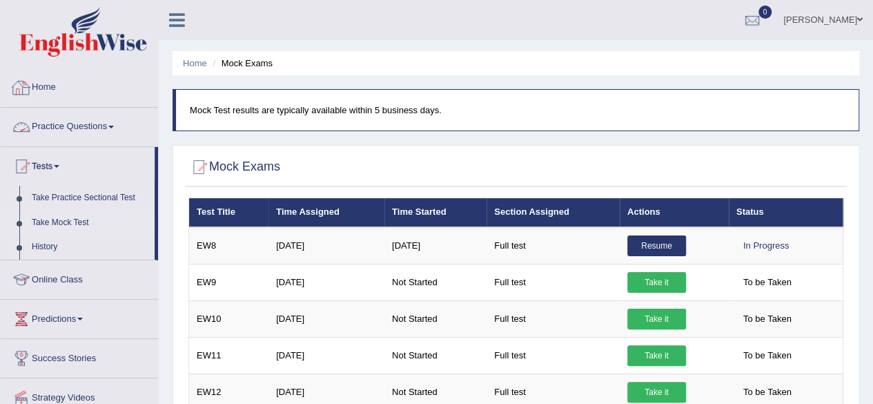
click at [43, 83] on link "Home" at bounding box center [79, 85] width 157 height 34
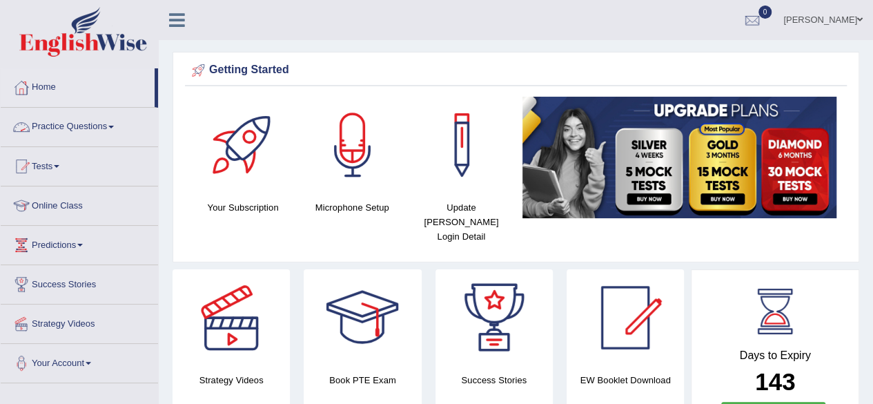
click at [81, 128] on link "Practice Questions" at bounding box center [79, 125] width 157 height 34
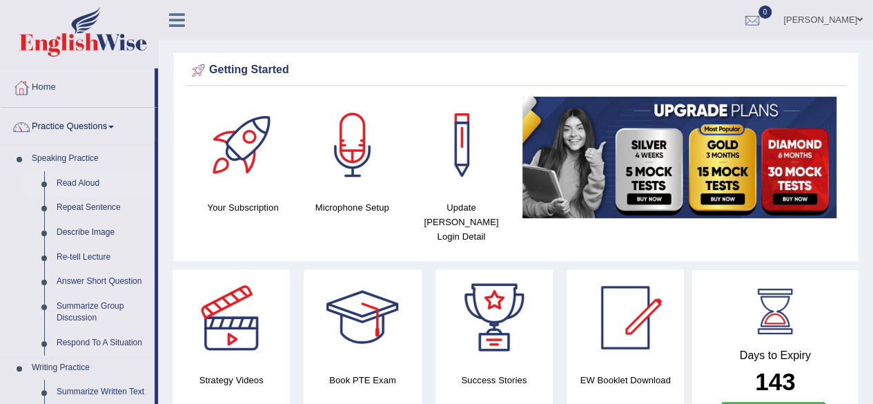
click at [84, 184] on link "Read Aloud" at bounding box center [102, 183] width 104 height 25
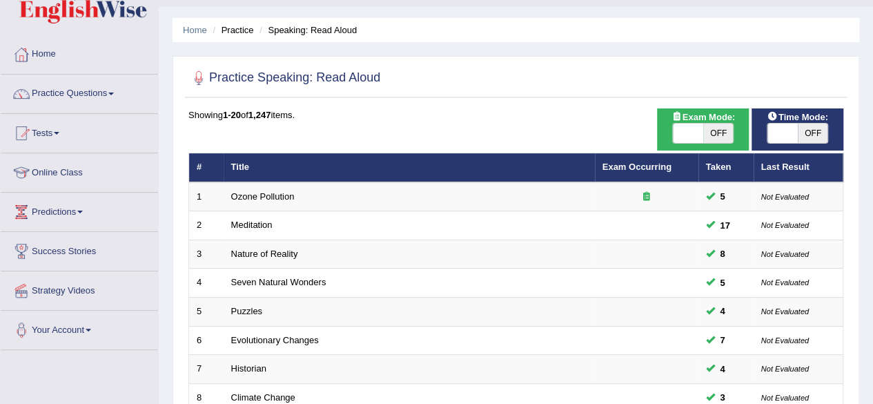
scroll to position [27, 0]
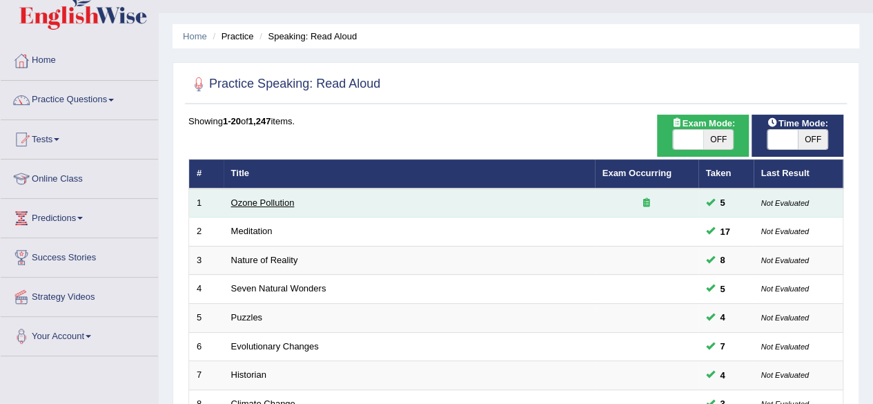
click at [270, 203] on link "Ozone Pollution" at bounding box center [262, 202] width 63 height 10
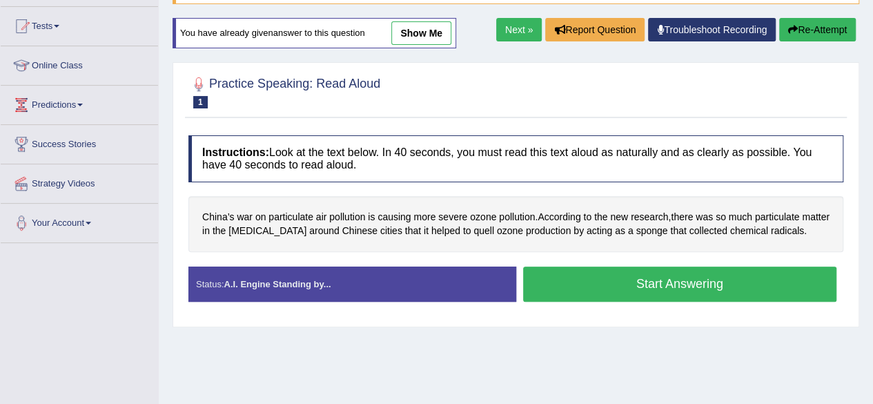
click at [872, 199] on html "Toggle navigation Home Practice Questions Speaking Practice Read Aloud Repeat S…" at bounding box center [436, 62] width 873 height 404
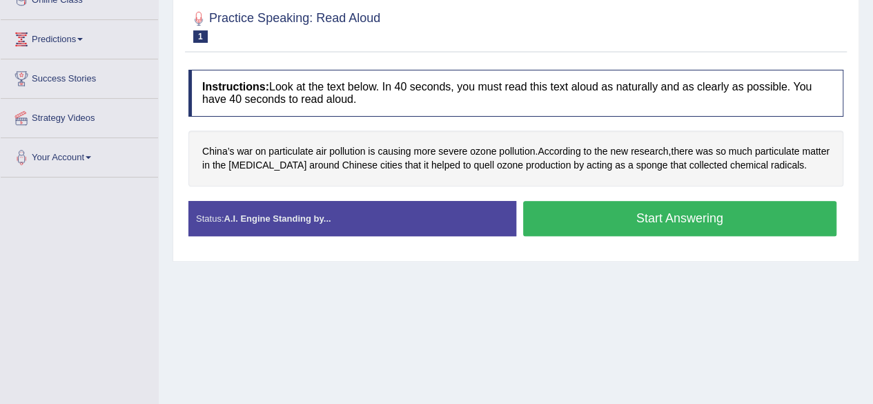
scroll to position [210, 0]
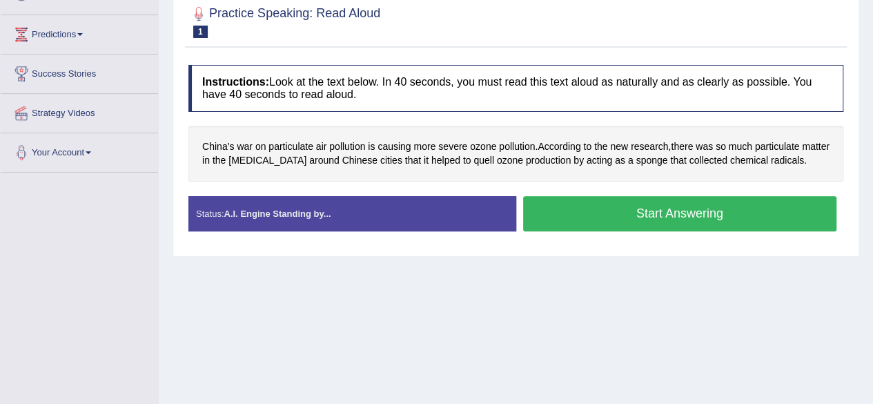
click at [635, 212] on button "Start Answering" at bounding box center [680, 213] width 314 height 35
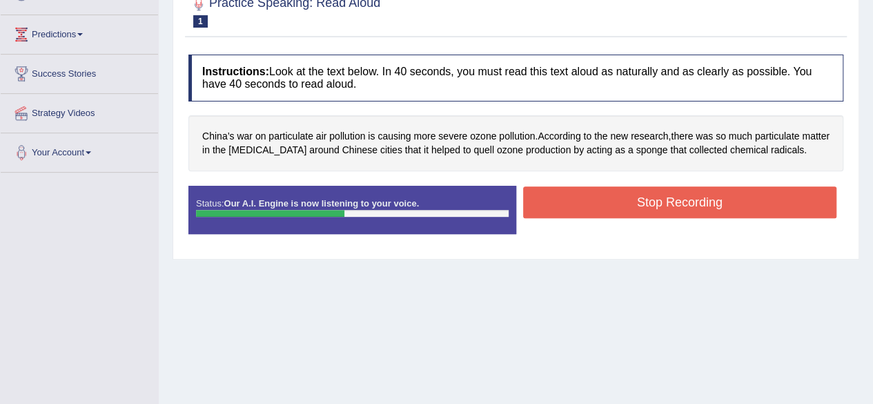
click at [745, 191] on button "Stop Recording" at bounding box center [680, 202] width 314 height 32
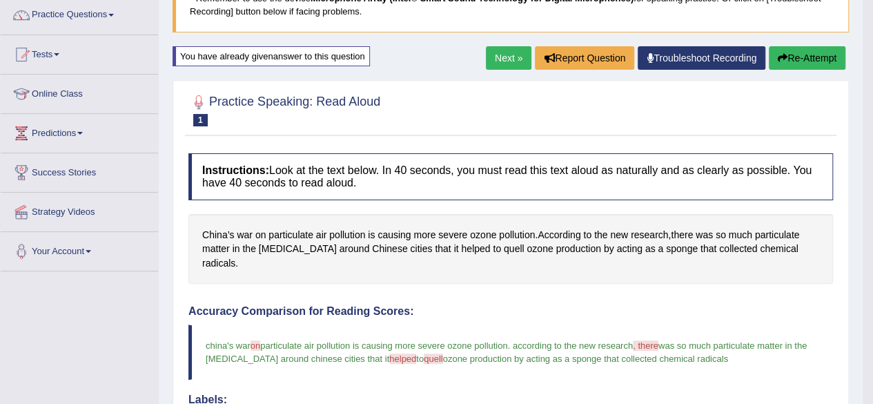
scroll to position [110, 0]
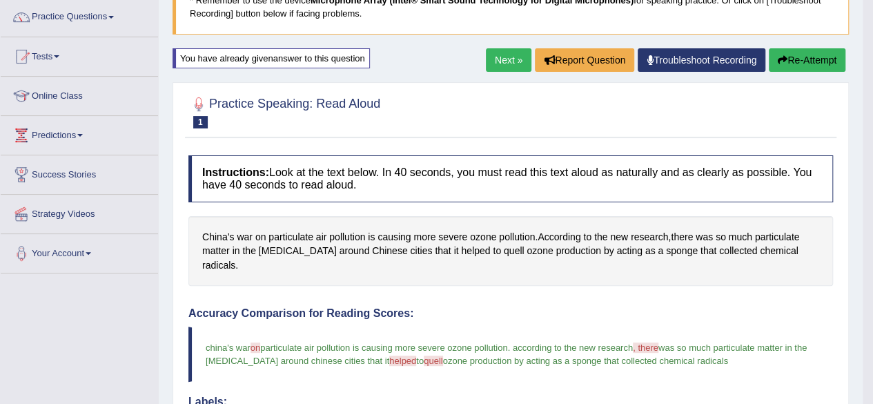
click at [790, 53] on button "Re-Attempt" at bounding box center [806, 59] width 77 height 23
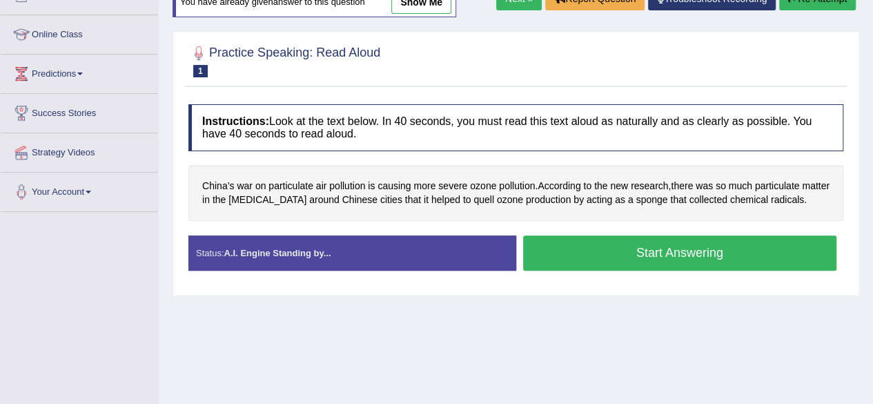
click at [628, 248] on button "Start Answering" at bounding box center [680, 252] width 314 height 35
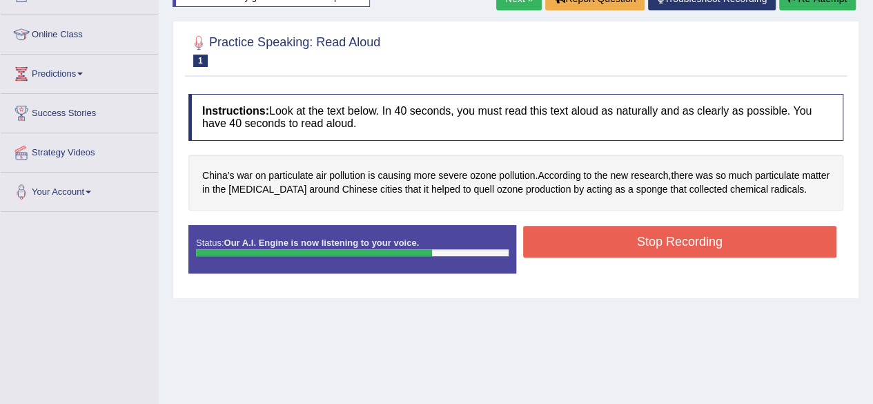
click at [636, 237] on button "Stop Recording" at bounding box center [680, 242] width 314 height 32
